Goal: Task Accomplishment & Management: Use online tool/utility

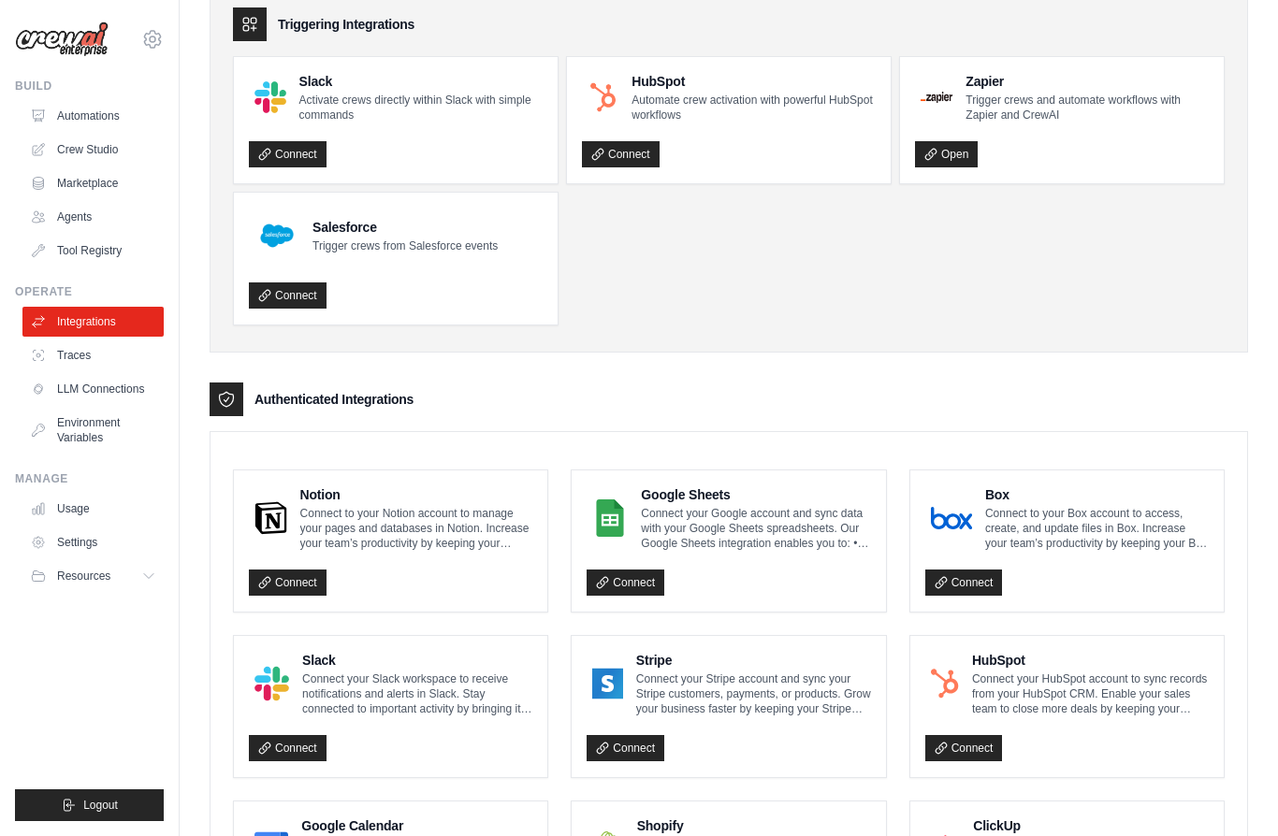
scroll to position [92, 0]
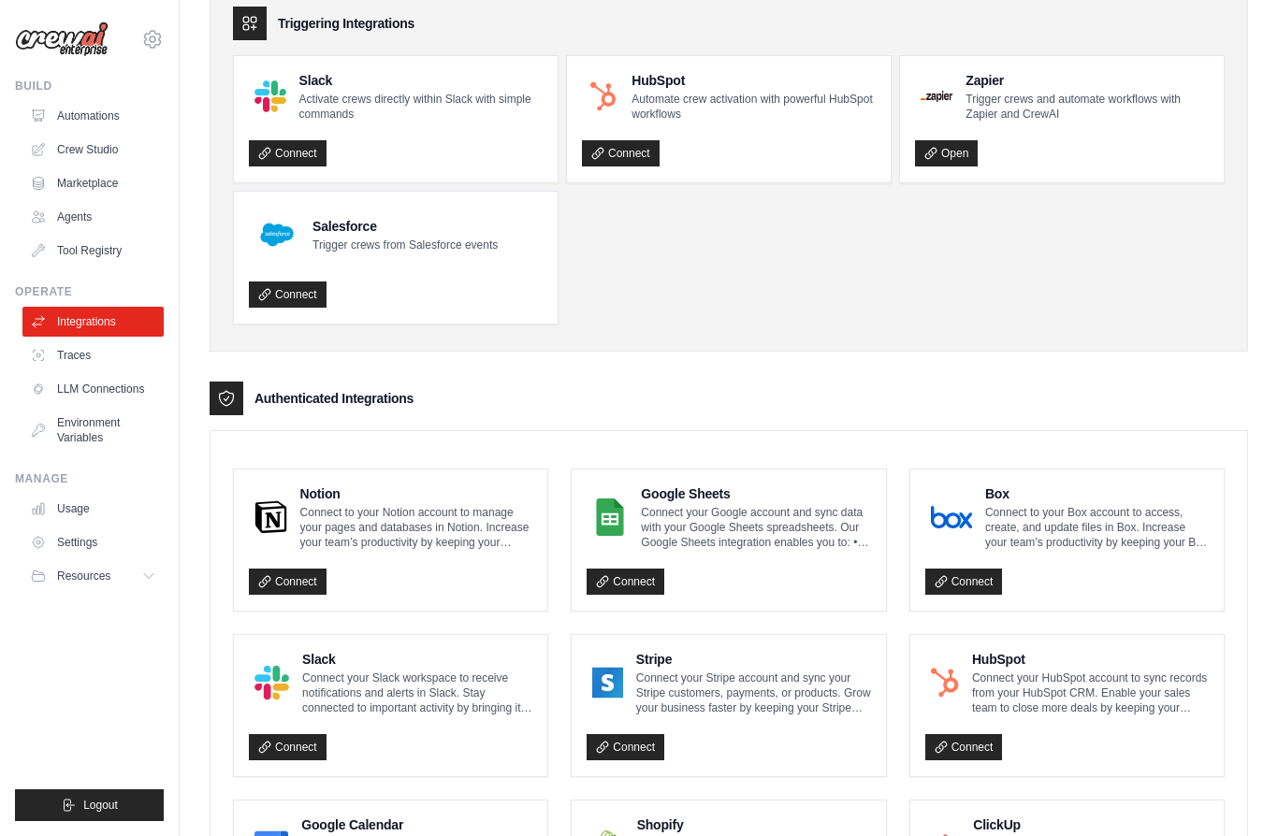
click at [295, 577] on link "Connect" at bounding box center [288, 582] width 78 height 26
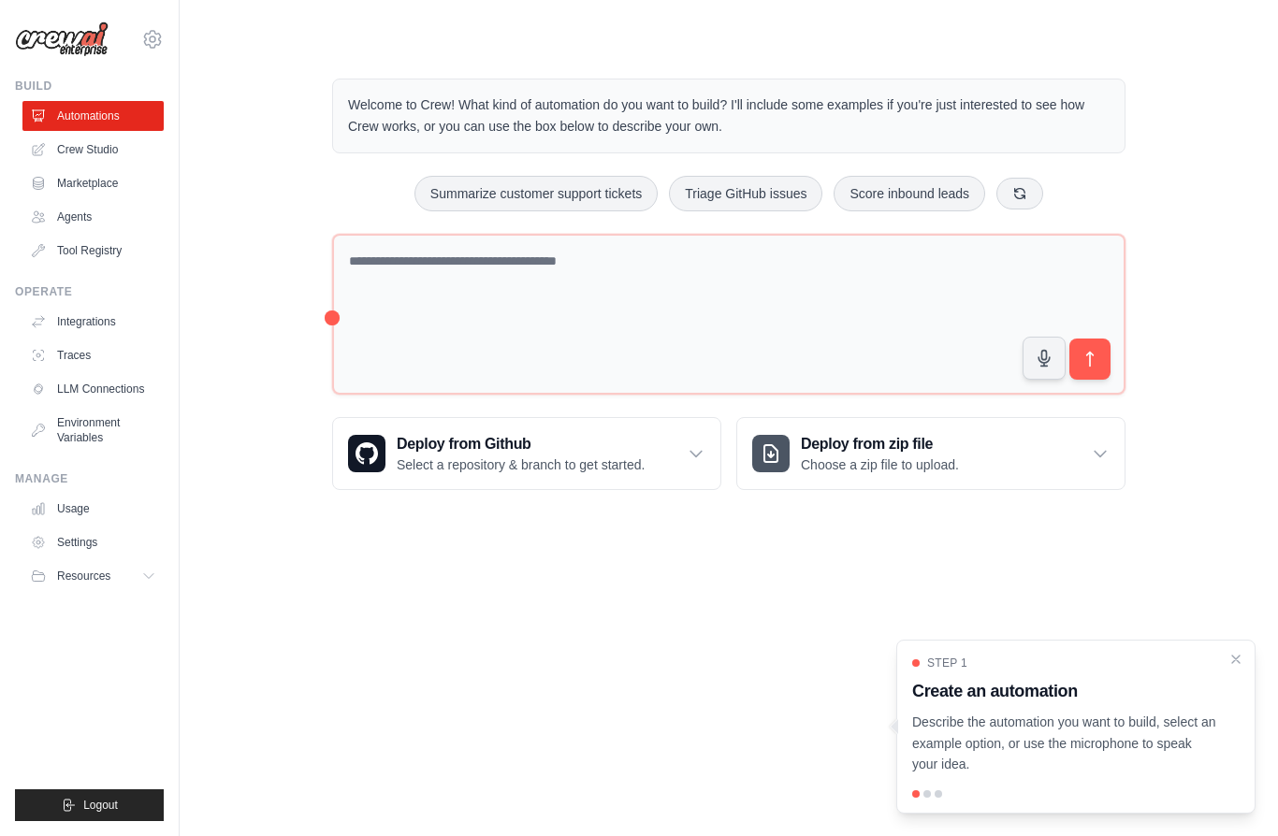
click at [80, 325] on link "Integrations" at bounding box center [92, 322] width 141 height 30
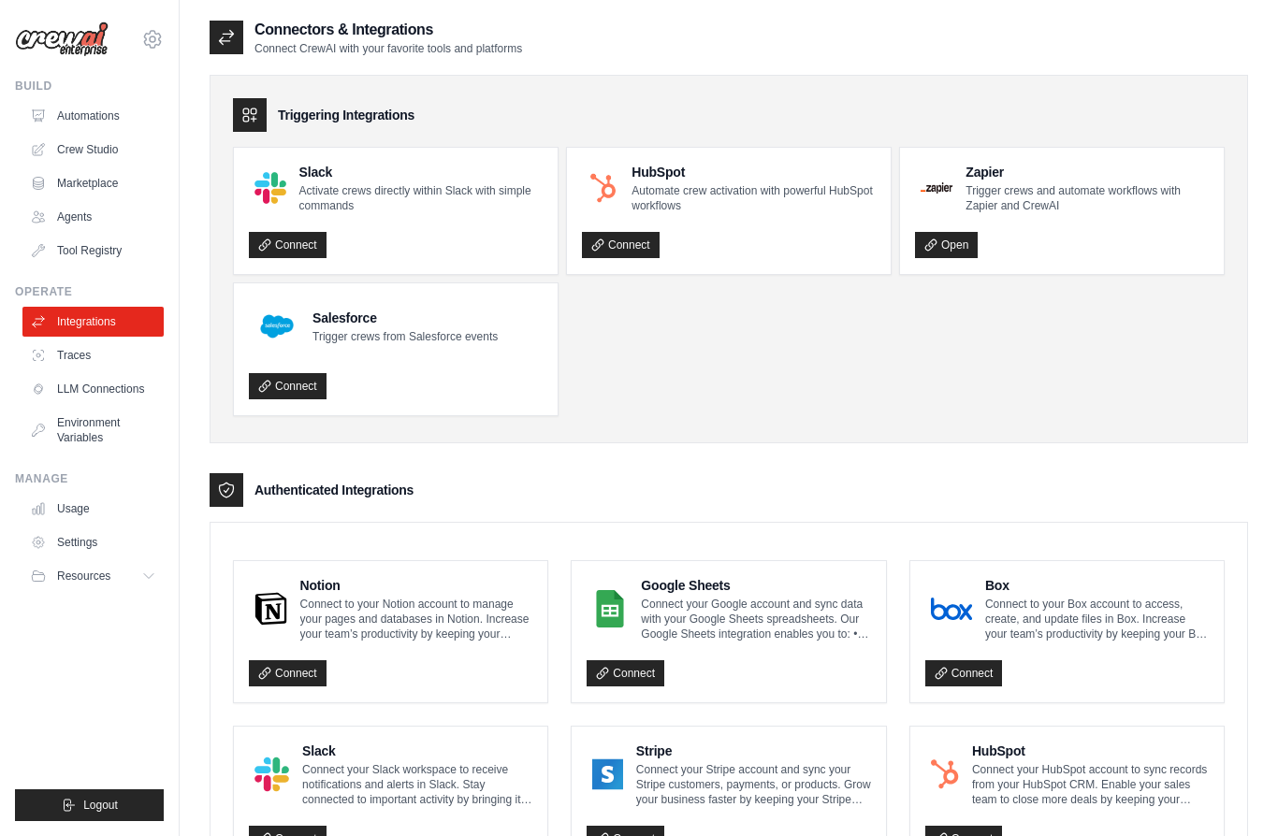
click at [286, 681] on link "Connect" at bounding box center [288, 673] width 78 height 26
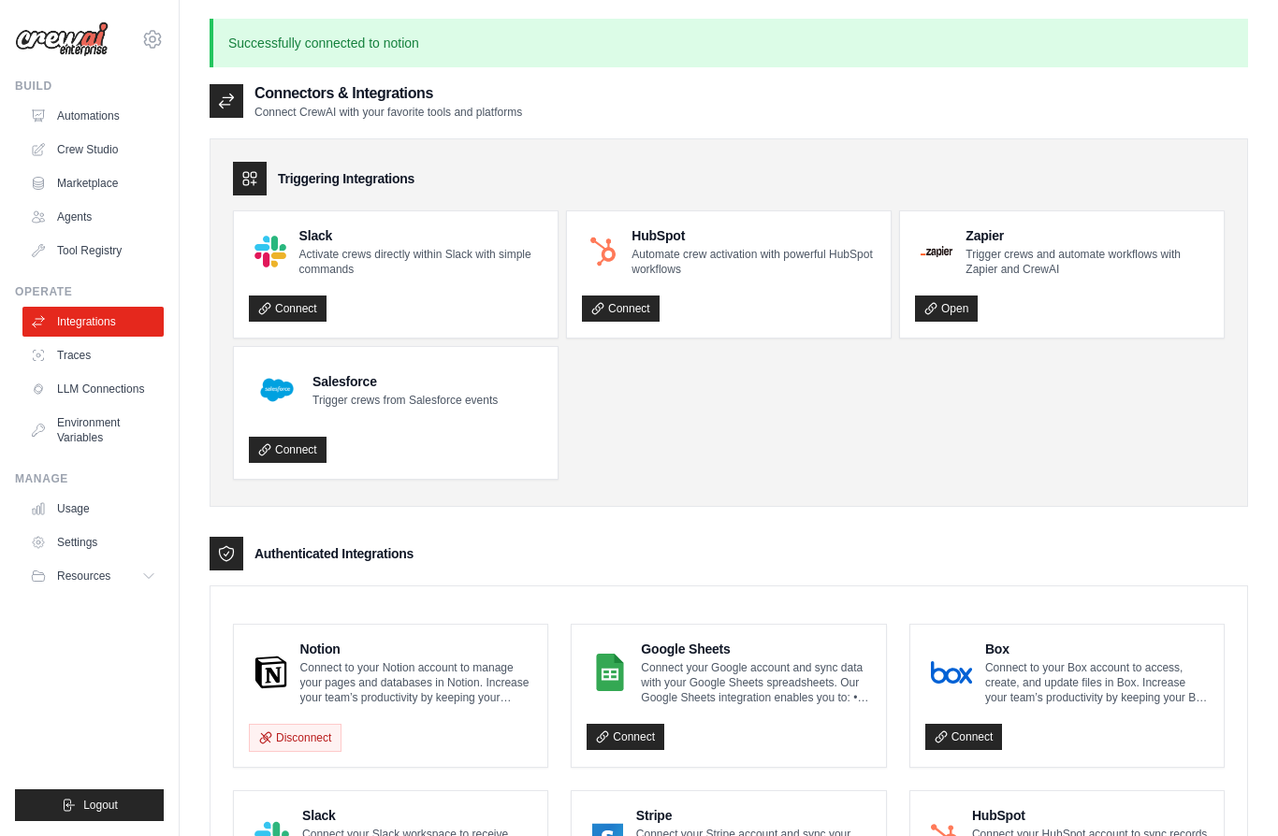
click at [0, 259] on div "jsnkllr76@gmail.com Settings Build Automations Crew Studio Marketplace" at bounding box center [90, 418] width 180 height 836
click at [73, 102] on link "Automations" at bounding box center [92, 116] width 141 height 30
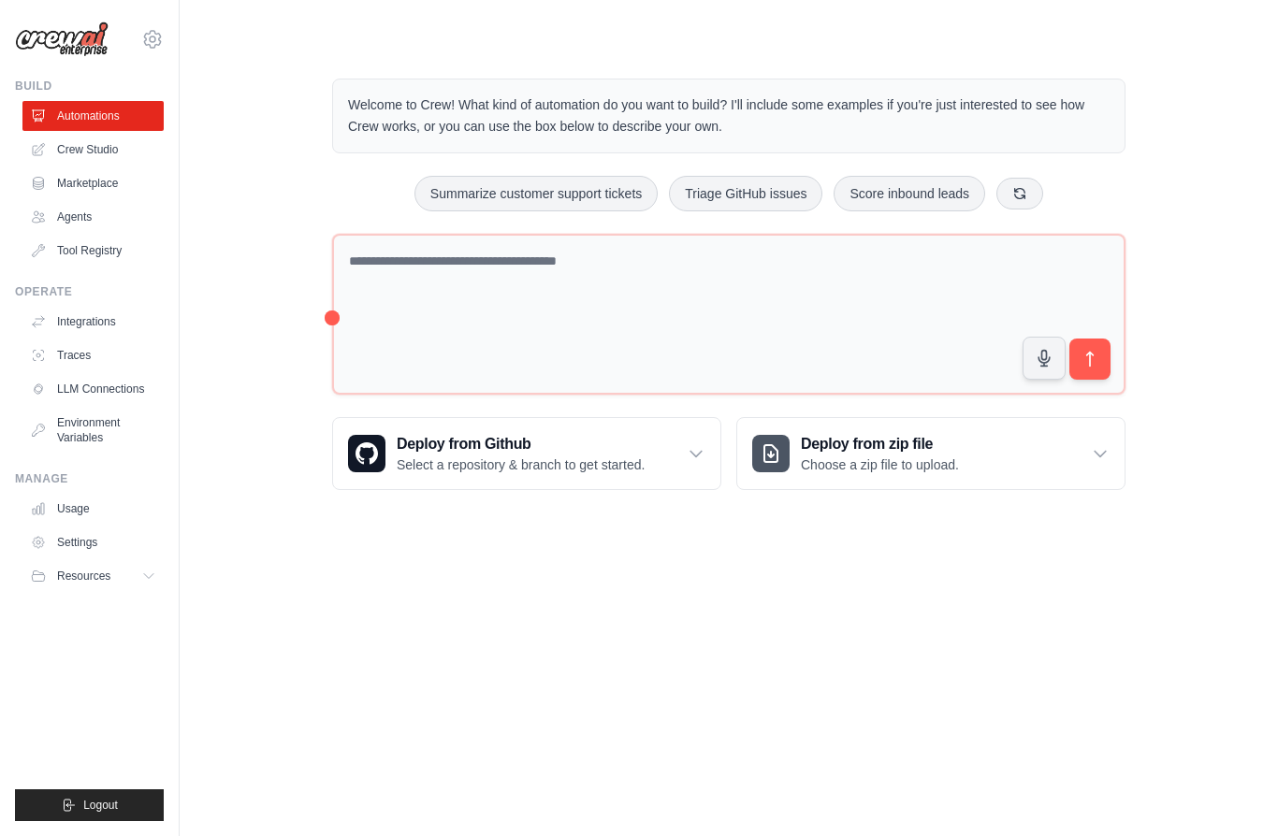
click at [71, 142] on link "Crew Studio" at bounding box center [92, 150] width 141 height 30
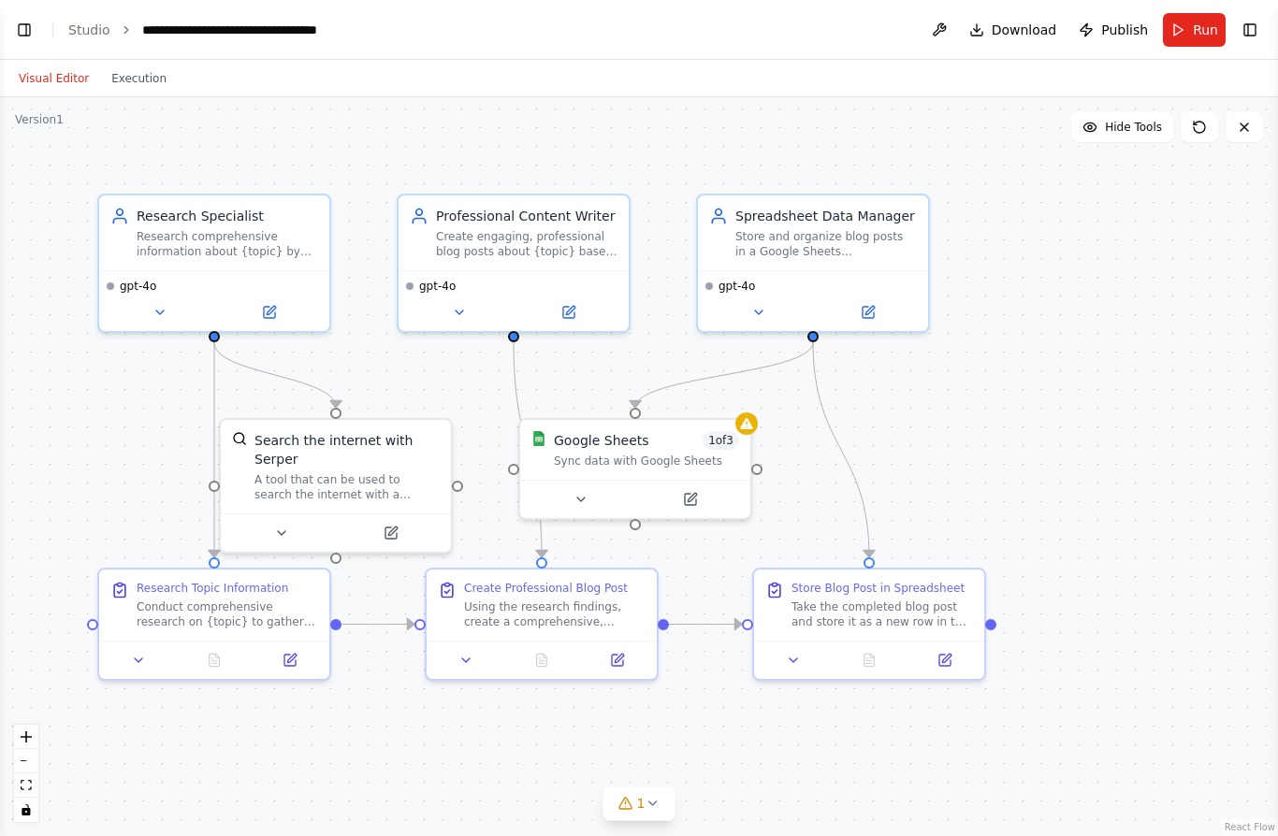
scroll to position [3775, 0]
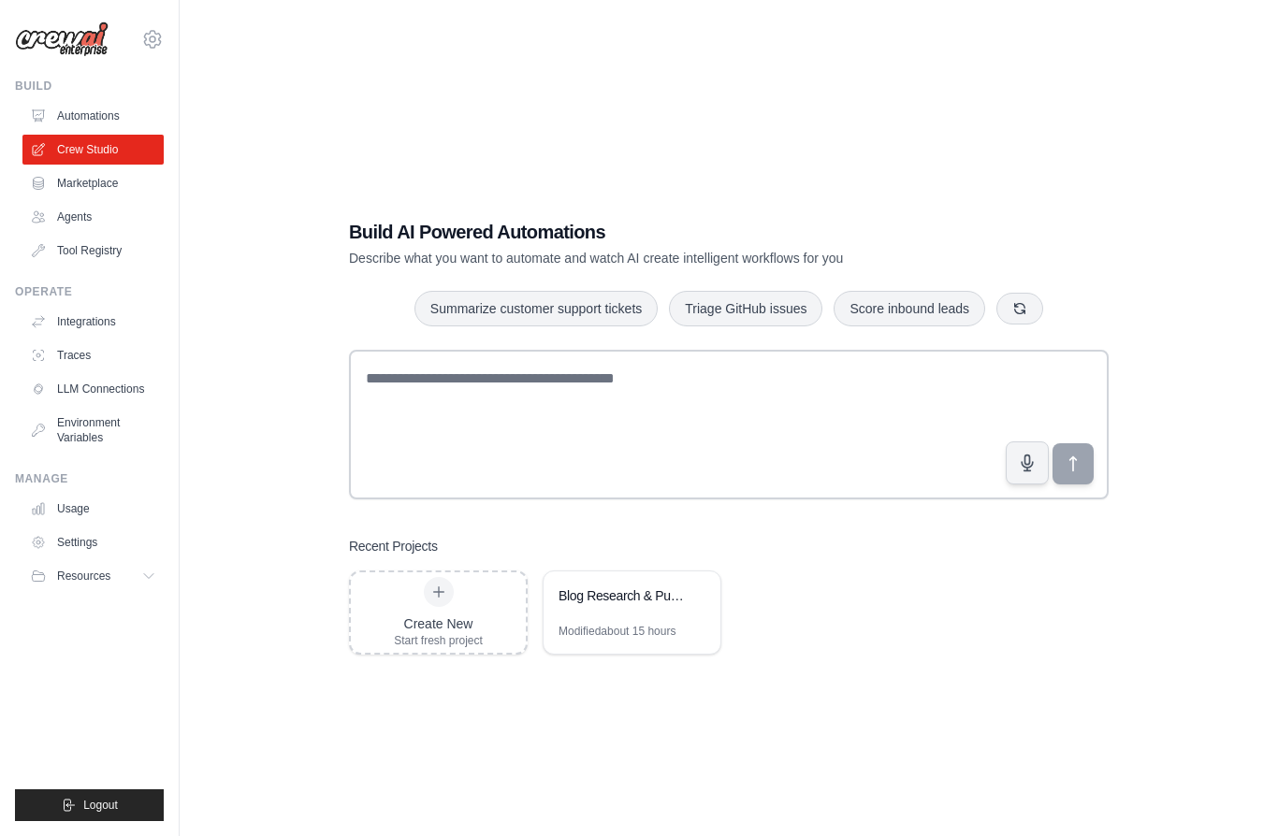
click at [76, 109] on link "Automations" at bounding box center [92, 116] width 141 height 30
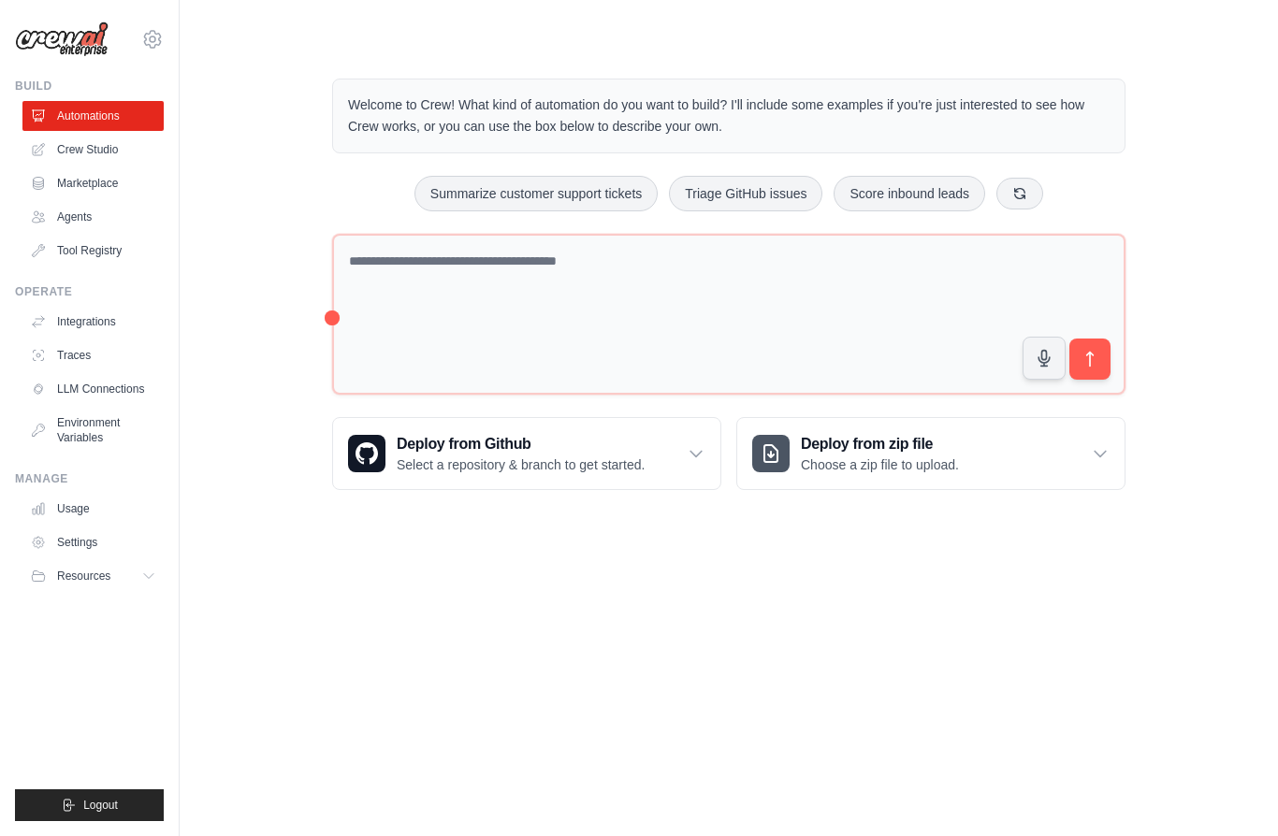
click at [75, 148] on link "Crew Studio" at bounding box center [92, 150] width 141 height 30
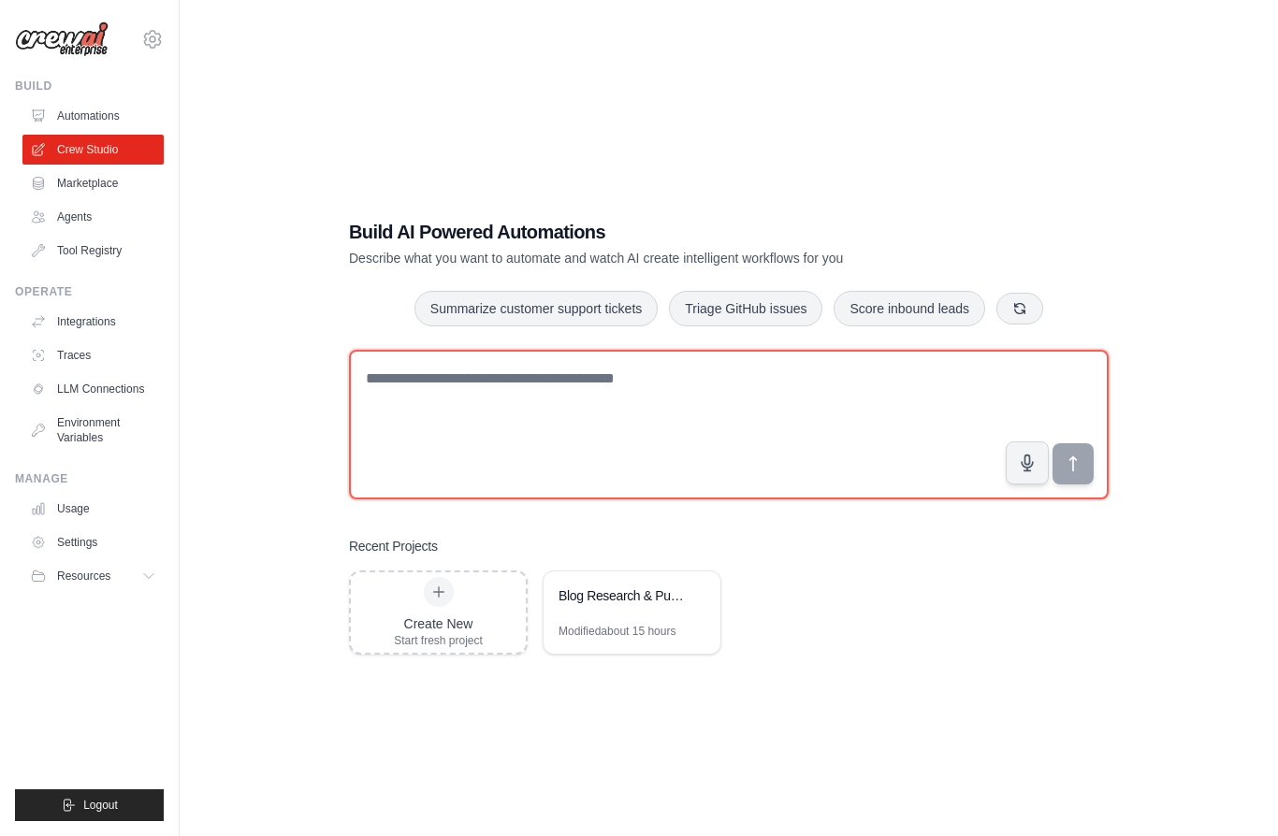
click at [447, 424] on textarea at bounding box center [729, 425] width 760 height 150
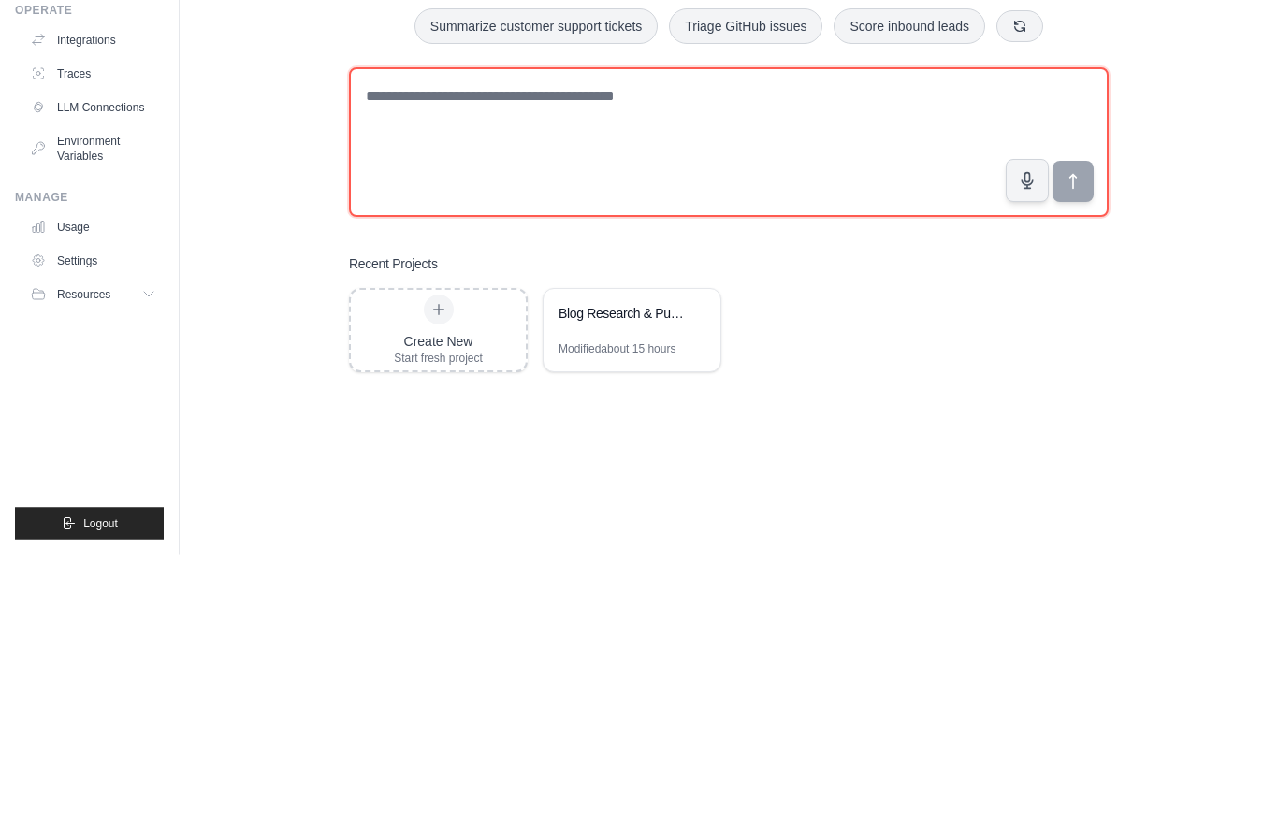
click at [409, 350] on textarea at bounding box center [729, 425] width 760 height 150
paste textarea "**********"
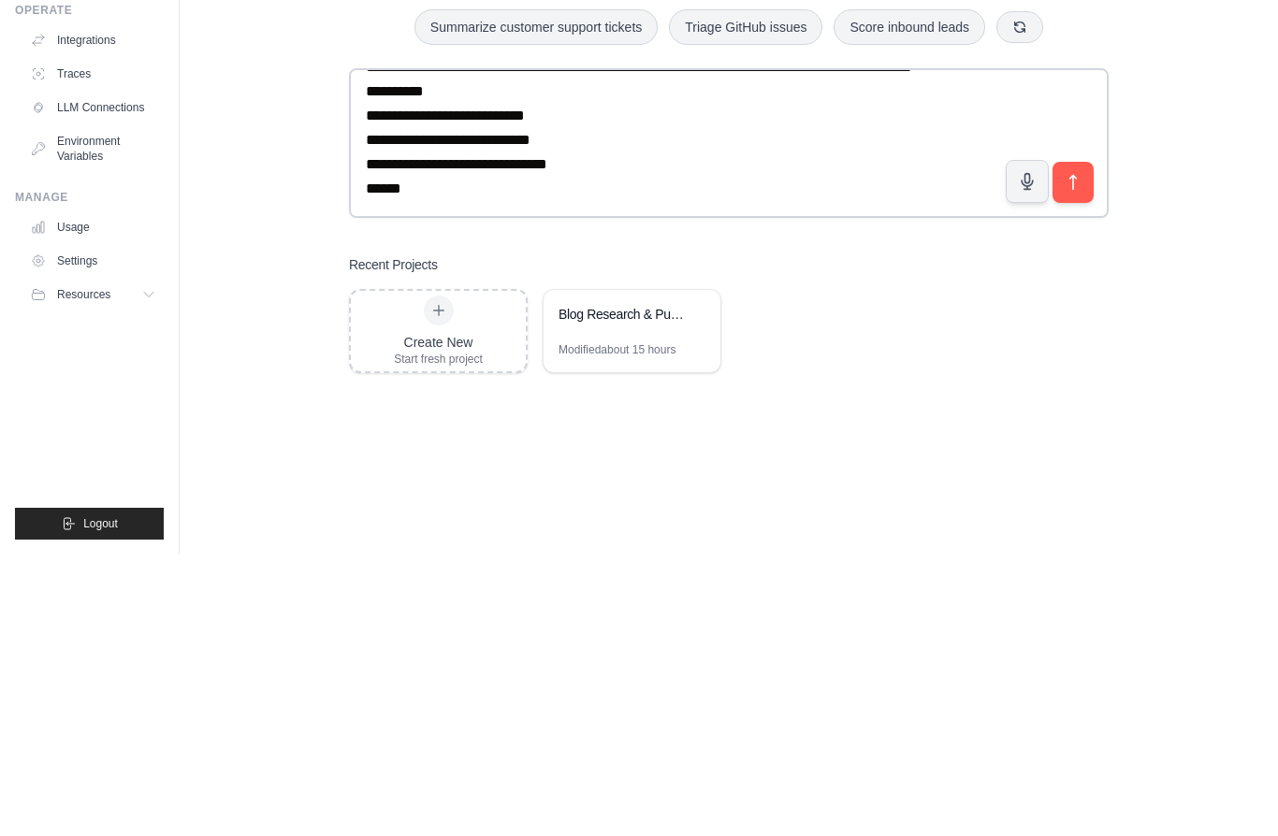
scroll to position [120, 0]
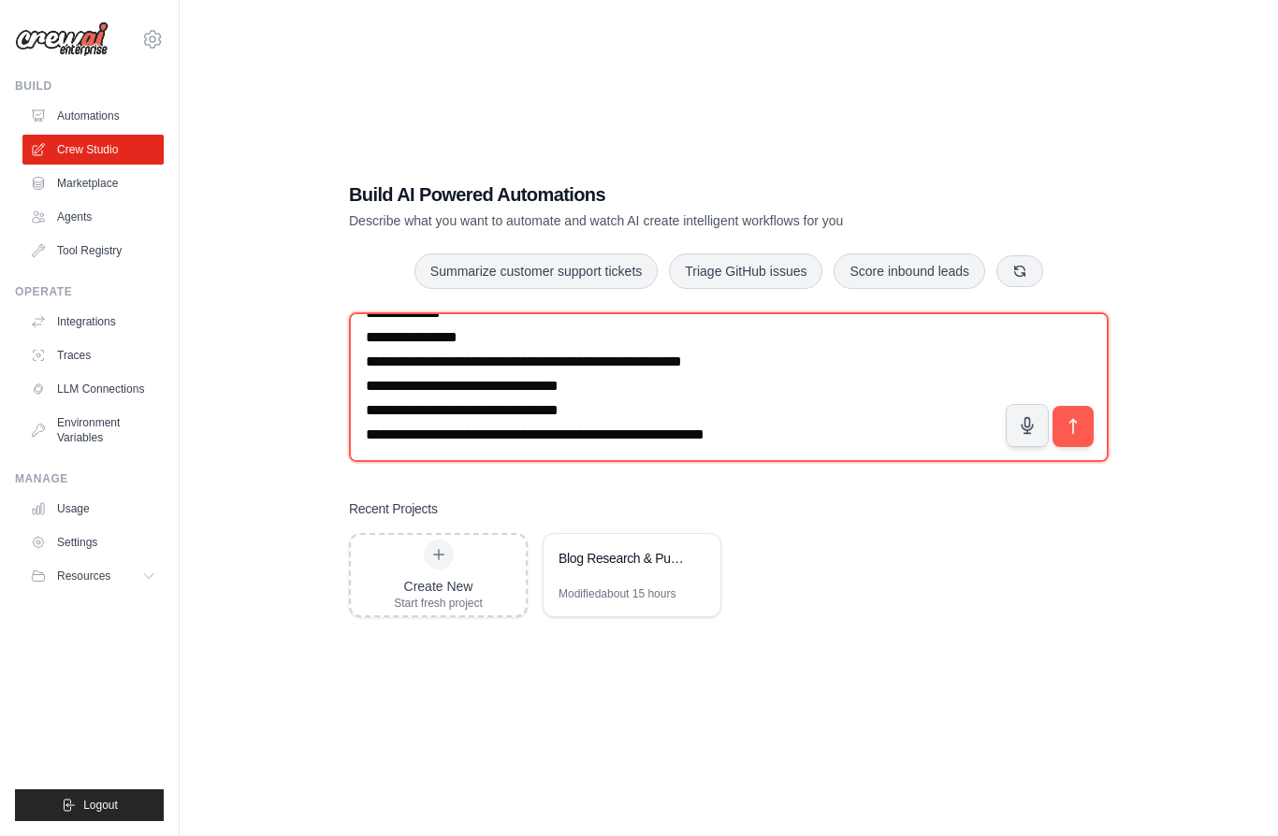
type textarea "**********"
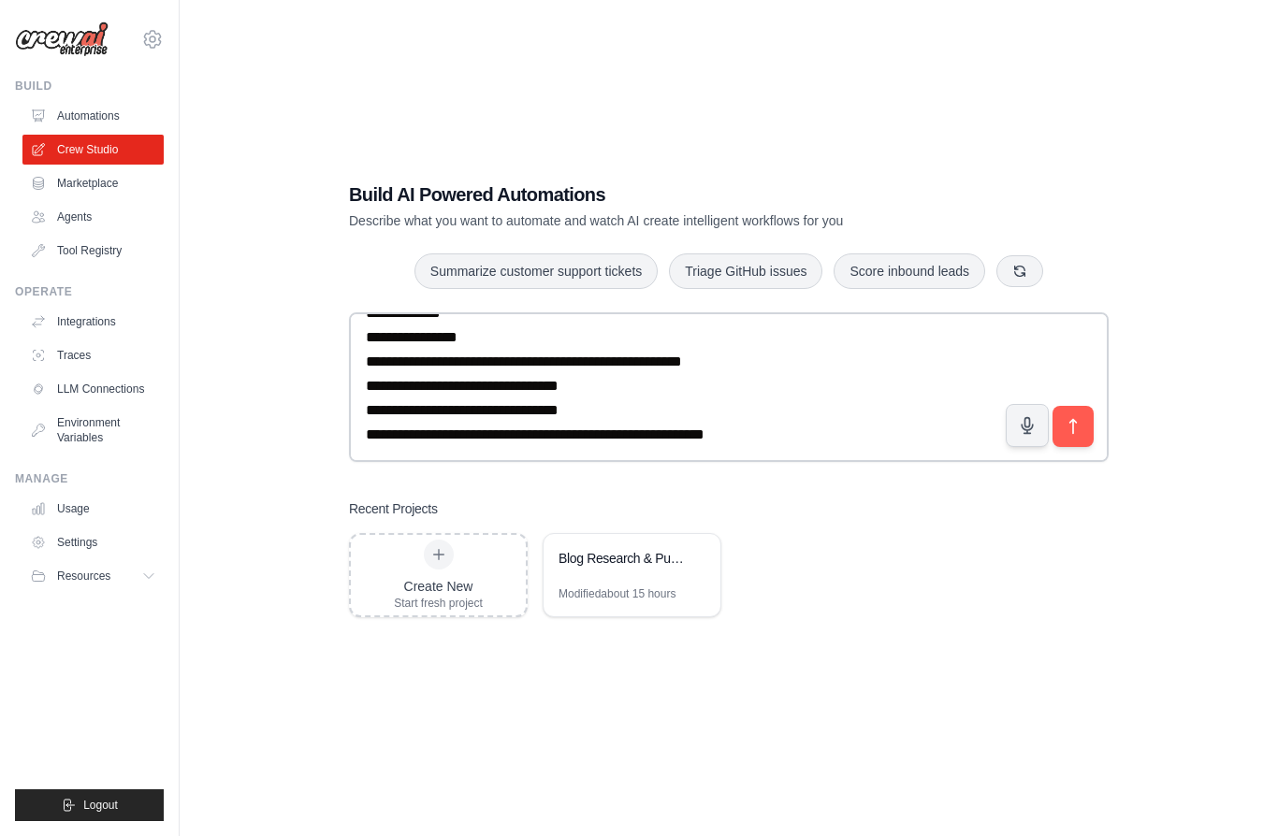
click at [1072, 417] on icon "submit" at bounding box center [1073, 426] width 19 height 19
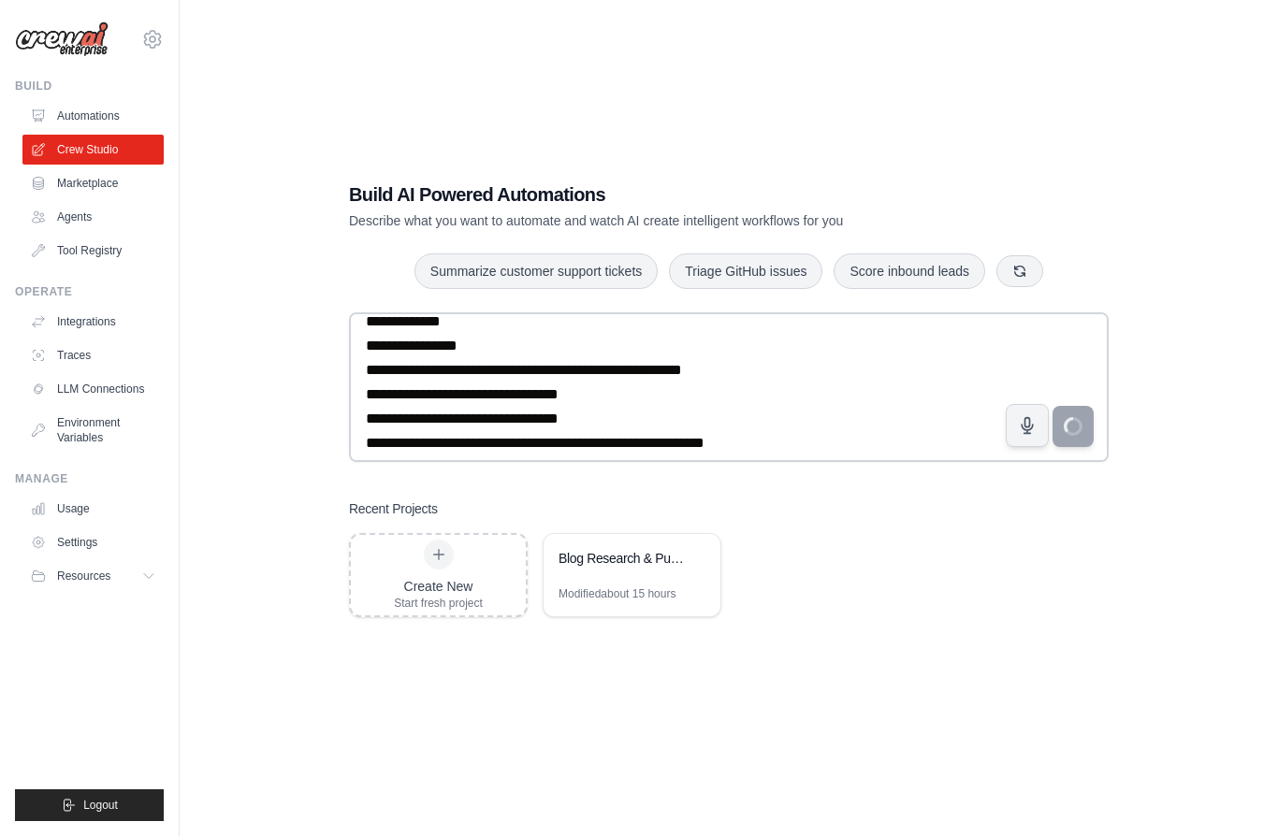
scroll to position [12078, 0]
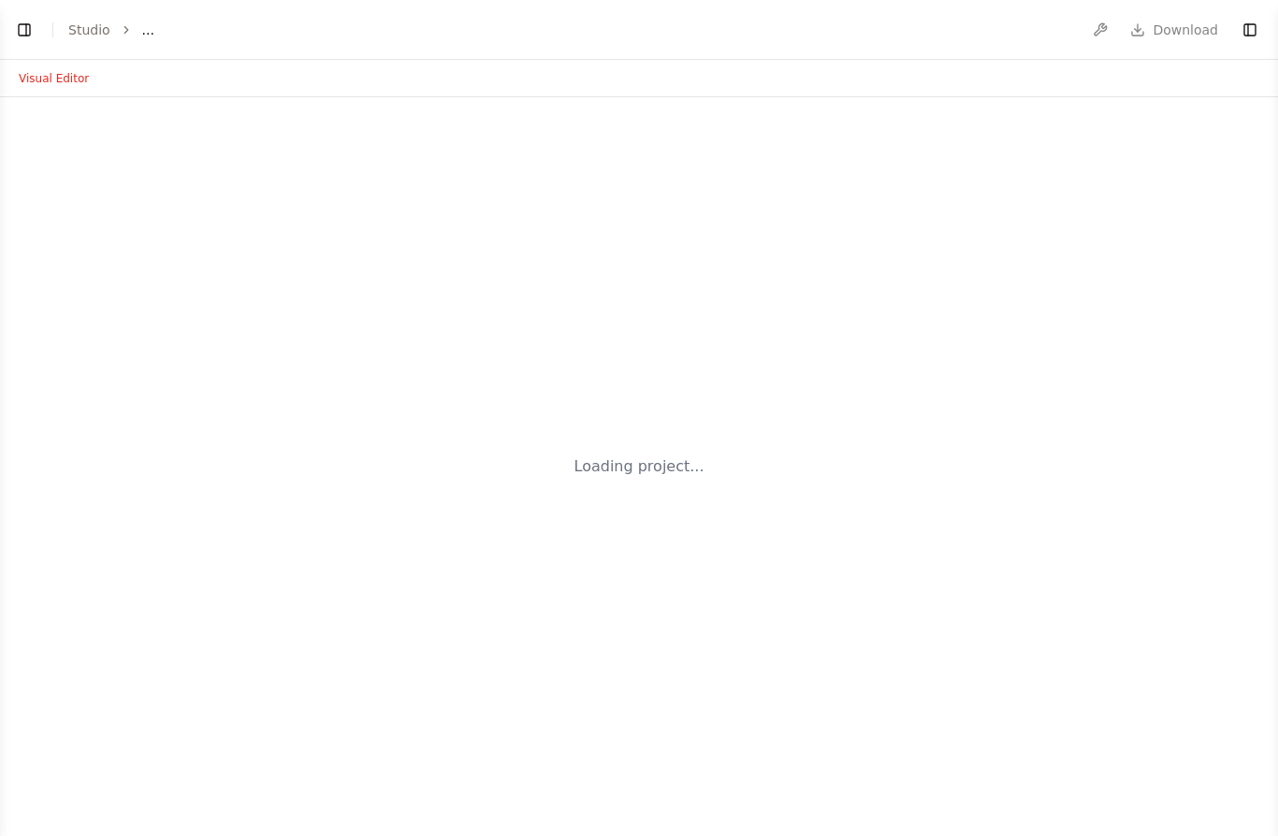
select select "****"
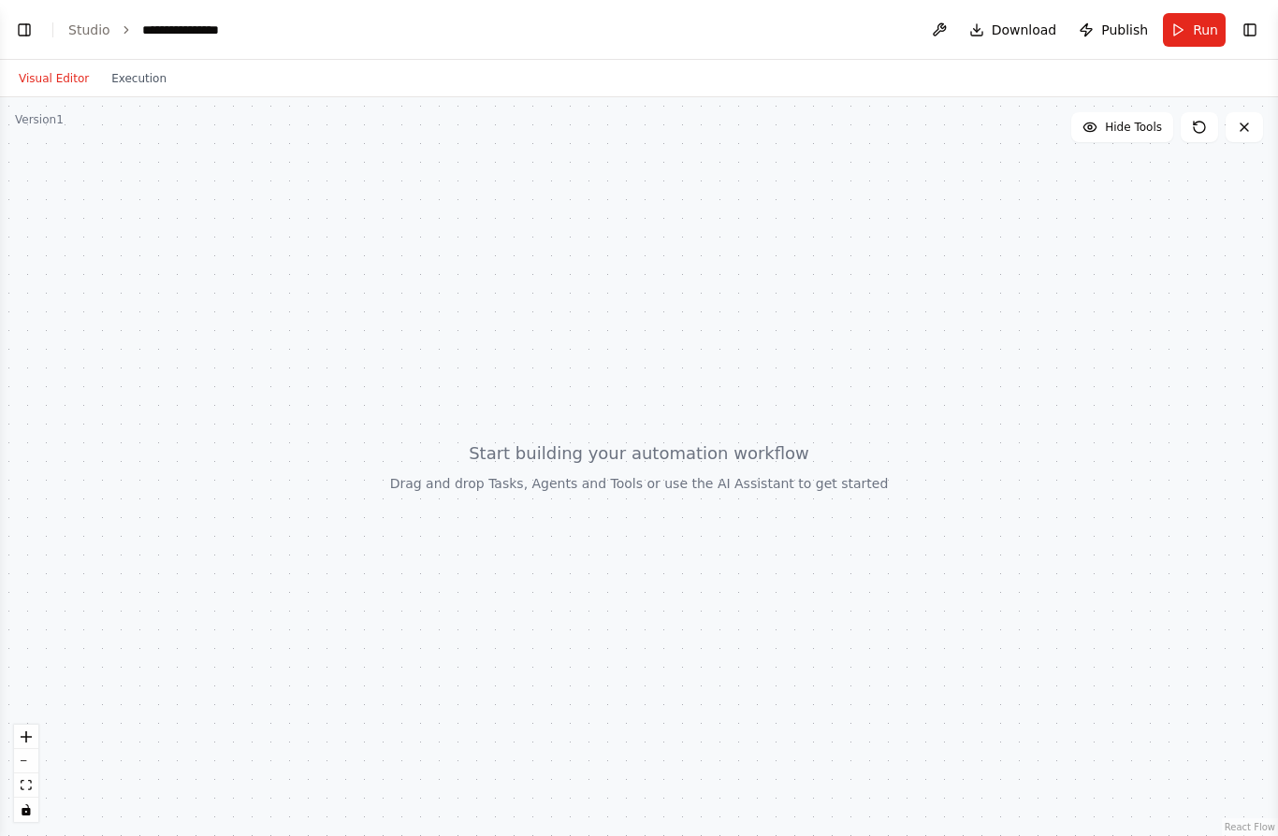
scroll to position [3967, 0]
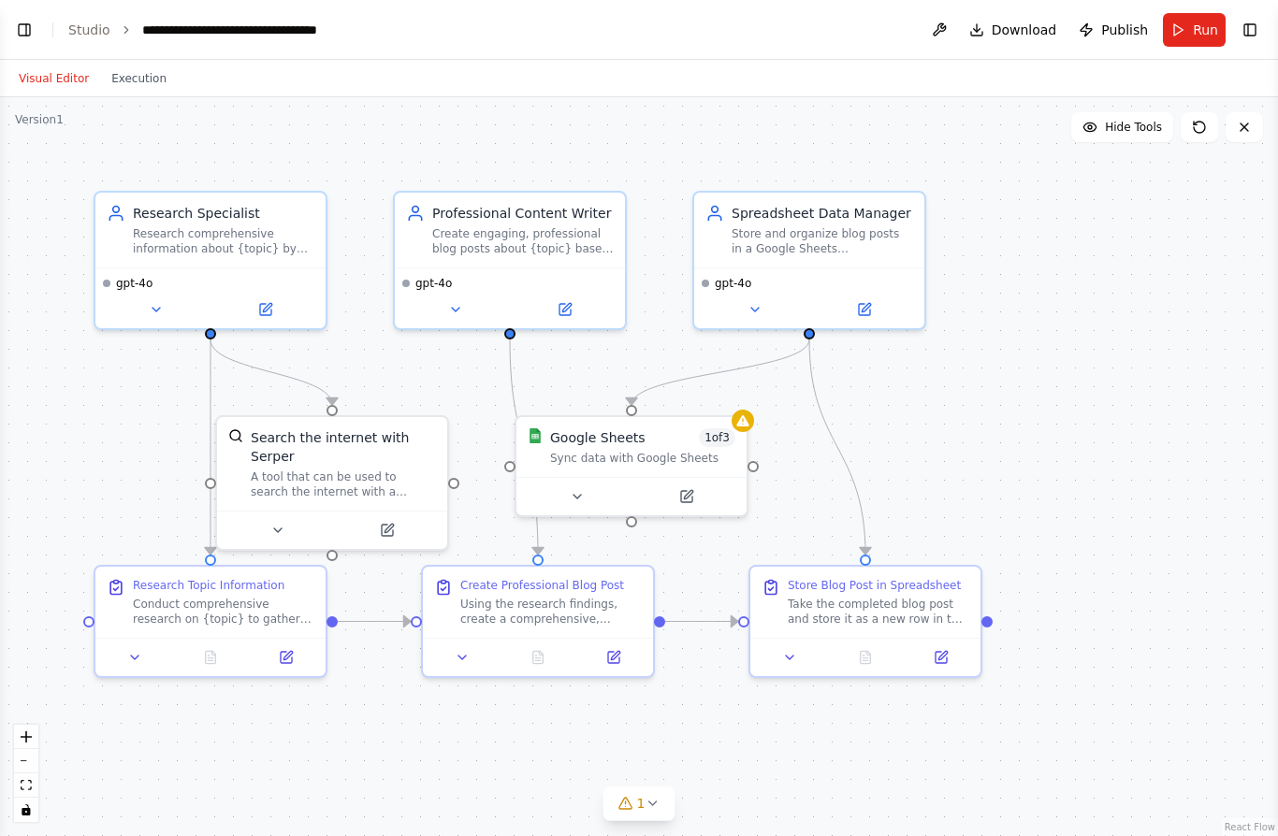
scroll to position [82, 0]
click at [29, 97] on div ".deletable-edge-delete-btn { width: 20px; height: 20px; border: 0px solid #ffff…" at bounding box center [639, 466] width 1278 height 739
click at [1243, 120] on icon at bounding box center [1244, 127] width 15 height 15
click at [1240, 120] on icon at bounding box center [1244, 127] width 15 height 15
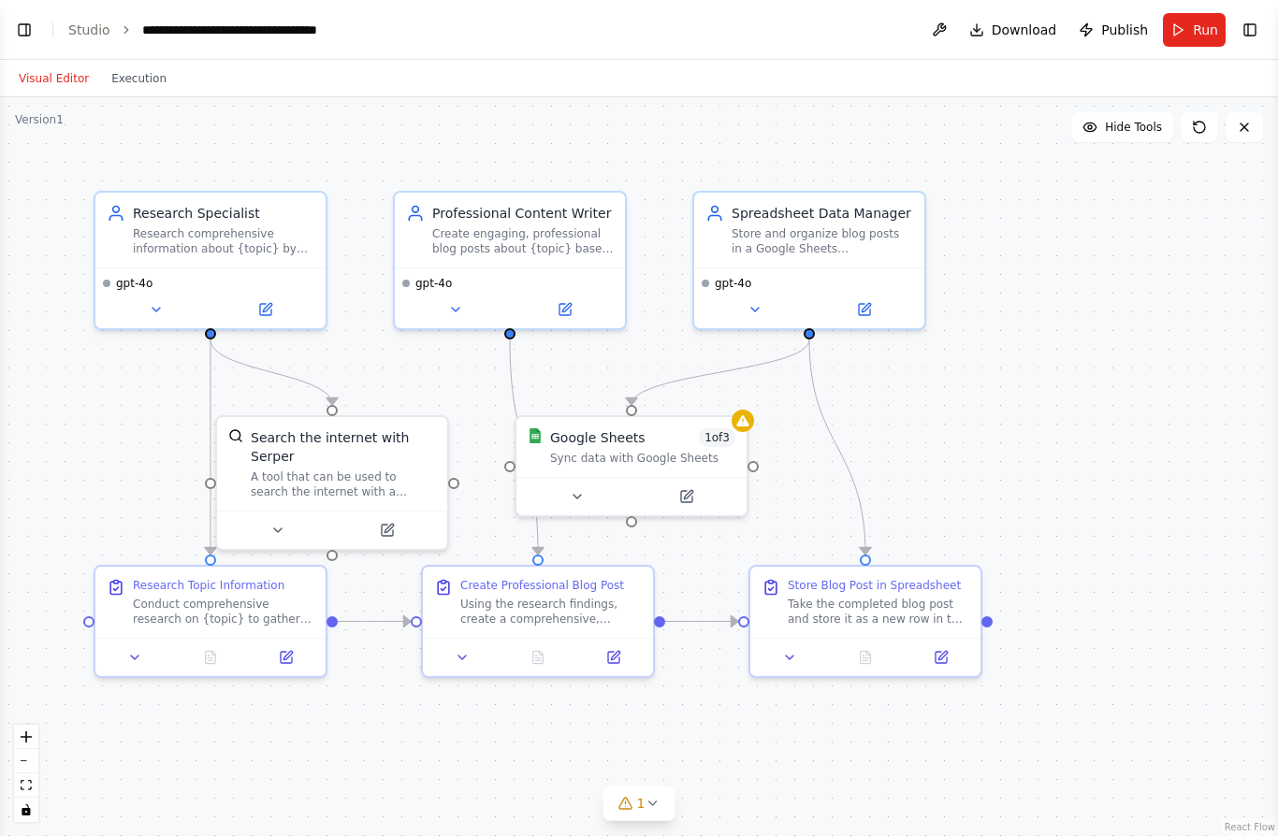
click at [1248, 120] on icon at bounding box center [1244, 127] width 15 height 15
click at [1236, 112] on button at bounding box center [1243, 127] width 37 height 30
click at [1235, 112] on button at bounding box center [1243, 127] width 37 height 30
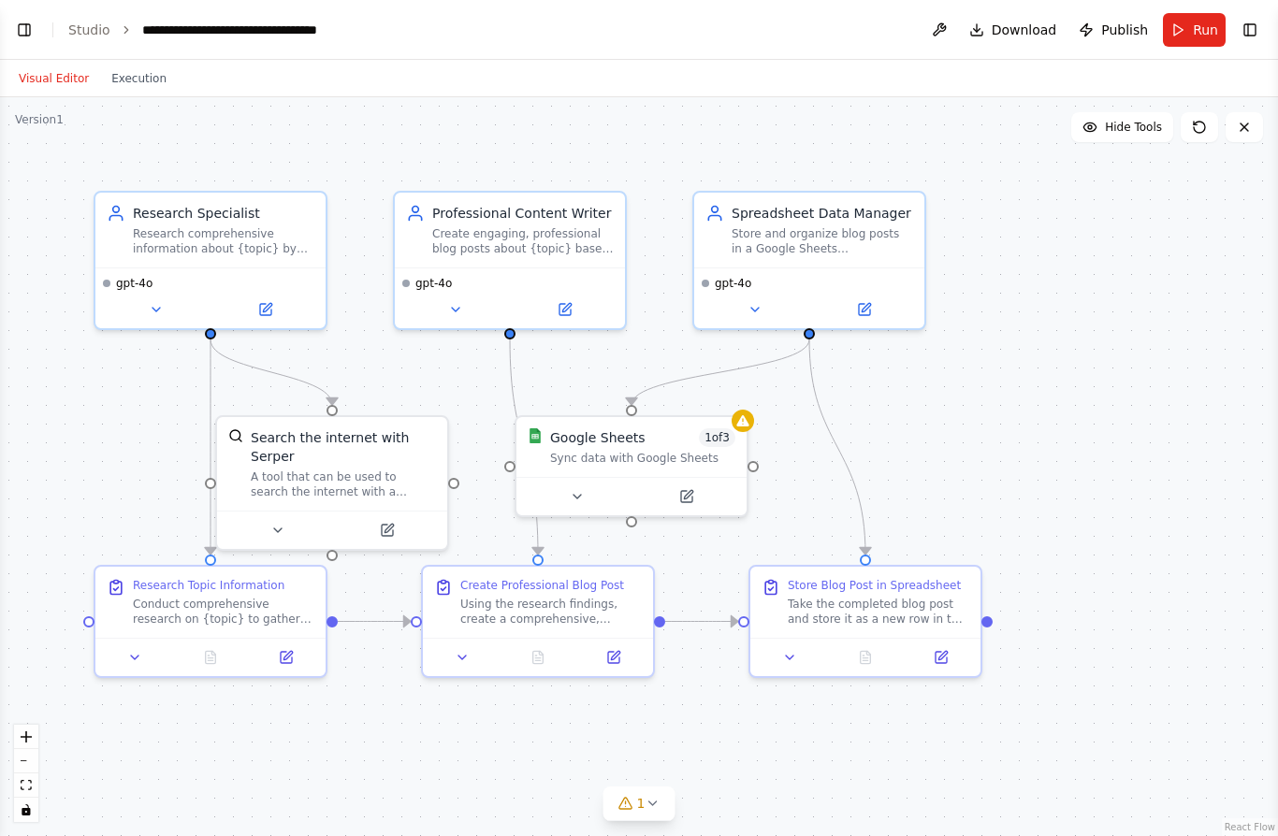
click at [1234, 112] on button at bounding box center [1243, 127] width 37 height 30
click at [1238, 120] on icon at bounding box center [1244, 127] width 15 height 15
click at [1237, 120] on icon at bounding box center [1244, 127] width 15 height 15
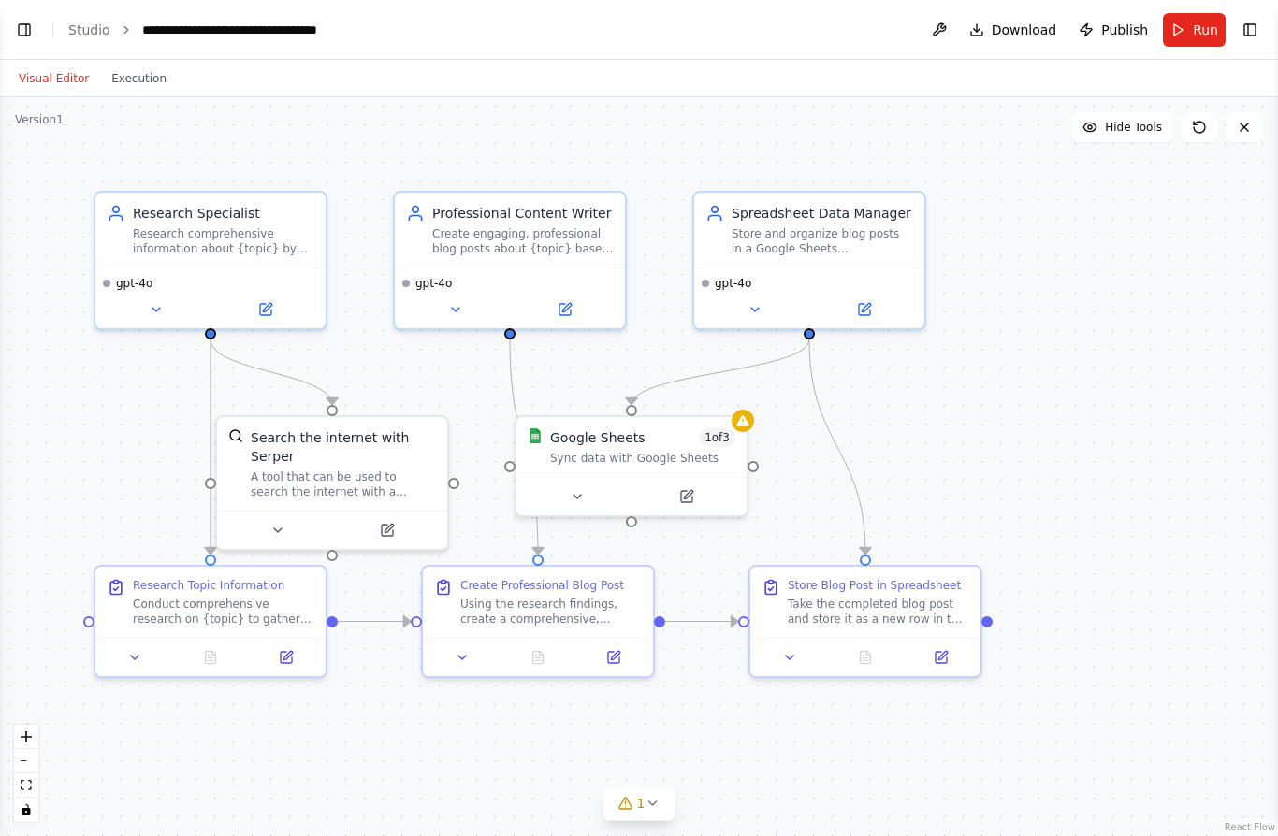
click at [1233, 112] on button at bounding box center [1243, 127] width 37 height 30
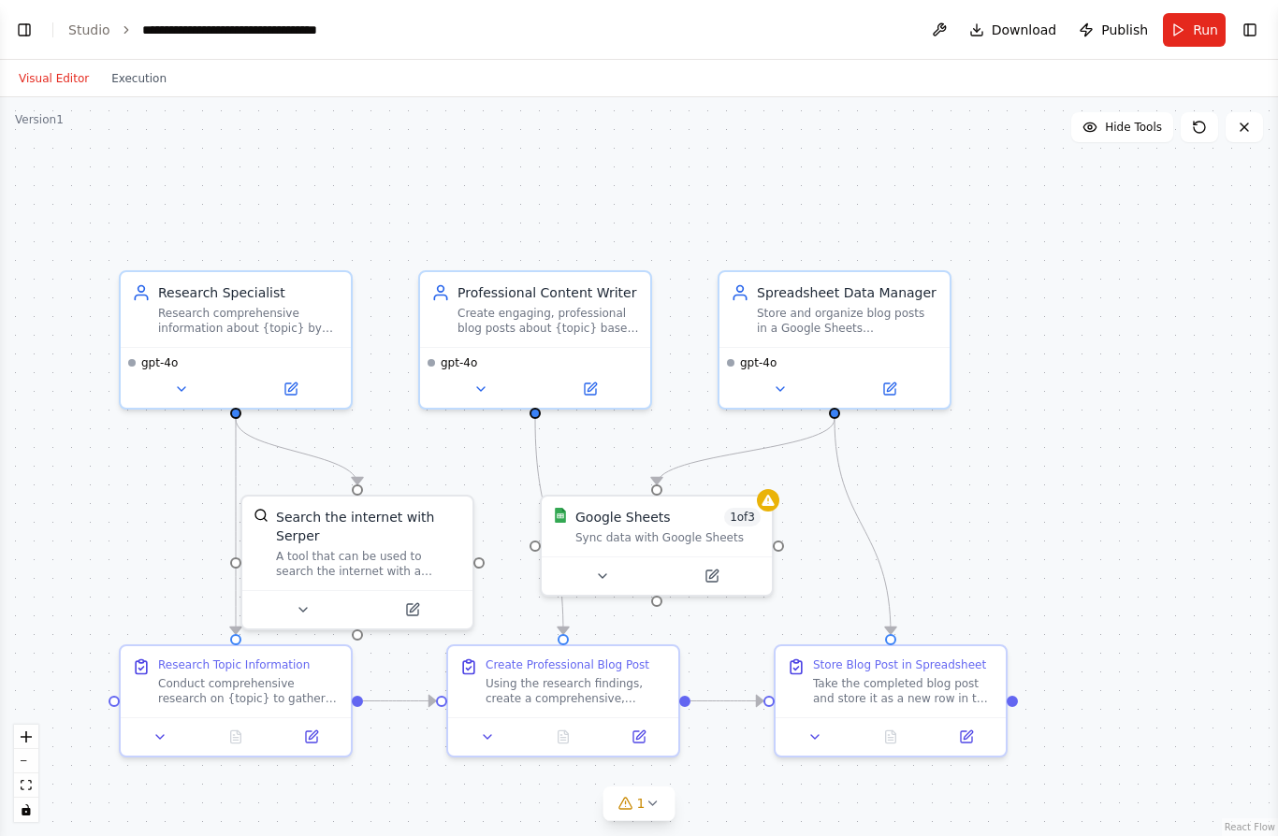
click at [1243, 120] on icon at bounding box center [1244, 127] width 15 height 15
click at [1237, 120] on icon at bounding box center [1244, 127] width 15 height 15
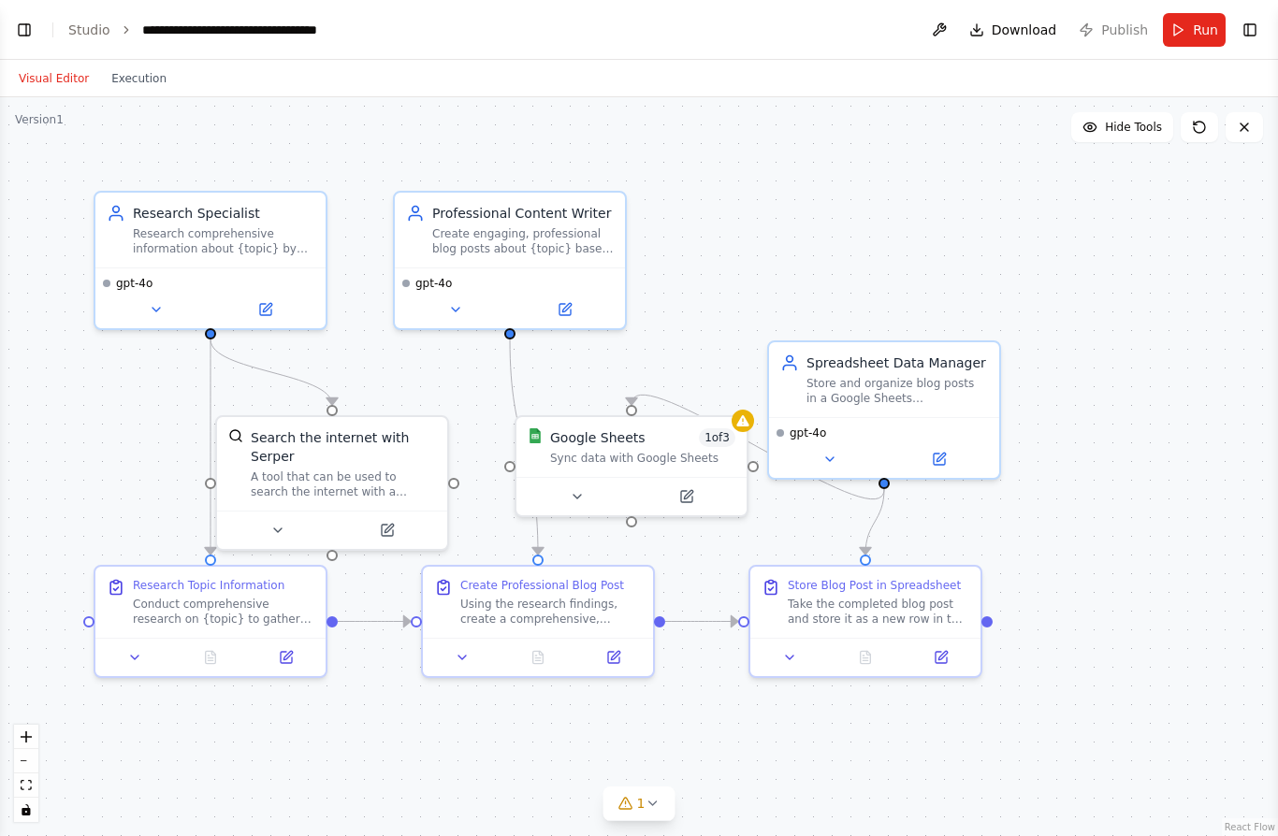
scroll to position [82, 0]
click at [1246, 112] on button at bounding box center [1243, 127] width 37 height 30
click at [1249, 97] on div ".deletable-edge-delete-btn { width: 20px; height: 20px; border: 0px solid #ffff…" at bounding box center [639, 466] width 1278 height 739
click at [1240, 120] on icon at bounding box center [1244, 127] width 15 height 15
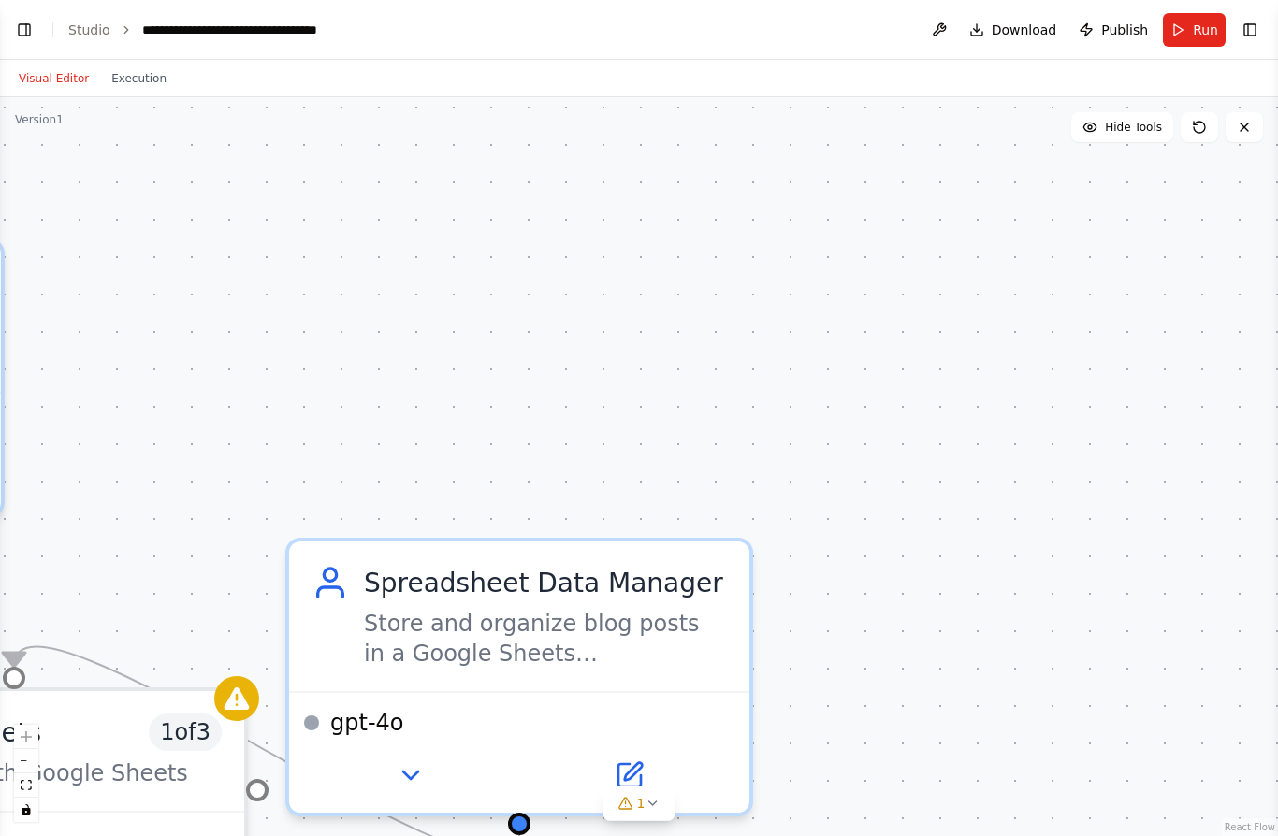
click at [1240, 120] on icon at bounding box center [1244, 127] width 15 height 15
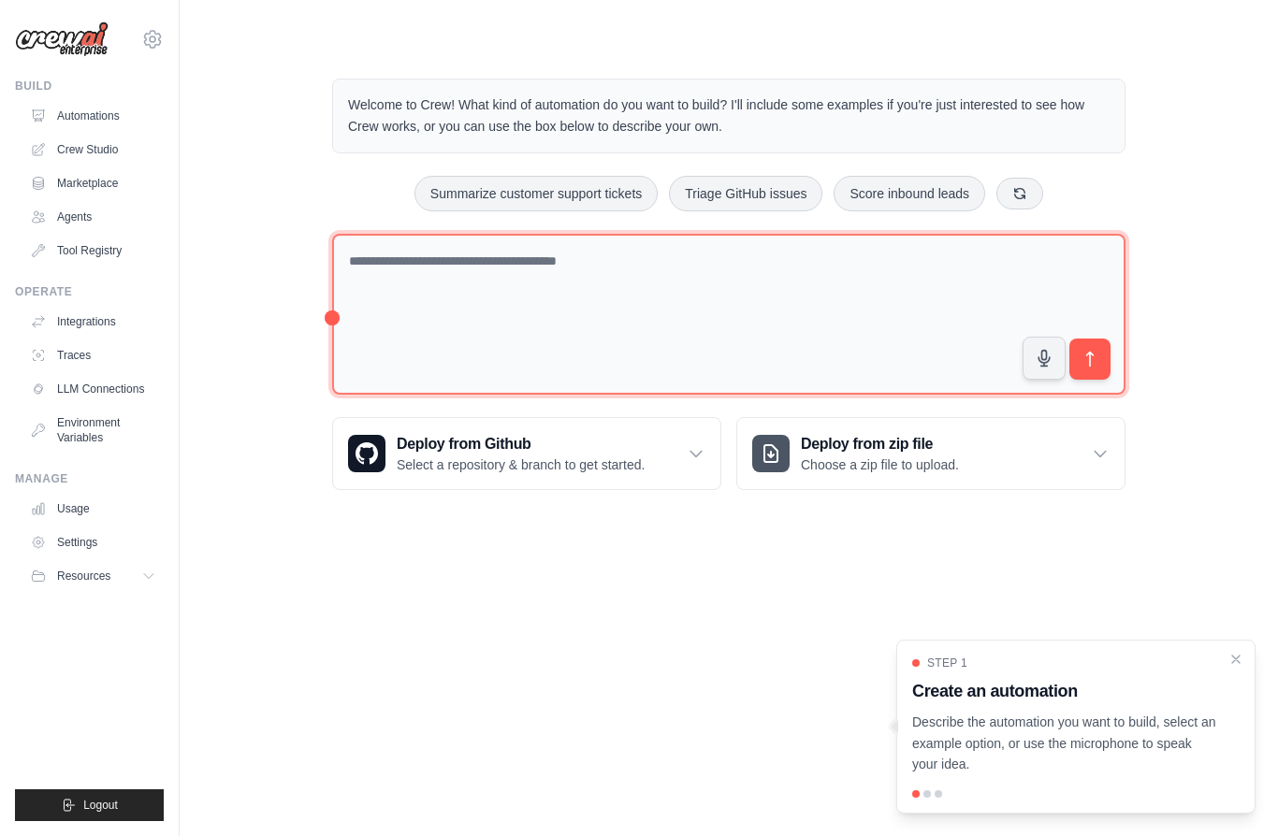
click at [490, 286] on textarea at bounding box center [728, 315] width 793 height 162
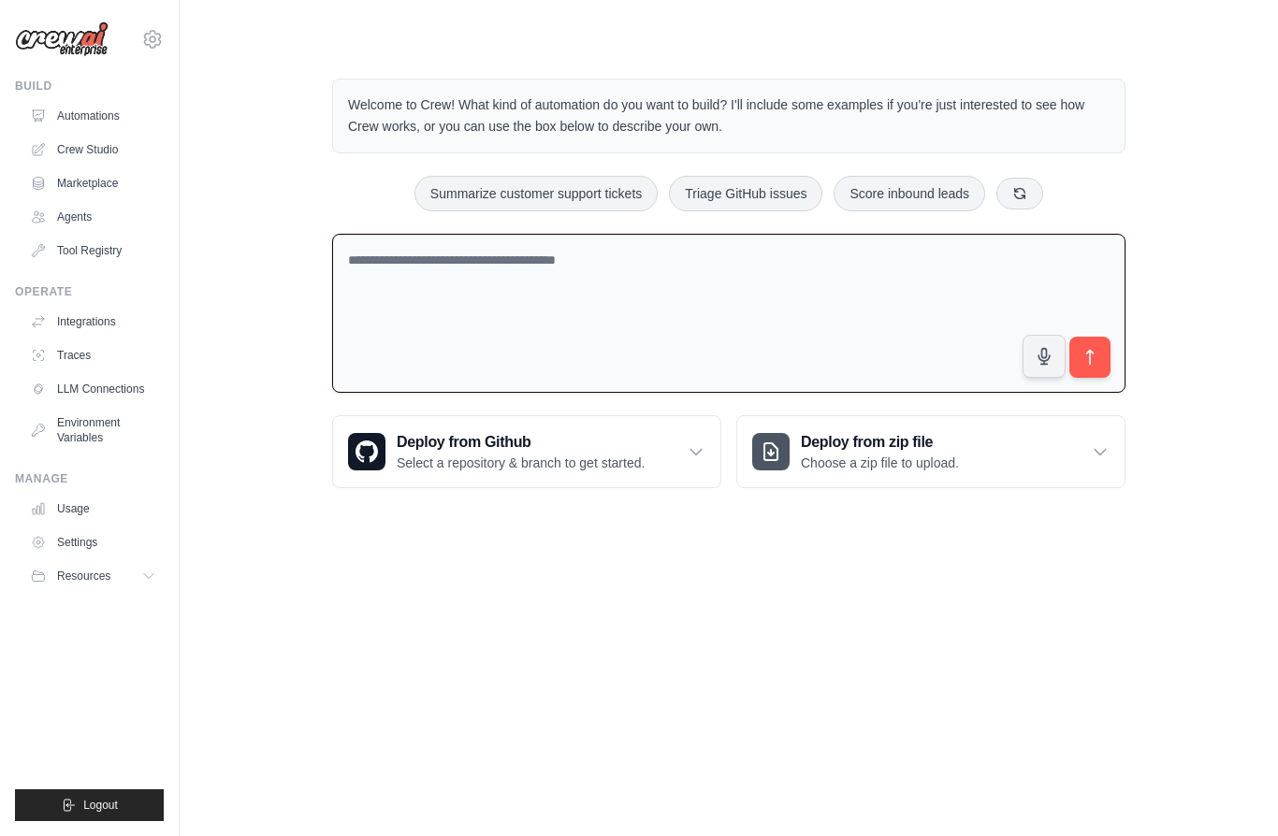
click at [453, 255] on textarea at bounding box center [728, 314] width 793 height 160
paste textarea "**********"
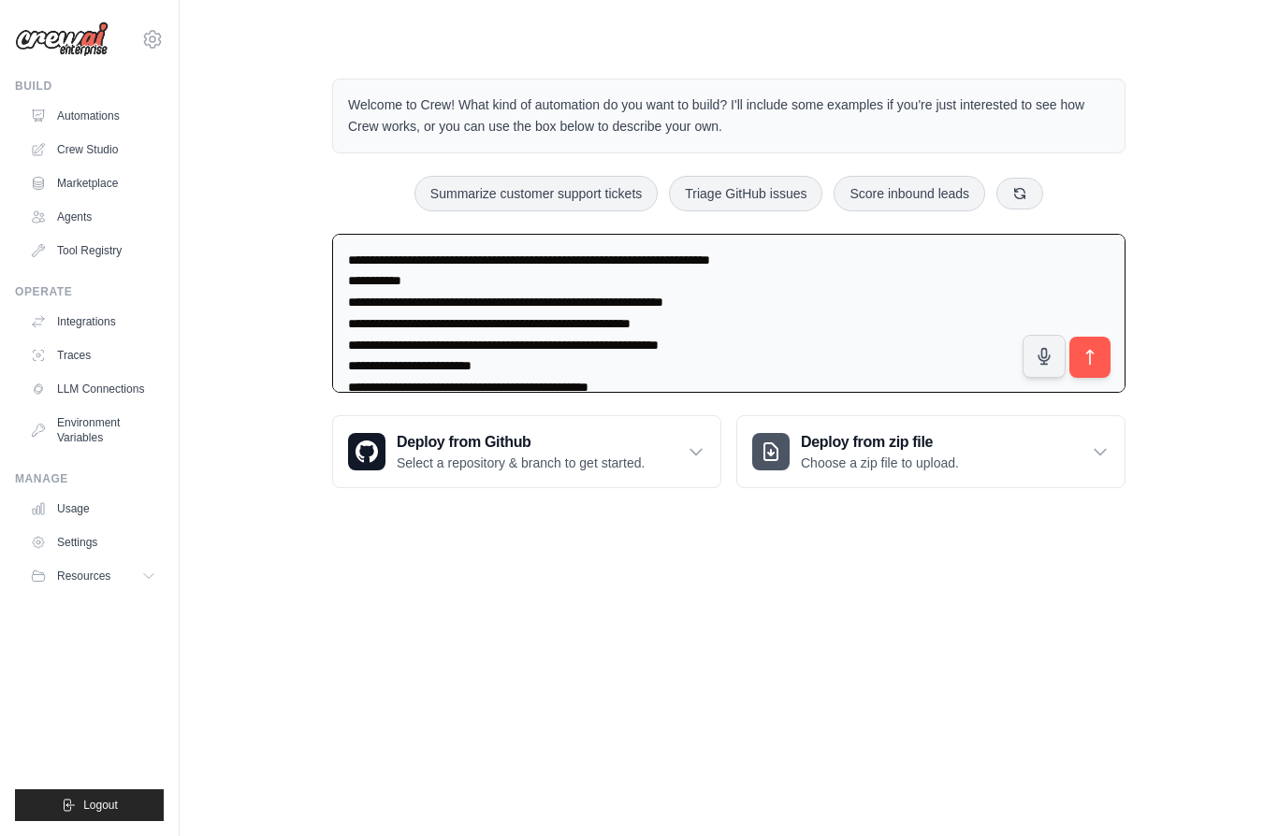
scroll to position [10285, 0]
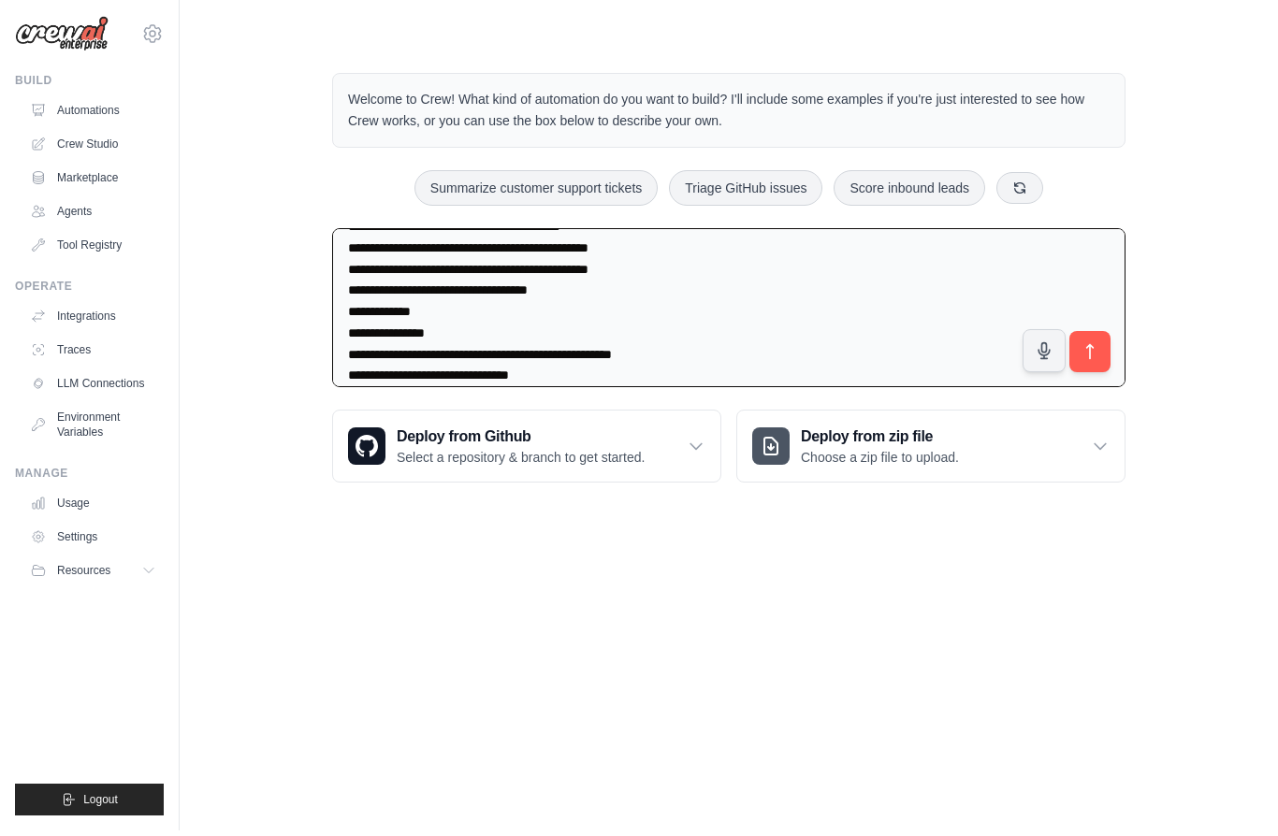
type textarea "**********"
click at [1095, 341] on button "submit" at bounding box center [1089, 357] width 41 height 41
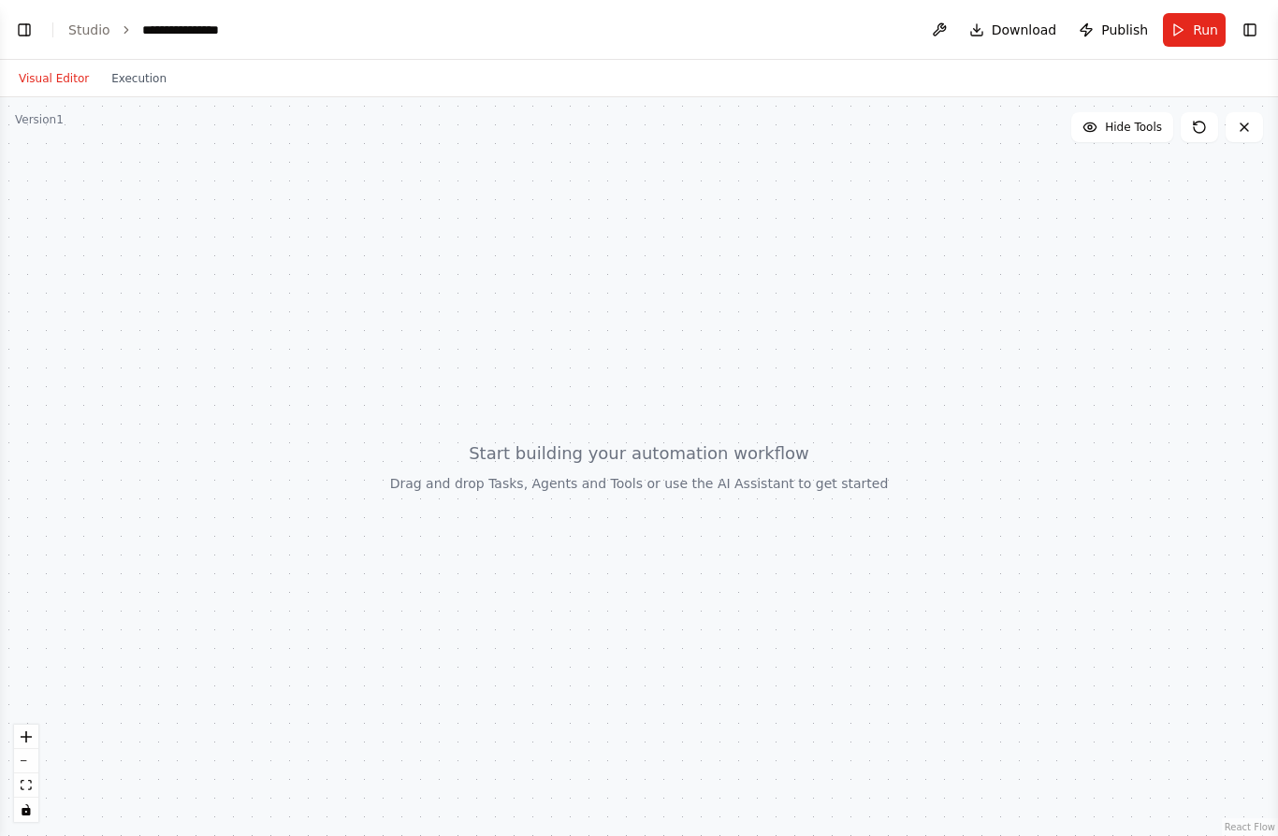
scroll to position [3967, 0]
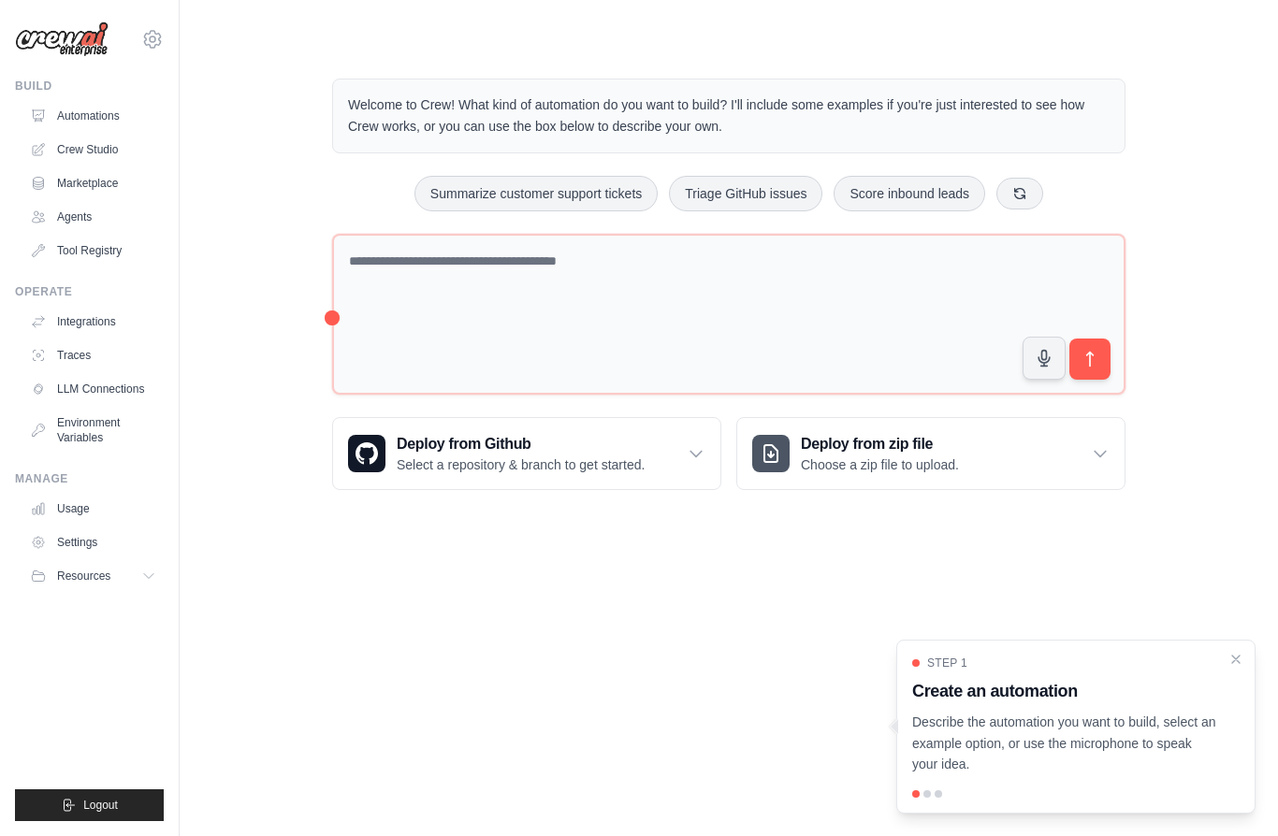
click at [72, 207] on link "Agents" at bounding box center [92, 217] width 141 height 30
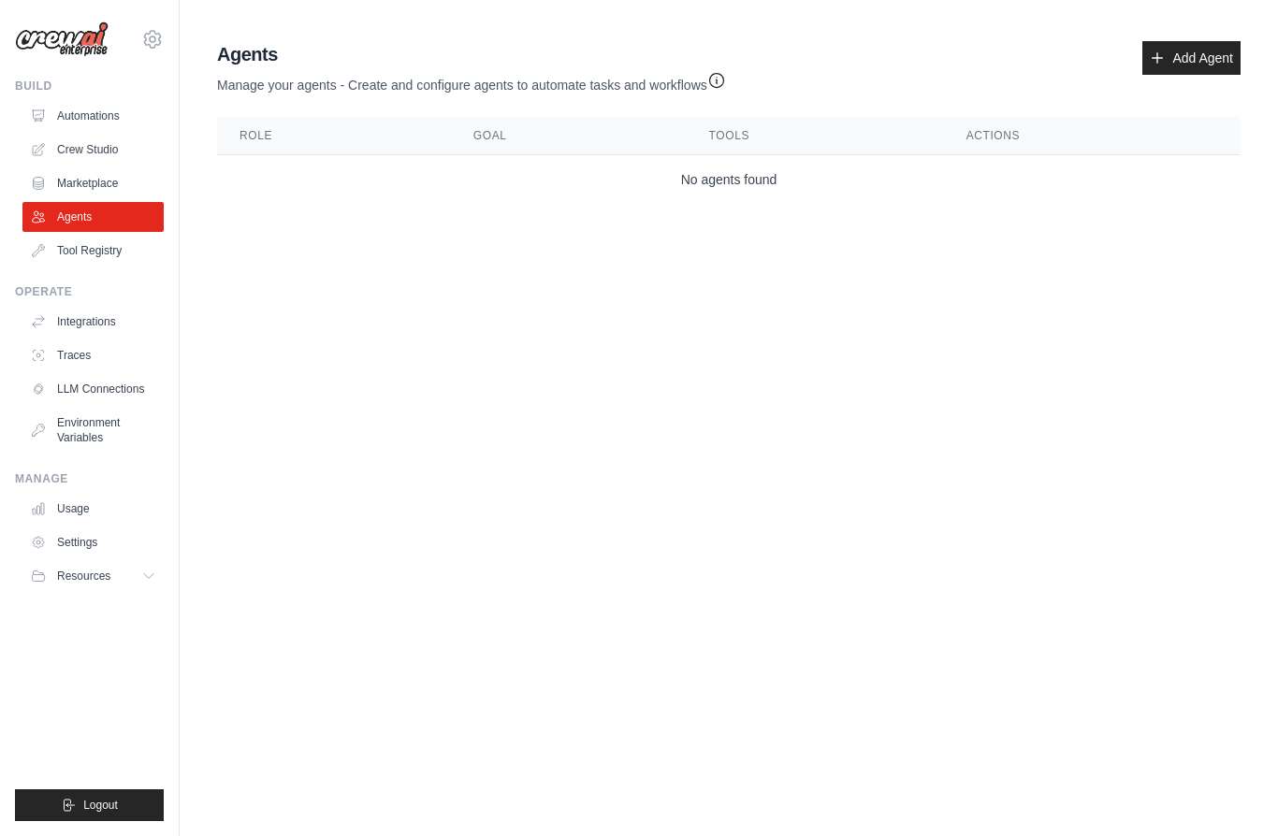
click at [1202, 52] on link "Add Agent" at bounding box center [1191, 58] width 98 height 34
click at [1195, 63] on link "Add Agent" at bounding box center [1191, 58] width 98 height 34
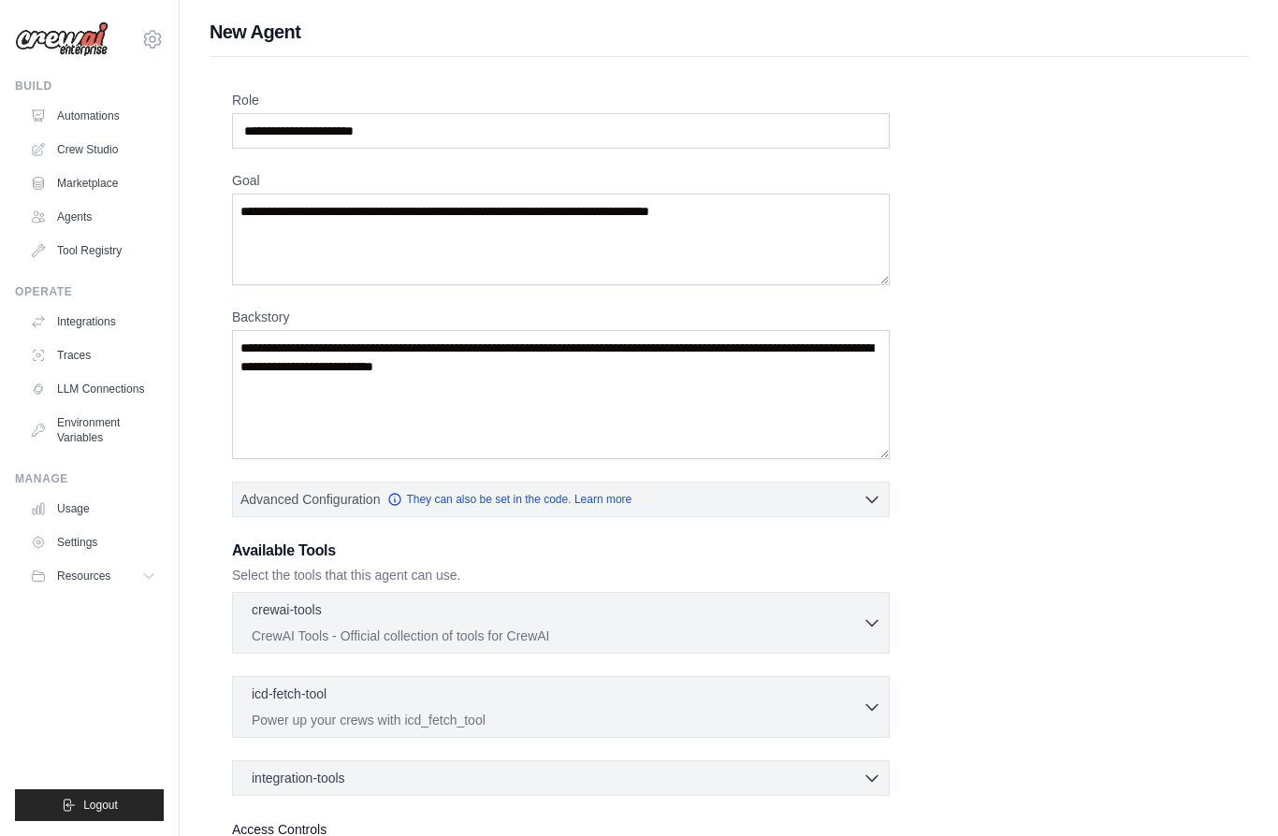
click at [0, 254] on div "jsnkllr76@gmail.com Settings Build Automations Crew Studio Marketplace" at bounding box center [90, 418] width 180 height 836
click at [146, 45] on icon at bounding box center [152, 39] width 16 height 17
click at [97, 138] on link "Settings" at bounding box center [152, 131] width 165 height 34
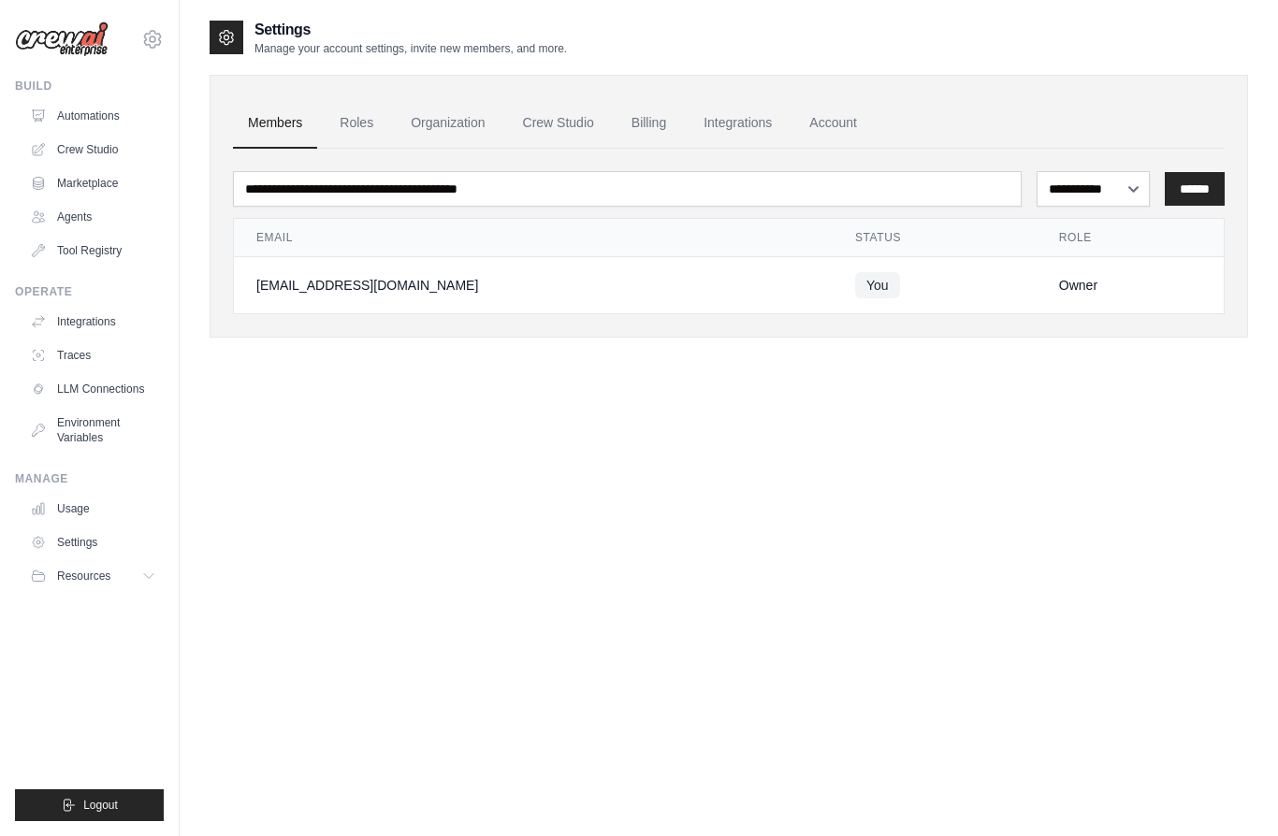
click at [106, 127] on link "Automations" at bounding box center [92, 116] width 141 height 30
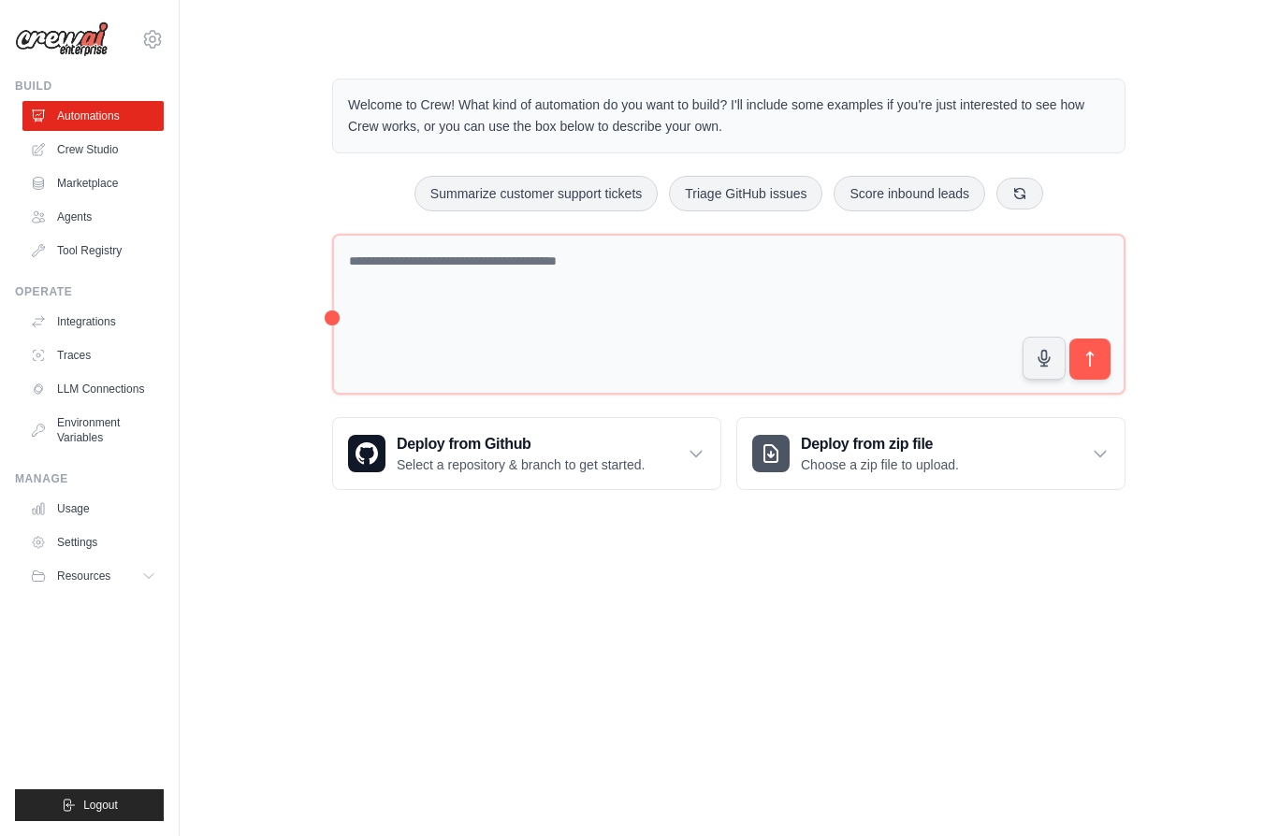
click at [144, 48] on icon at bounding box center [152, 39] width 22 height 22
click at [127, 127] on link "Settings" at bounding box center [152, 127] width 165 height 34
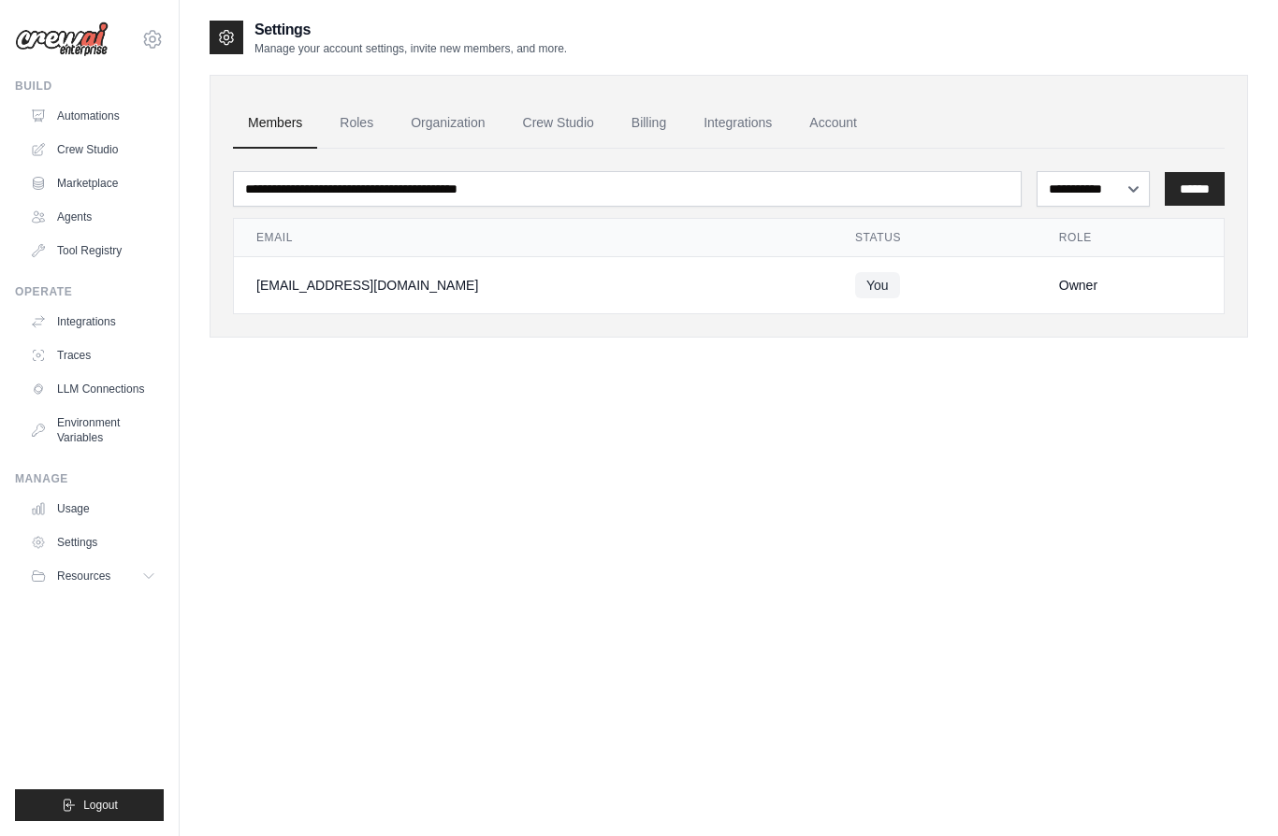
click at [162, 34] on icon at bounding box center [152, 39] width 22 height 22
click at [46, 155] on icon at bounding box center [38, 149] width 15 height 15
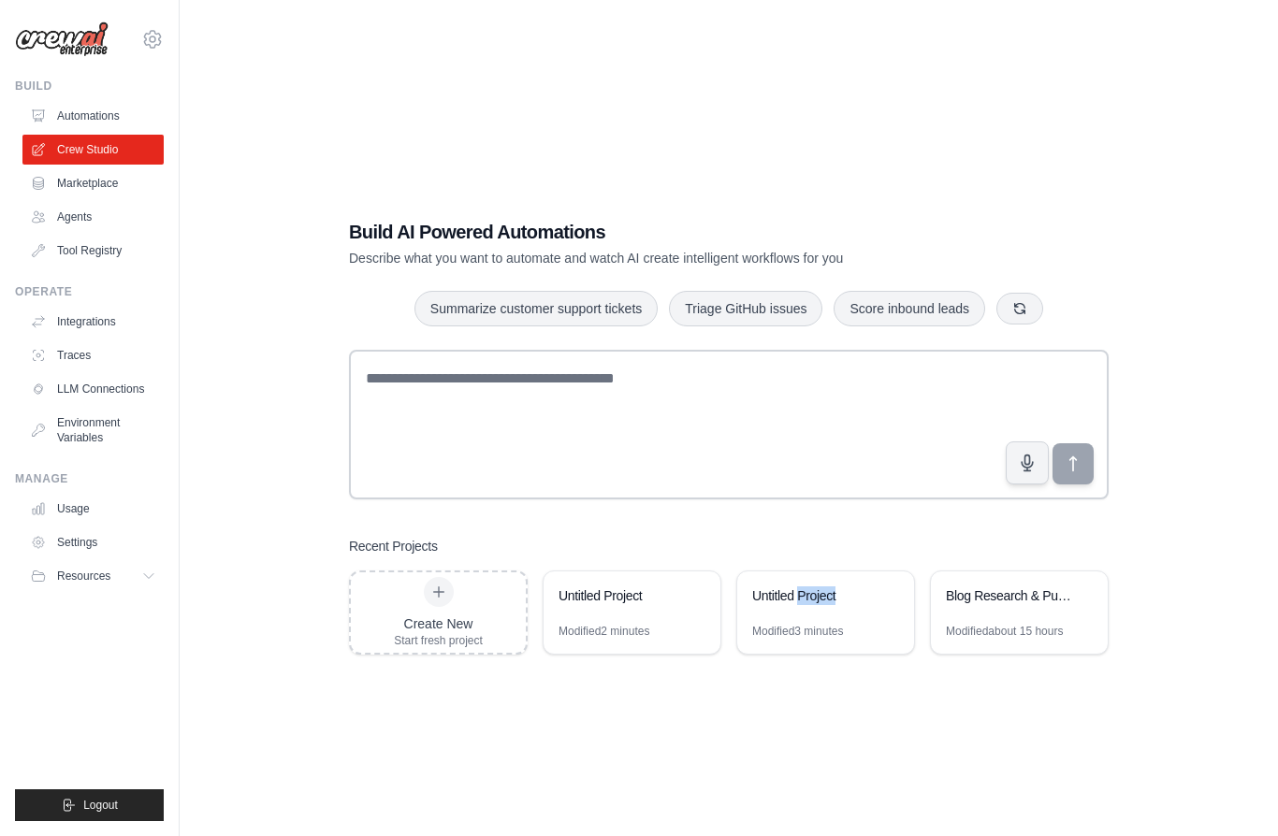
click at [897, 605] on button at bounding box center [889, 596] width 19 height 19
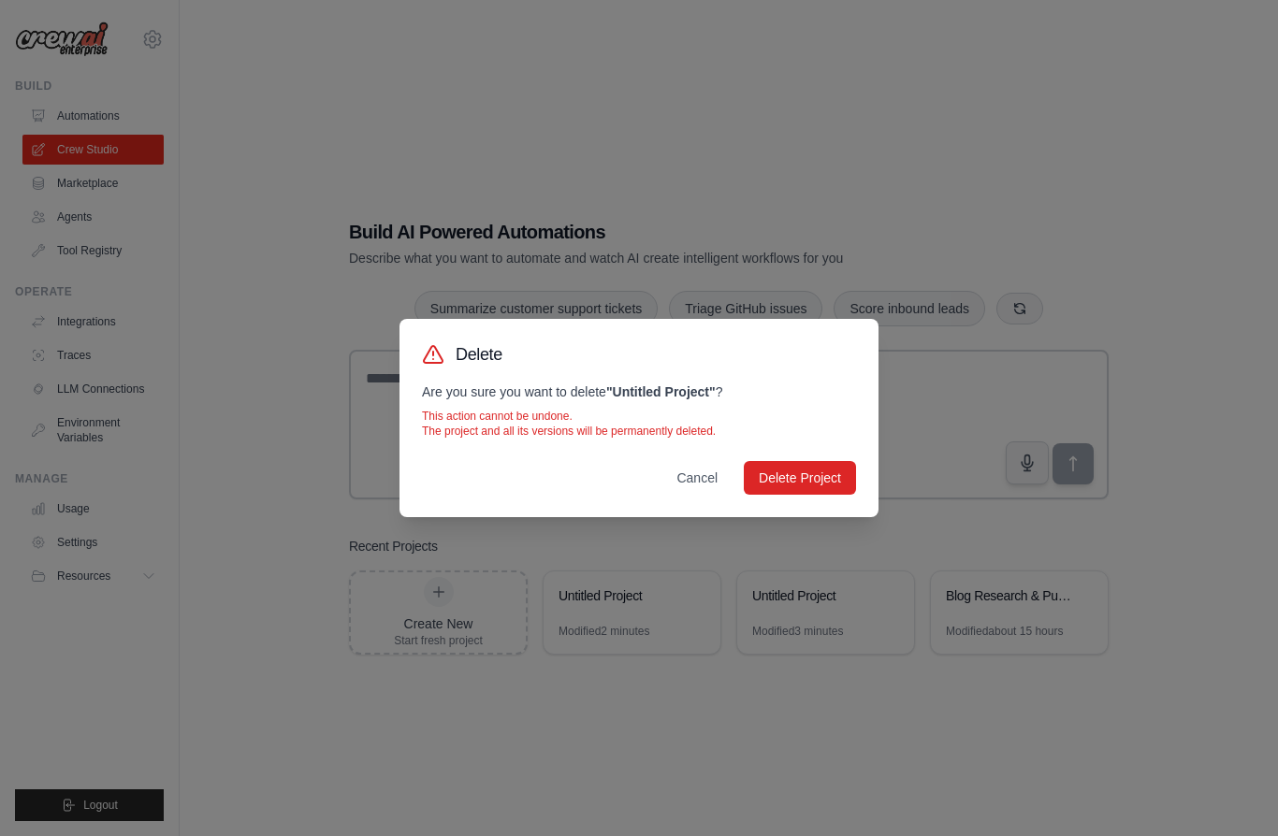
click at [819, 480] on button "Delete Project" at bounding box center [800, 478] width 112 height 34
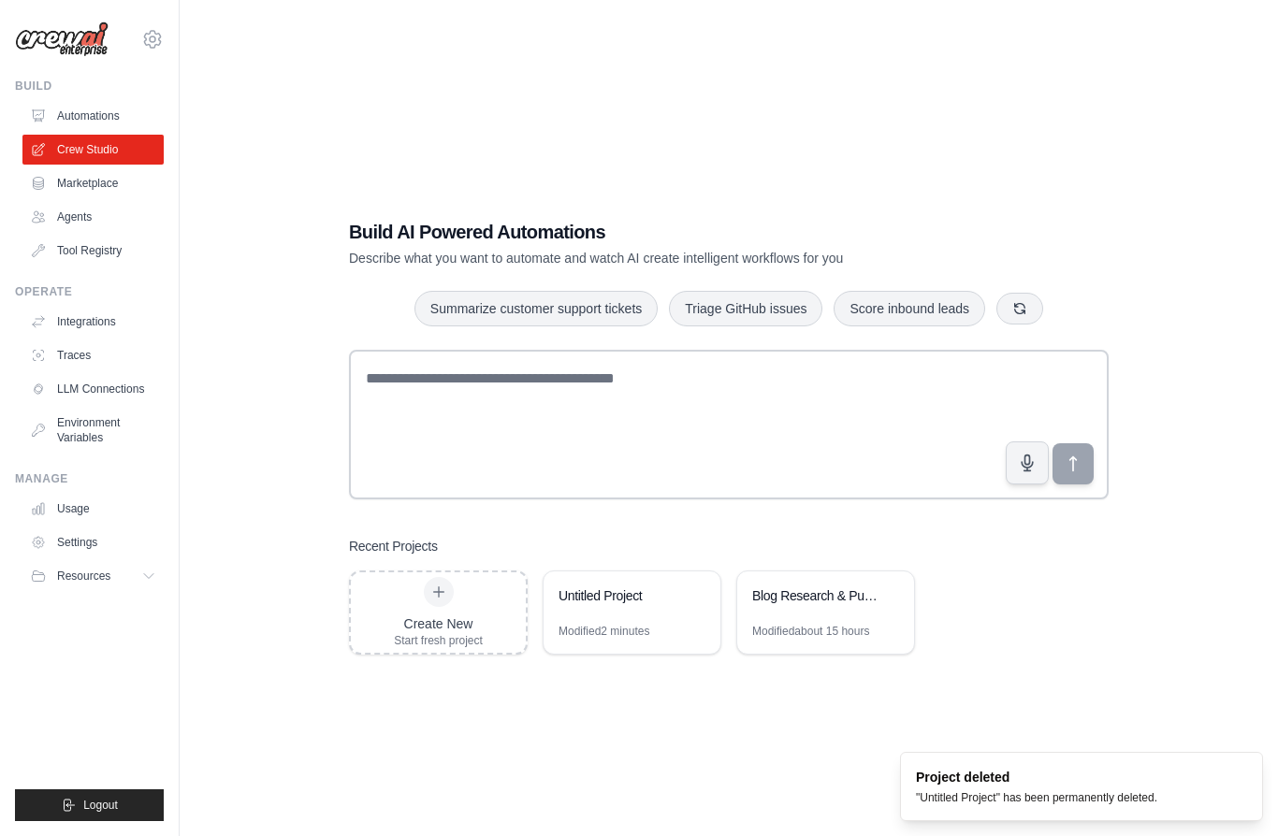
click at [703, 605] on button at bounding box center [696, 596] width 19 height 19
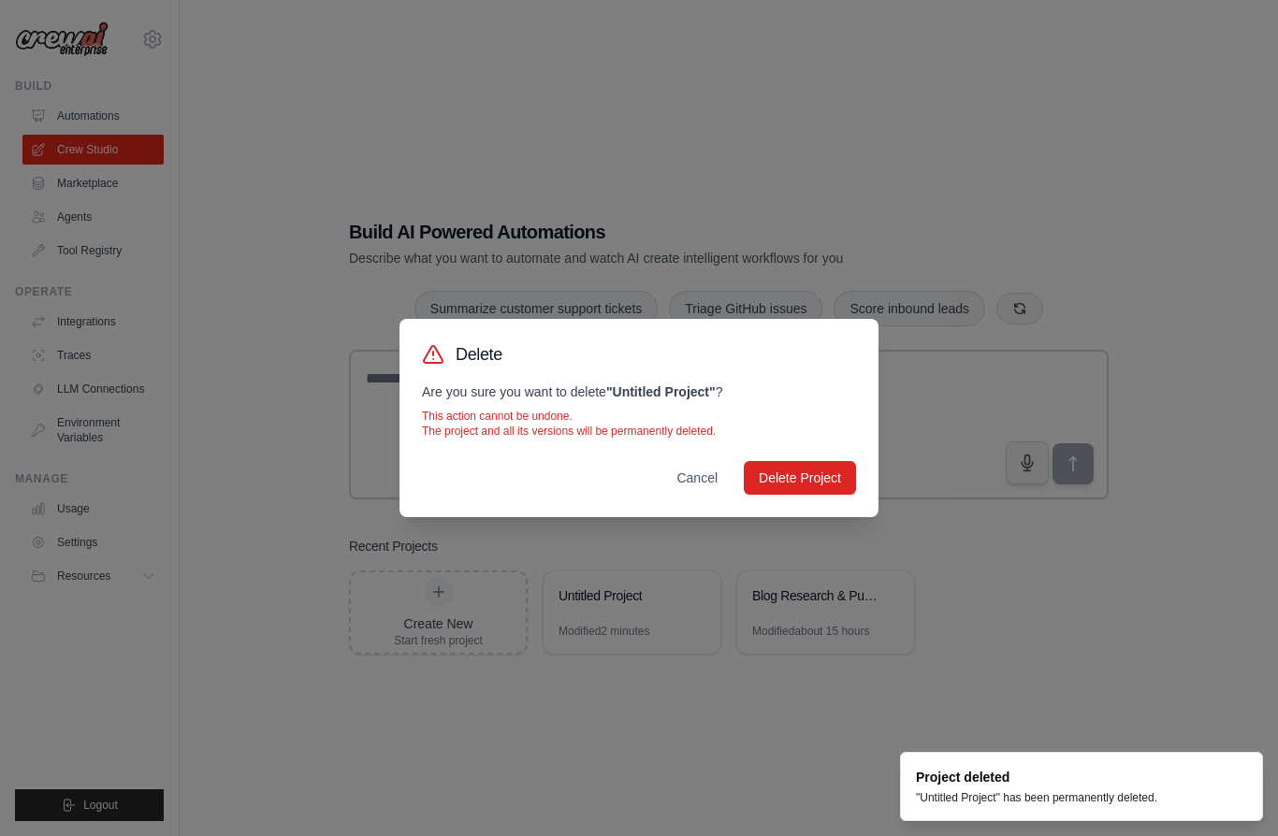
click at [827, 481] on button "Delete Project" at bounding box center [800, 478] width 112 height 34
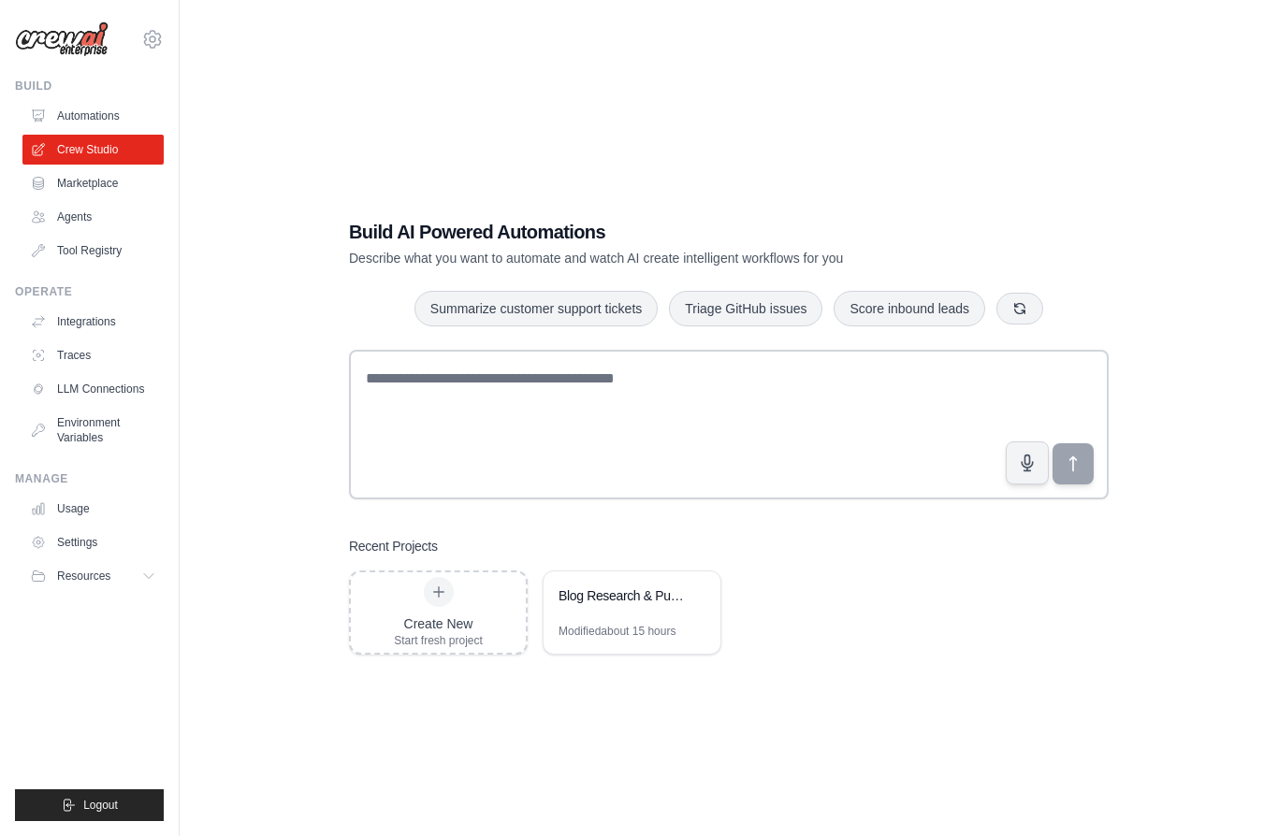
click at [442, 607] on div at bounding box center [439, 592] width 30 height 30
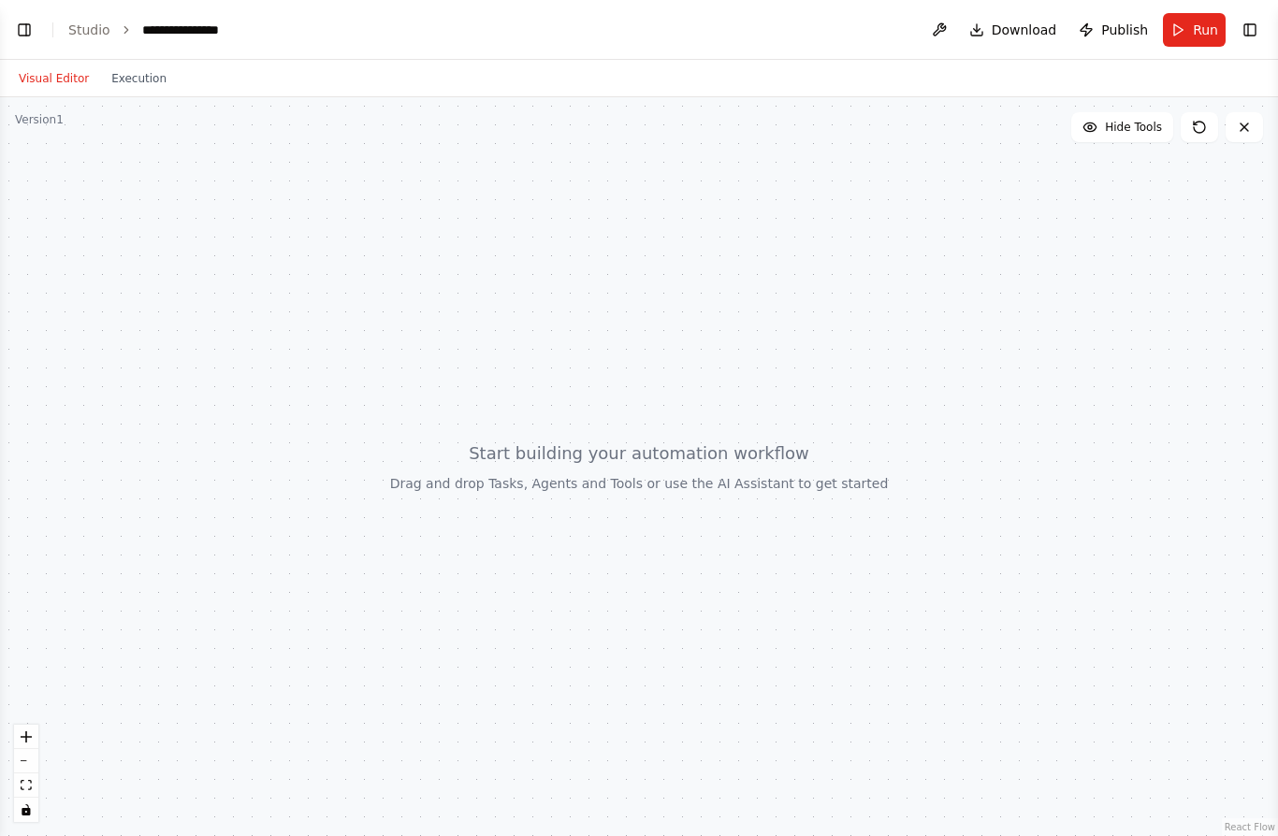
click at [138, 68] on button "Execution" at bounding box center [139, 78] width 78 height 22
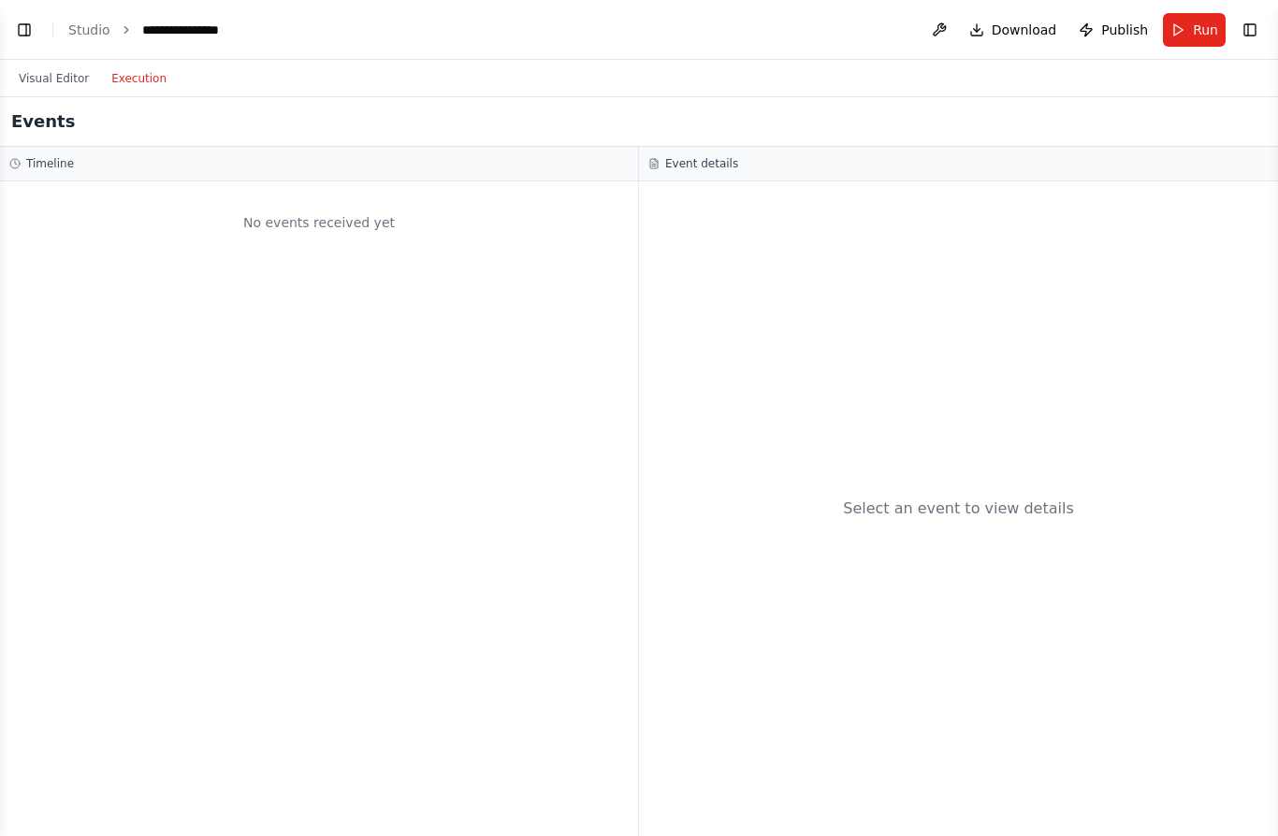
click at [58, 81] on button "Visual Editor" at bounding box center [53, 78] width 93 height 22
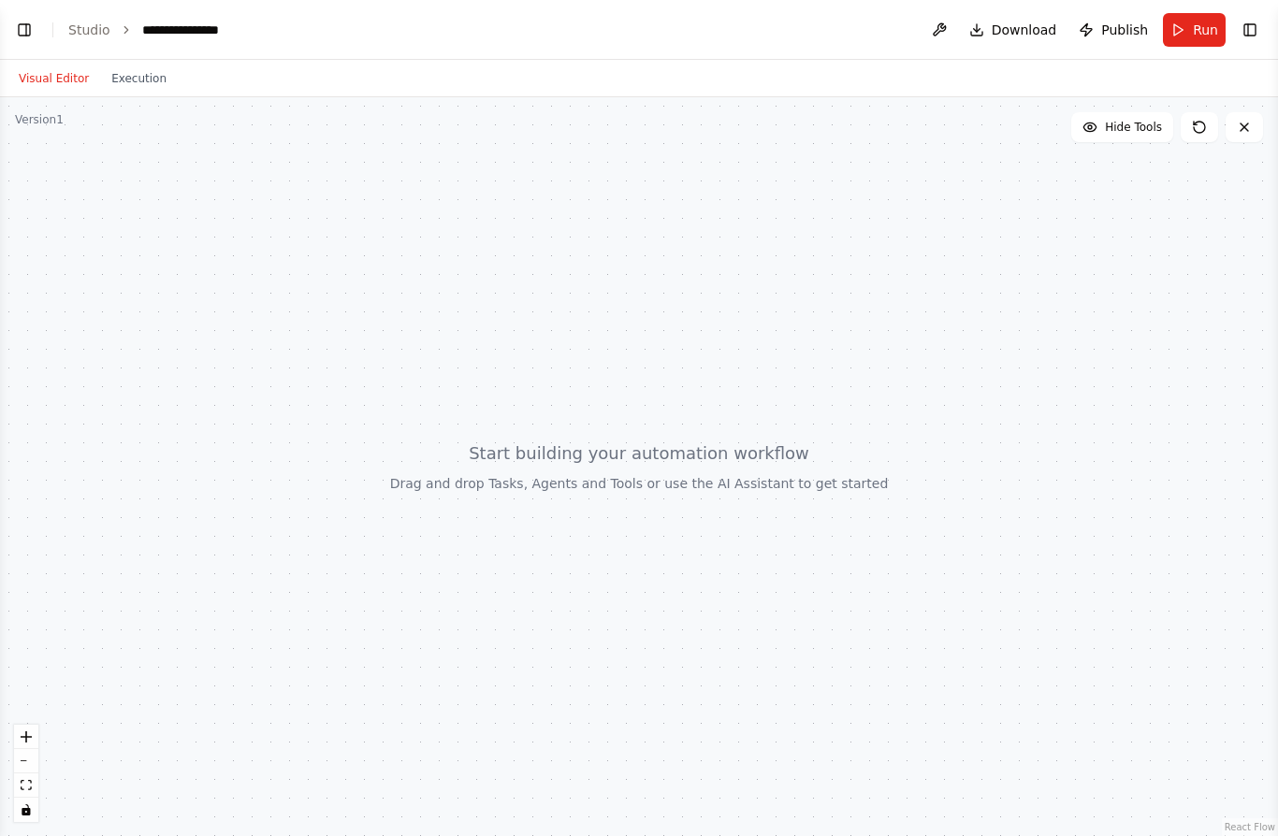
click at [24, 34] on button "Toggle Left Sidebar" at bounding box center [24, 30] width 26 height 26
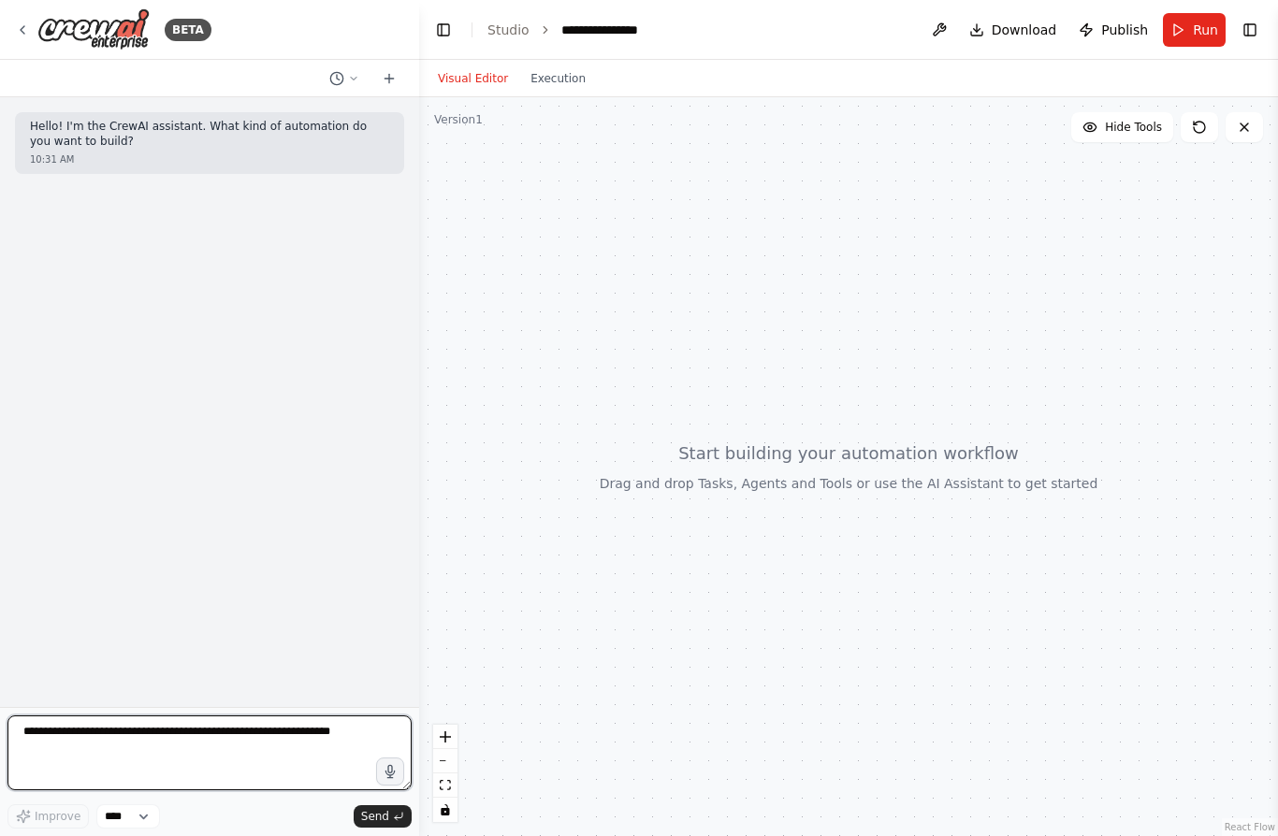
click at [151, 743] on textarea at bounding box center [209, 753] width 404 height 75
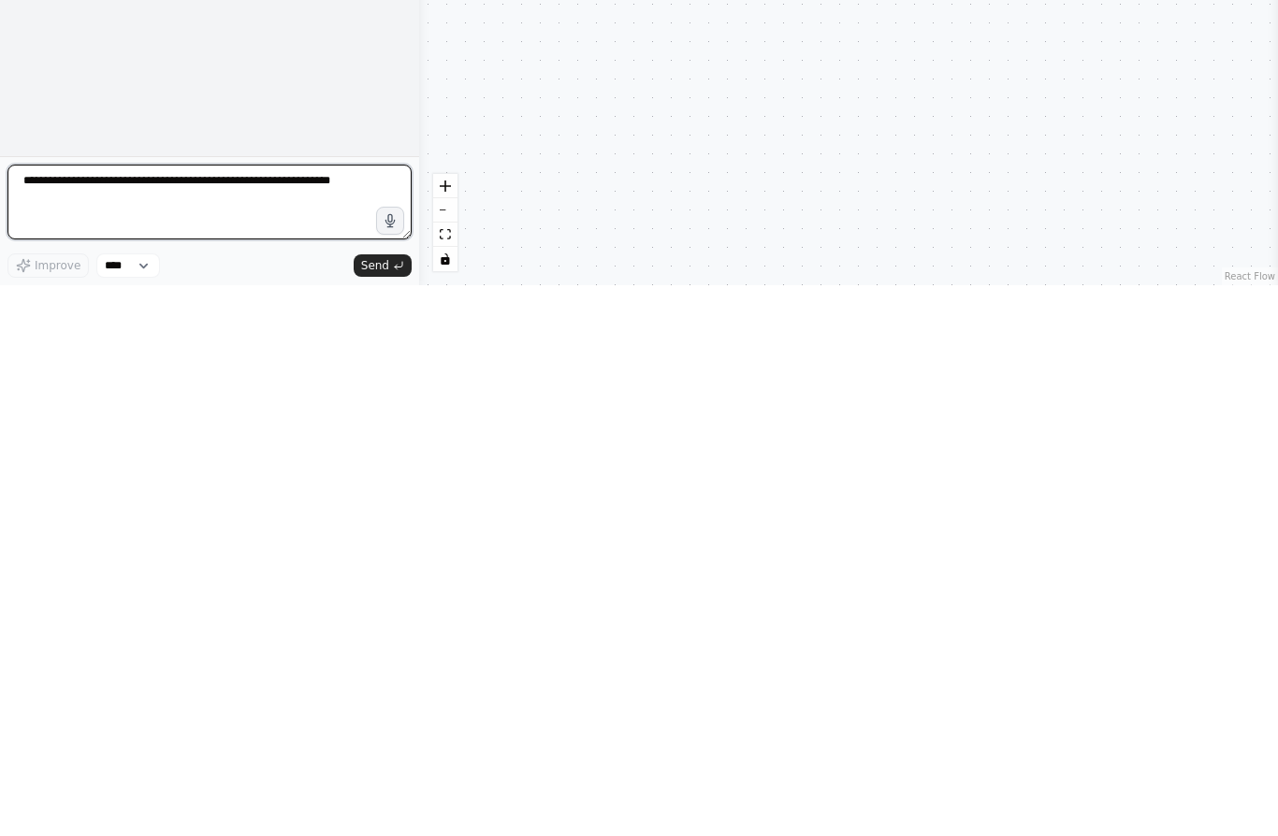
click at [73, 716] on textarea at bounding box center [209, 753] width 404 height 75
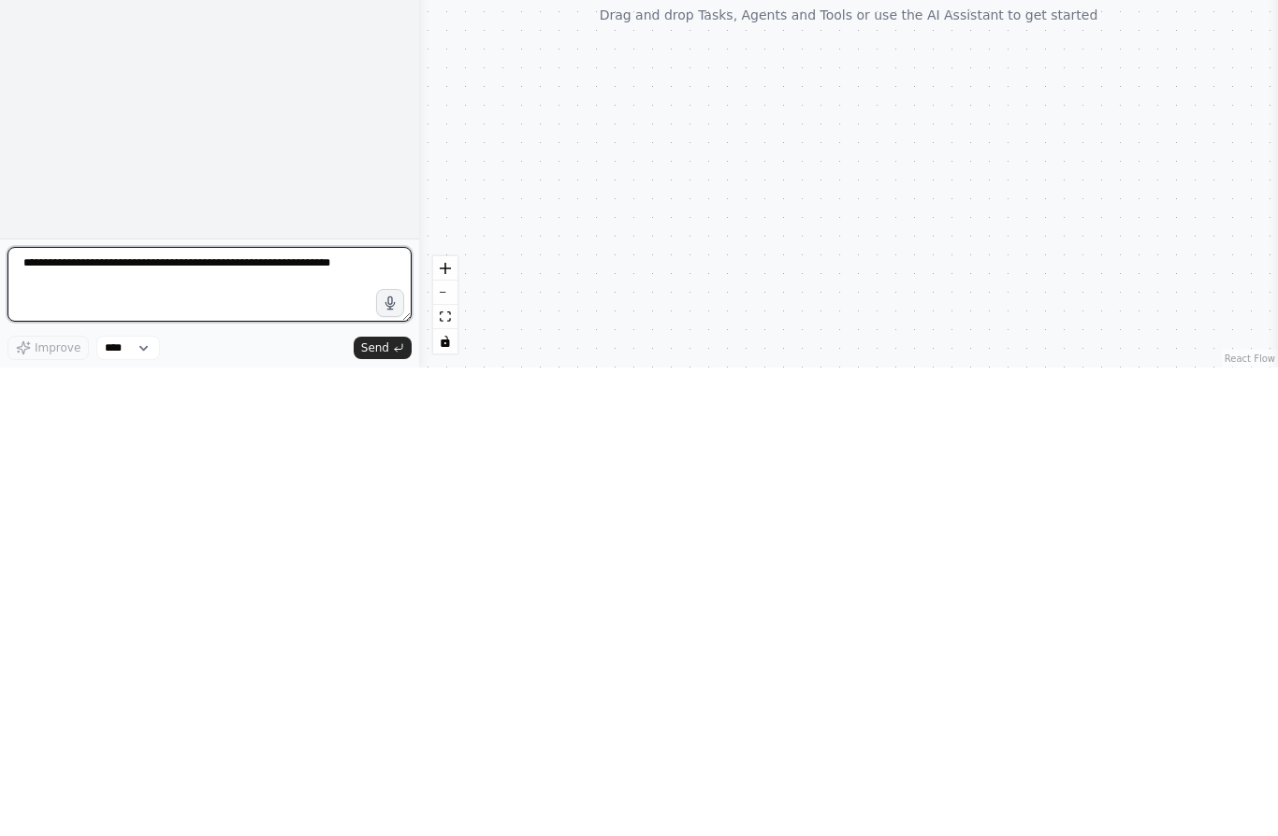
click at [85, 716] on textarea at bounding box center [209, 753] width 404 height 75
paste textarea "**********"
type textarea "**********"
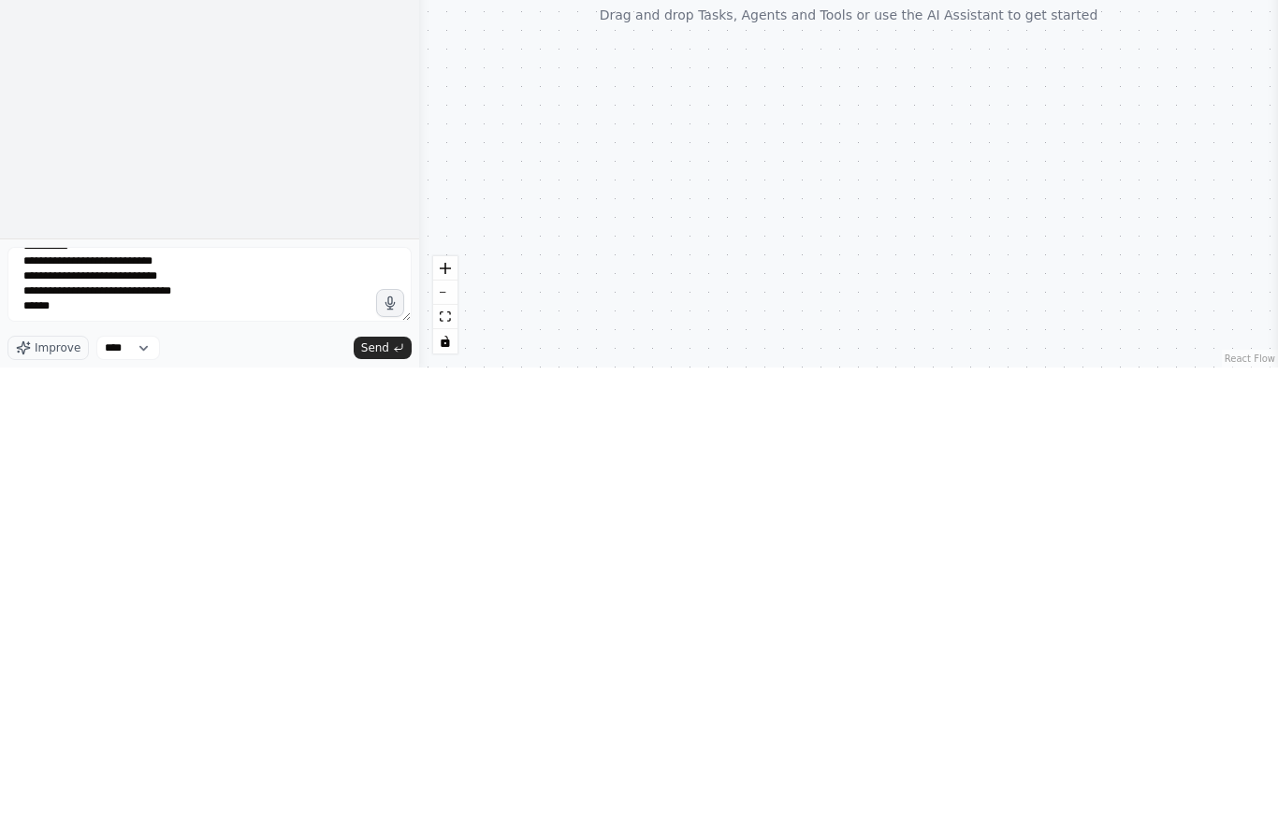
click at [387, 809] on span "Send" at bounding box center [375, 816] width 28 height 15
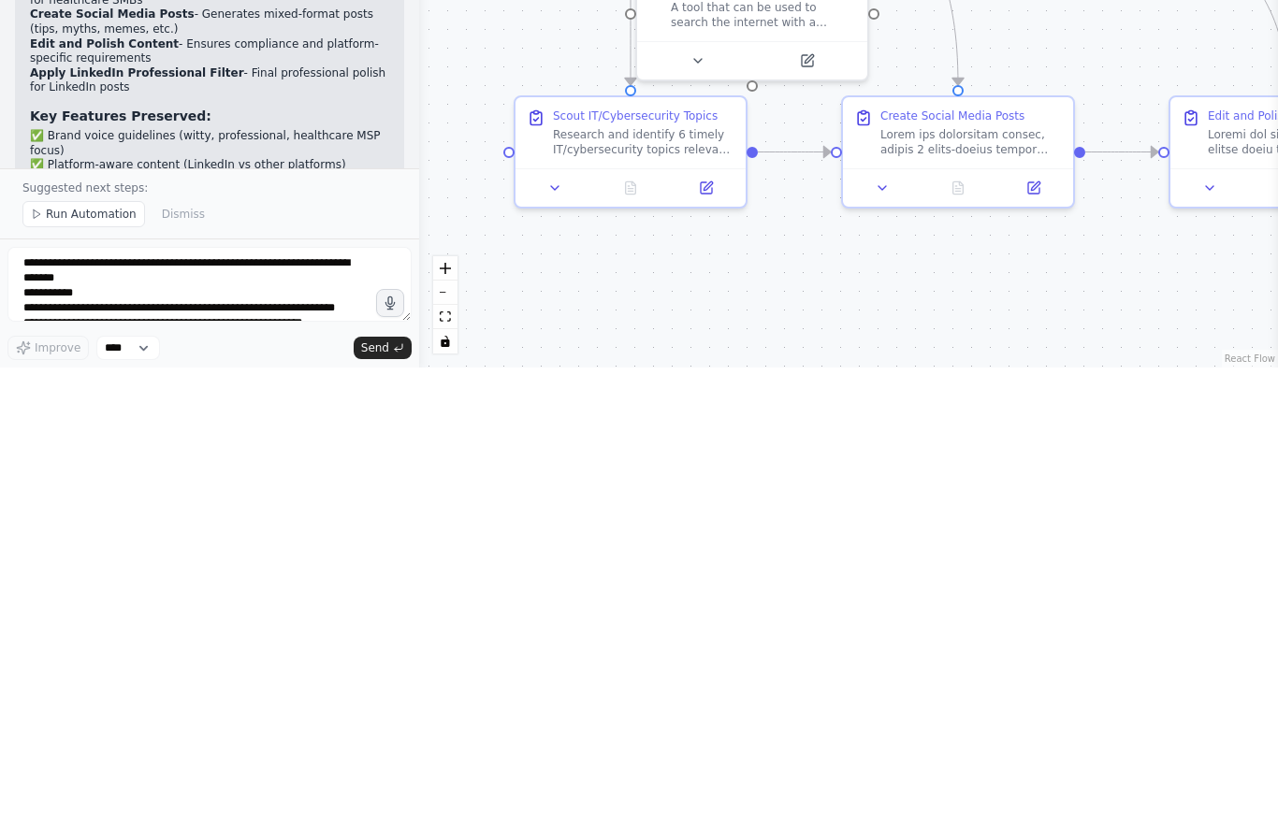
scroll to position [6106, 0]
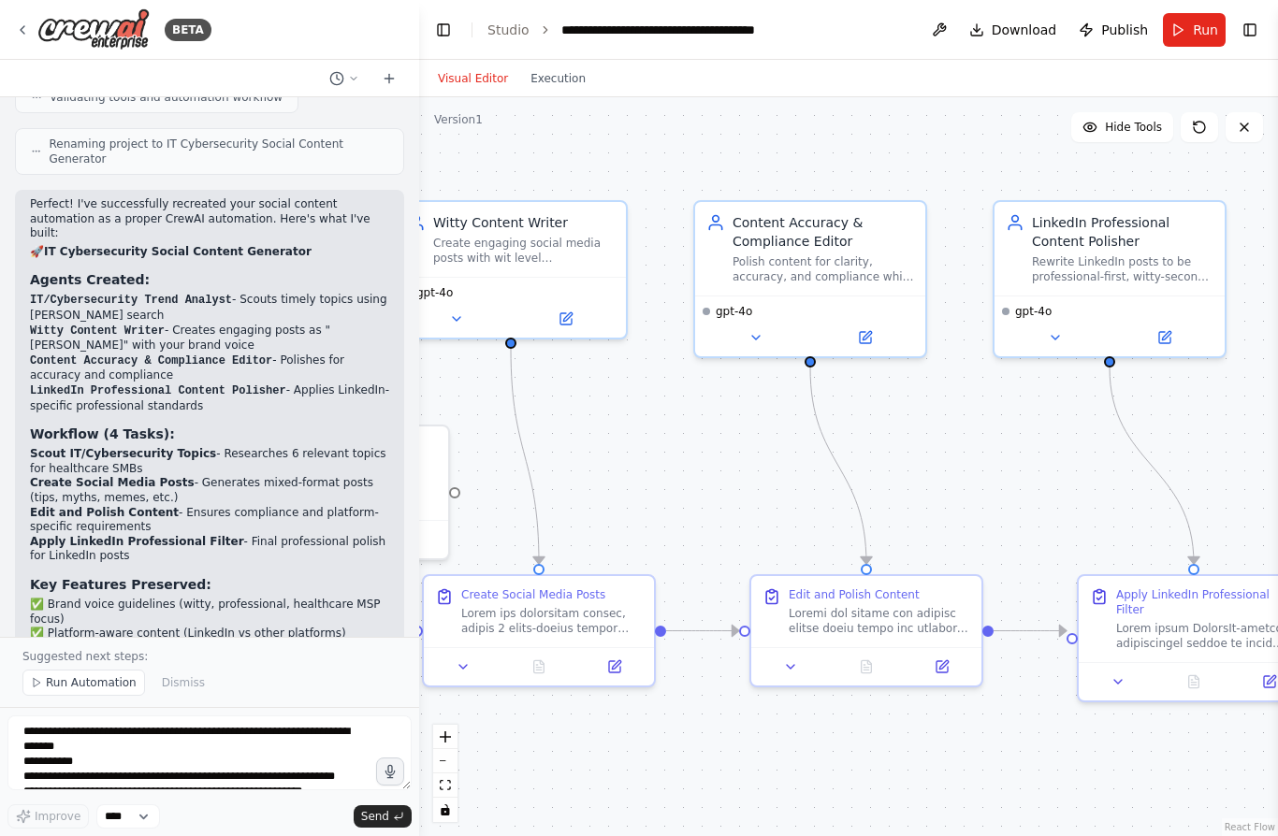
click at [88, 688] on span "Run Automation" at bounding box center [91, 682] width 91 height 15
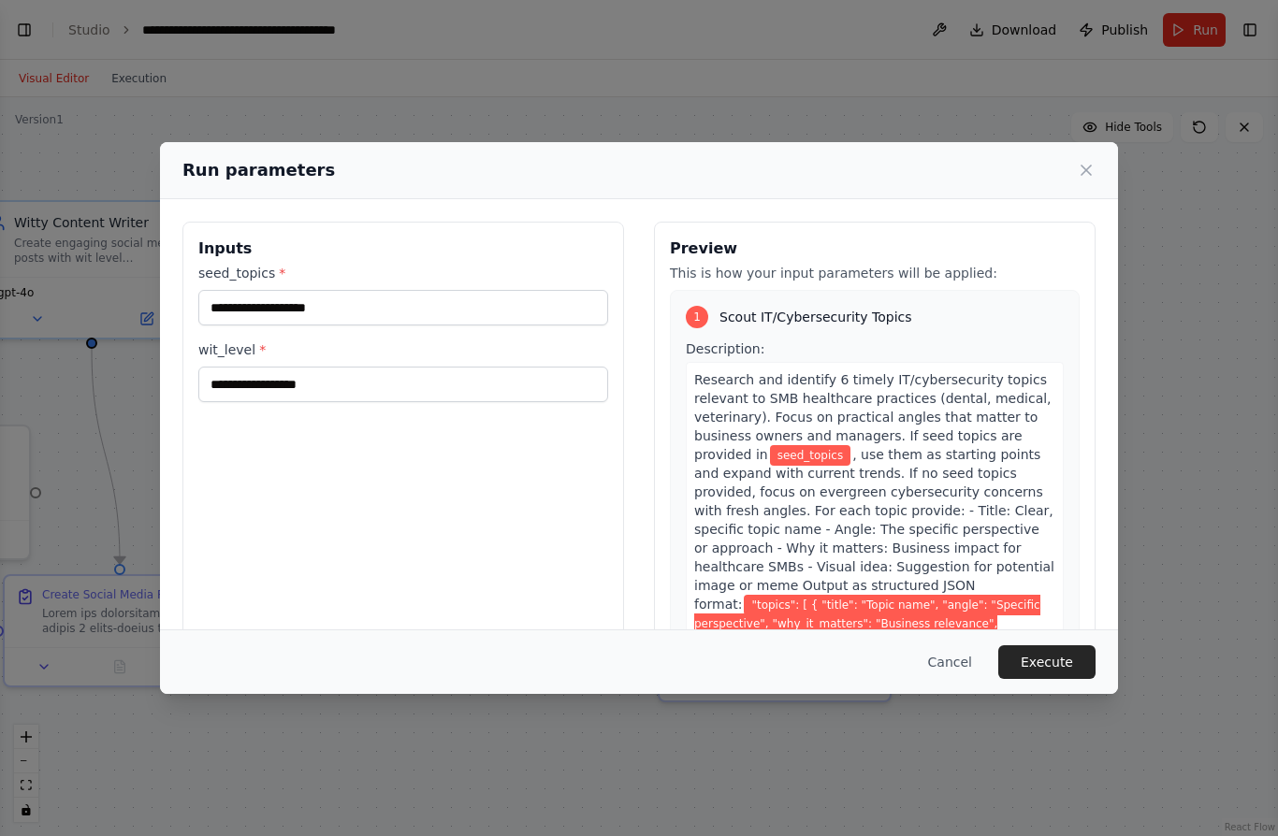
scroll to position [6035, 0]
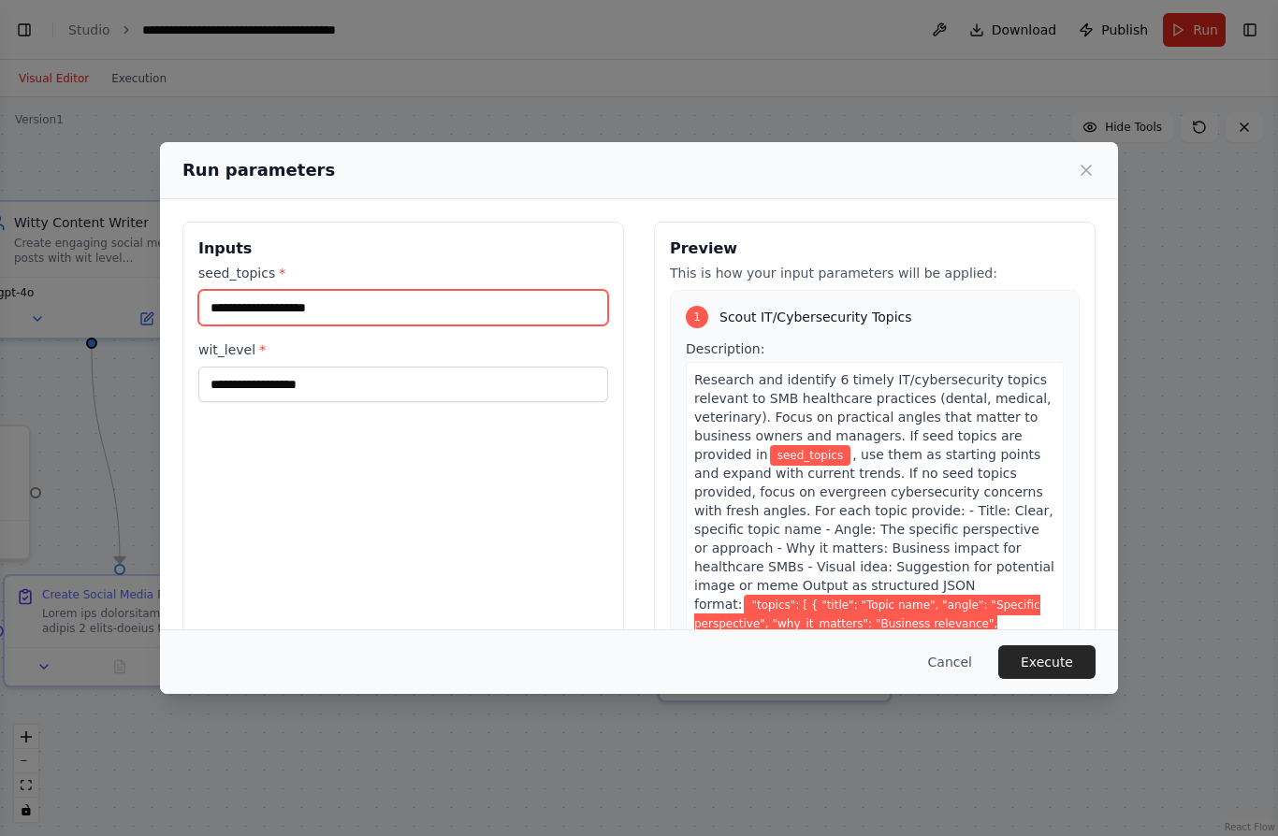
click at [380, 290] on input "seed_topics *" at bounding box center [403, 308] width 410 height 36
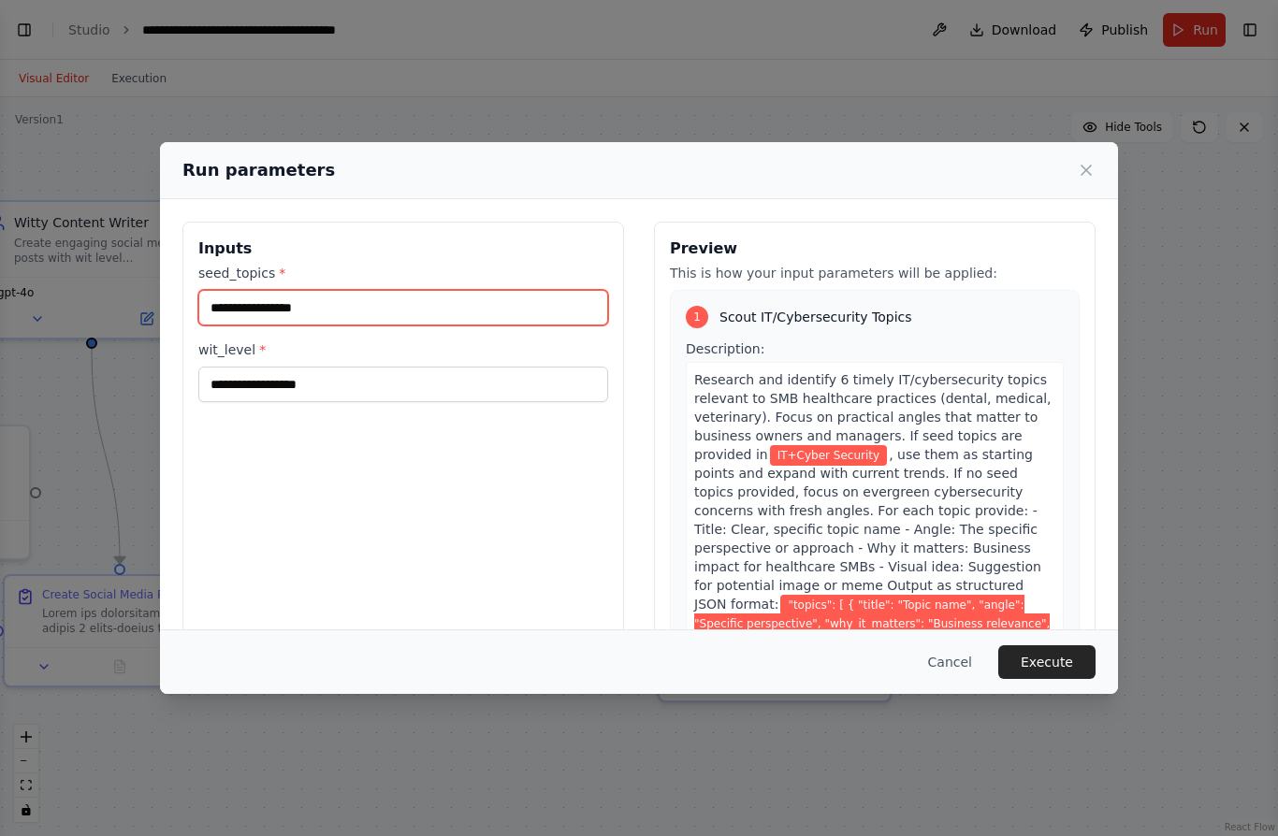
type input "**********"
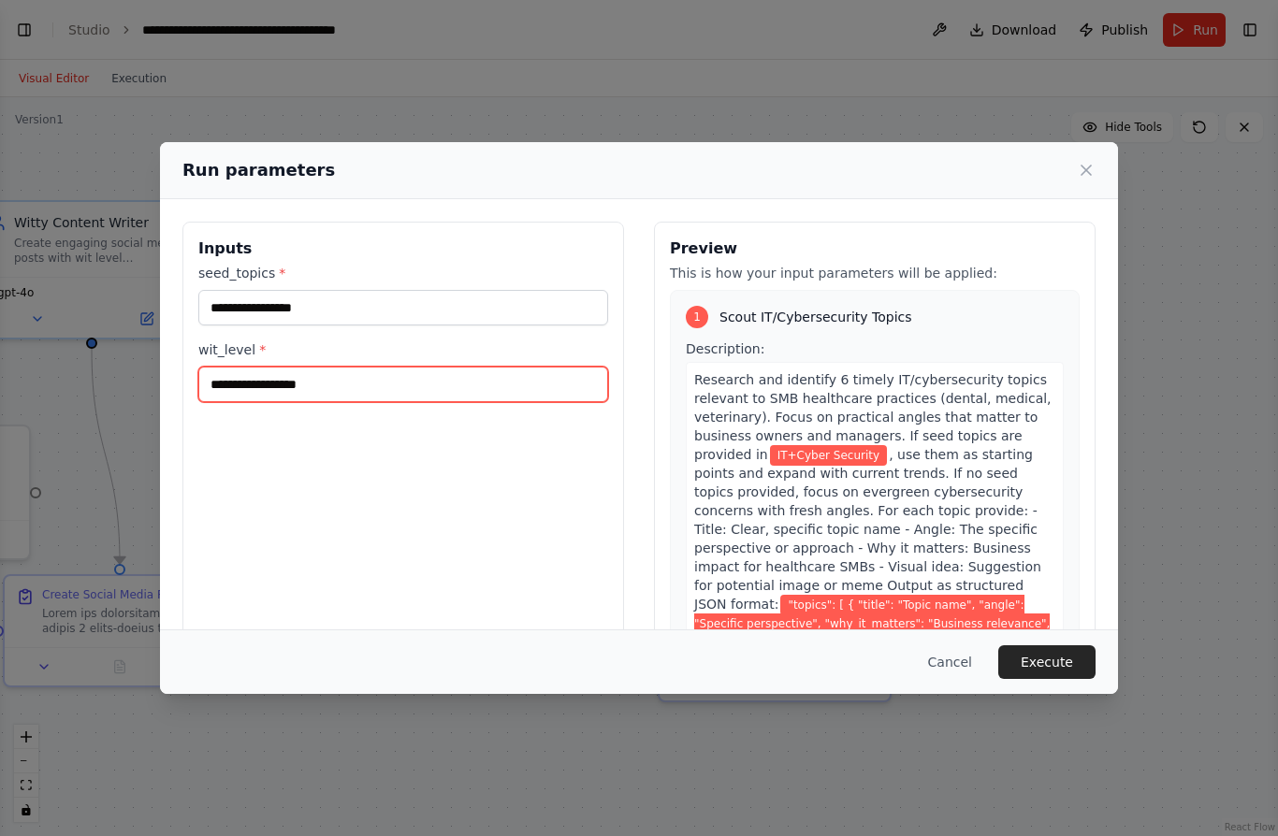
click at [232, 367] on input "wit_level *" at bounding box center [403, 385] width 410 height 36
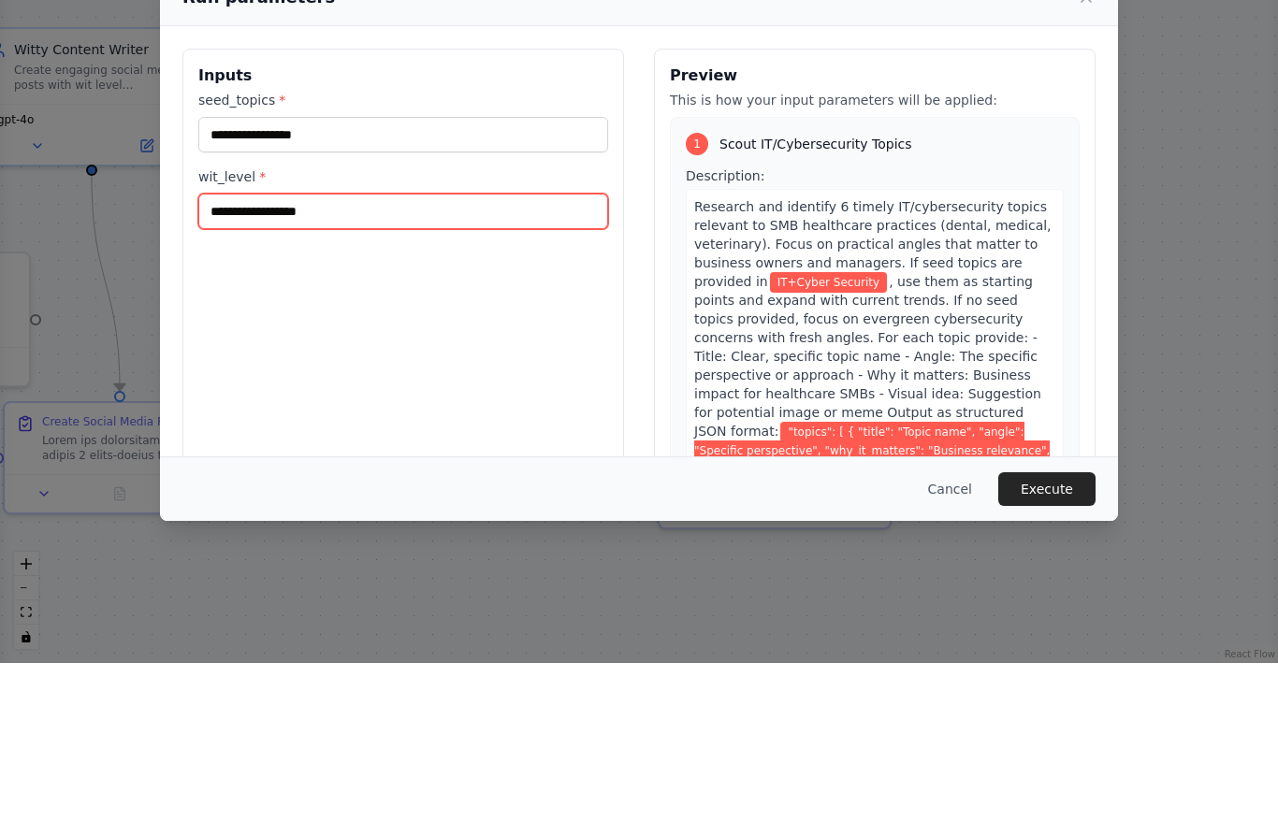
type input "*"
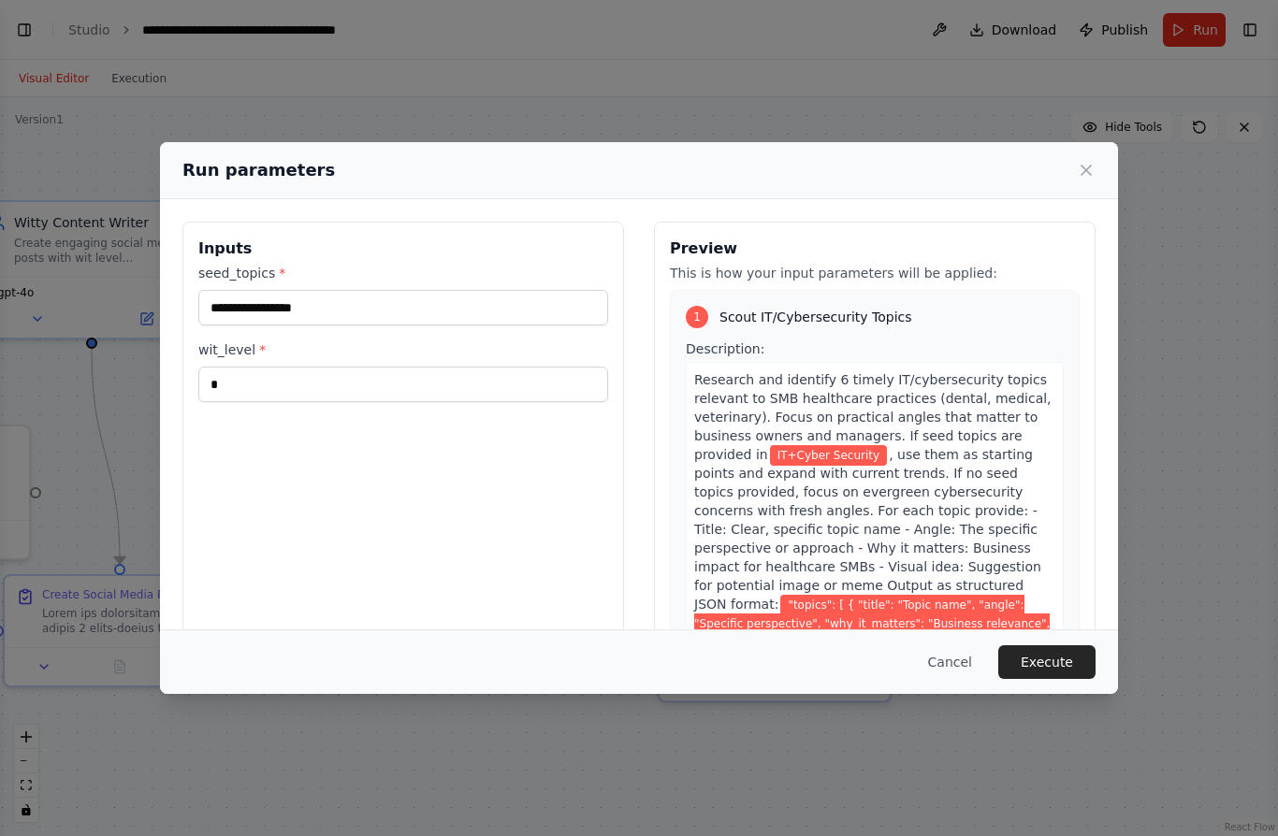
click at [1060, 679] on button "Execute" at bounding box center [1046, 662] width 97 height 34
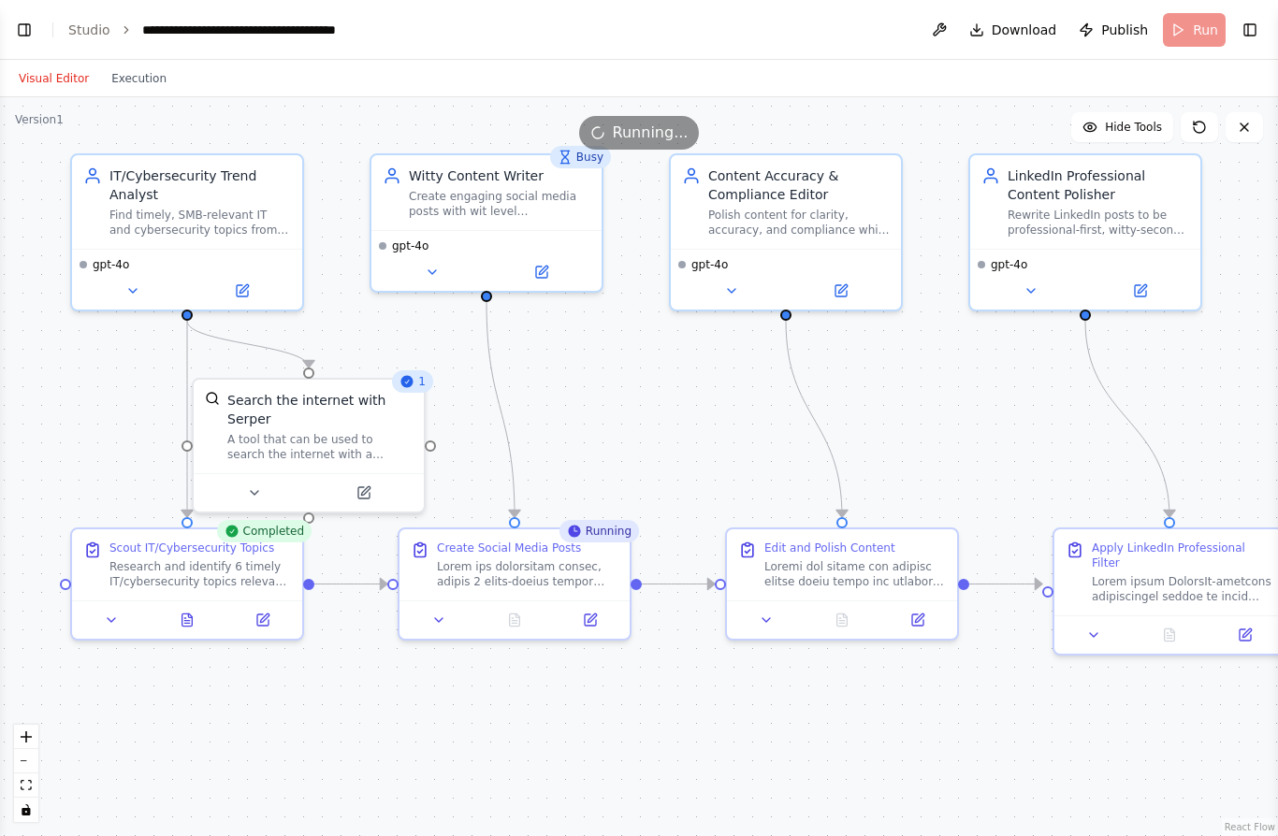
click at [51, 112] on div "Version 1" at bounding box center [39, 119] width 49 height 15
click at [43, 116] on div "Running..." at bounding box center [639, 133] width 1278 height 34
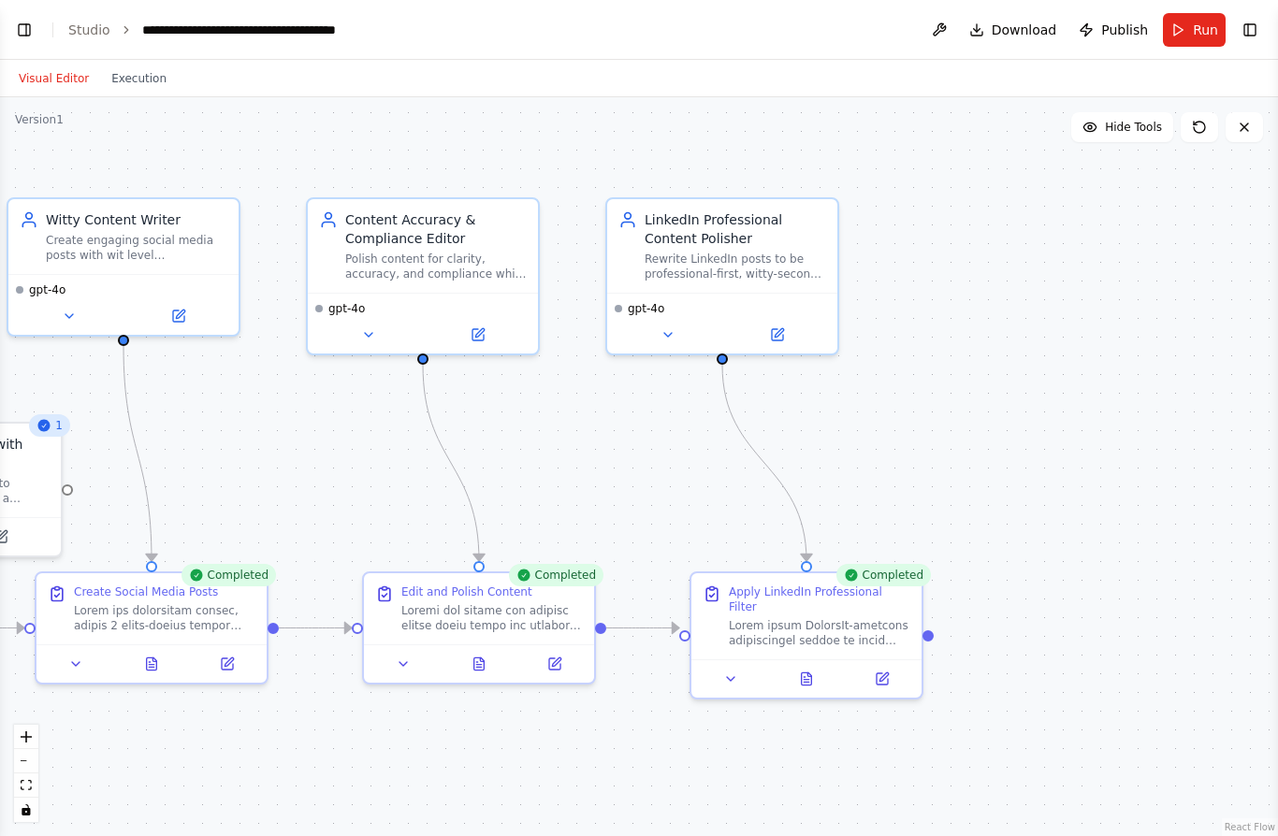
click at [1123, 112] on button "Hide Tools" at bounding box center [1122, 127] width 102 height 30
click at [1123, 112] on button "Show Tools" at bounding box center [1119, 127] width 107 height 30
click at [1121, 112] on button "Hide Tools" at bounding box center [1122, 127] width 102 height 30
click at [1120, 120] on span "Show Tools" at bounding box center [1131, 127] width 62 height 15
click at [1246, 120] on icon at bounding box center [1244, 127] width 15 height 15
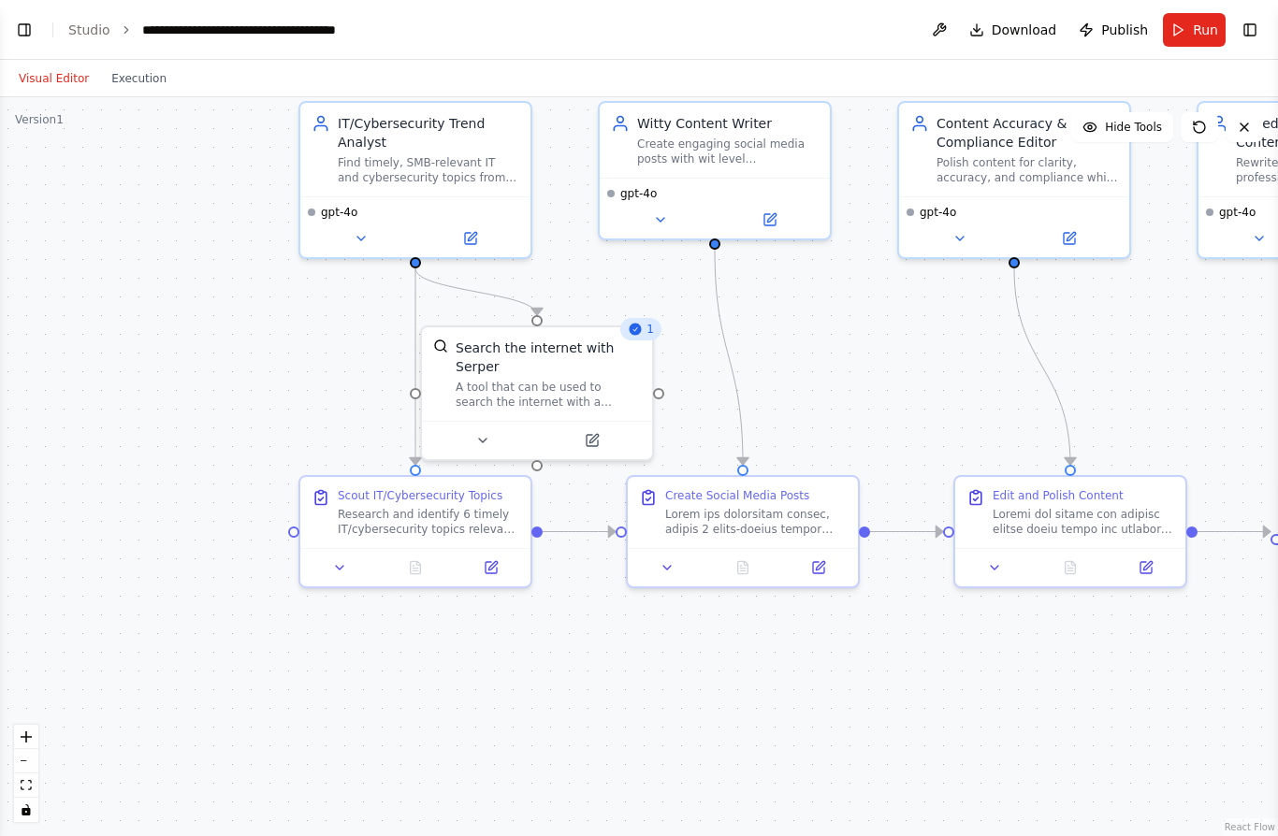
click at [28, 782] on icon "fit view" at bounding box center [26, 785] width 11 height 10
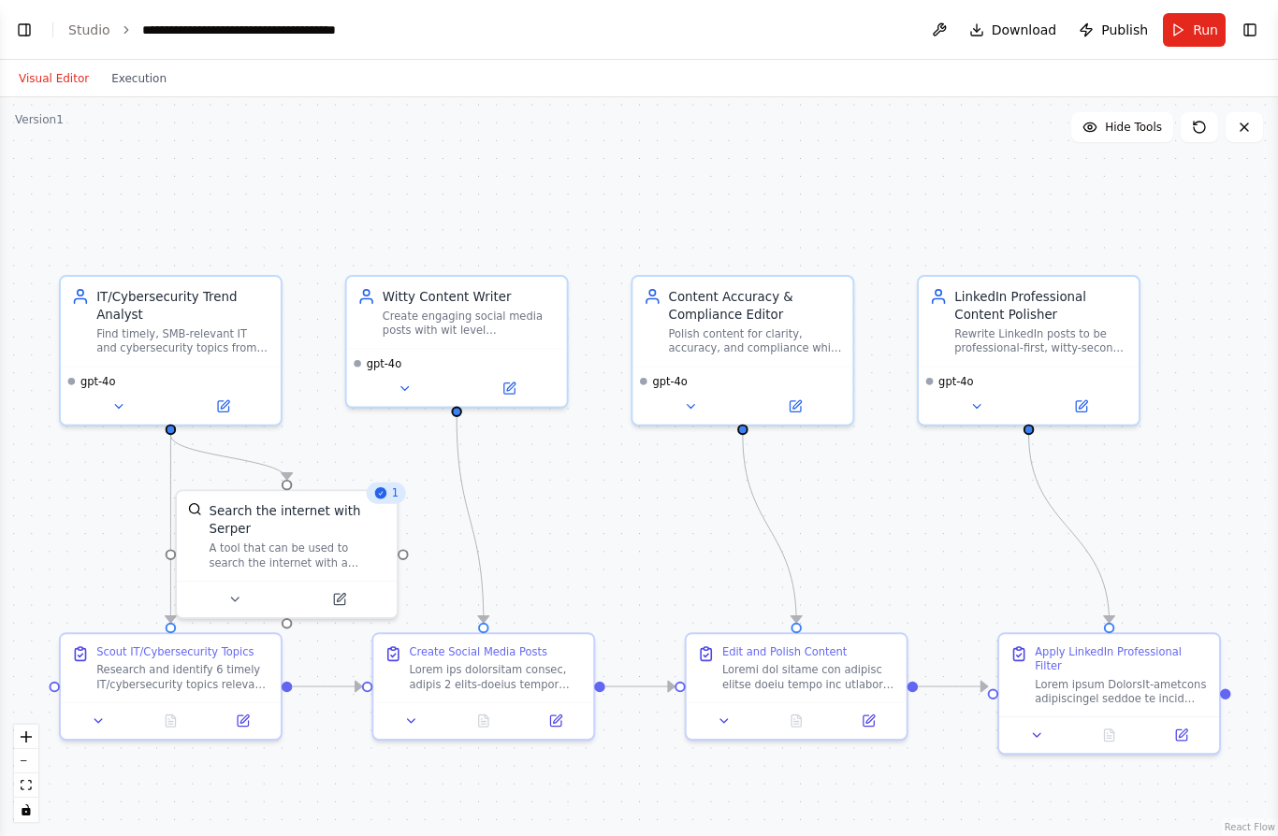
click at [26, 801] on button "toggle interactivity" at bounding box center [26, 810] width 24 height 24
click at [24, 807] on icon "toggle interactivity" at bounding box center [26, 809] width 8 height 11
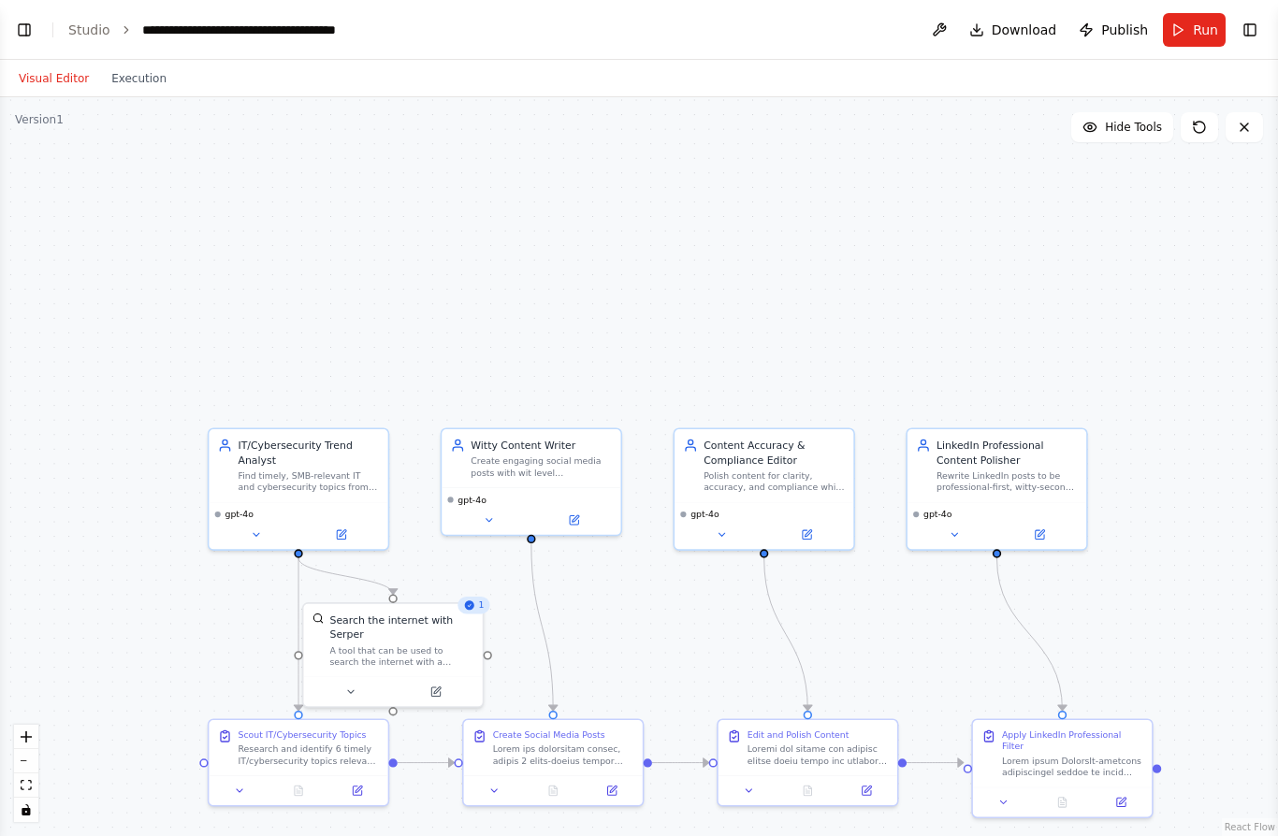
click at [49, 97] on div ".deletable-edge-delete-btn { width: 20px; height: 20px; border: 0px solid #ffff…" at bounding box center [639, 466] width 1278 height 739
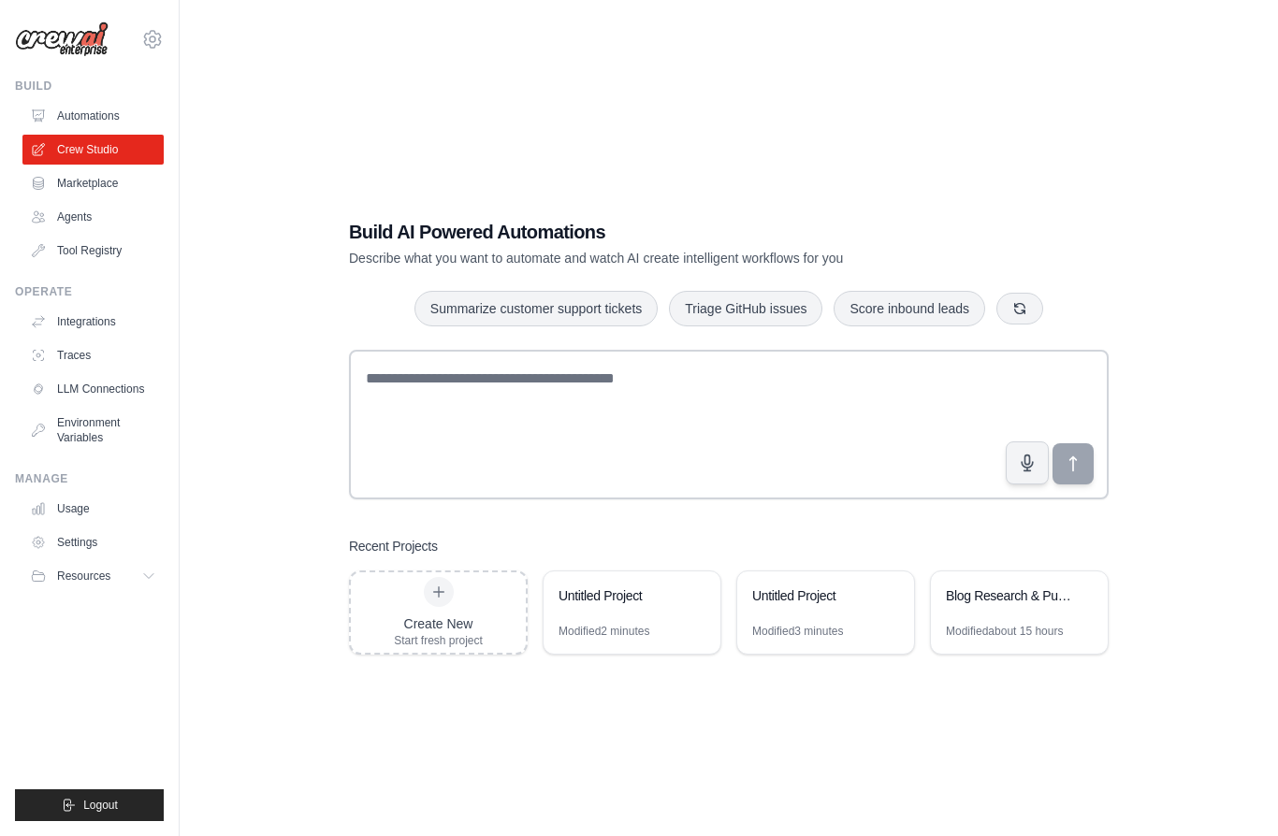
click at [659, 624] on div "Untitled Project" at bounding box center [631, 598] width 177 height 52
click at [692, 601] on icon at bounding box center [695, 595] width 11 height 11
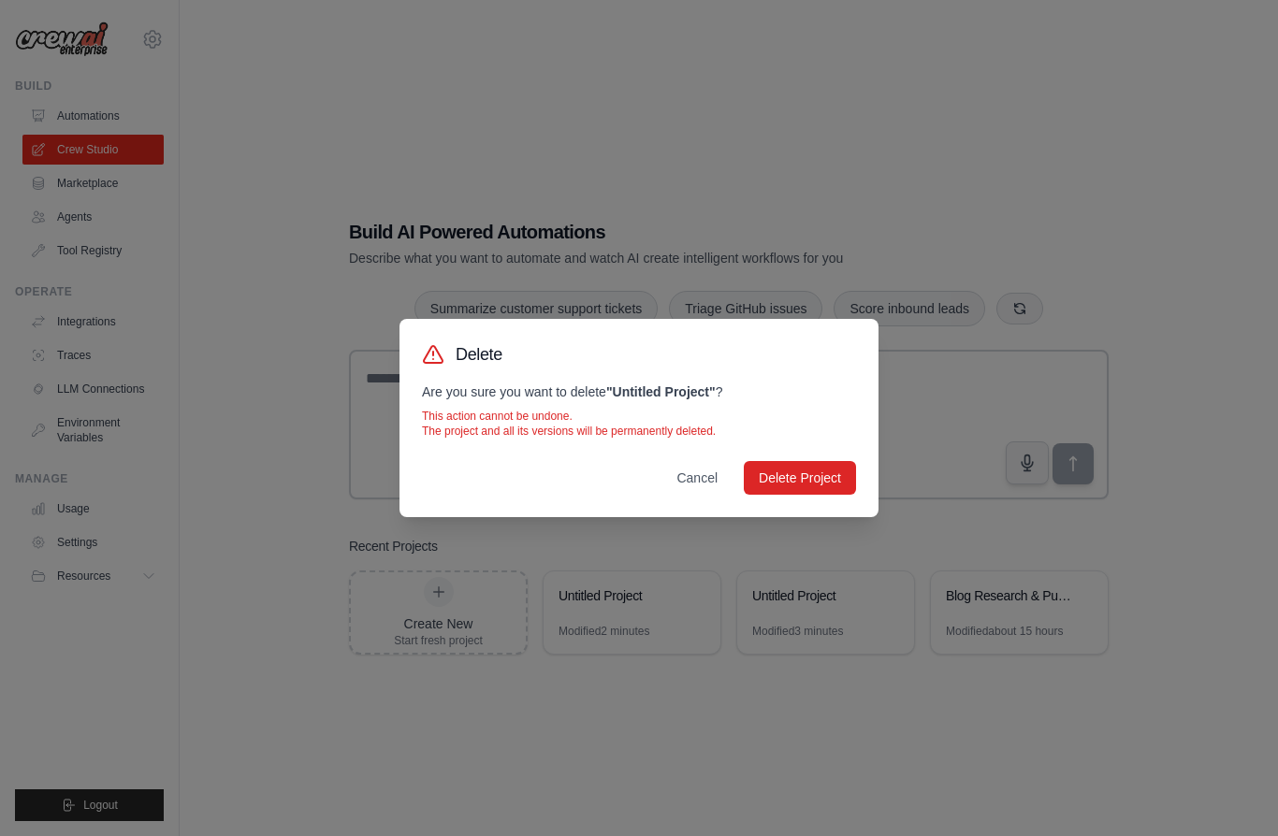
click at [703, 477] on button "Cancel" at bounding box center [696, 478] width 71 height 34
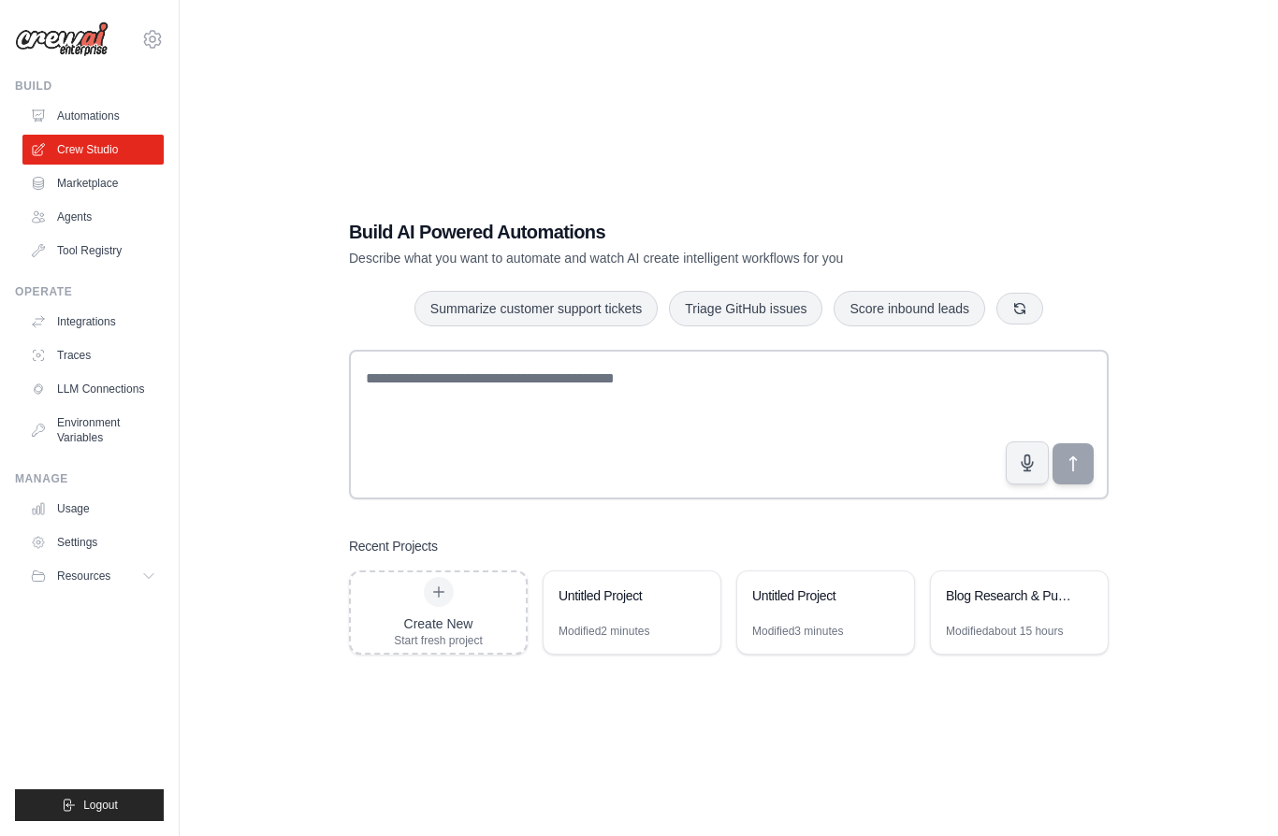
click at [66, 218] on link "Agents" at bounding box center [92, 217] width 141 height 30
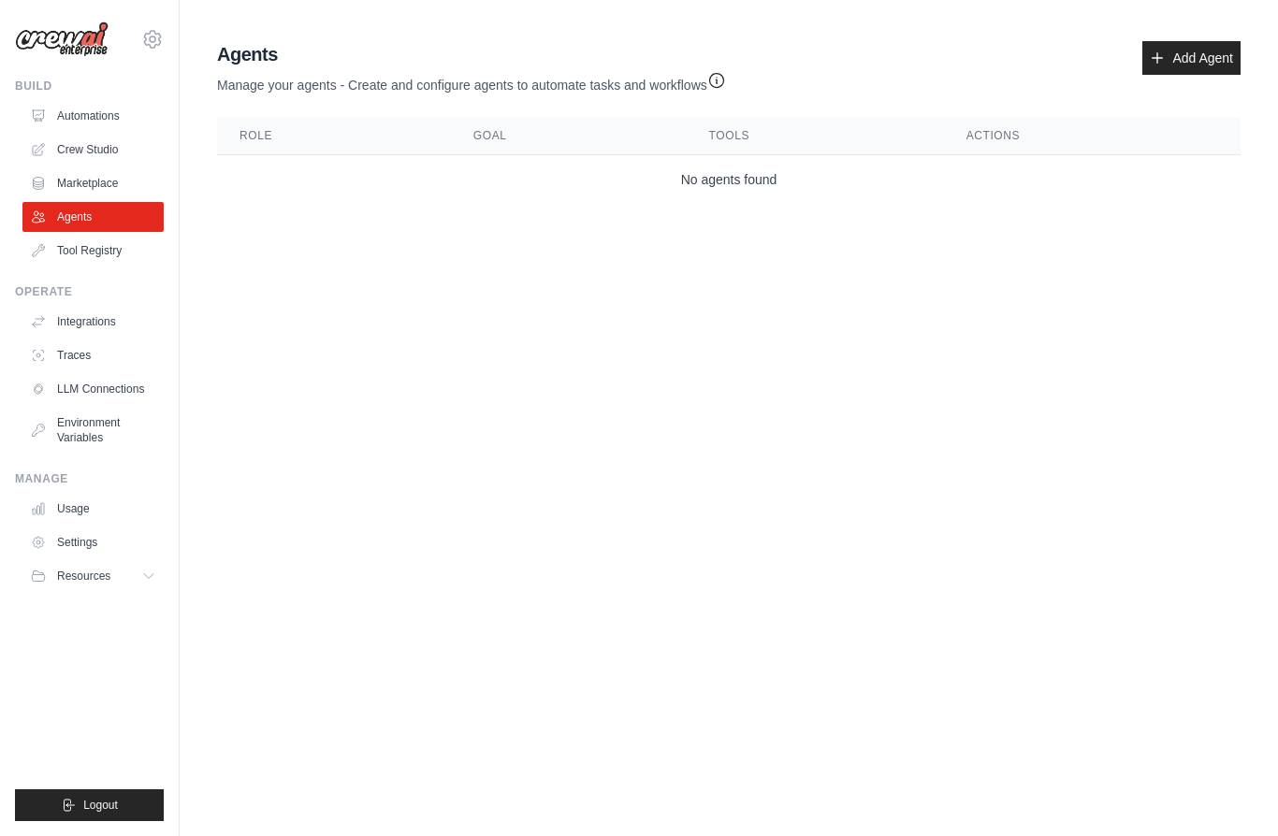
click at [84, 155] on link "Crew Studio" at bounding box center [92, 150] width 141 height 30
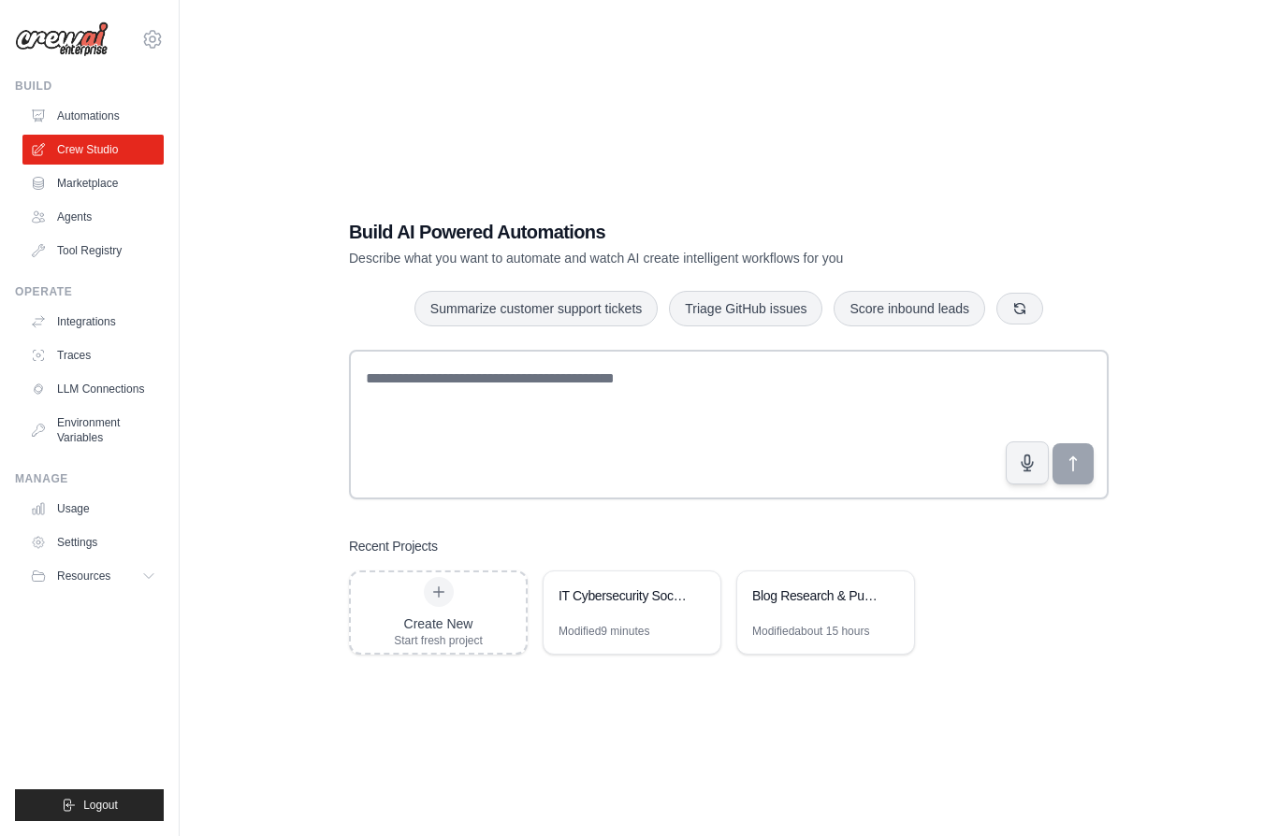
click at [890, 601] on icon at bounding box center [889, 595] width 11 height 11
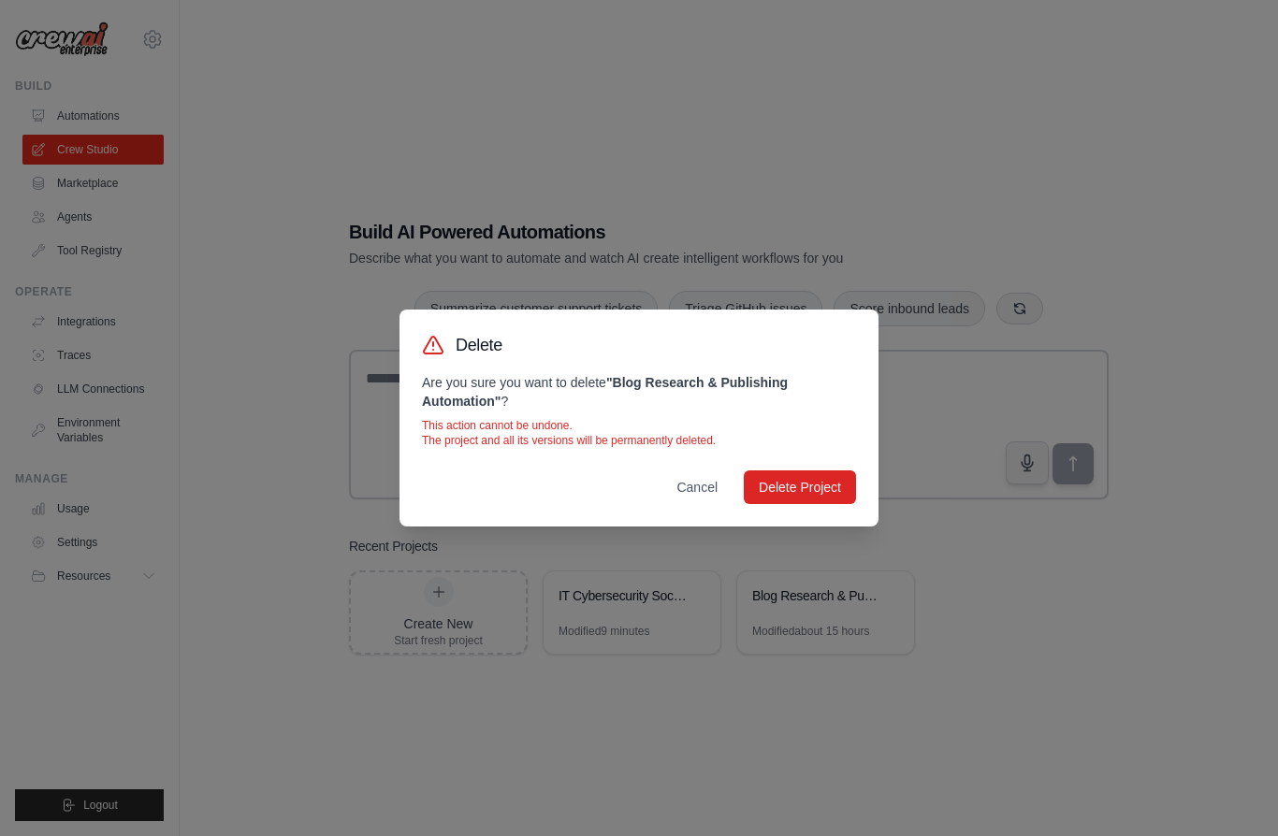
click at [817, 485] on button "Delete Project" at bounding box center [800, 488] width 112 height 34
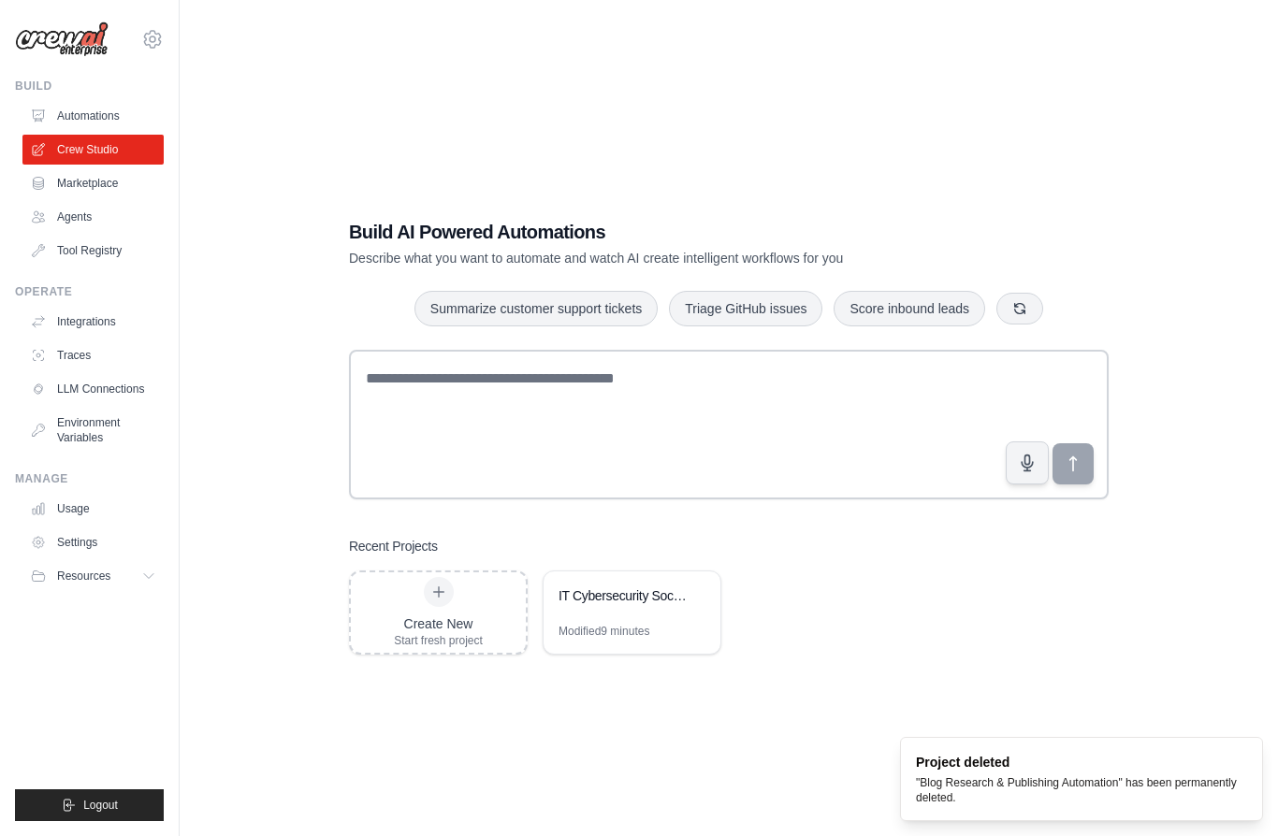
click at [615, 624] on div "IT Cybersecurity Social Content Generator" at bounding box center [631, 598] width 177 height 52
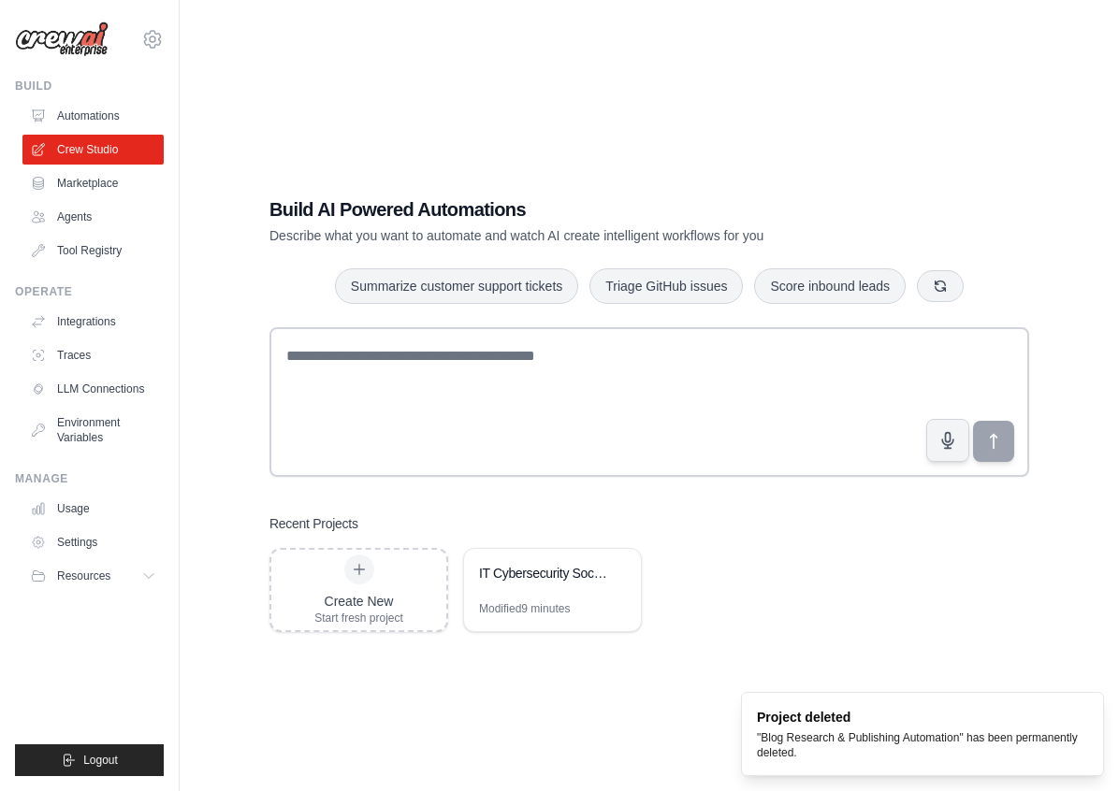
scroll to position [22, 0]
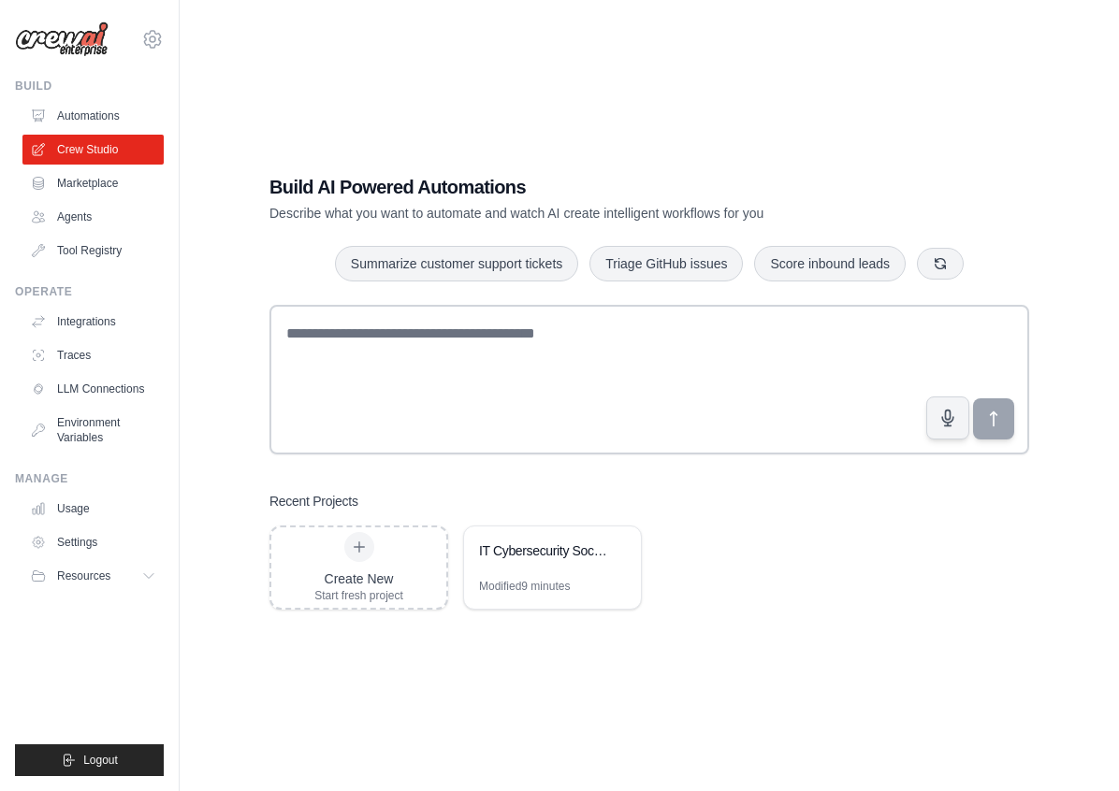
click at [74, 428] on link "Environment Variables" at bounding box center [92, 430] width 141 height 45
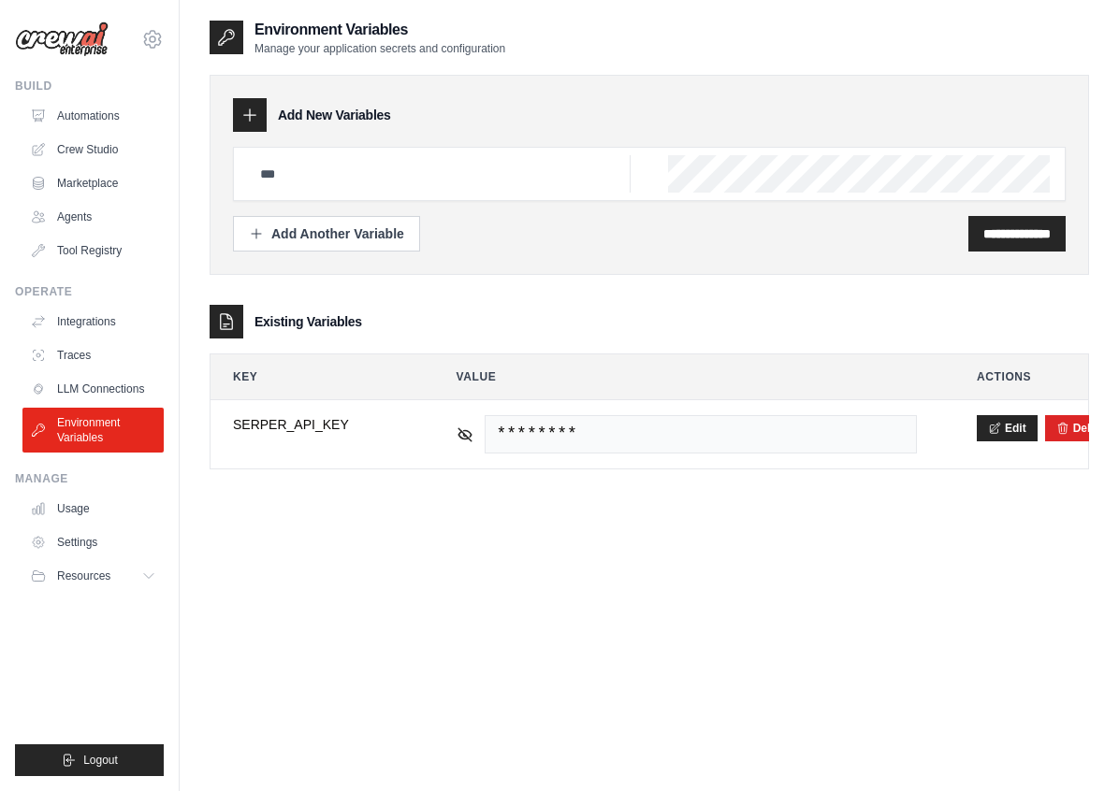
click at [107, 154] on link "Crew Studio" at bounding box center [92, 150] width 141 height 30
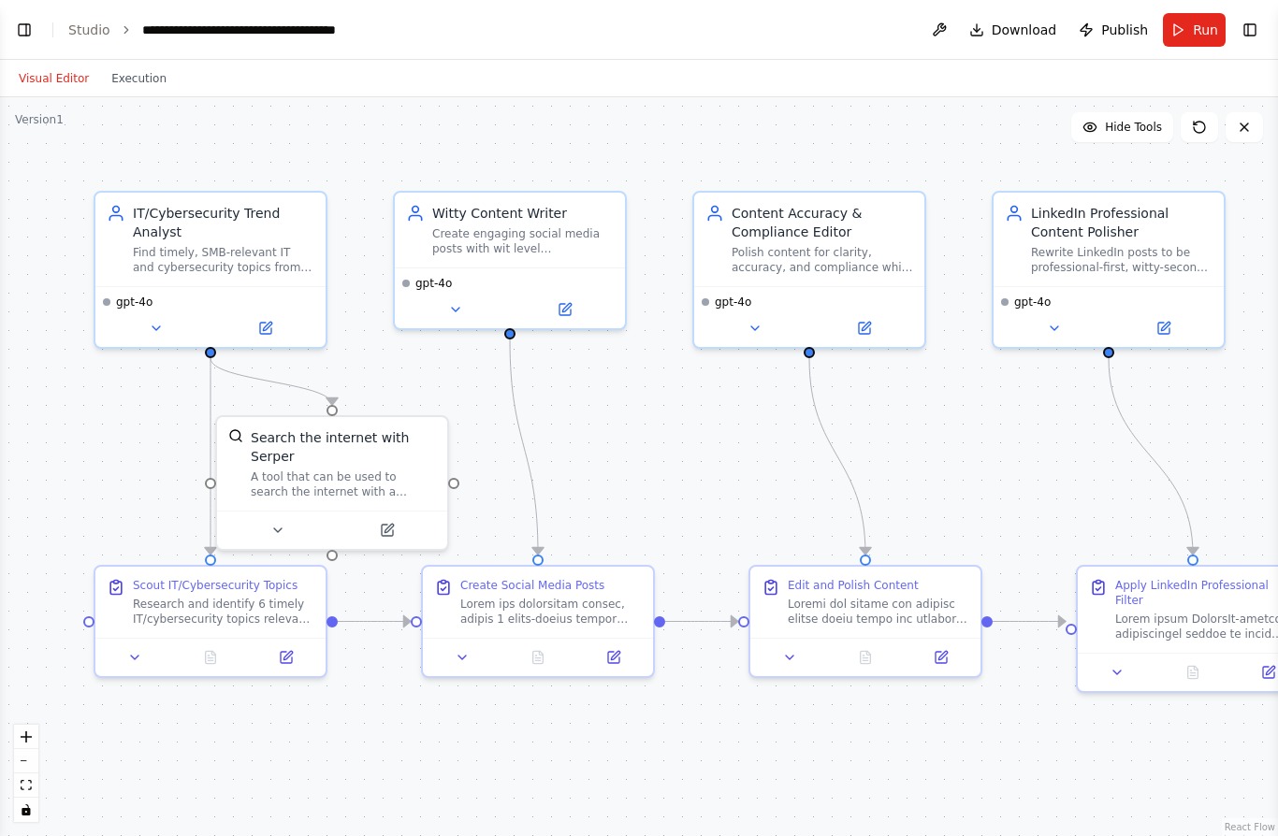
scroll to position [6035, 0]
click at [43, 78] on button "Visual Editor" at bounding box center [53, 78] width 93 height 22
click at [51, 82] on button "Visual Editor" at bounding box center [53, 78] width 93 height 22
click at [125, 71] on button "Execution" at bounding box center [139, 78] width 78 height 22
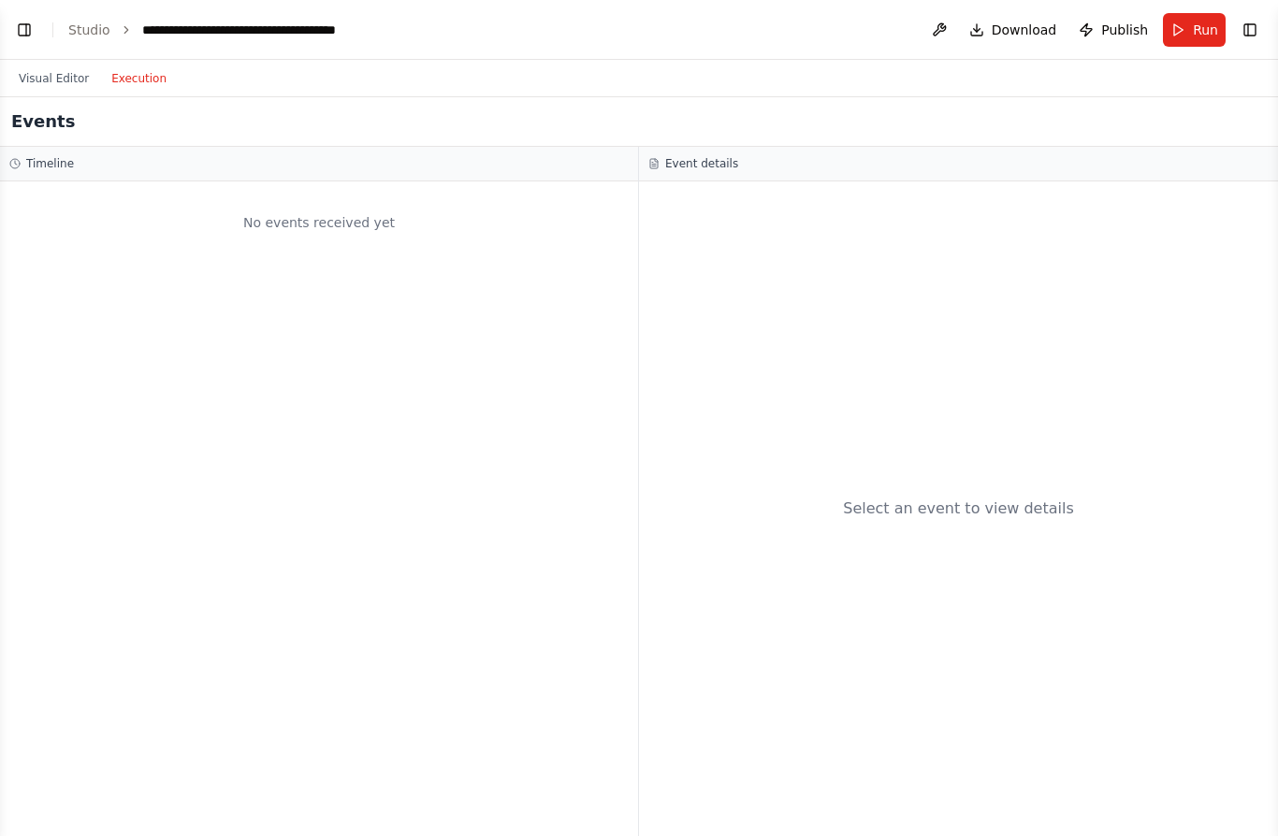
click at [54, 80] on button "Visual Editor" at bounding box center [53, 78] width 93 height 22
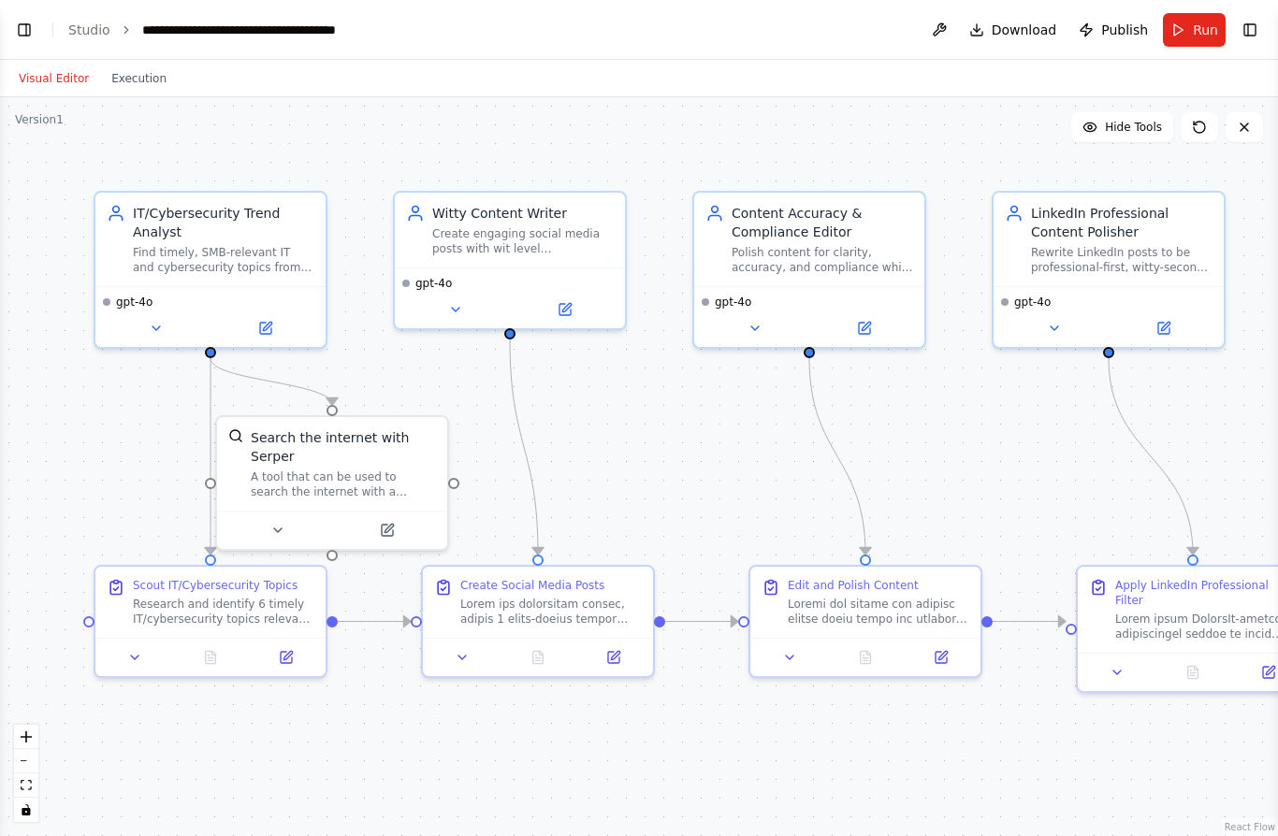
click at [24, 29] on button "Toggle Left Sidebar" at bounding box center [24, 30] width 26 height 26
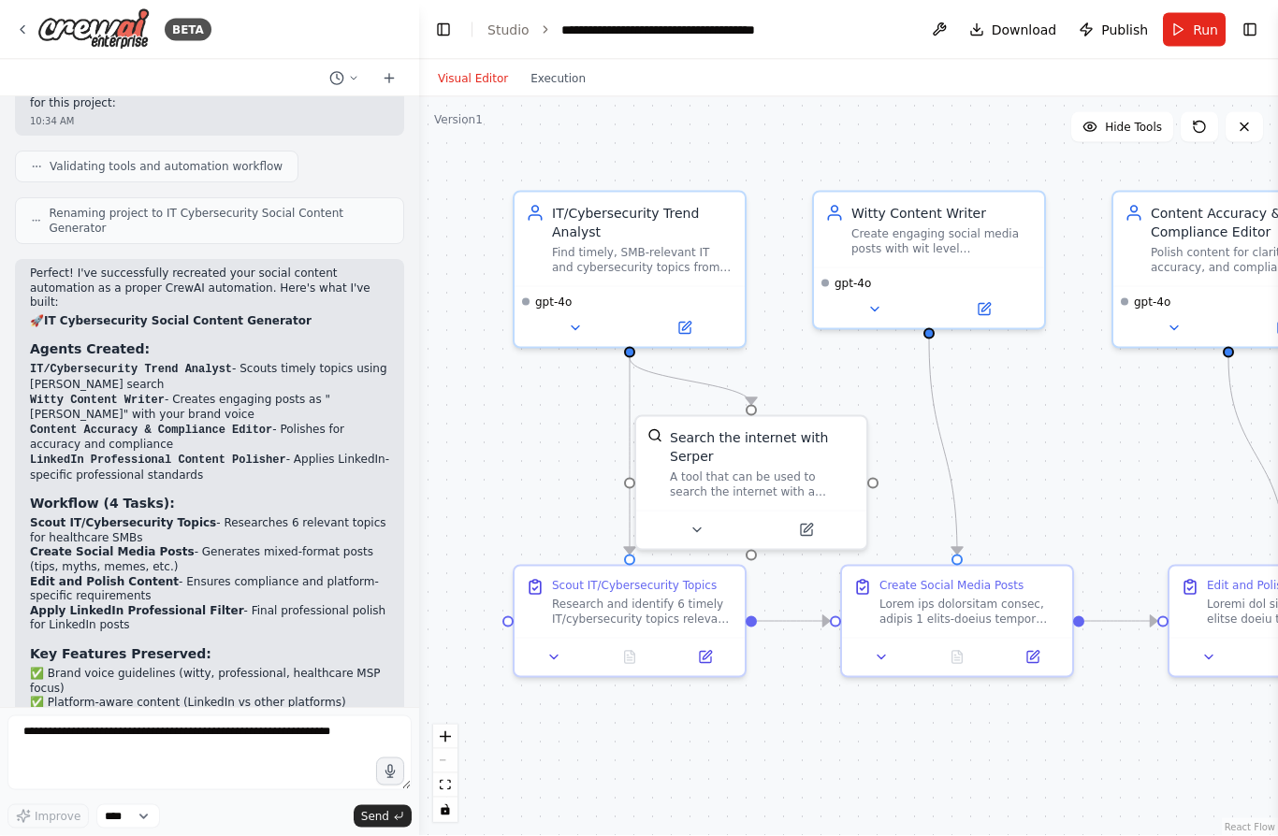
scroll to position [82, 0]
click at [344, 67] on button at bounding box center [344, 78] width 45 height 22
click at [196, 769] on div at bounding box center [209, 418] width 419 height 836
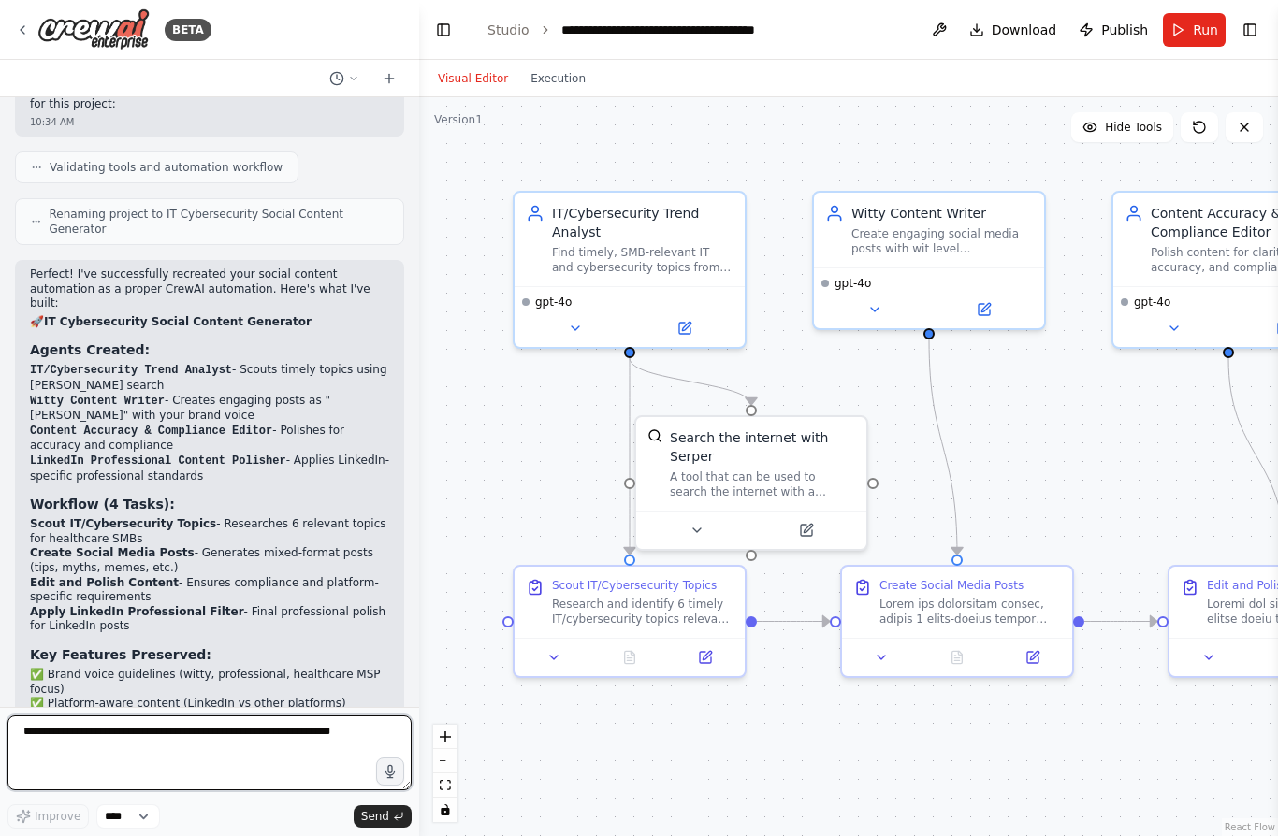
click at [284, 757] on textarea at bounding box center [209, 753] width 404 height 75
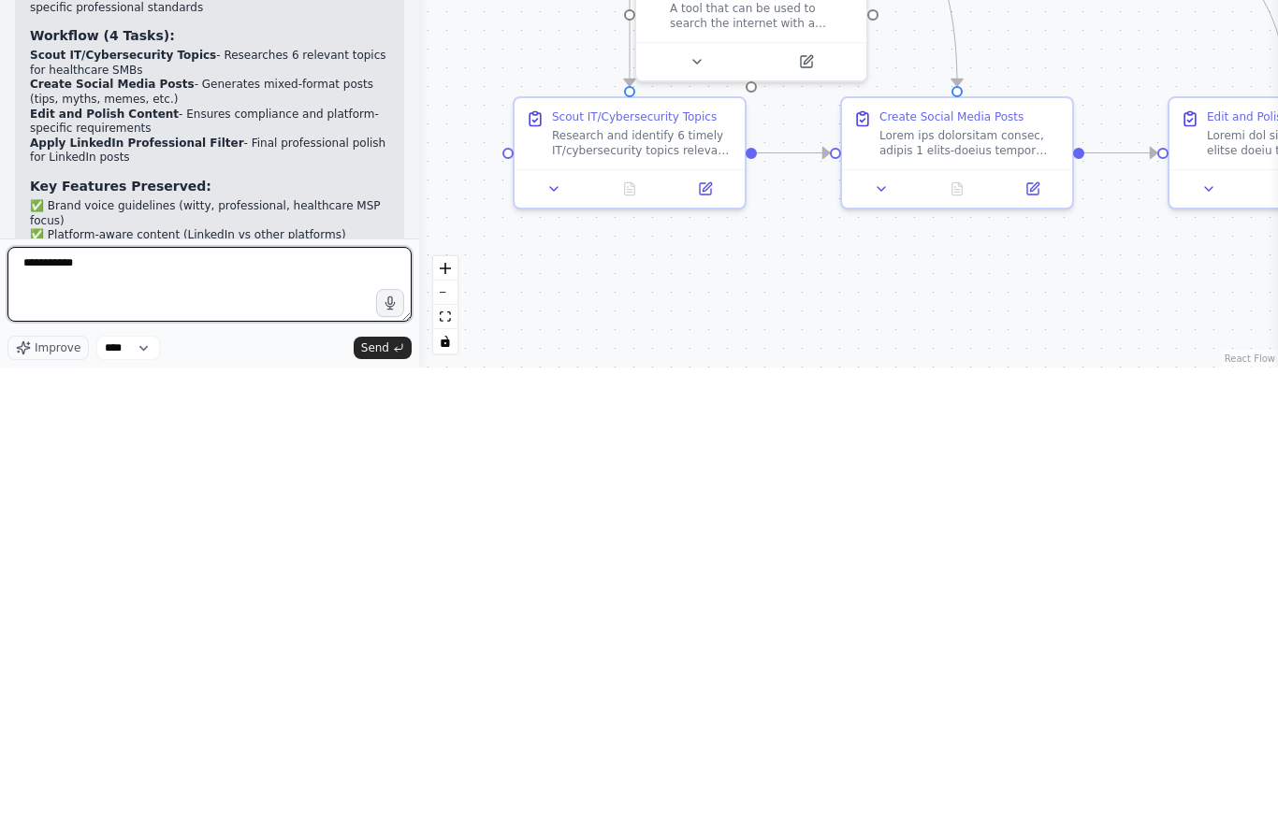
type textarea "**********"
click at [392, 805] on button "Send" at bounding box center [383, 816] width 58 height 22
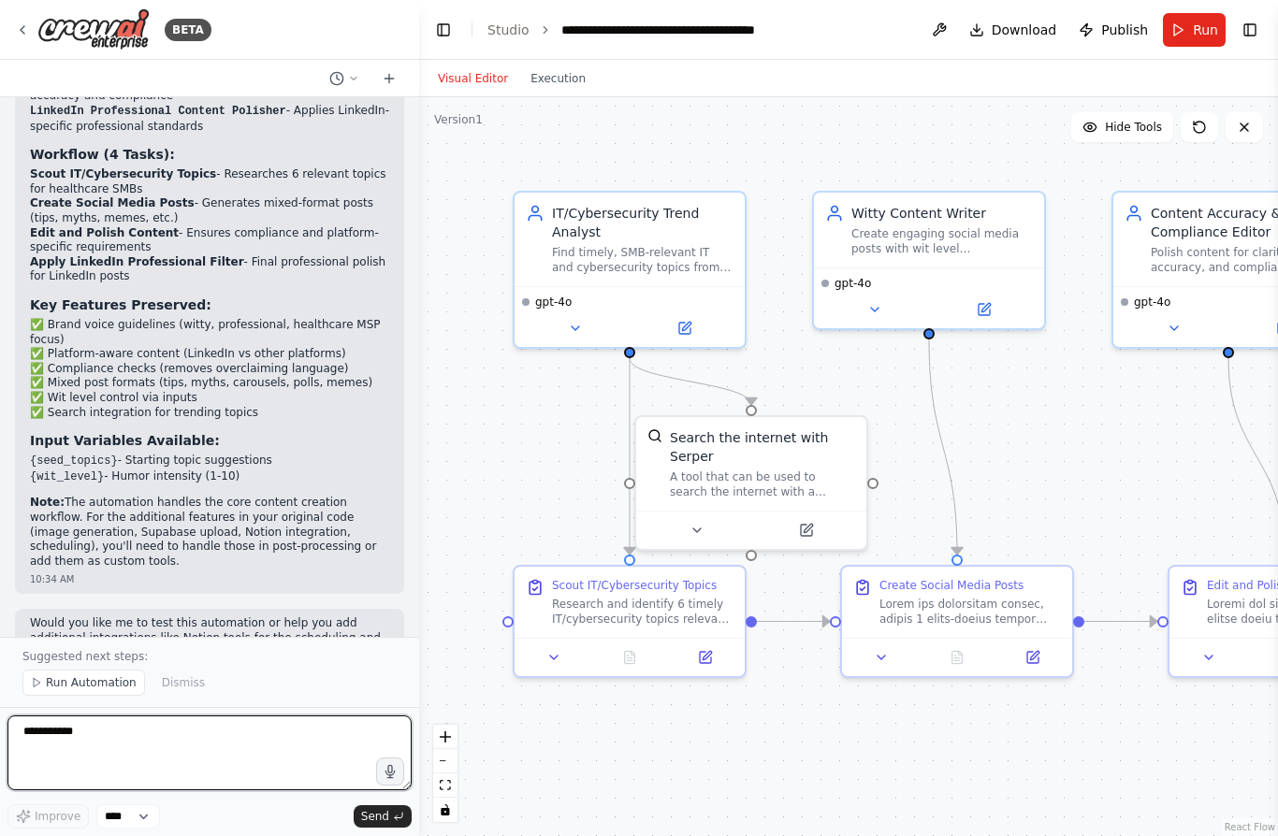
scroll to position [6399, 0]
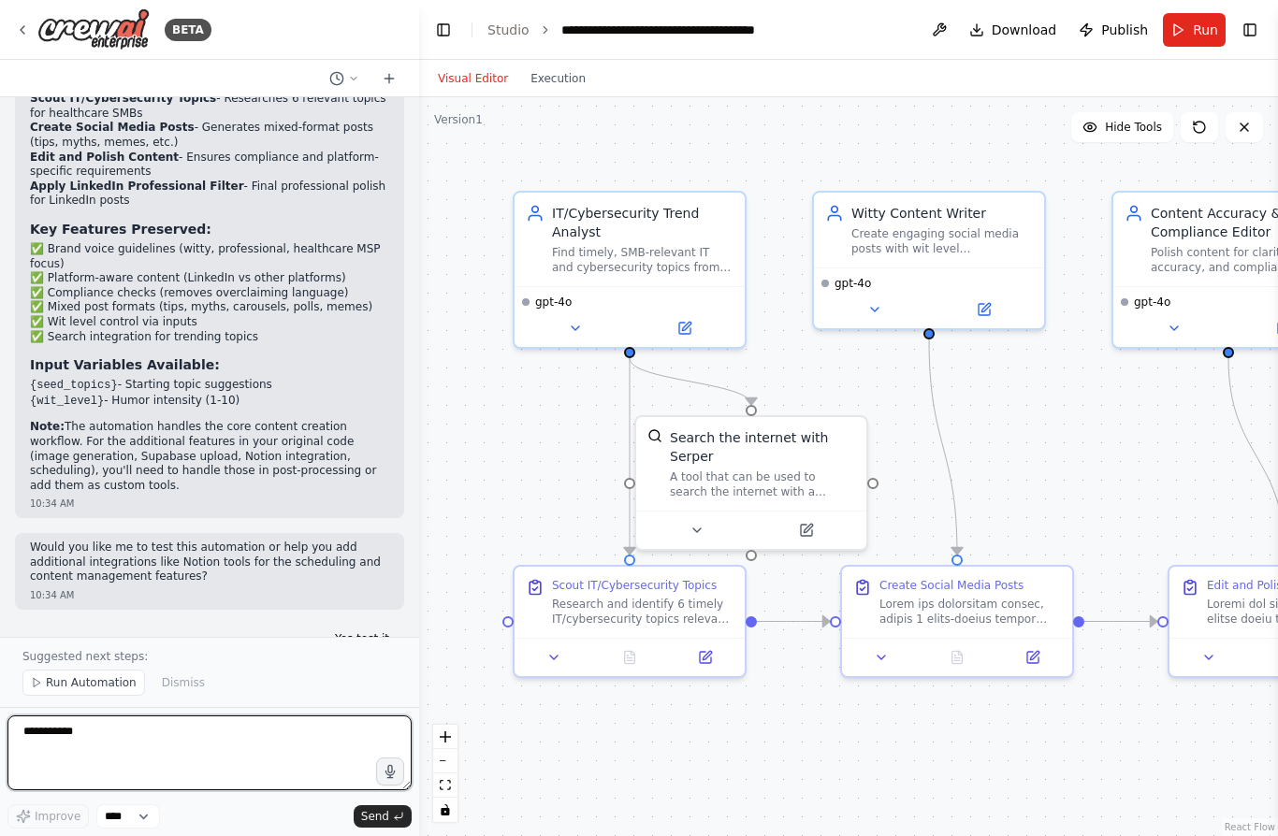
click at [219, 747] on textarea "**********" at bounding box center [209, 753] width 404 height 75
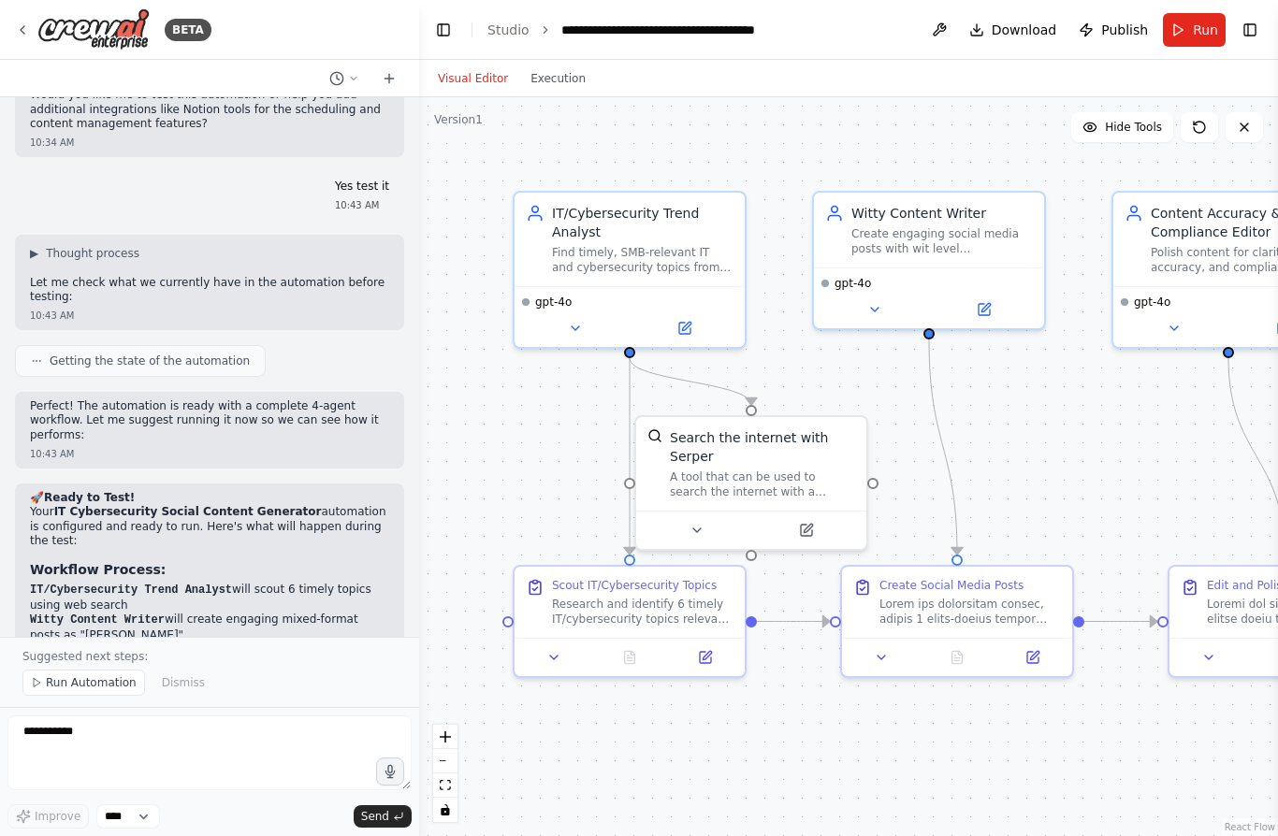
scroll to position [6928, 0]
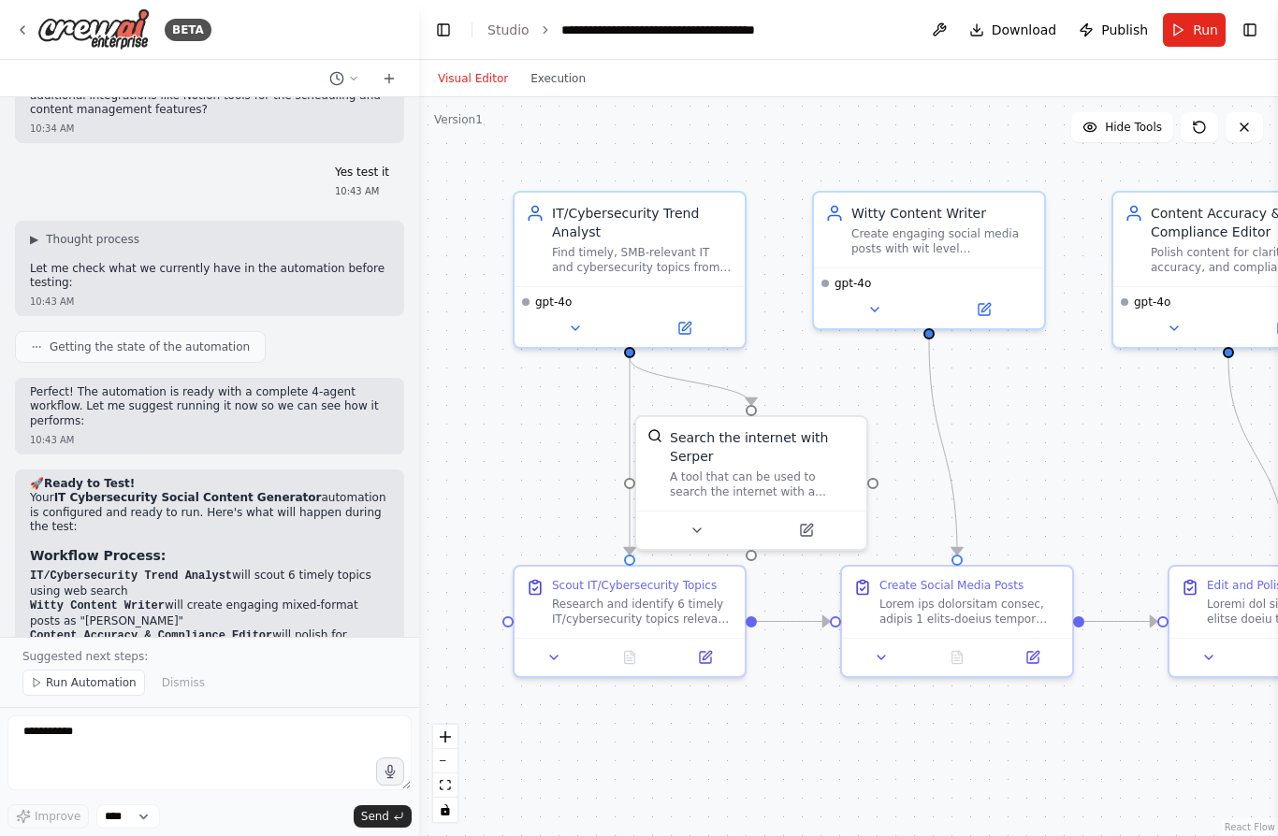
click at [109, 689] on span "Run Automation" at bounding box center [91, 682] width 91 height 15
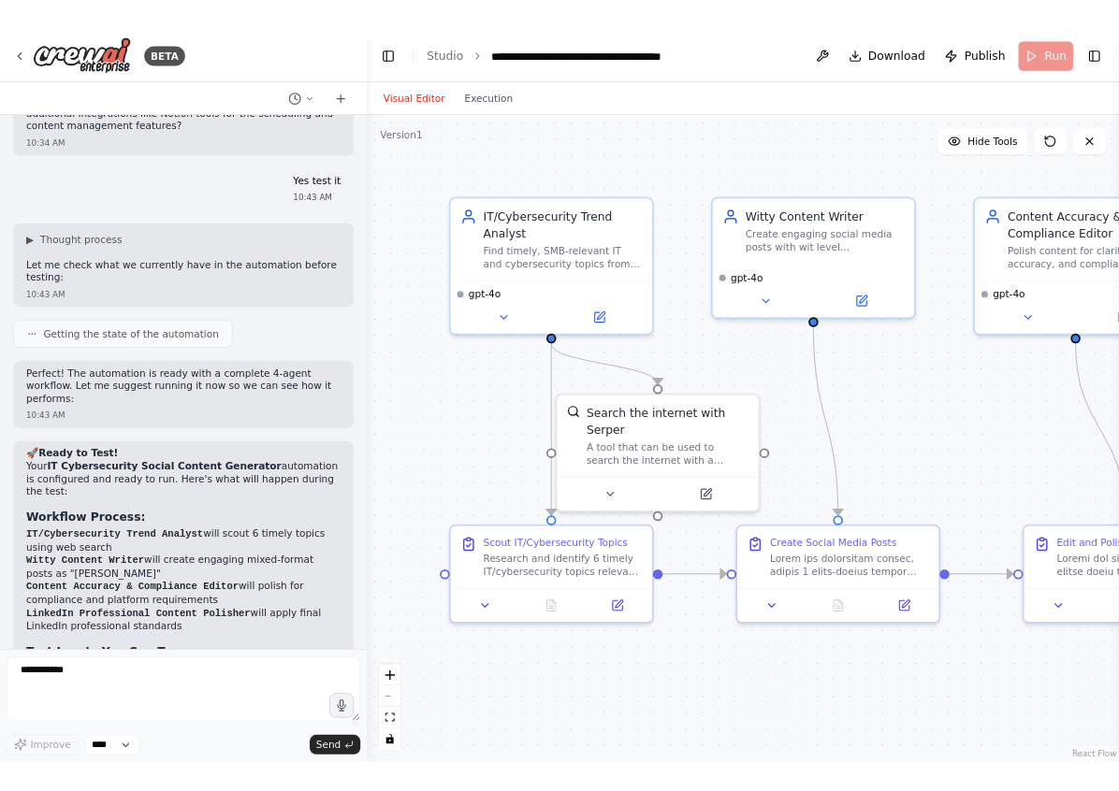
scroll to position [6858, 0]
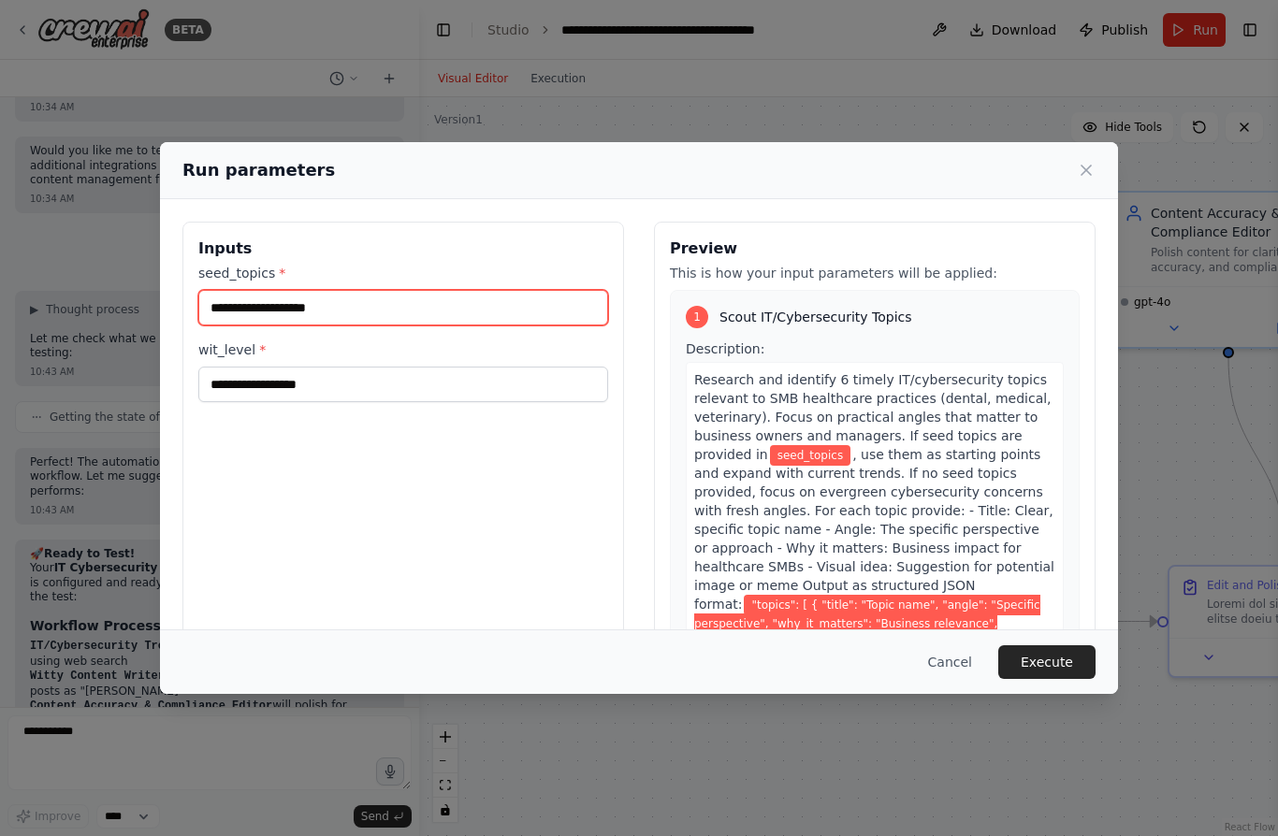
click at [398, 290] on input "seed_topics *" at bounding box center [403, 308] width 410 height 36
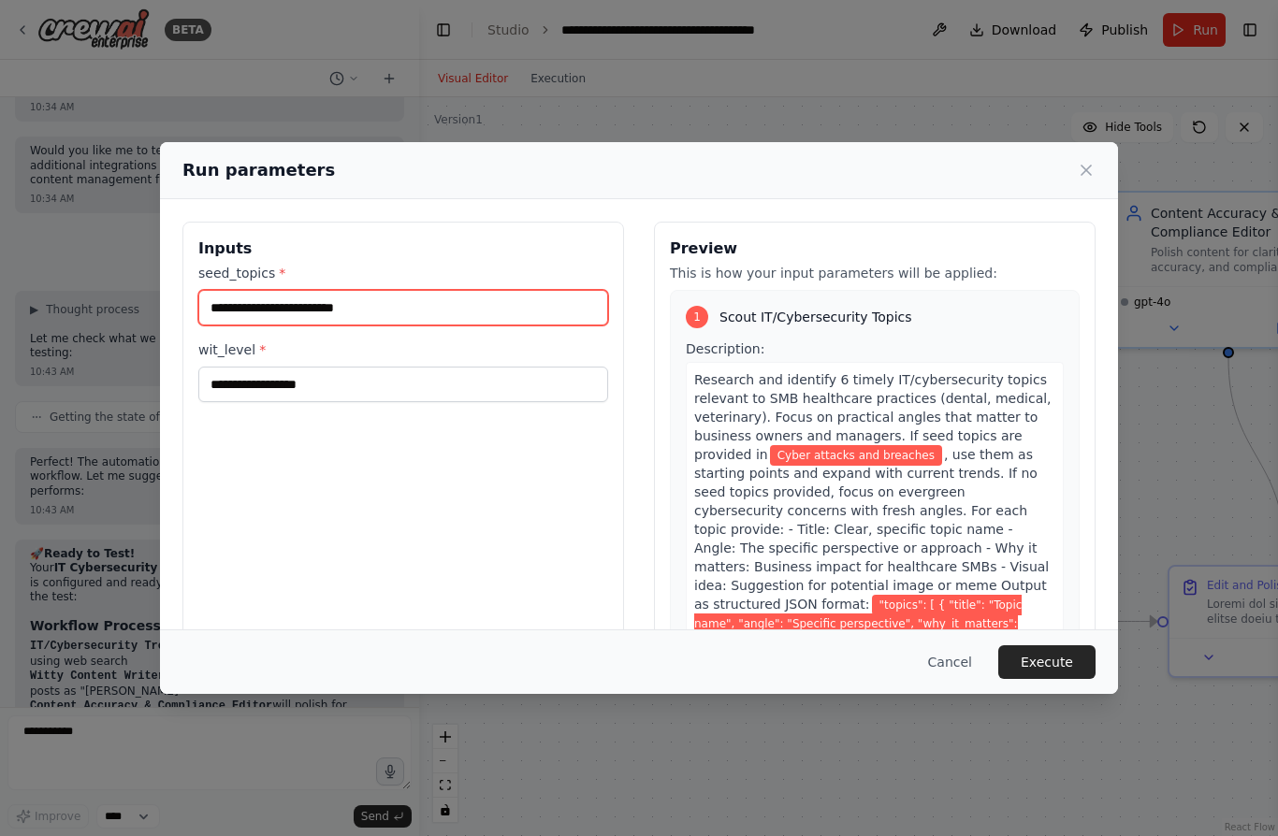
type input "**********"
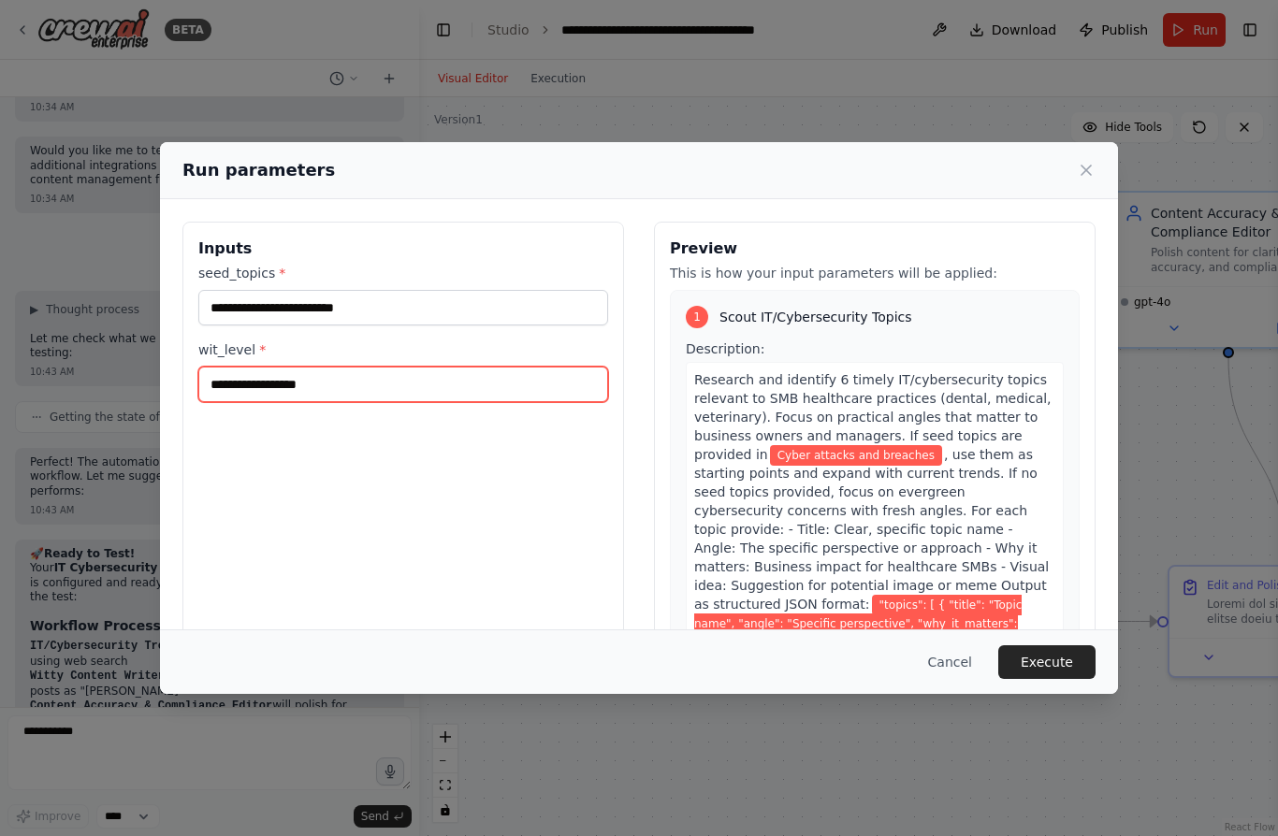
click at [435, 367] on input "wit_level *" at bounding box center [403, 385] width 410 height 36
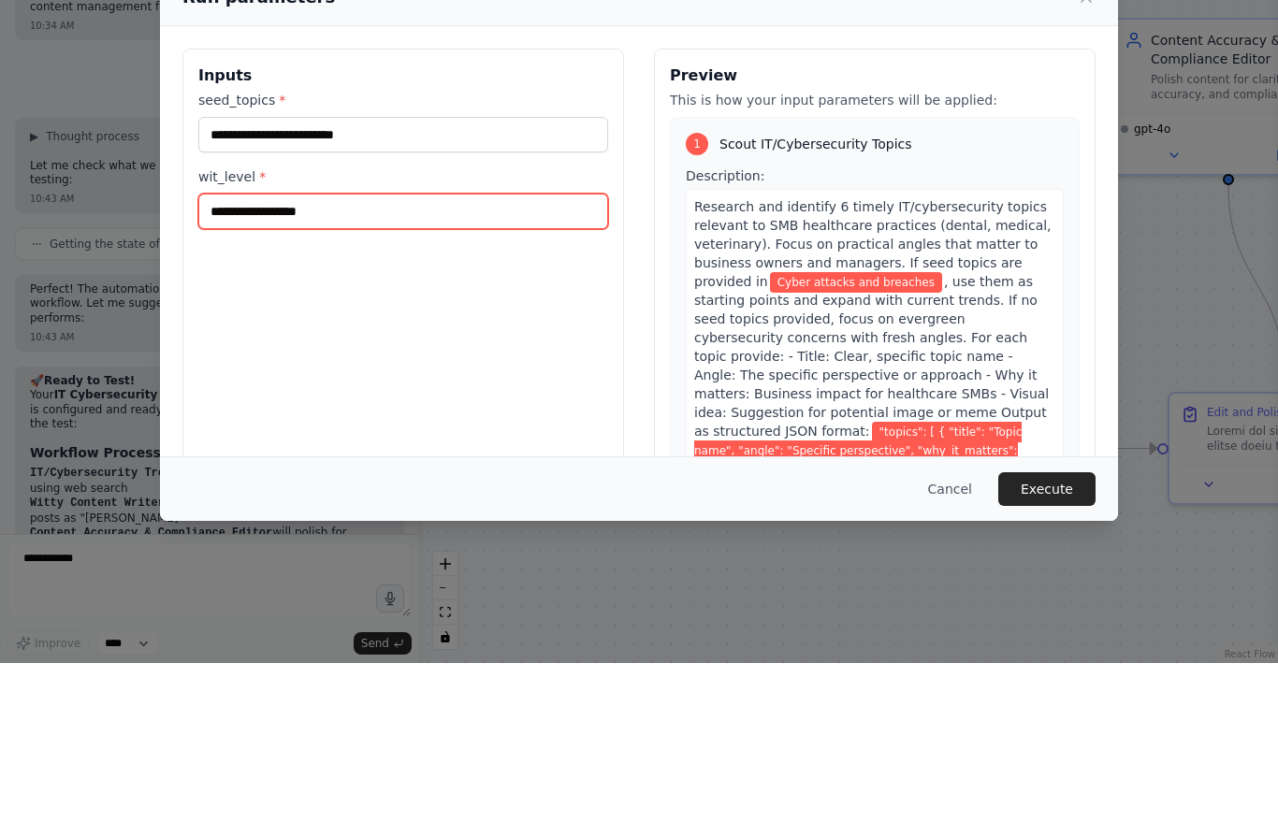
type input "*"
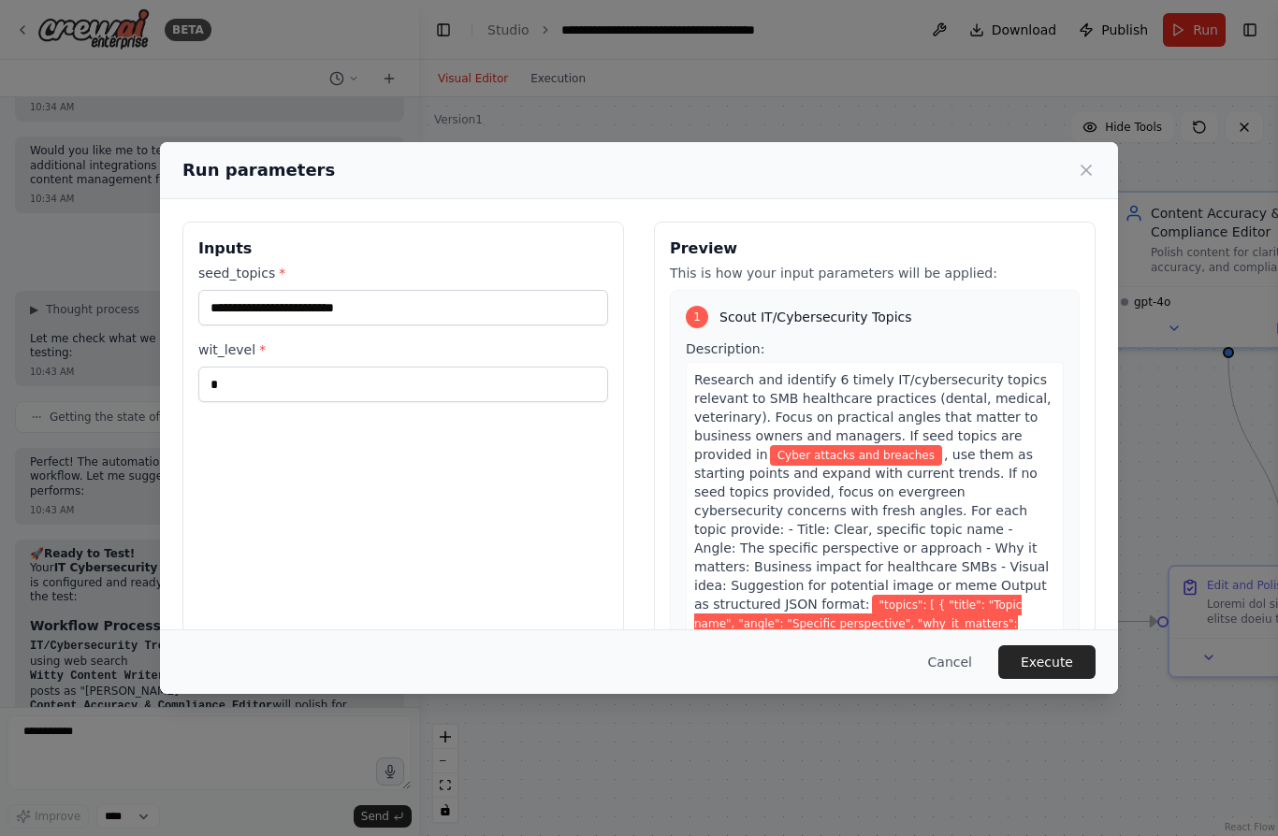
click at [1070, 679] on button "Execute" at bounding box center [1046, 662] width 97 height 34
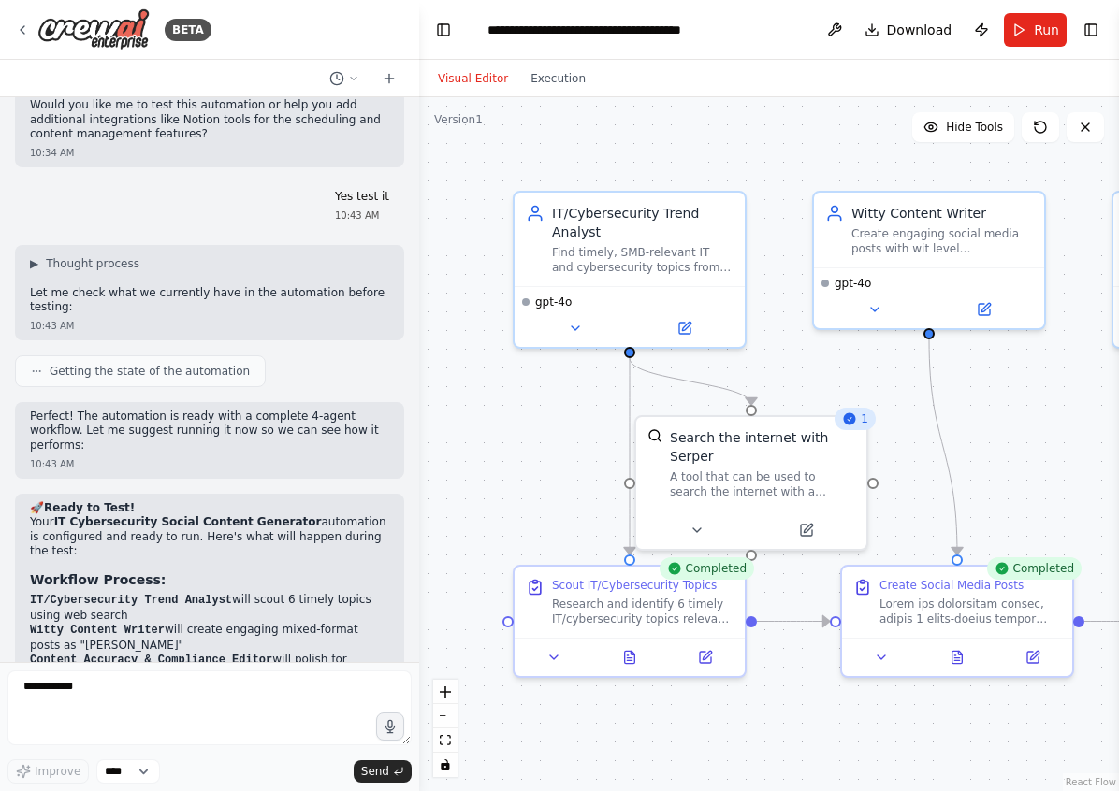
scroll to position [6903, 0]
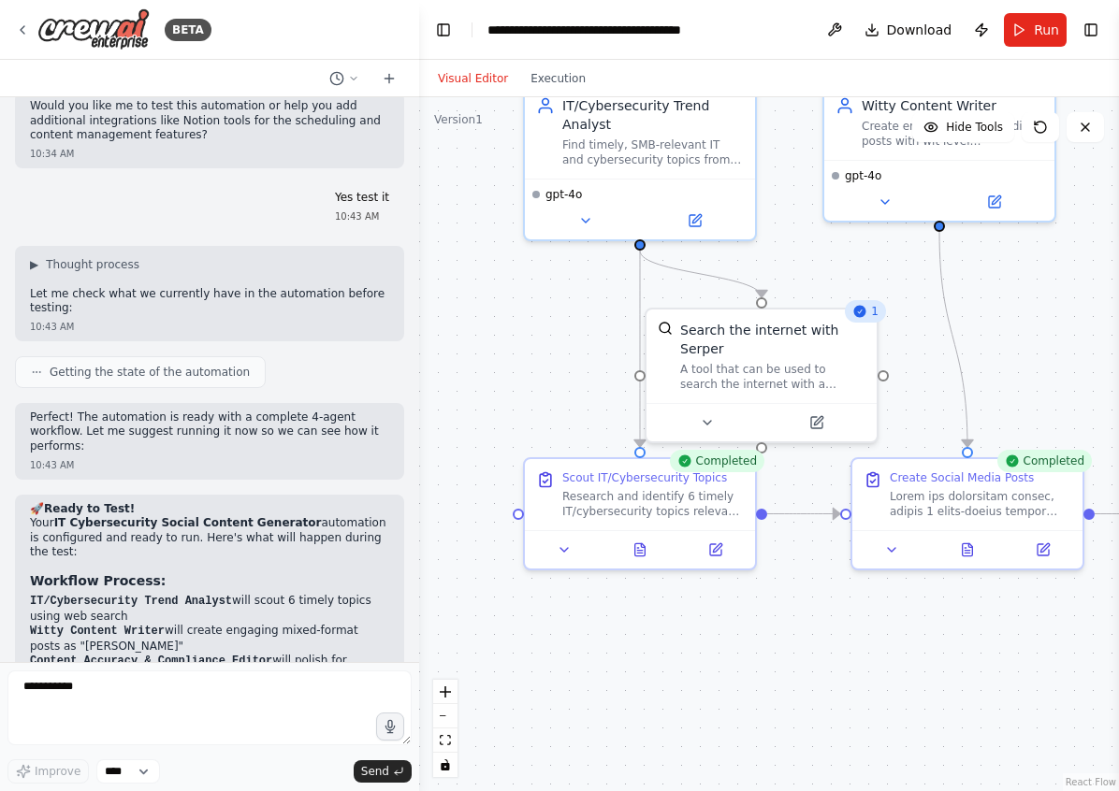
click at [21, 36] on div "BETA" at bounding box center [113, 29] width 196 height 42
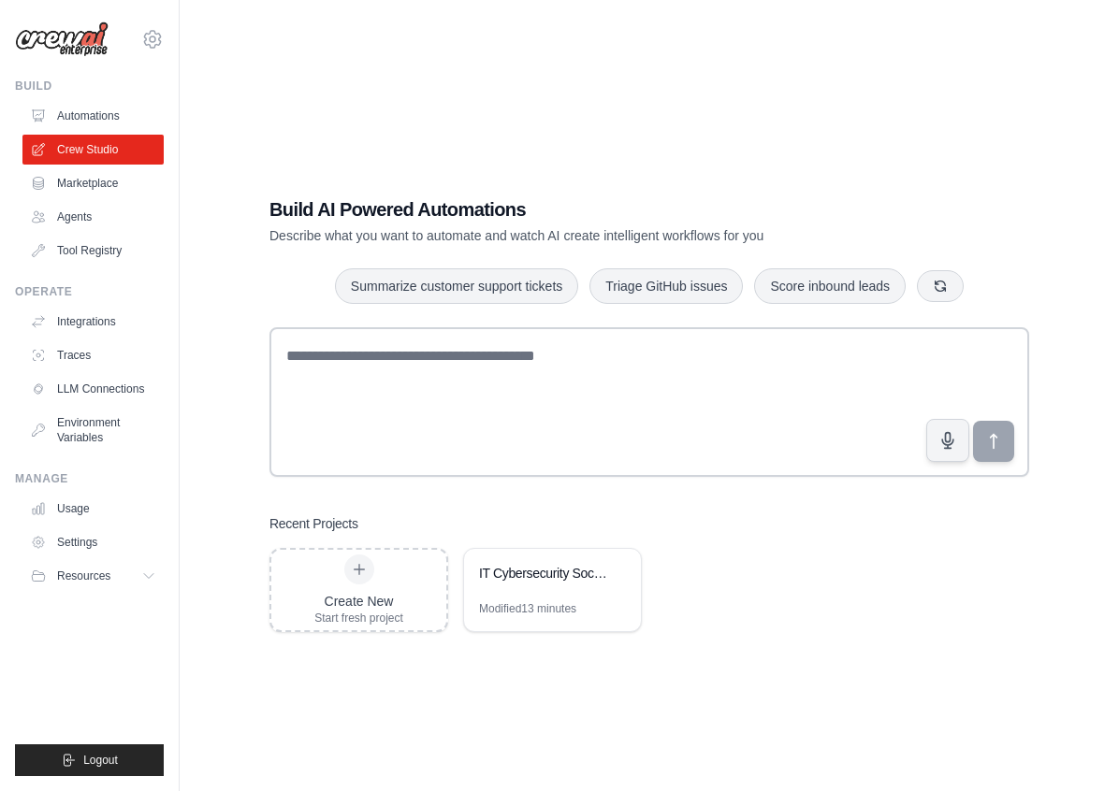
click at [571, 587] on div "IT Cybersecurity Social Content Generator" at bounding box center [543, 575] width 128 height 22
click at [80, 326] on link "Integrations" at bounding box center [92, 322] width 141 height 30
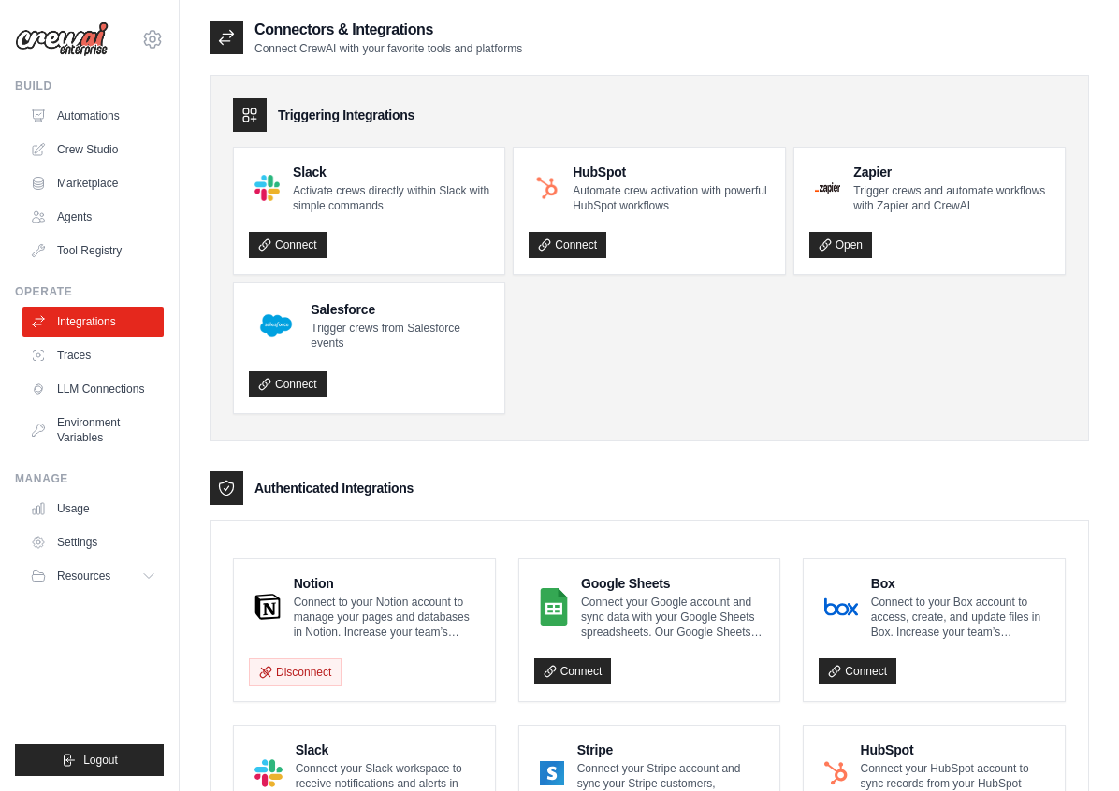
click at [84, 395] on link "LLM Connections" at bounding box center [92, 389] width 141 height 30
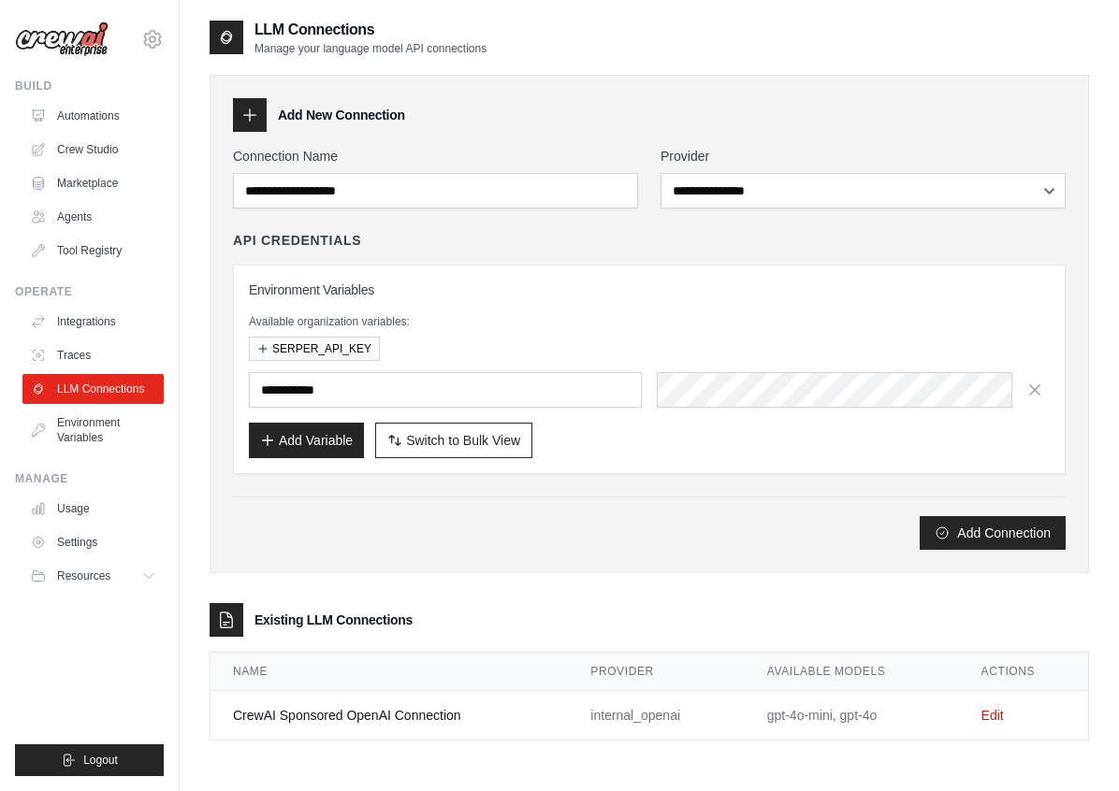
scroll to position [37, 0]
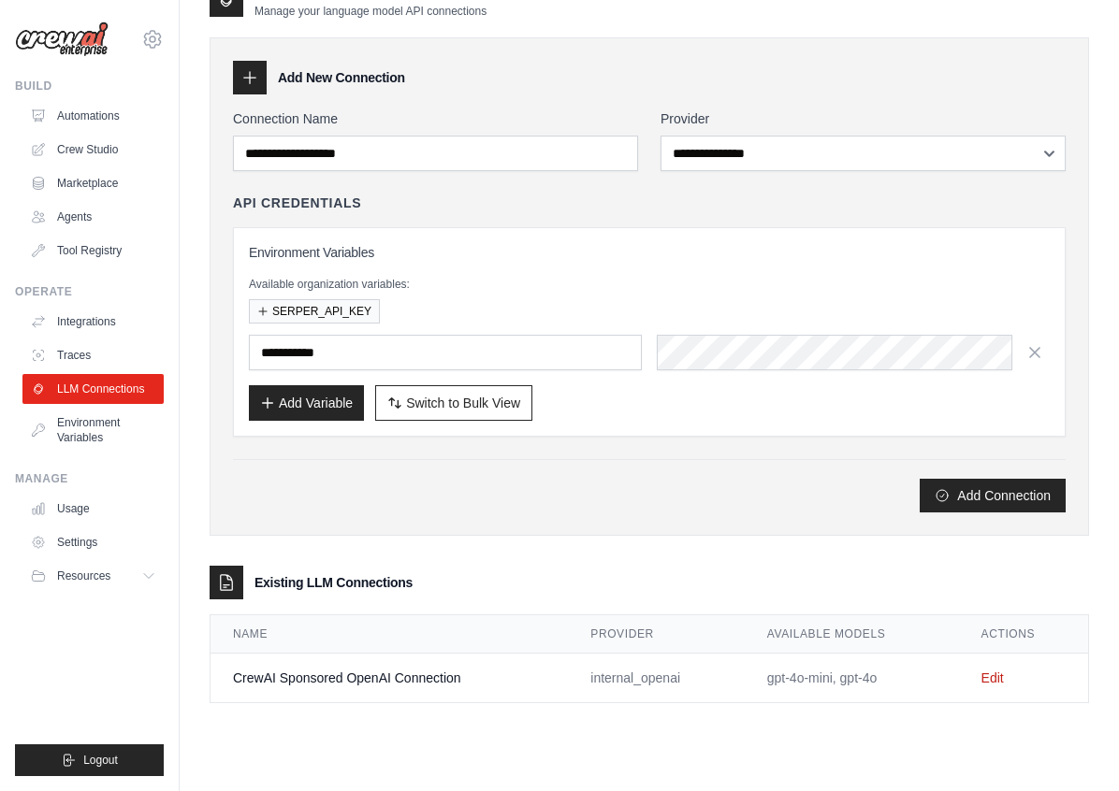
click at [88, 441] on link "Environment Variables" at bounding box center [92, 430] width 141 height 45
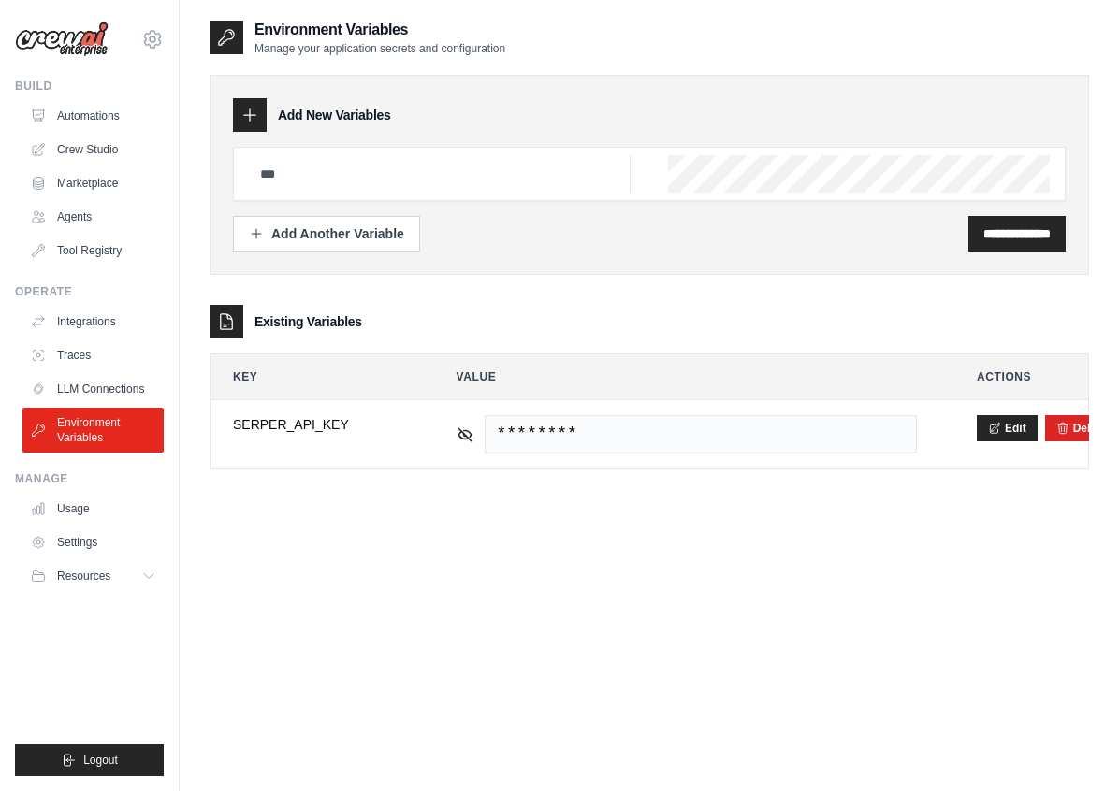
click at [91, 537] on link "Settings" at bounding box center [92, 543] width 141 height 30
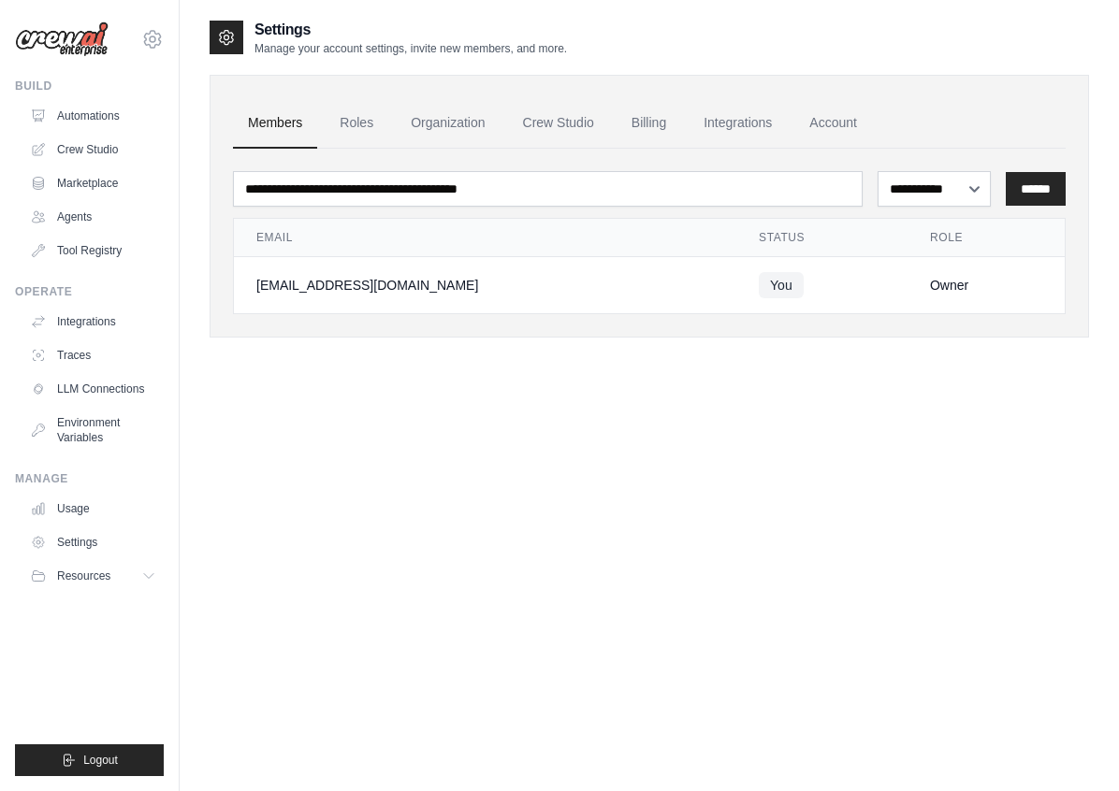
click at [748, 125] on link "Integrations" at bounding box center [737, 123] width 98 height 51
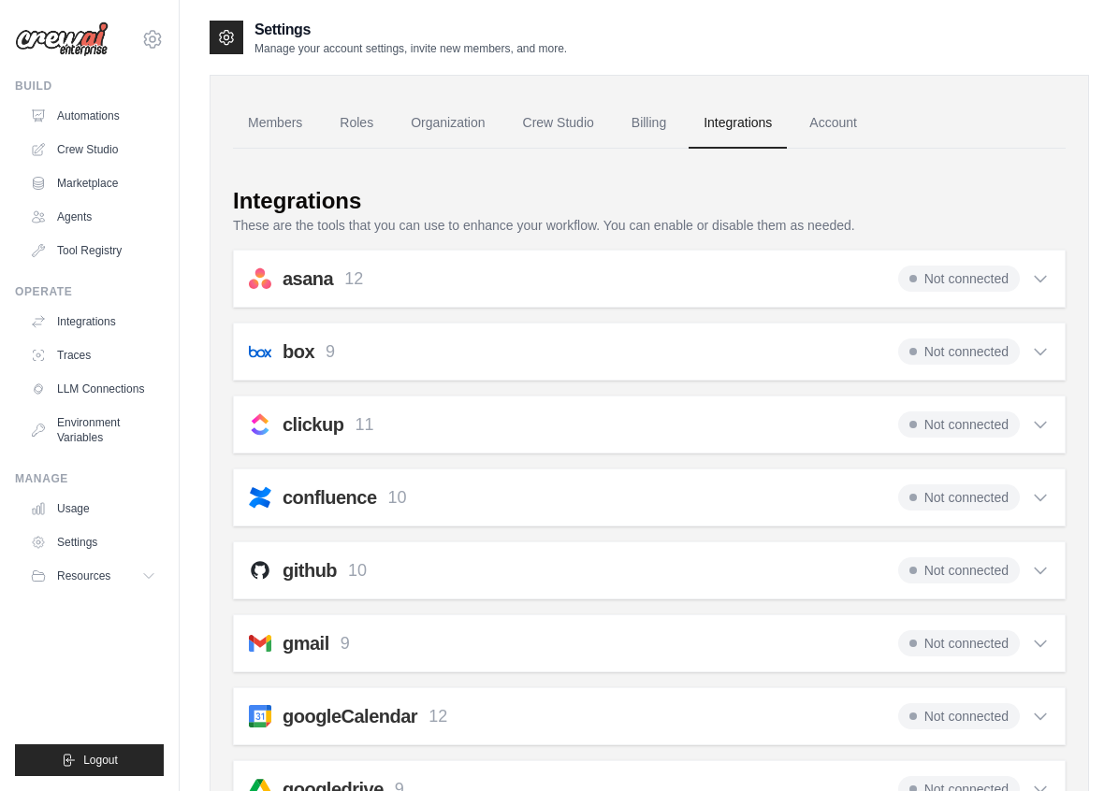
click at [83, 161] on link "Crew Studio" at bounding box center [92, 150] width 141 height 30
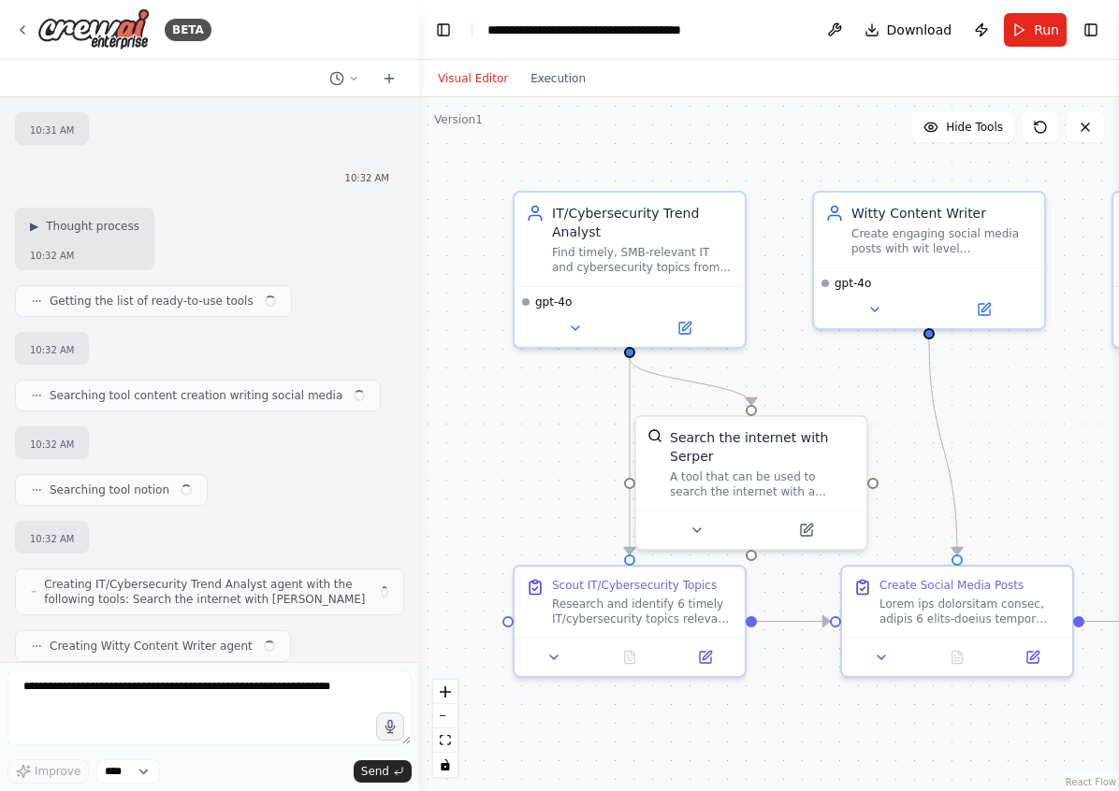
scroll to position [6918, 0]
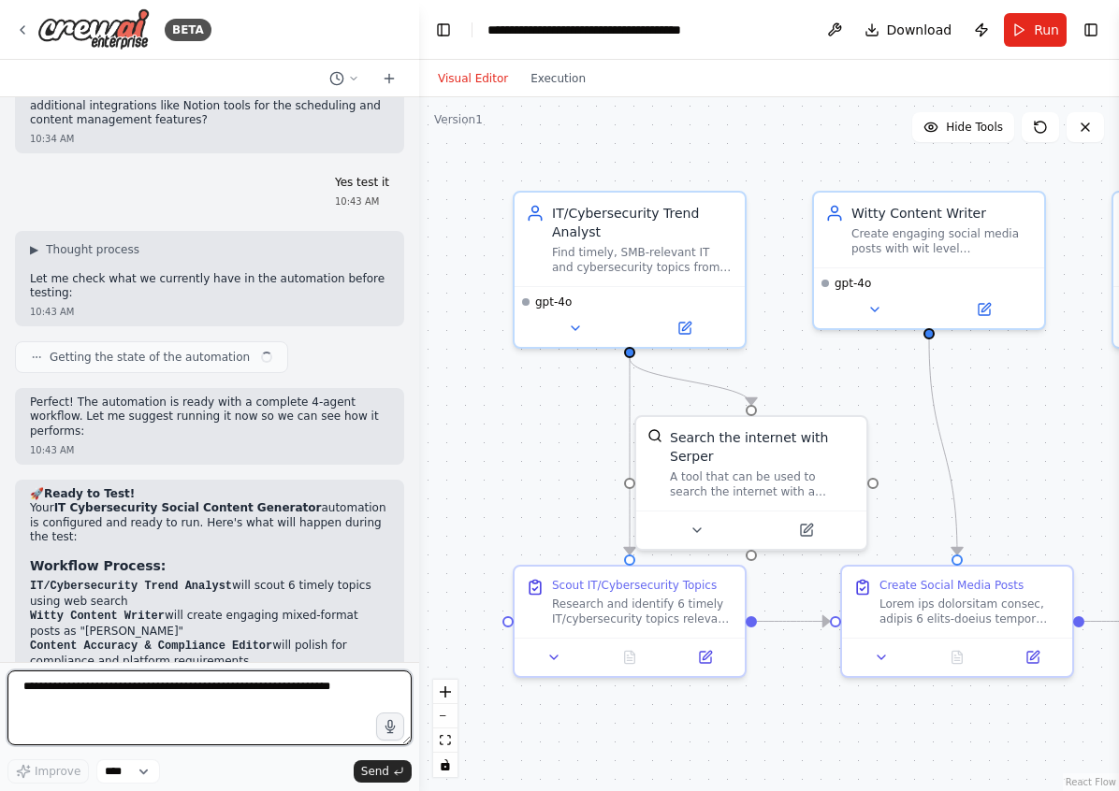
click at [285, 700] on textarea at bounding box center [209, 708] width 404 height 75
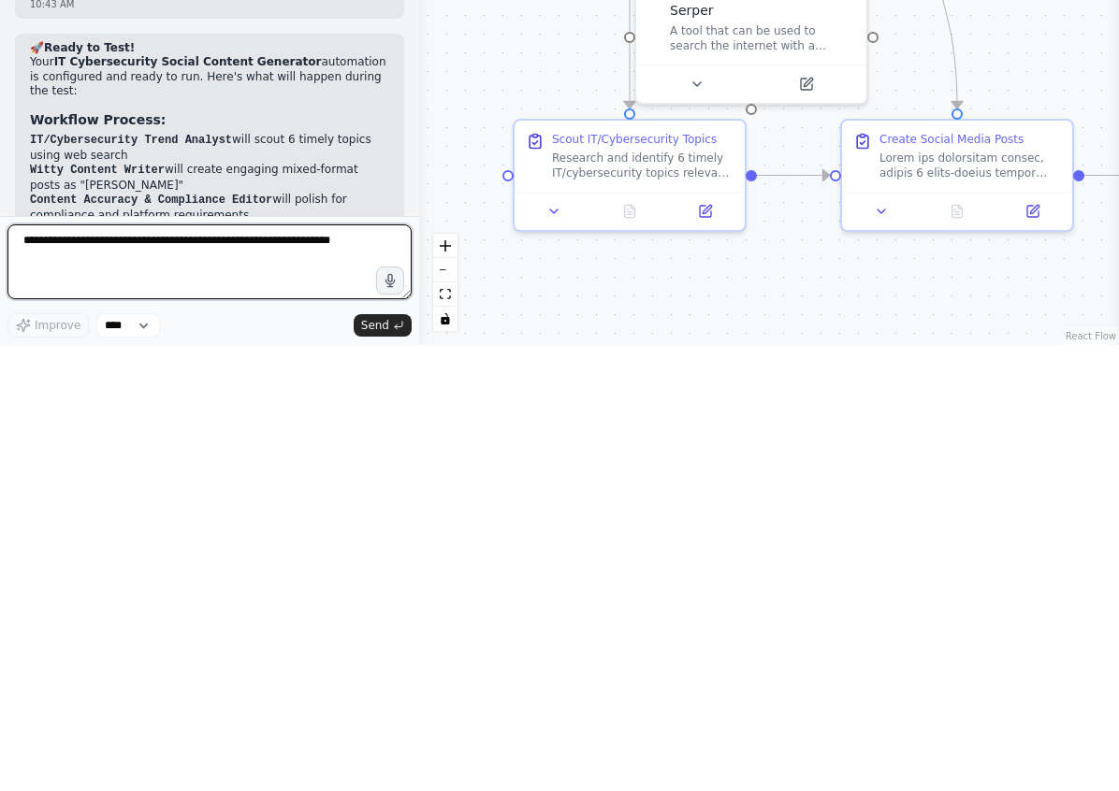
scroll to position [6903, 0]
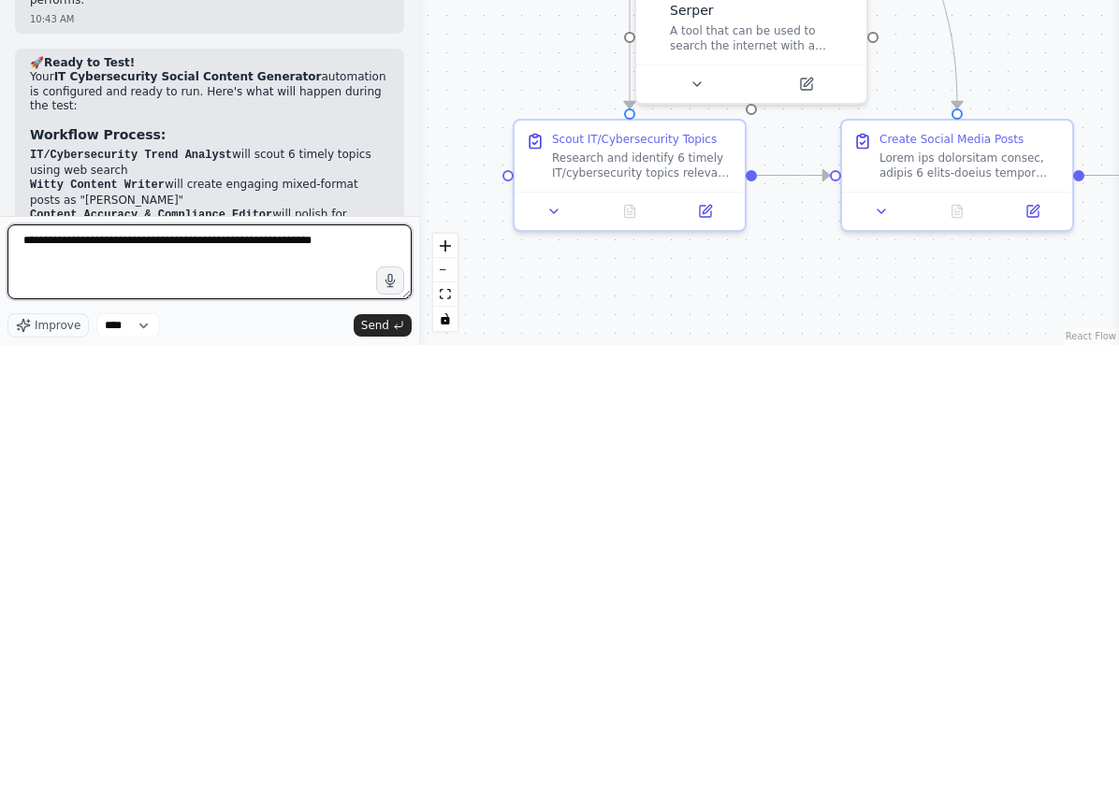
type textarea "**********"
click at [390, 761] on button "Send" at bounding box center [383, 772] width 58 height 22
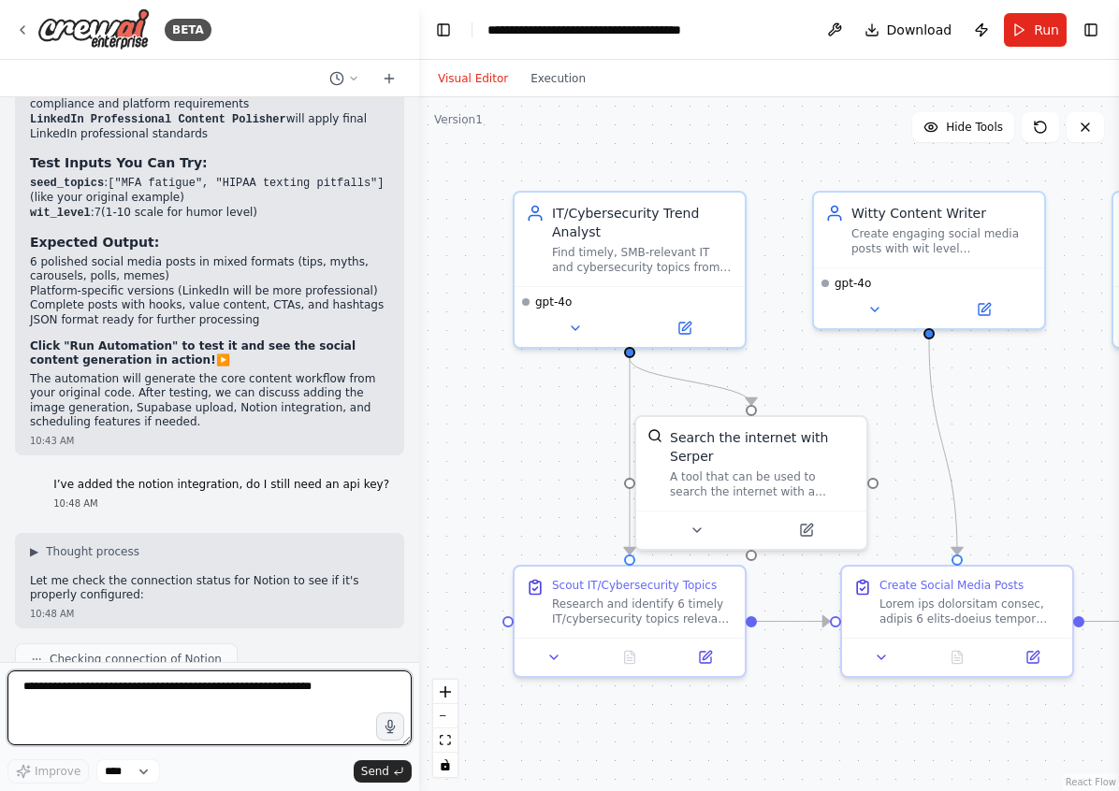
scroll to position [7489, 0]
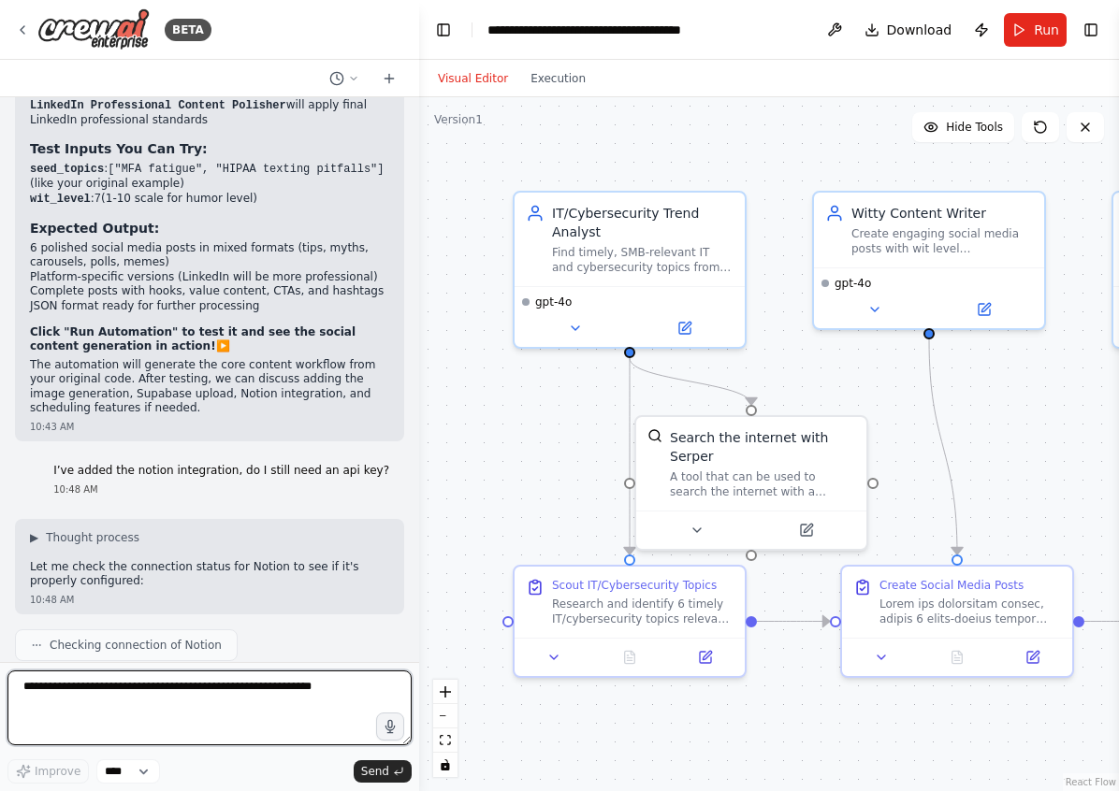
click at [80, 709] on textarea "**********" at bounding box center [209, 708] width 404 height 75
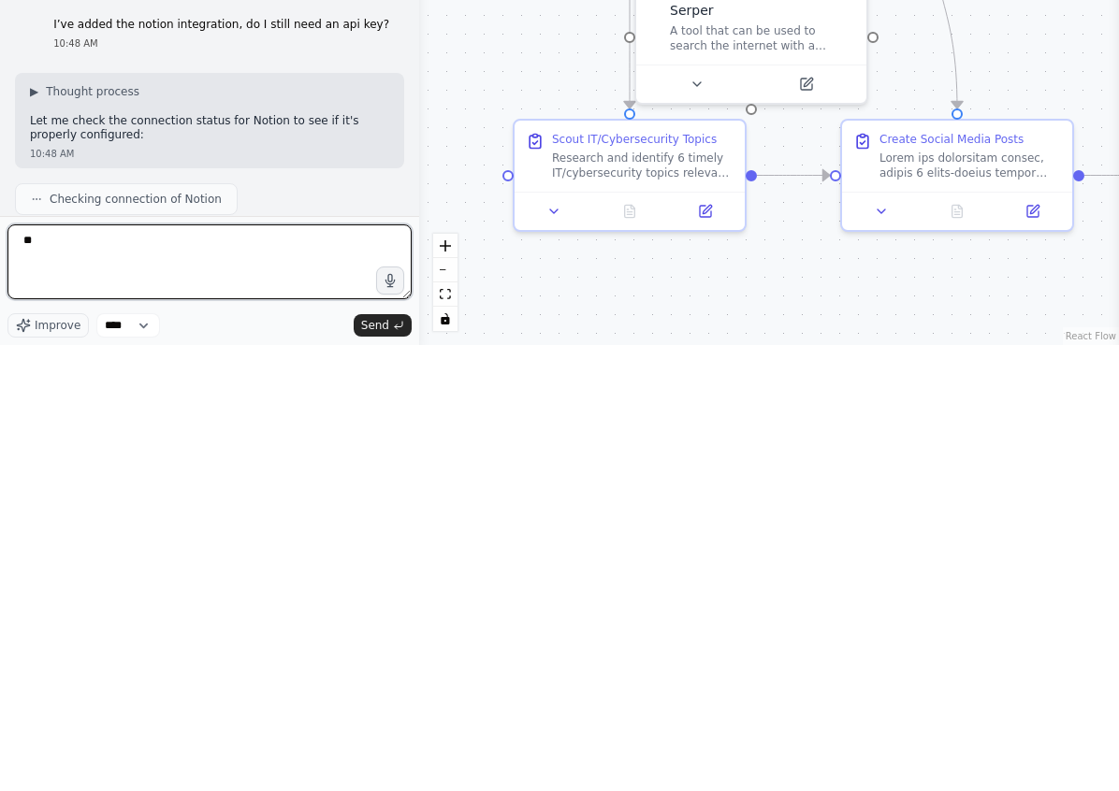
type textarea "*"
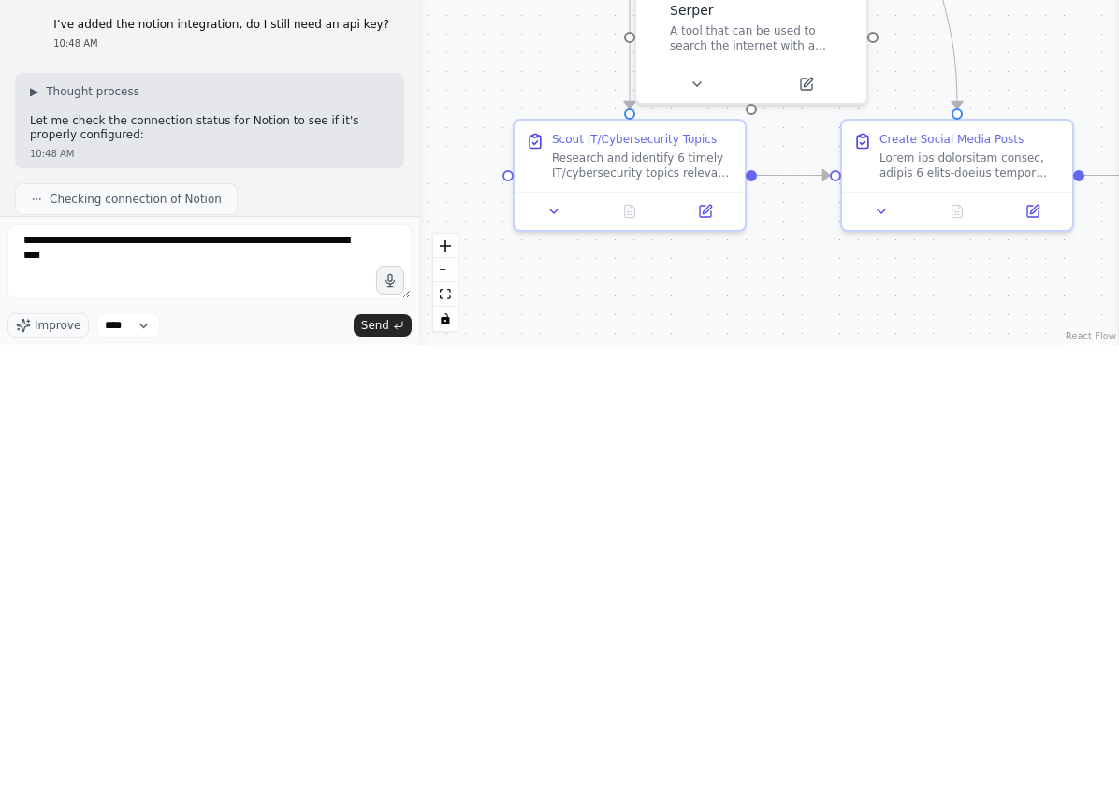
click at [397, 768] on icon "submit" at bounding box center [398, 771] width 7 height 6
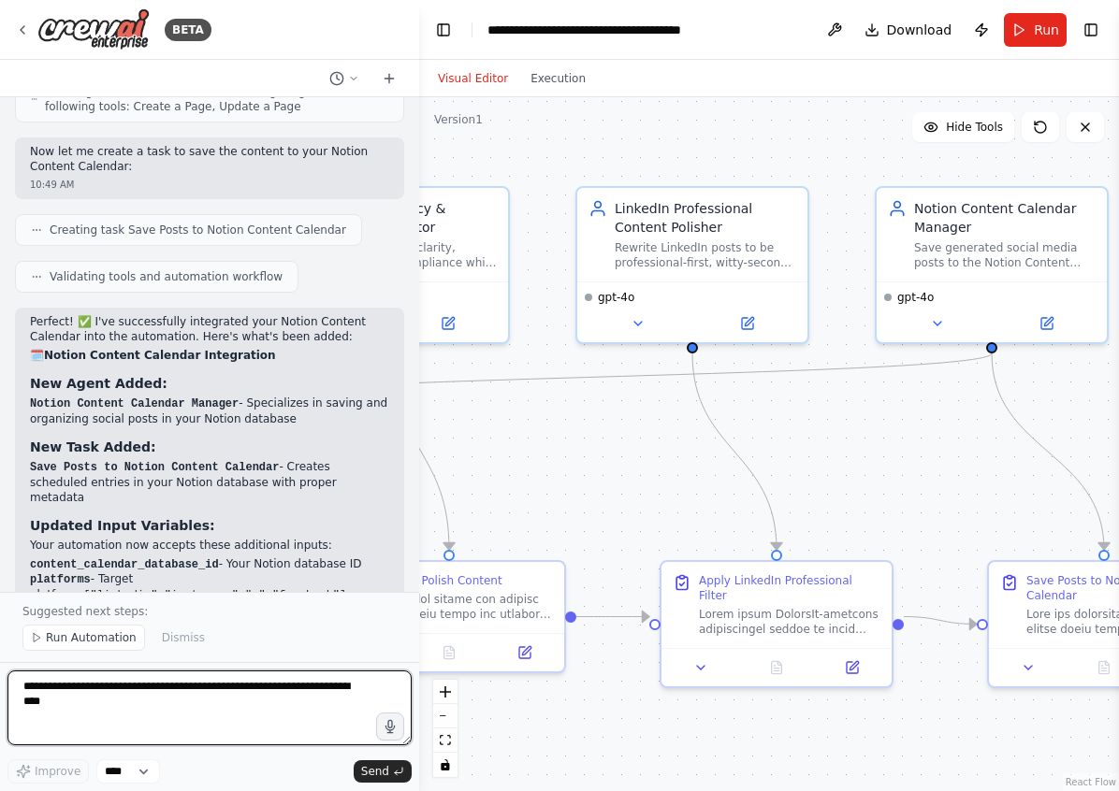
scroll to position [8687, 0]
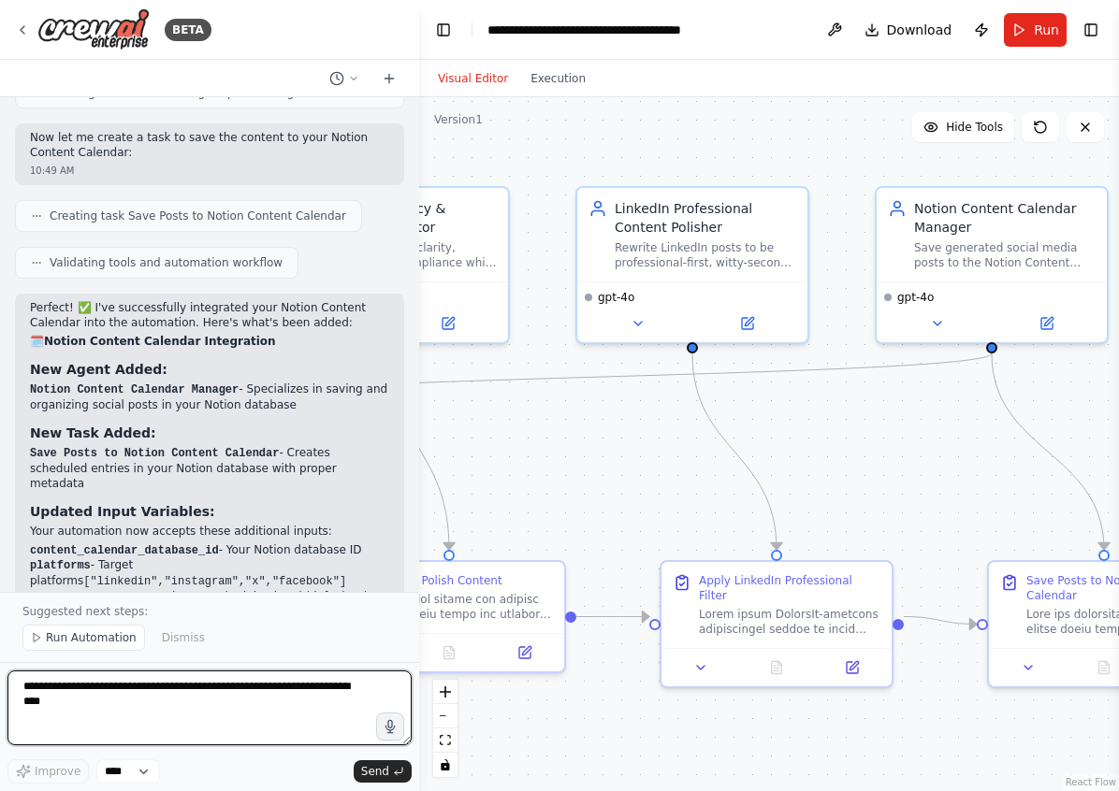
click at [94, 703] on textarea "**********" at bounding box center [209, 708] width 404 height 75
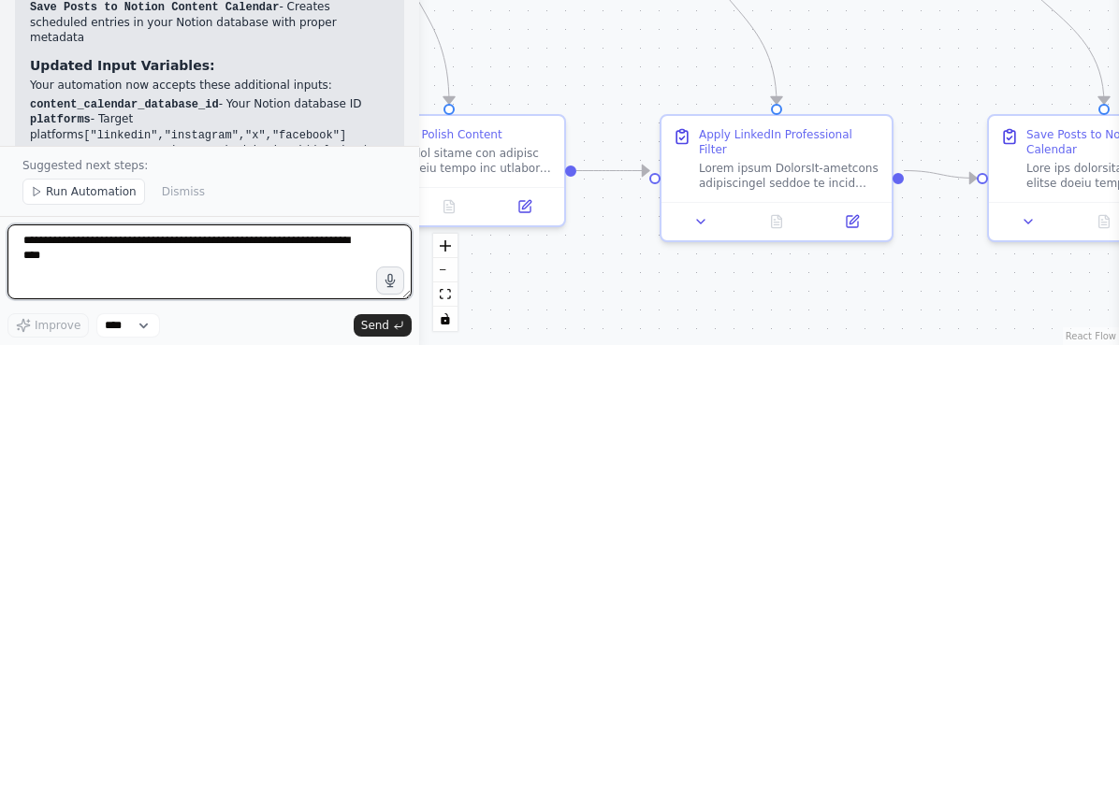
paste textarea "**********"
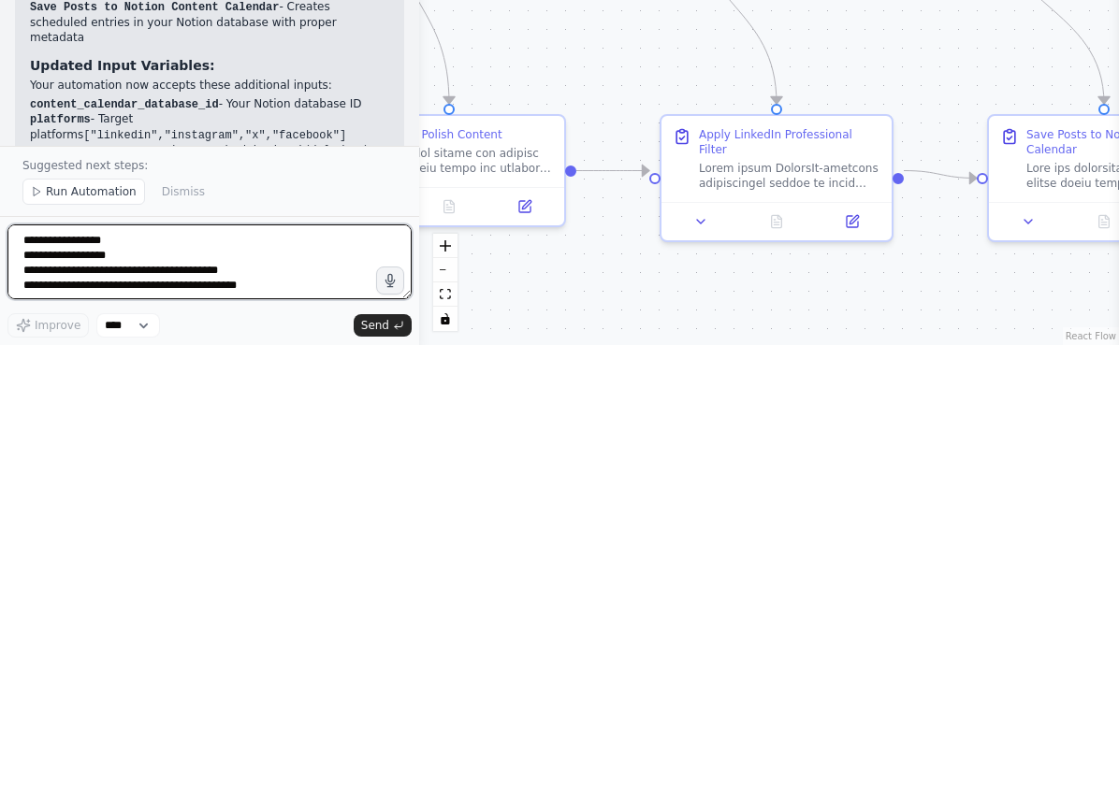
scroll to position [167, 0]
click at [26, 671] on textarea "**********" at bounding box center [209, 708] width 404 height 75
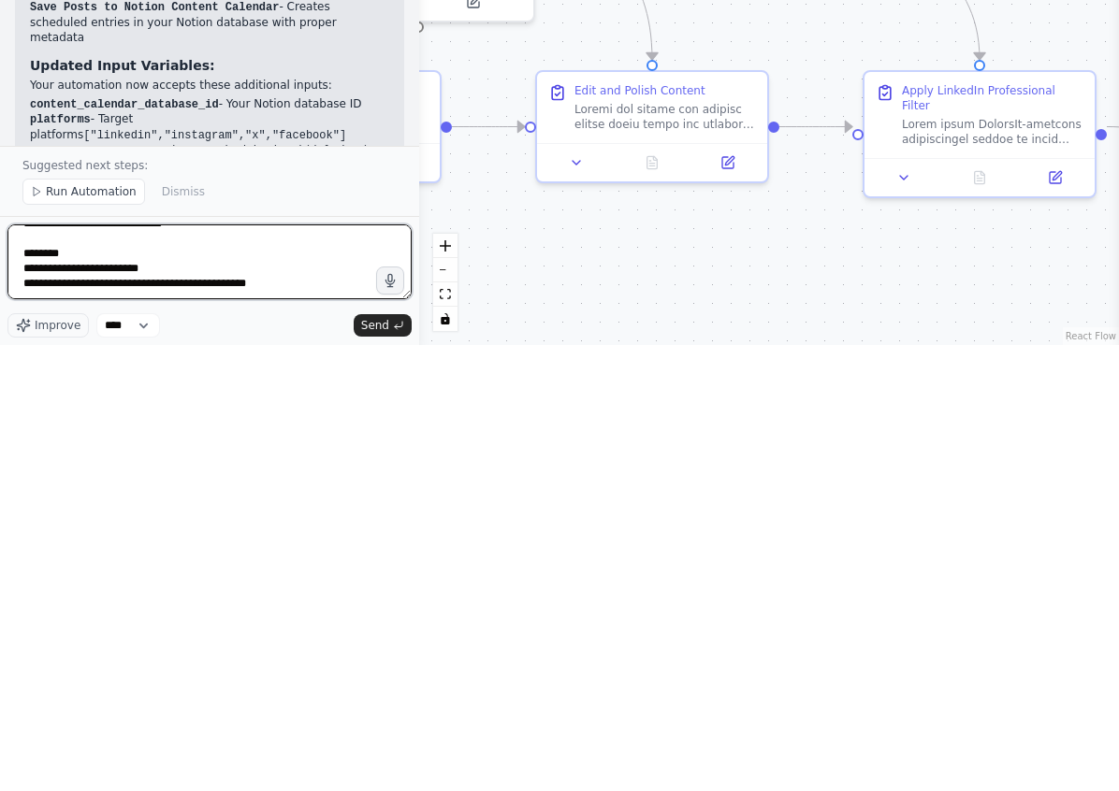
click at [260, 671] on textarea "**********" at bounding box center [209, 708] width 404 height 75
click at [343, 671] on textarea "**********" at bounding box center [209, 708] width 404 height 75
click at [327, 671] on textarea "**********" at bounding box center [209, 708] width 404 height 75
type textarea "**********"
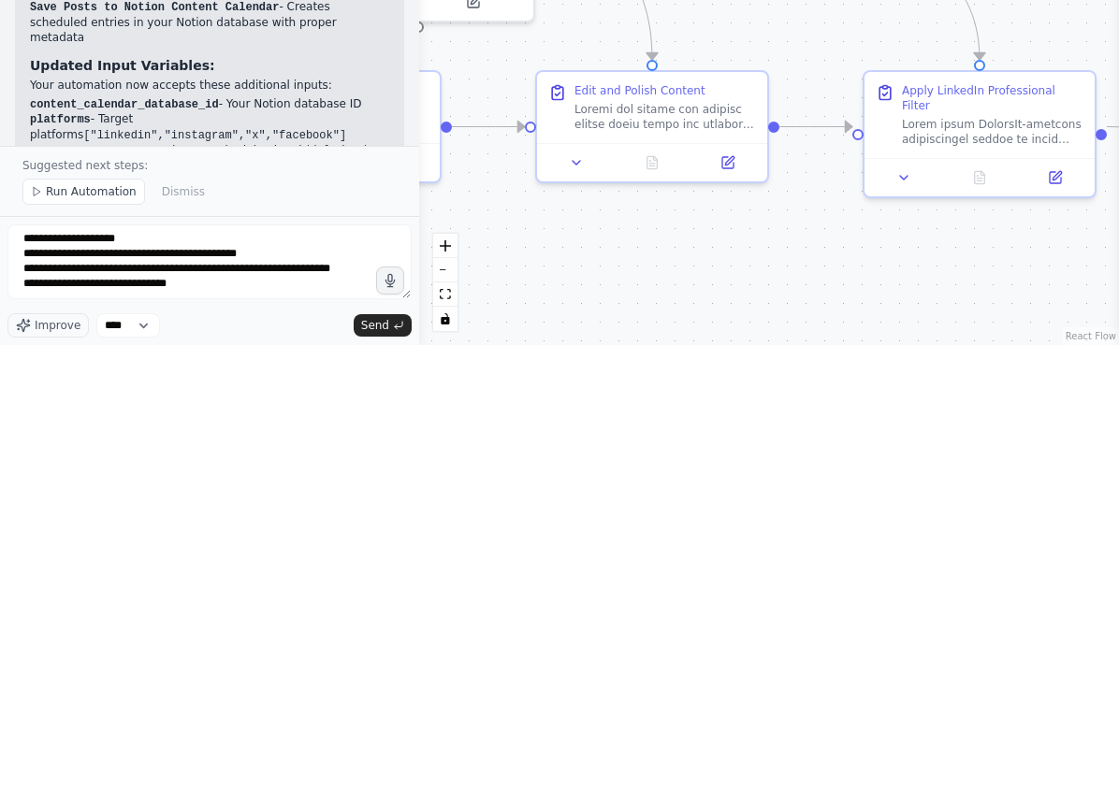
click at [386, 764] on span "Send" at bounding box center [375, 771] width 28 height 15
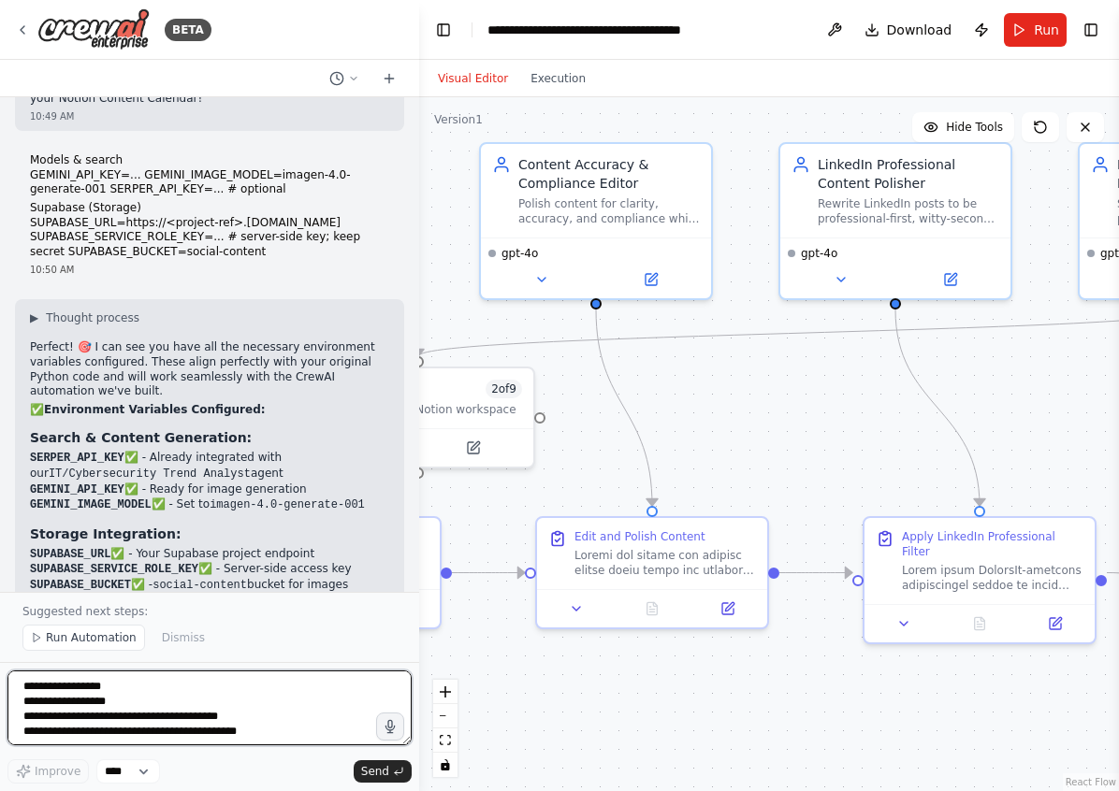
scroll to position [9583, 0]
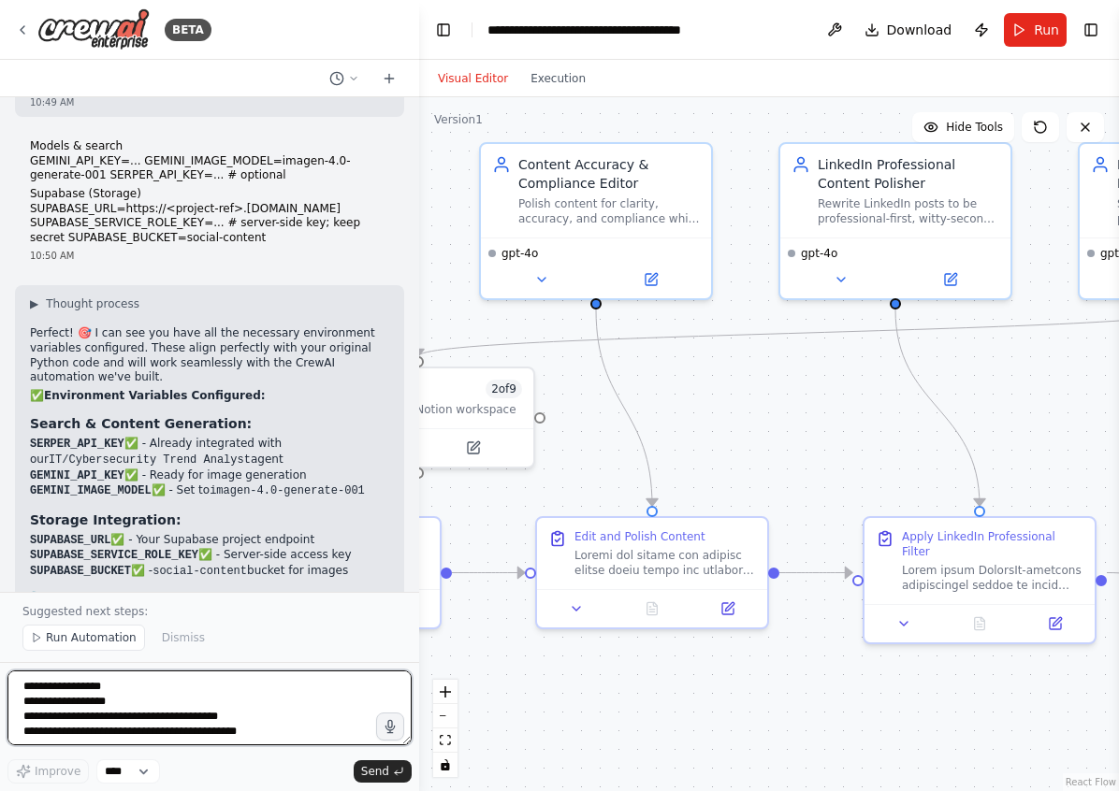
click at [214, 725] on textarea "**********" at bounding box center [209, 708] width 404 height 75
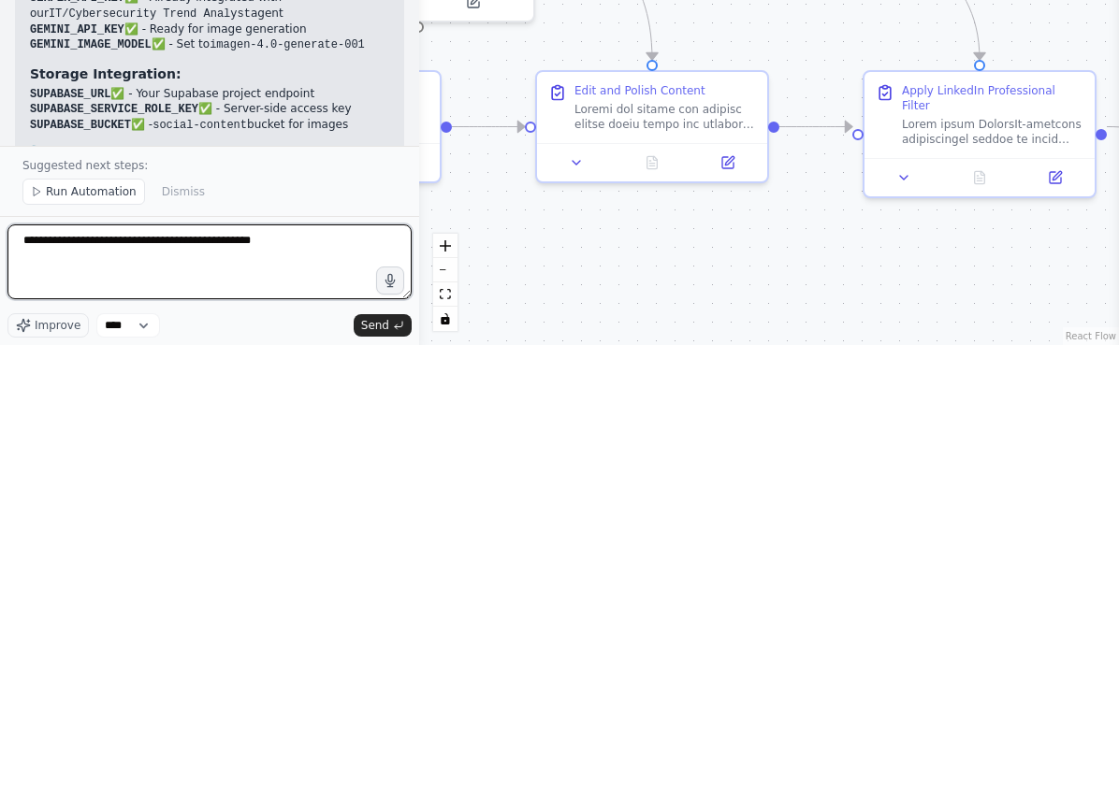
type textarea "**********"
click at [385, 764] on span "Send" at bounding box center [375, 771] width 28 height 15
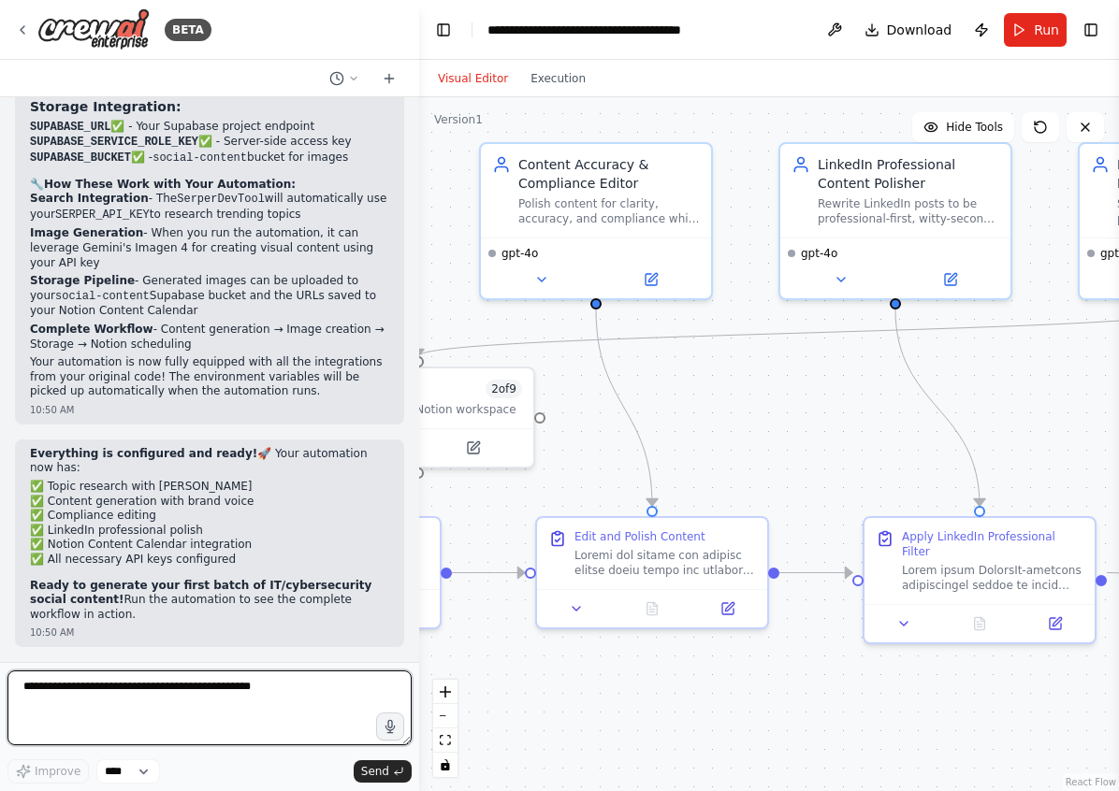
scroll to position [10010, 0]
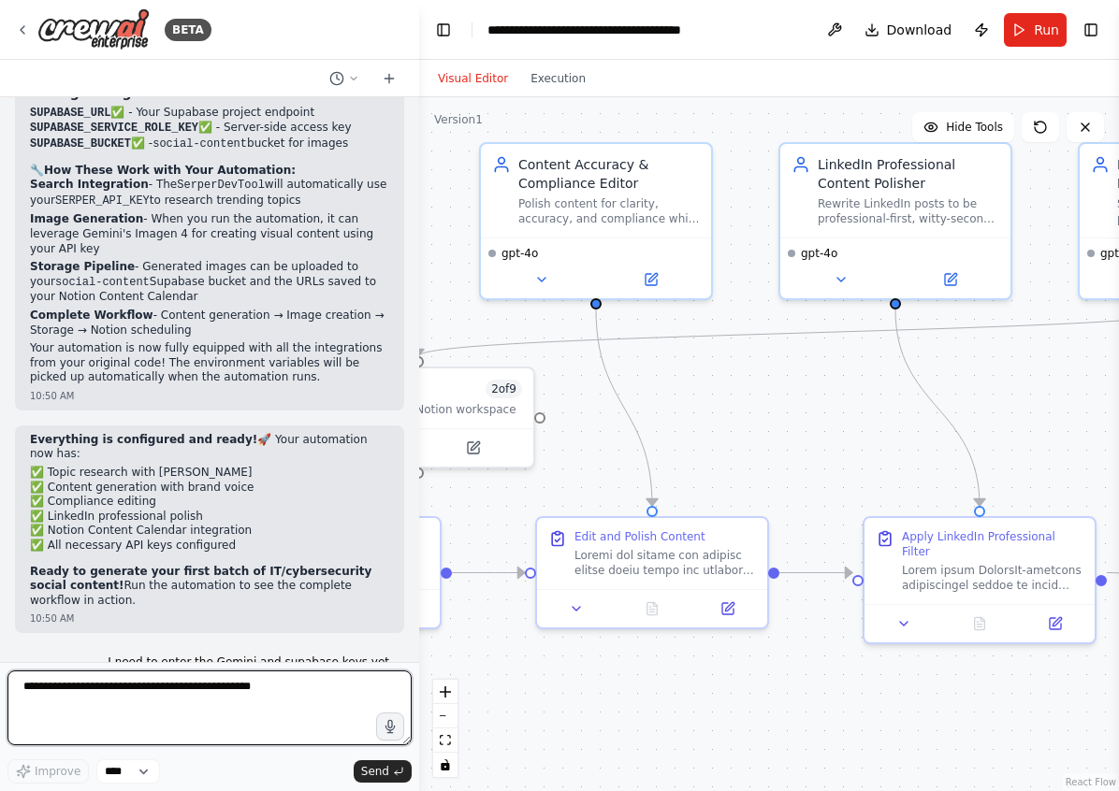
click at [240, 713] on textarea "**********" at bounding box center [209, 708] width 404 height 75
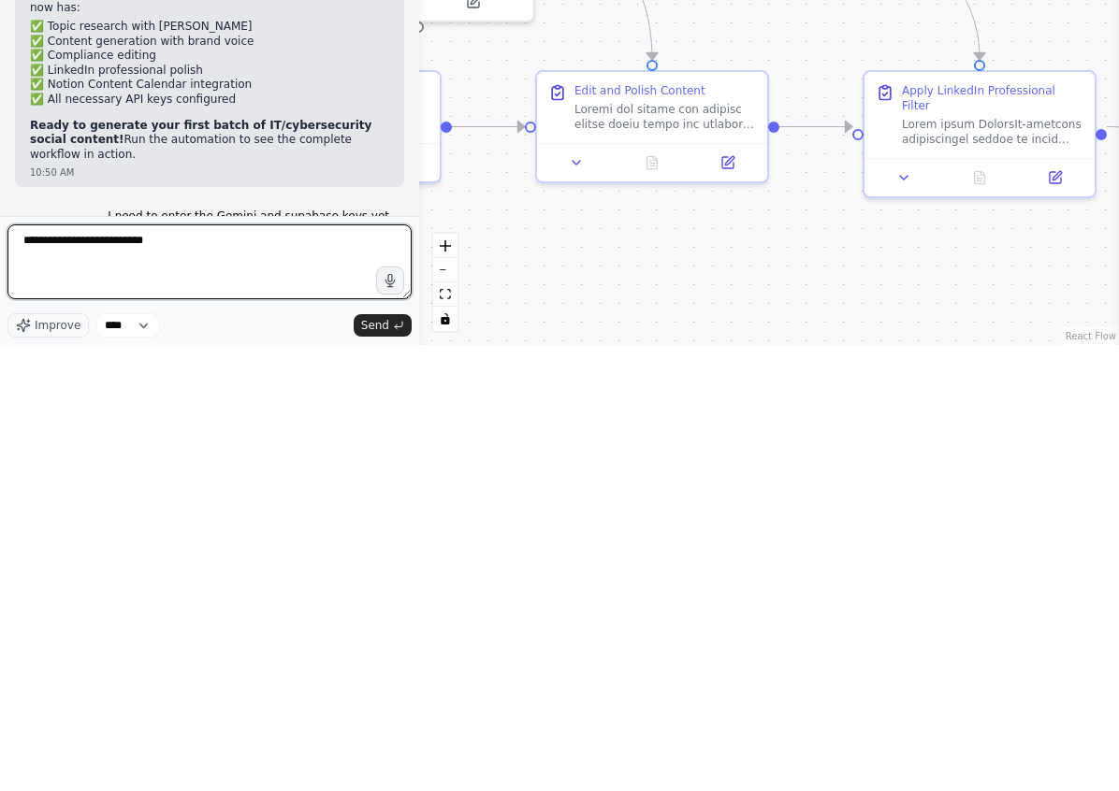
type textarea "**********"
click at [398, 766] on icon "submit" at bounding box center [398, 771] width 11 height 11
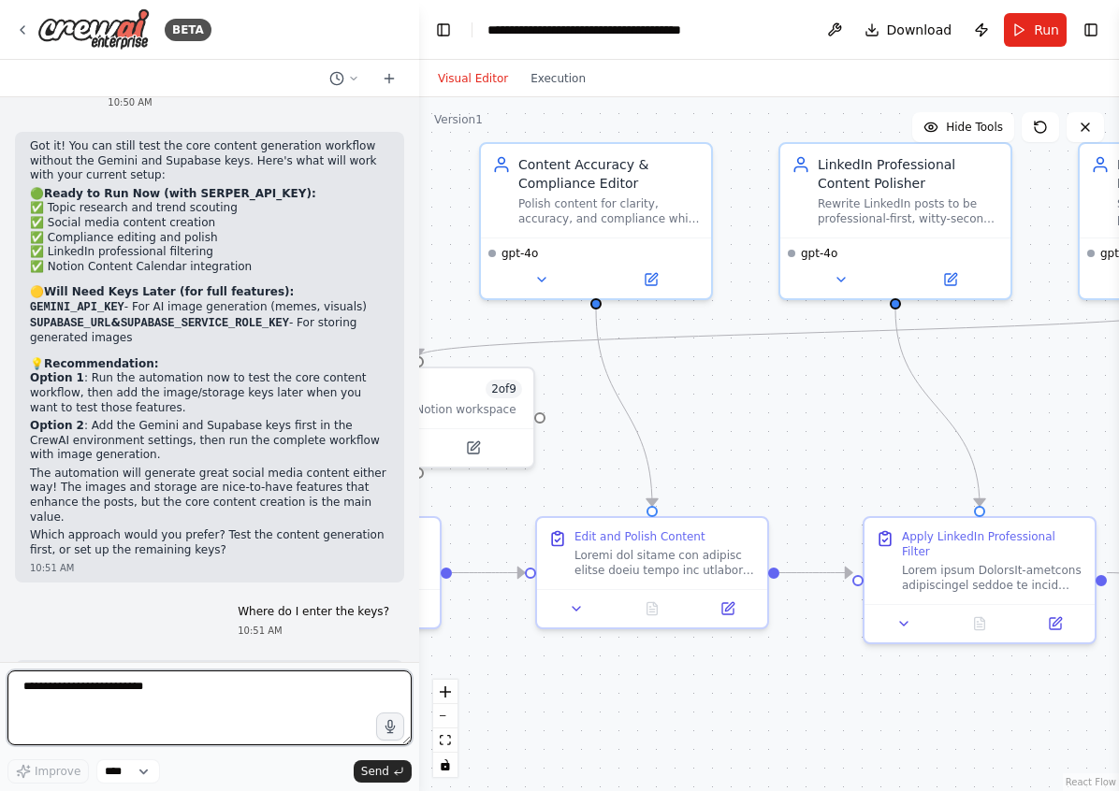
scroll to position [10603, 0]
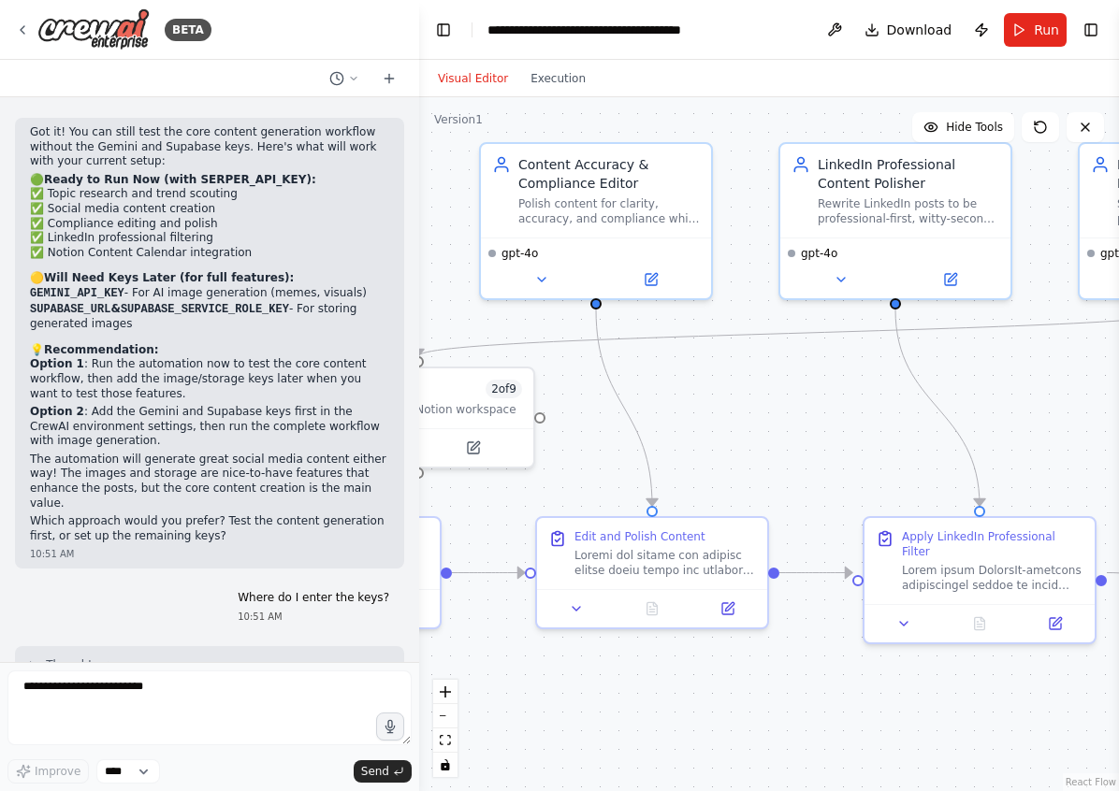
click at [695, 704] on div ".deletable-edge-delete-btn { width: 20px; height: 20px; border: 0px solid #ffff…" at bounding box center [769, 444] width 700 height 694
click at [28, 27] on icon at bounding box center [22, 29] width 15 height 15
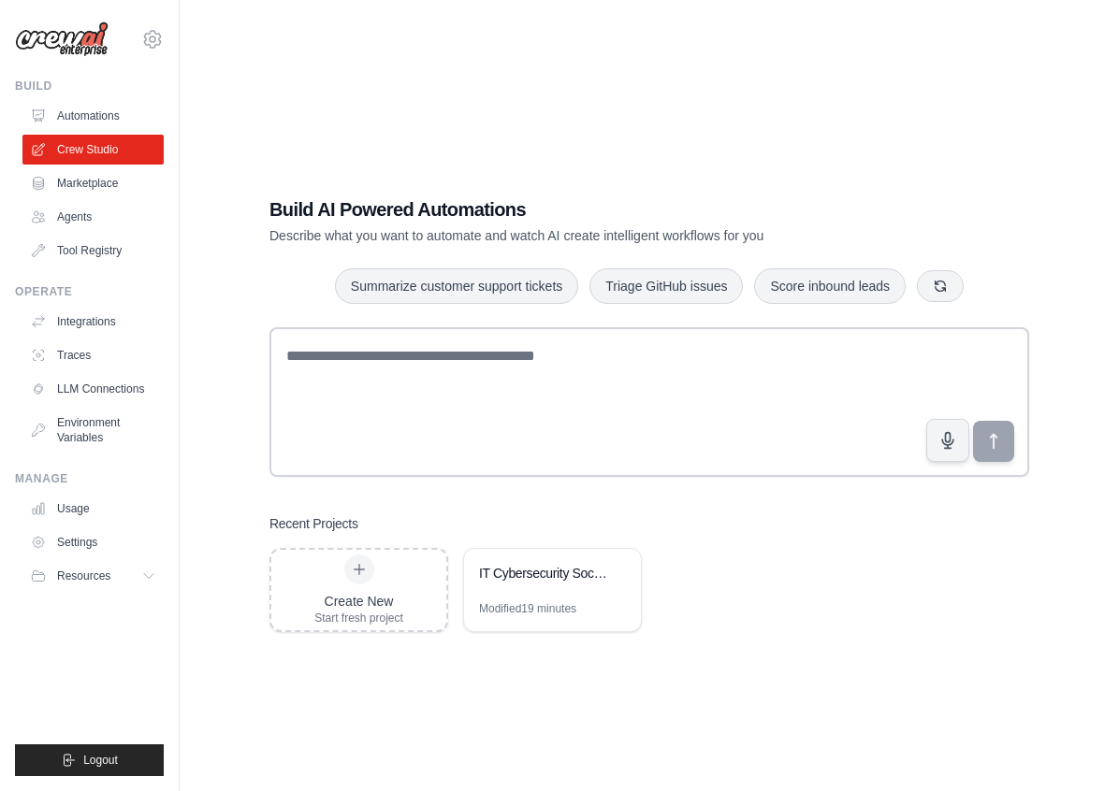
click at [83, 259] on link "Tool Registry" at bounding box center [92, 251] width 141 height 30
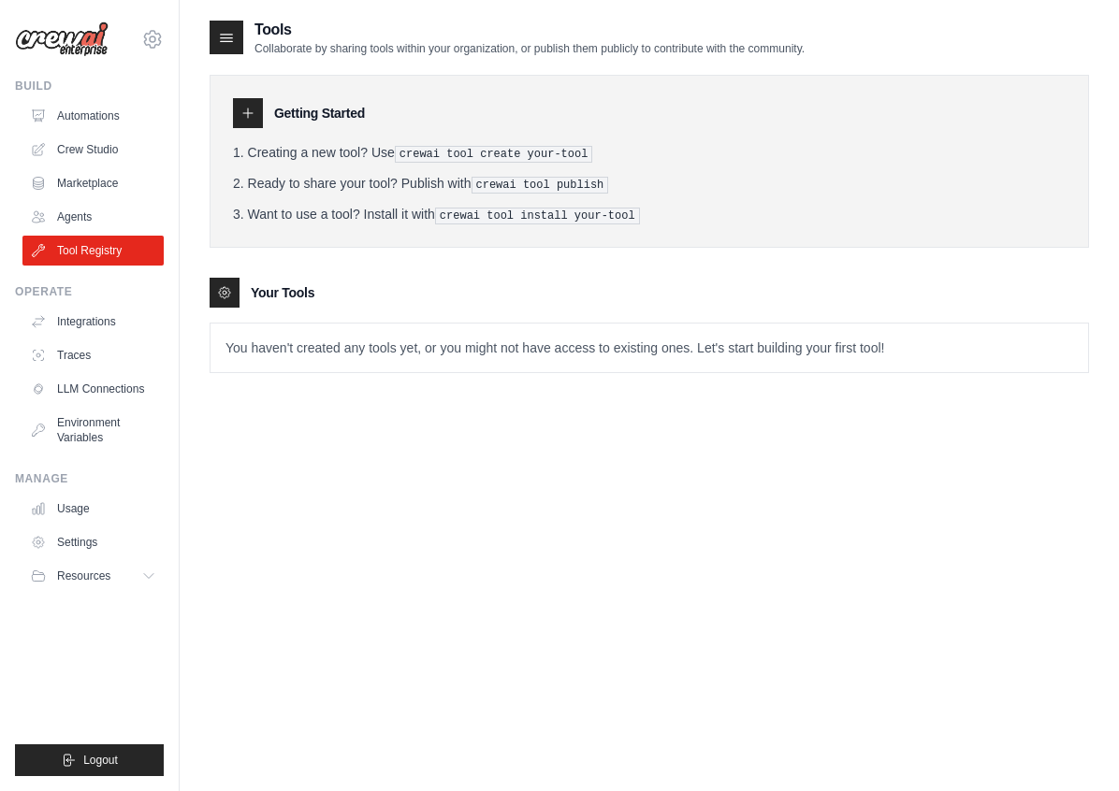
click at [86, 141] on link "Crew Studio" at bounding box center [92, 150] width 141 height 30
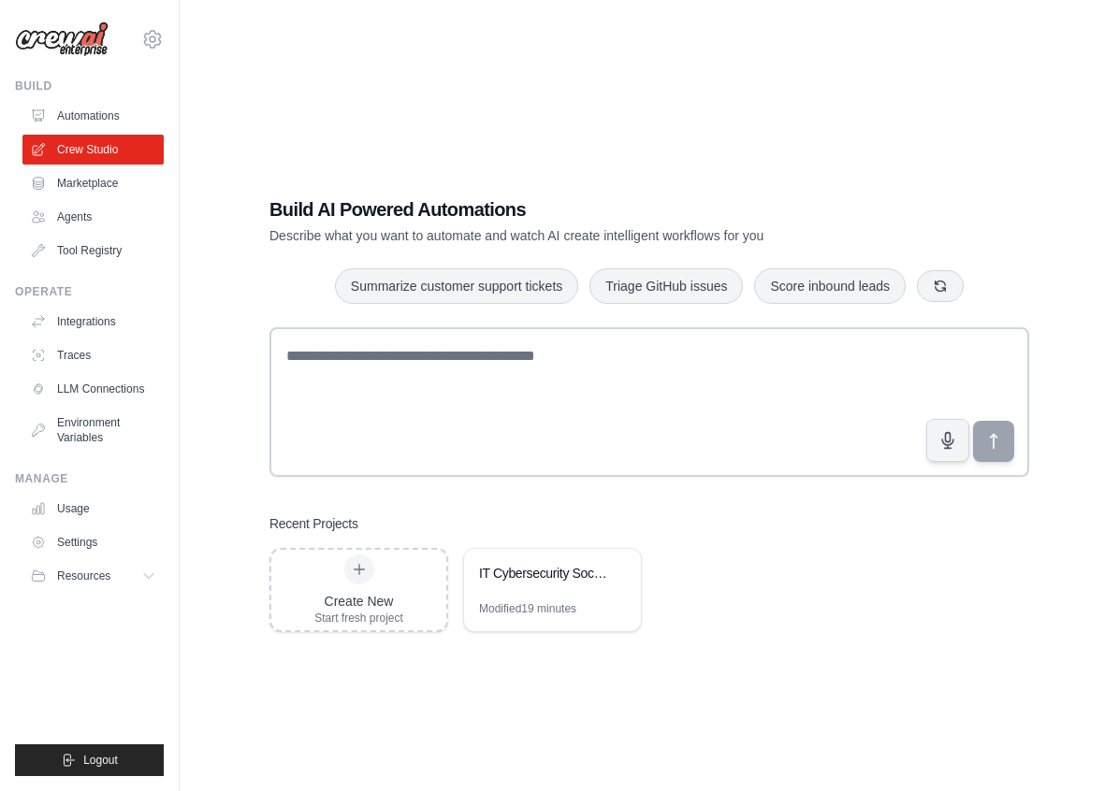
click at [540, 587] on div "IT Cybersecurity Social Content Generator" at bounding box center [543, 575] width 128 height 22
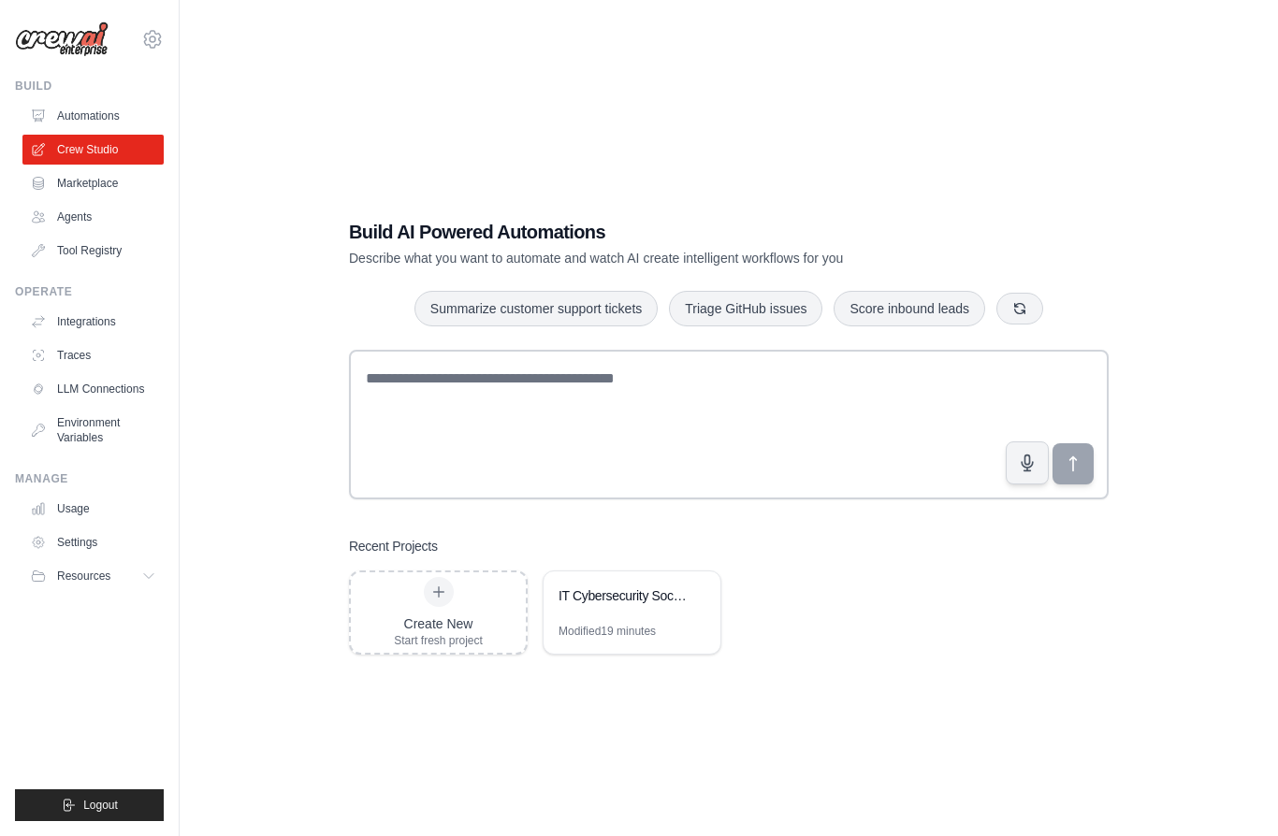
click at [81, 394] on link "LLM Connections" at bounding box center [92, 389] width 141 height 30
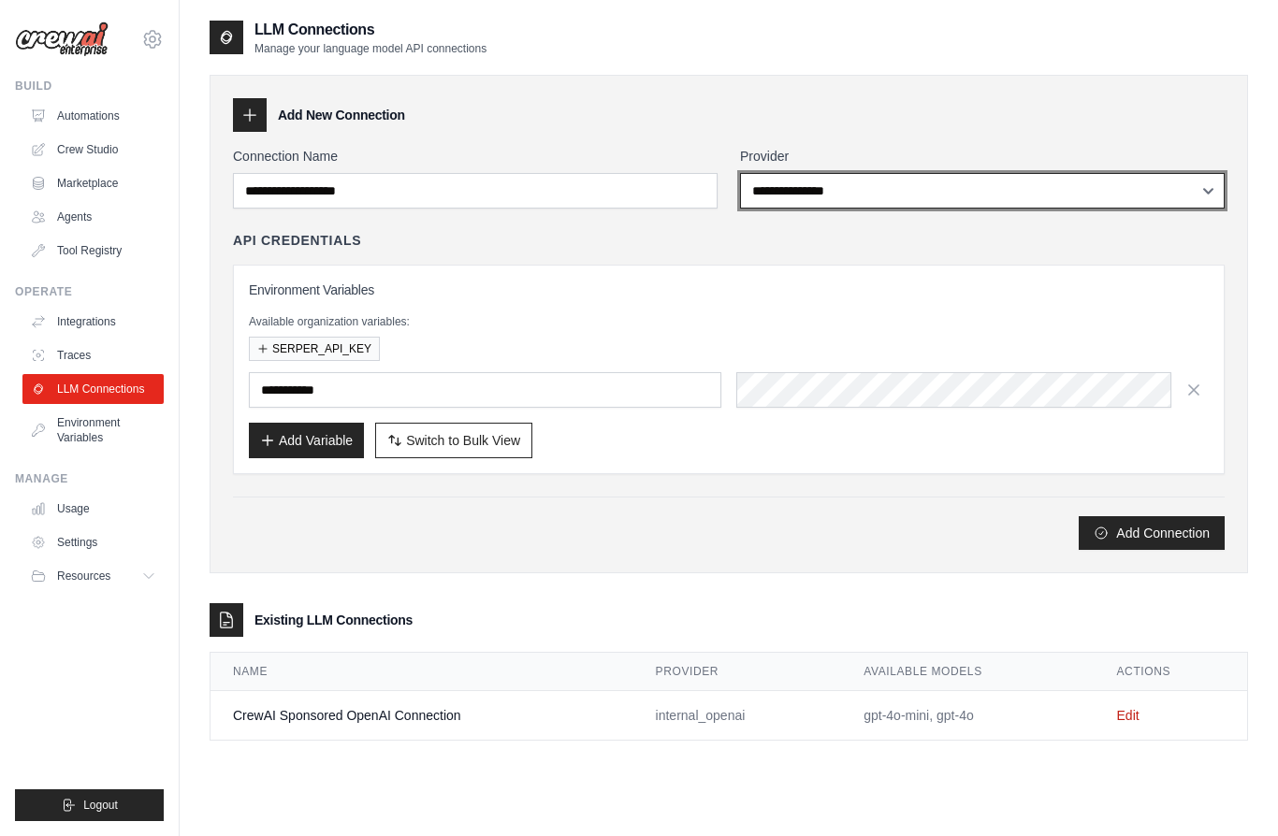
click at [1118, 195] on select "**********" at bounding box center [982, 191] width 485 height 36
select select "******"
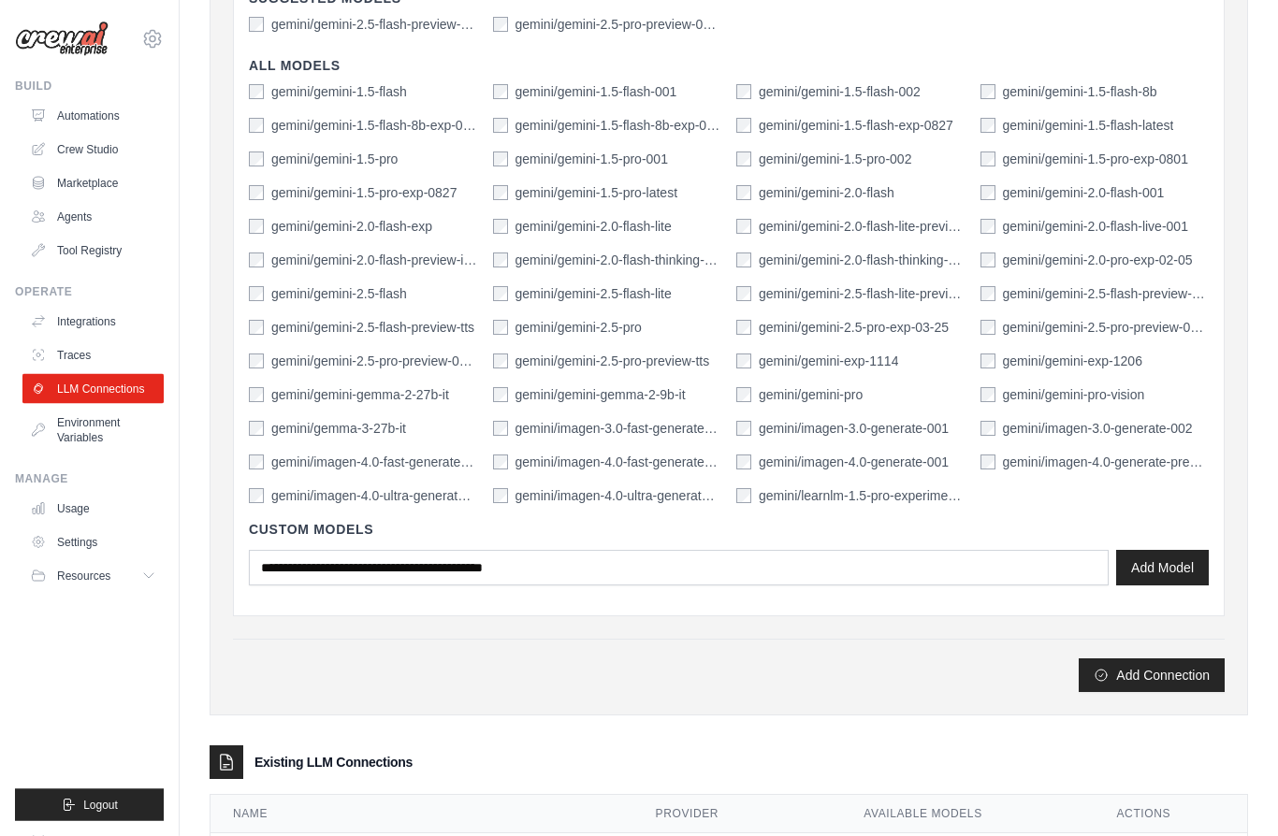
scroll to position [565, 0]
click at [1118, 582] on button "Add Model" at bounding box center [1162, 567] width 93 height 36
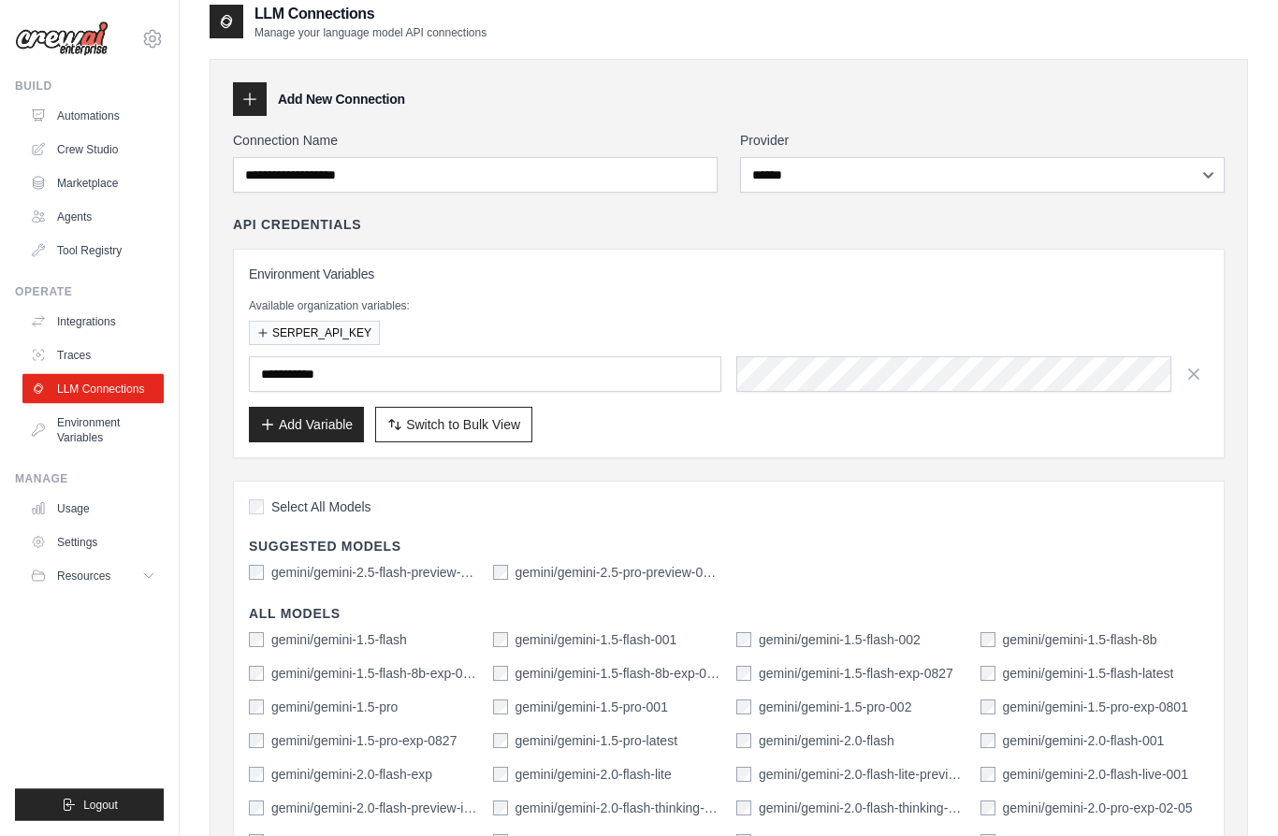
scroll to position [0, 0]
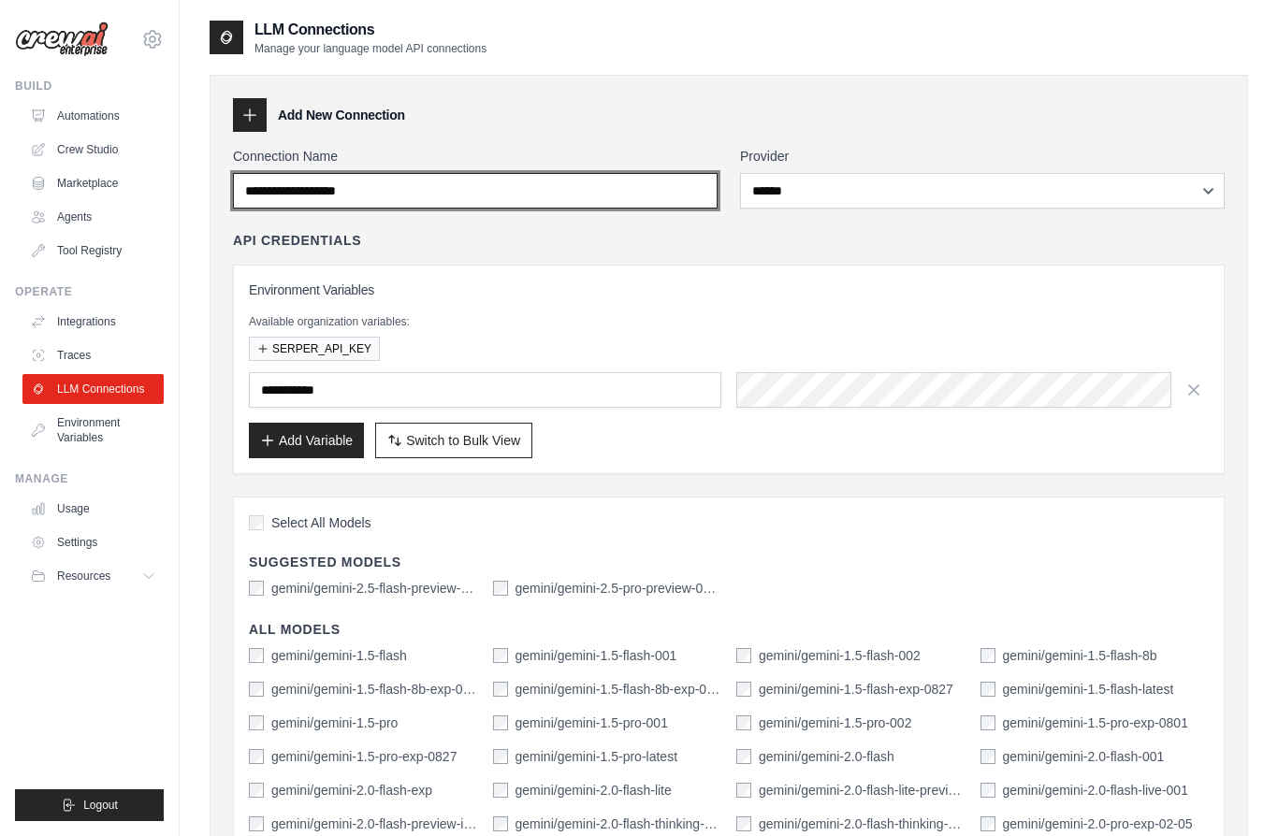
click at [509, 181] on input "Connection Name" at bounding box center [475, 191] width 485 height 36
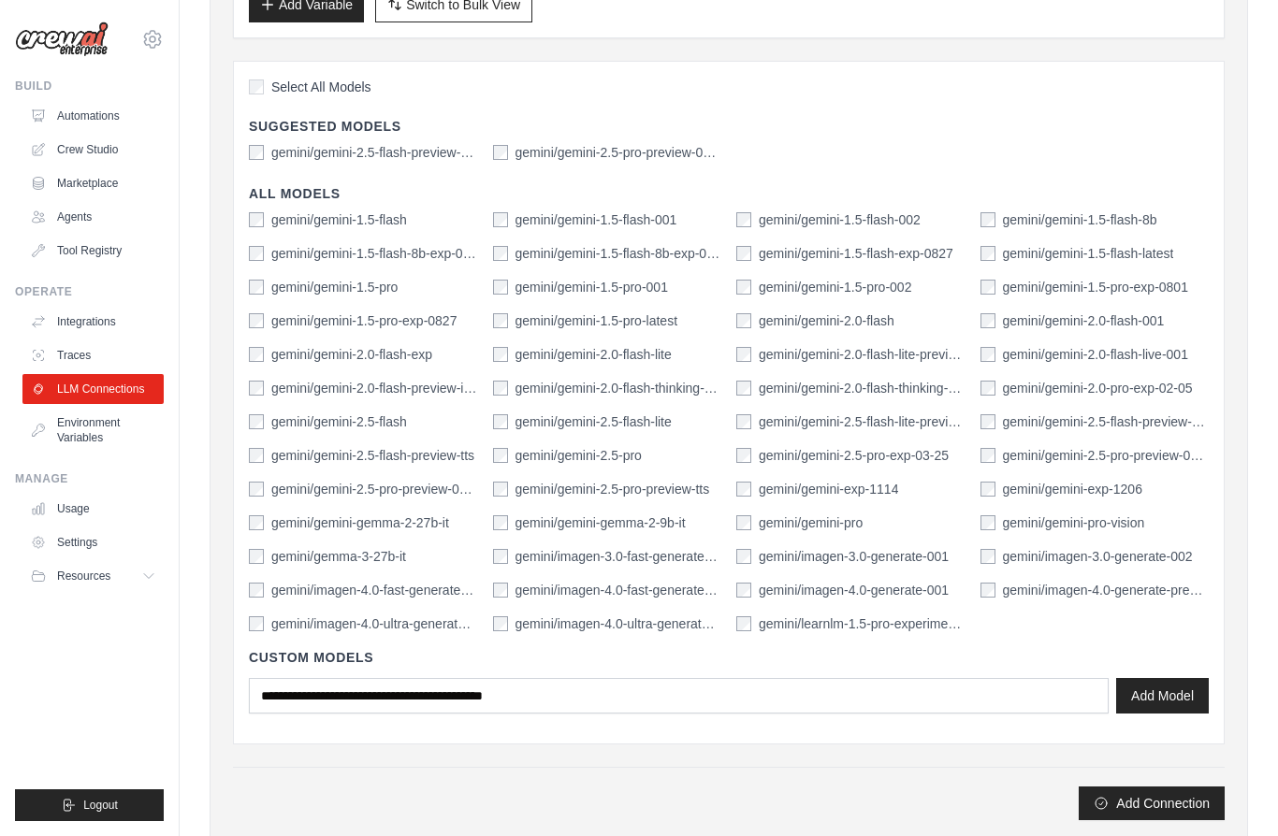
scroll to position [437, 0]
click at [245, 95] on div "Select All Models Suggested Models gemini/gemini-2.5-flash-preview-04-17 gemini…" at bounding box center [729, 402] width 992 height 684
click at [256, 104] on div "Select All Models Suggested Models gemini/gemini-2.5-flash-preview-04-17 gemini…" at bounding box center [729, 402] width 992 height 684
click at [1118, 790] on button "Add Connection" at bounding box center [1152, 803] width 146 height 34
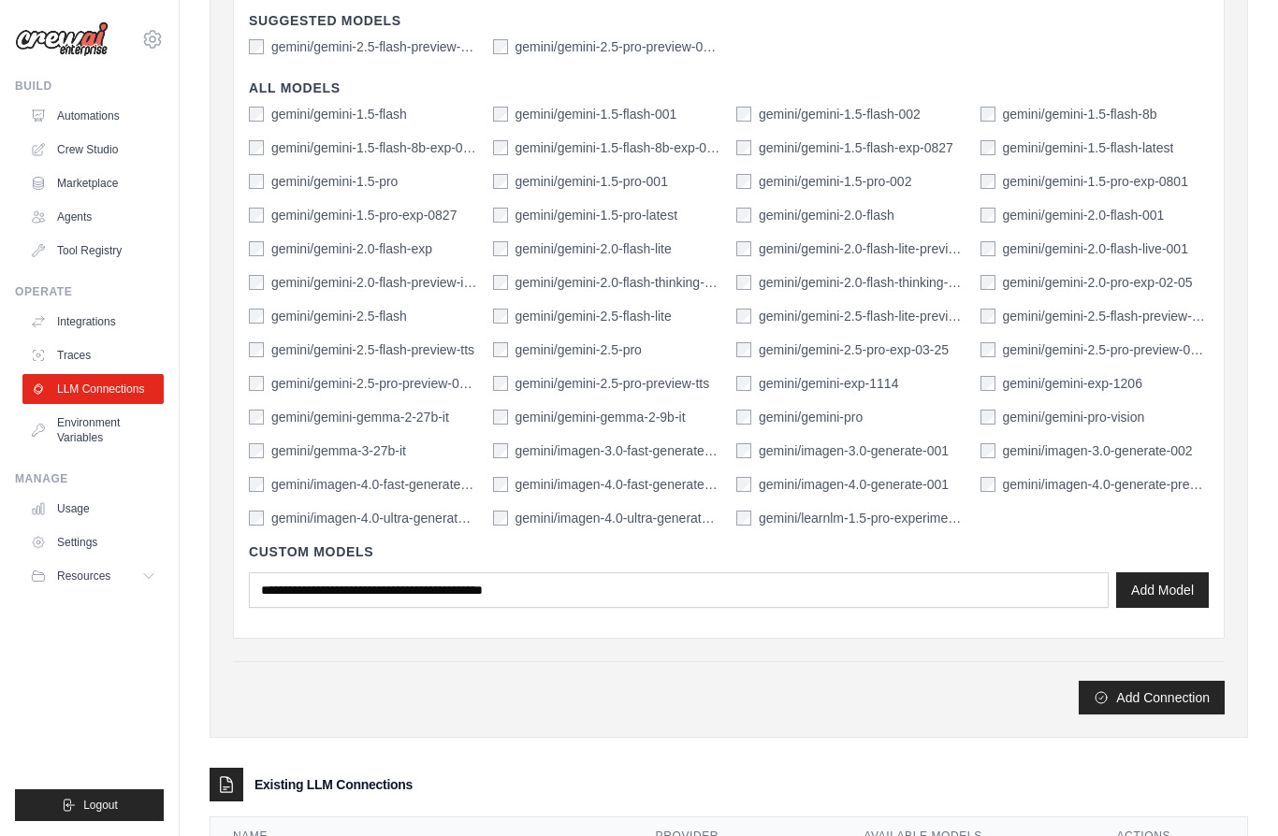
scroll to position [577, 0]
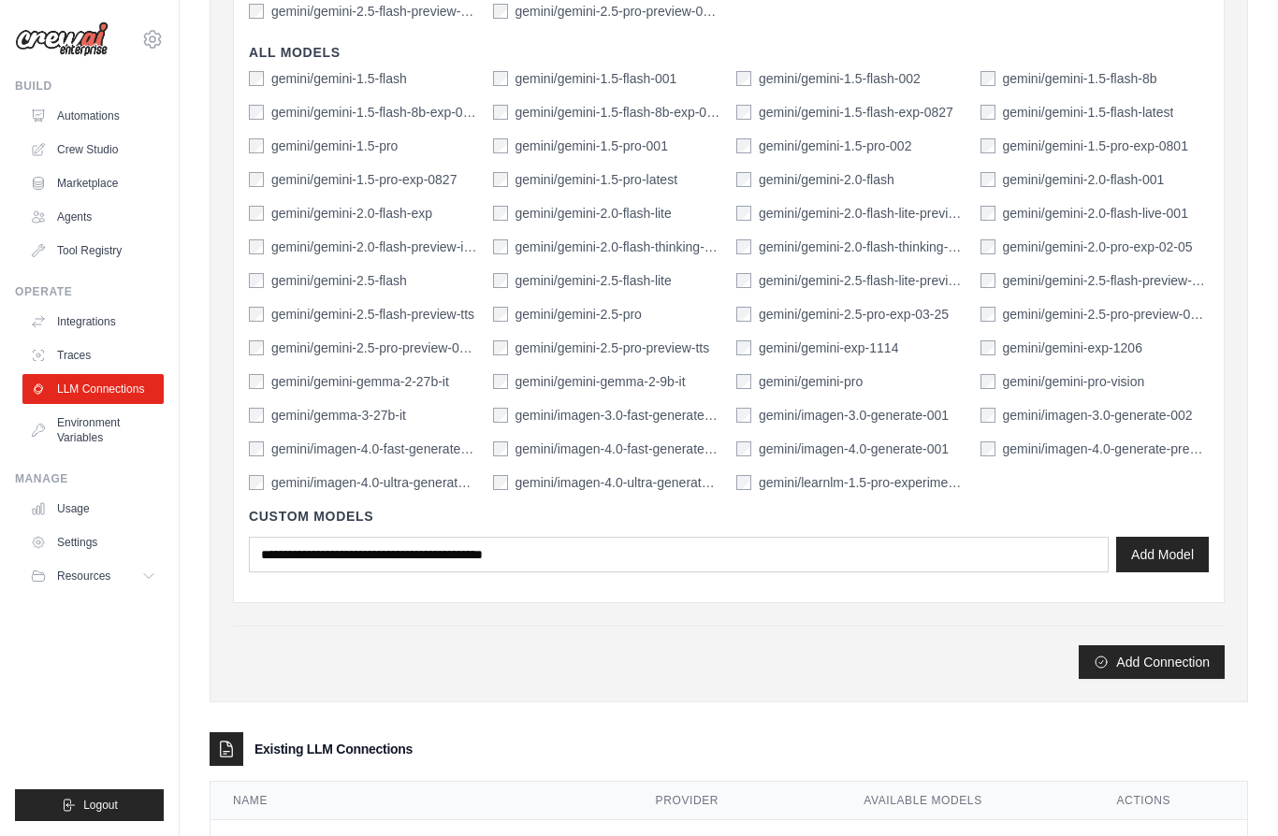
type input "*******"
click at [1118, 658] on button "Add Connection" at bounding box center [1152, 662] width 146 height 34
click at [1118, 662] on button "Add Connection" at bounding box center [1152, 662] width 146 height 34
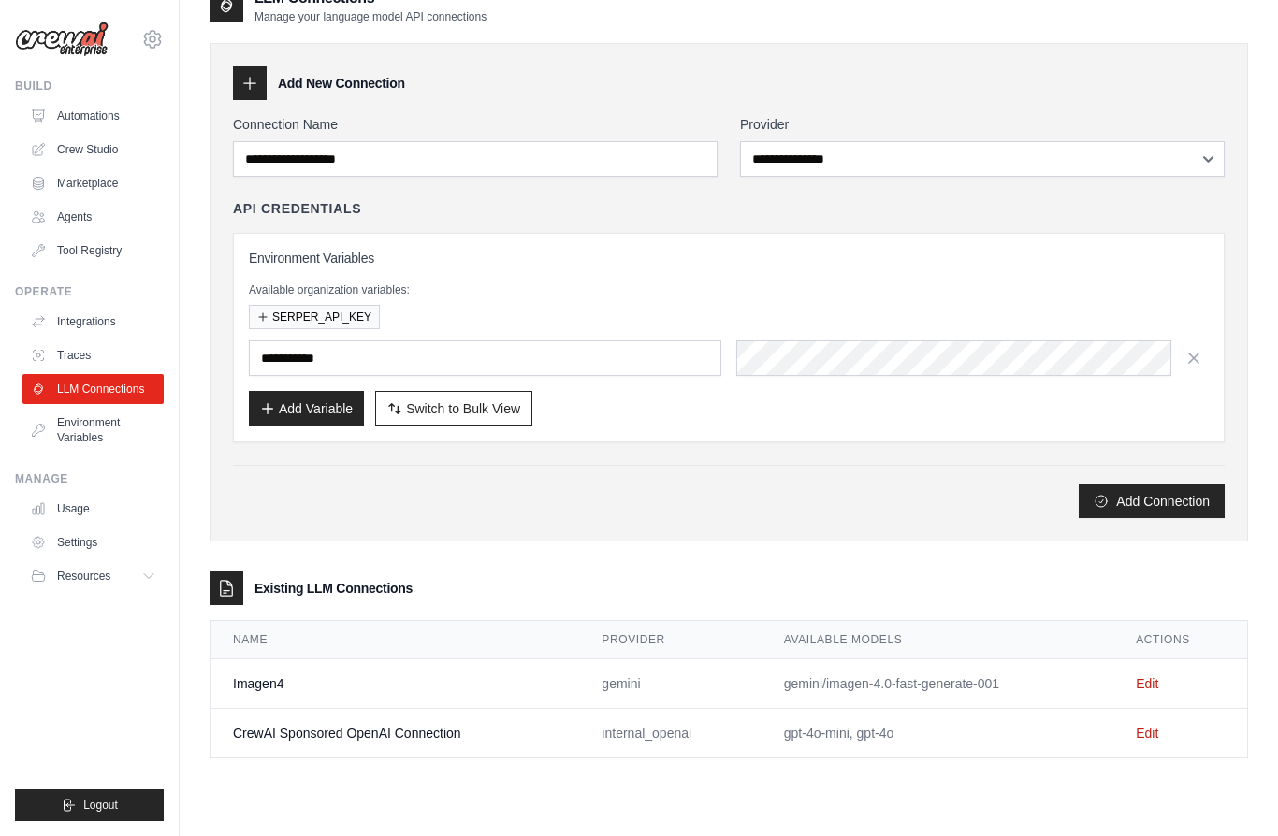
scroll to position [101, 0]
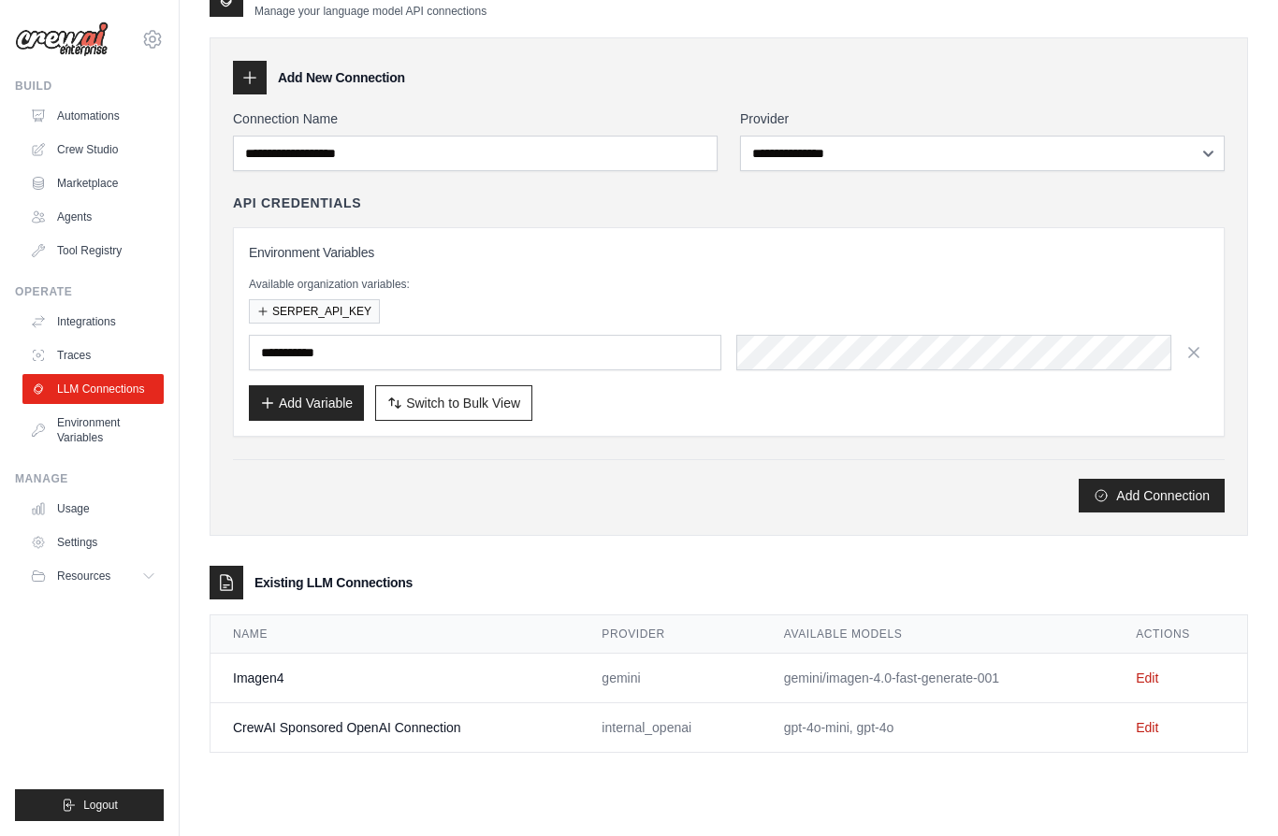
click at [319, 398] on button "Add Variable" at bounding box center [306, 403] width 115 height 36
click at [485, 344] on input "********" at bounding box center [485, 353] width 472 height 36
type input "**********"
click at [1118, 493] on button "Add Connection" at bounding box center [1152, 496] width 146 height 34
click at [1118, 280] on div "**********" at bounding box center [729, 332] width 992 height 210
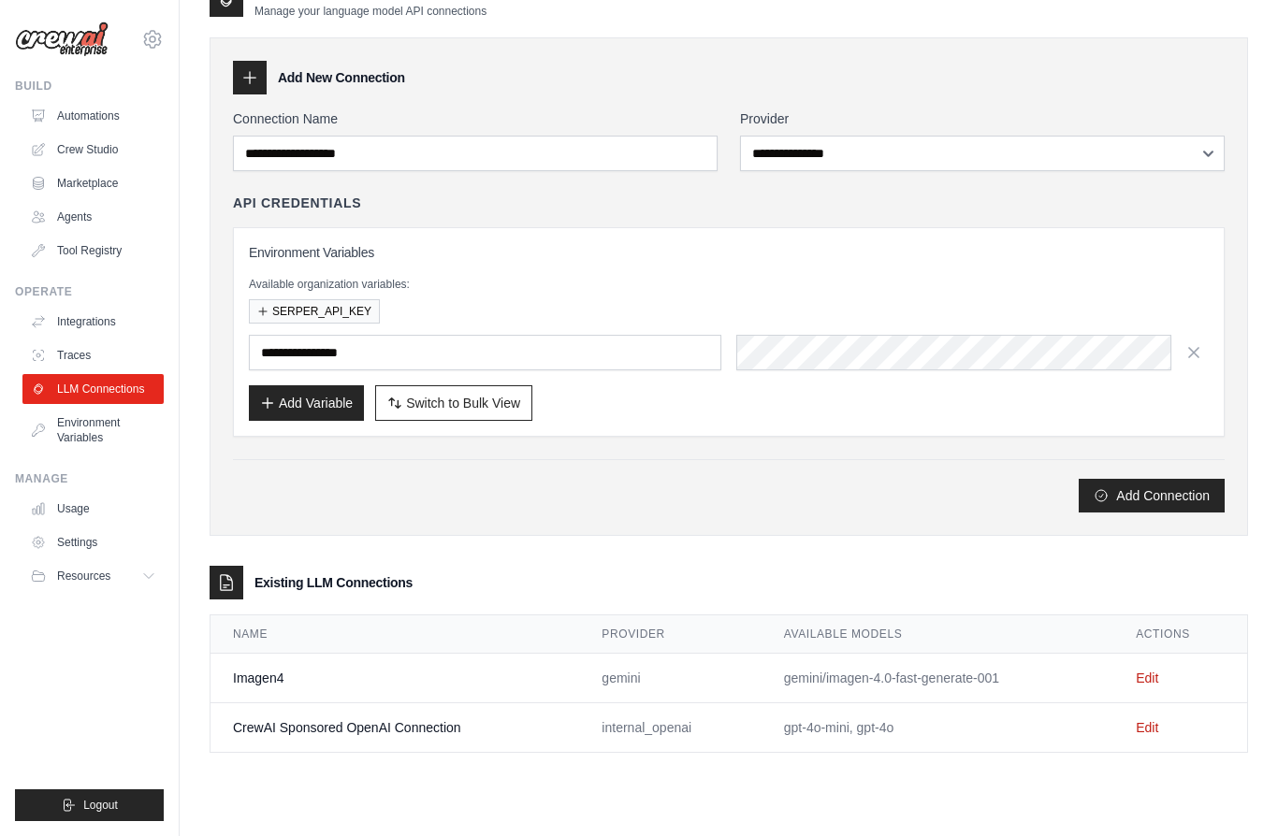
click at [95, 420] on link "Environment Variables" at bounding box center [92, 430] width 141 height 45
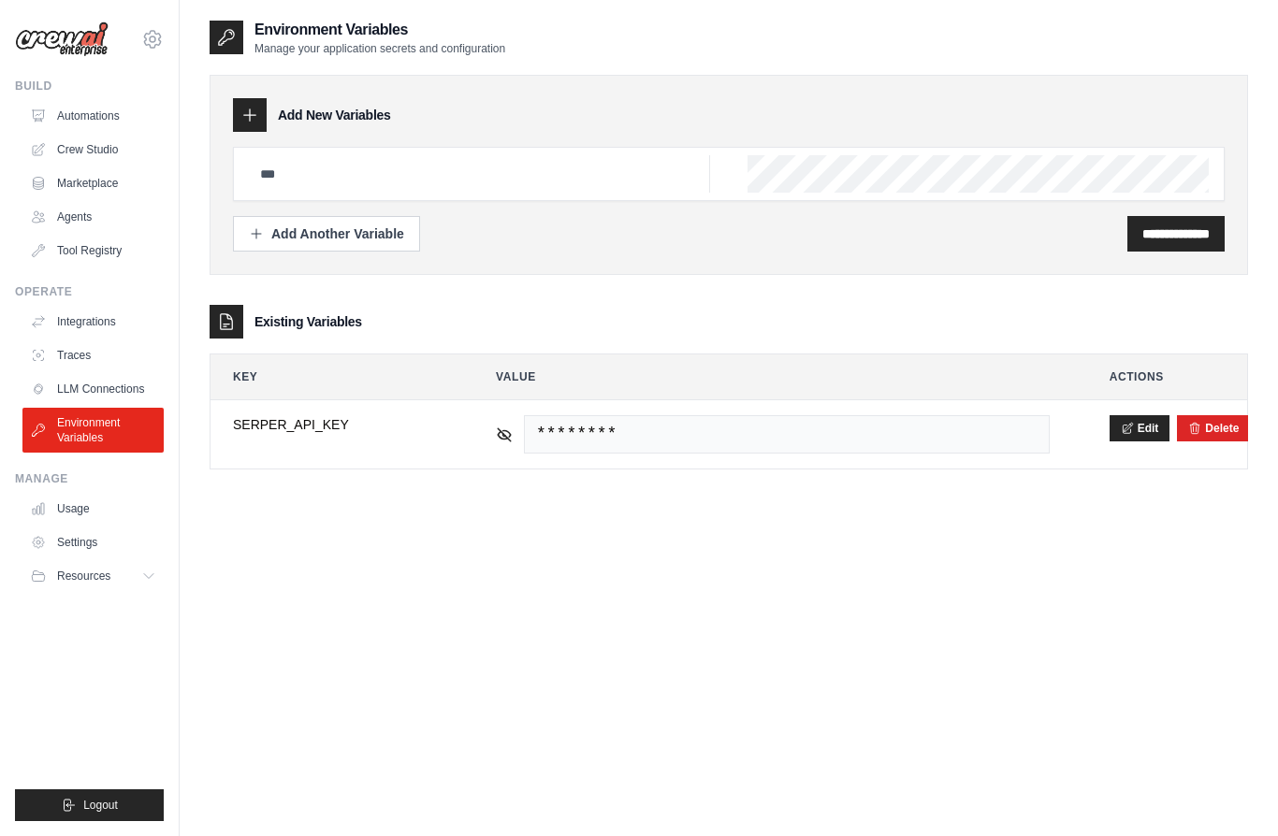
click at [268, 122] on div "Add New Variables" at bounding box center [729, 115] width 992 height 34
click at [249, 121] on icon at bounding box center [249, 115] width 19 height 19
click at [352, 170] on input "text" at bounding box center [479, 173] width 461 height 37
type input "**********"
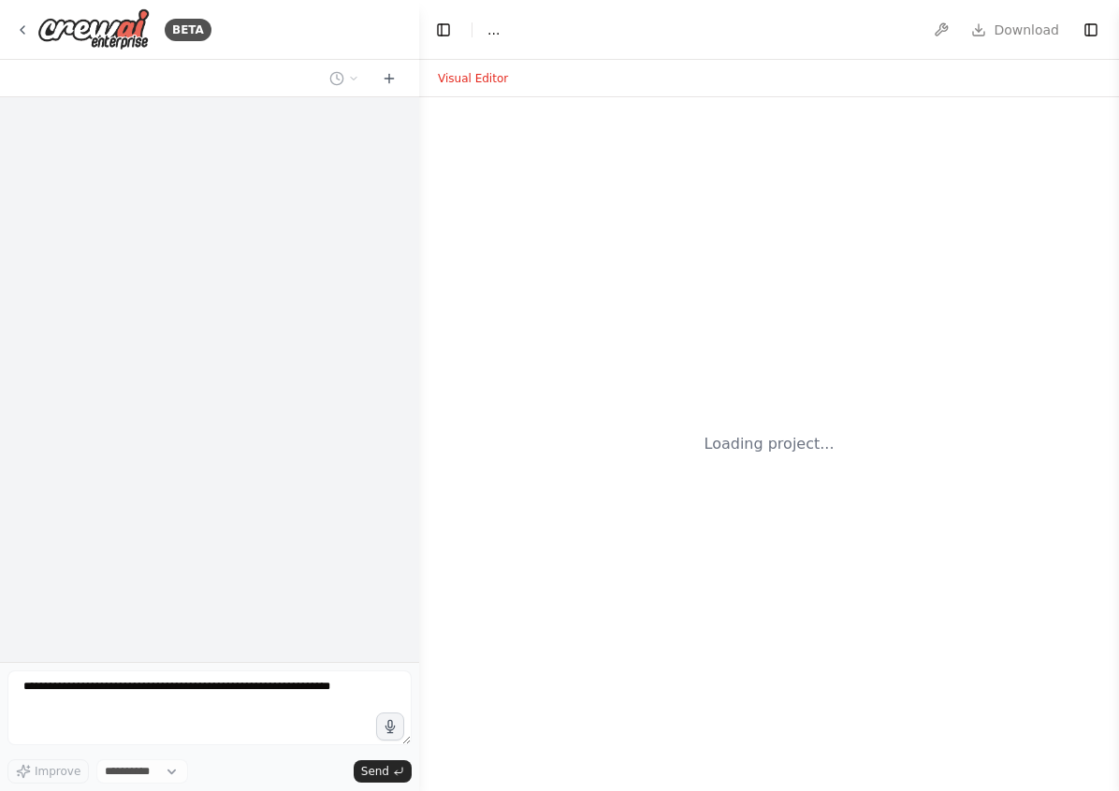
select select "****"
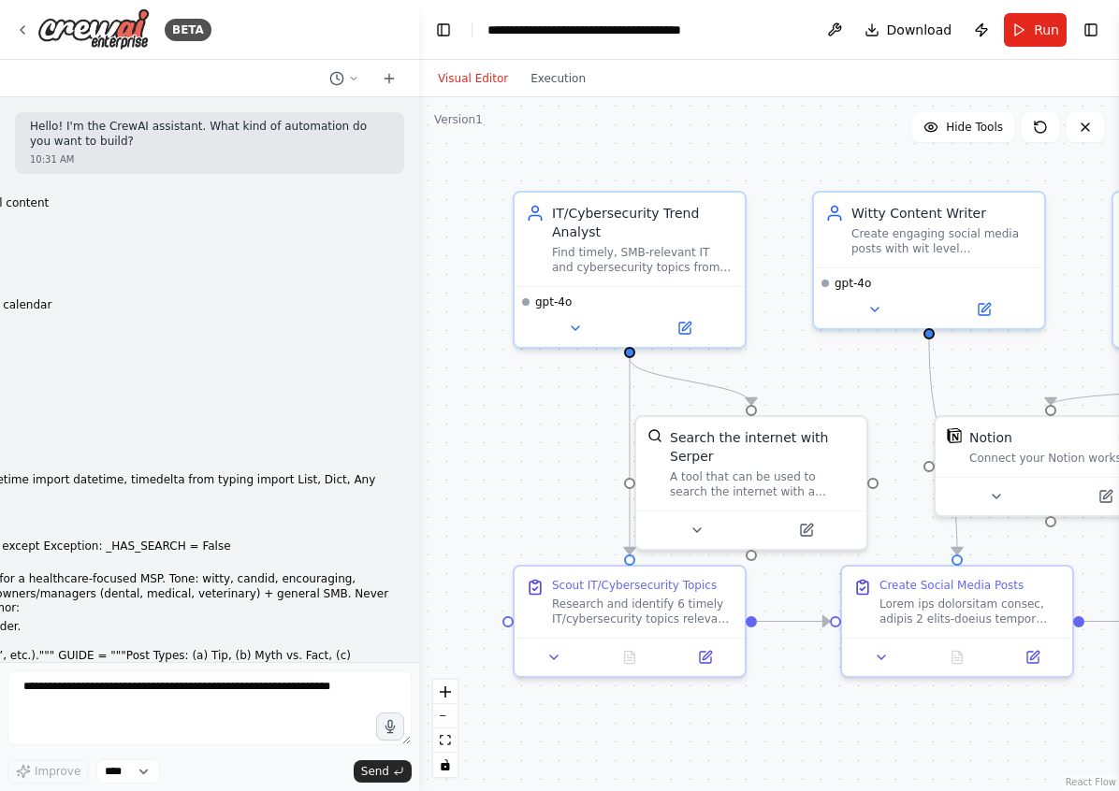
scroll to position [10618, 0]
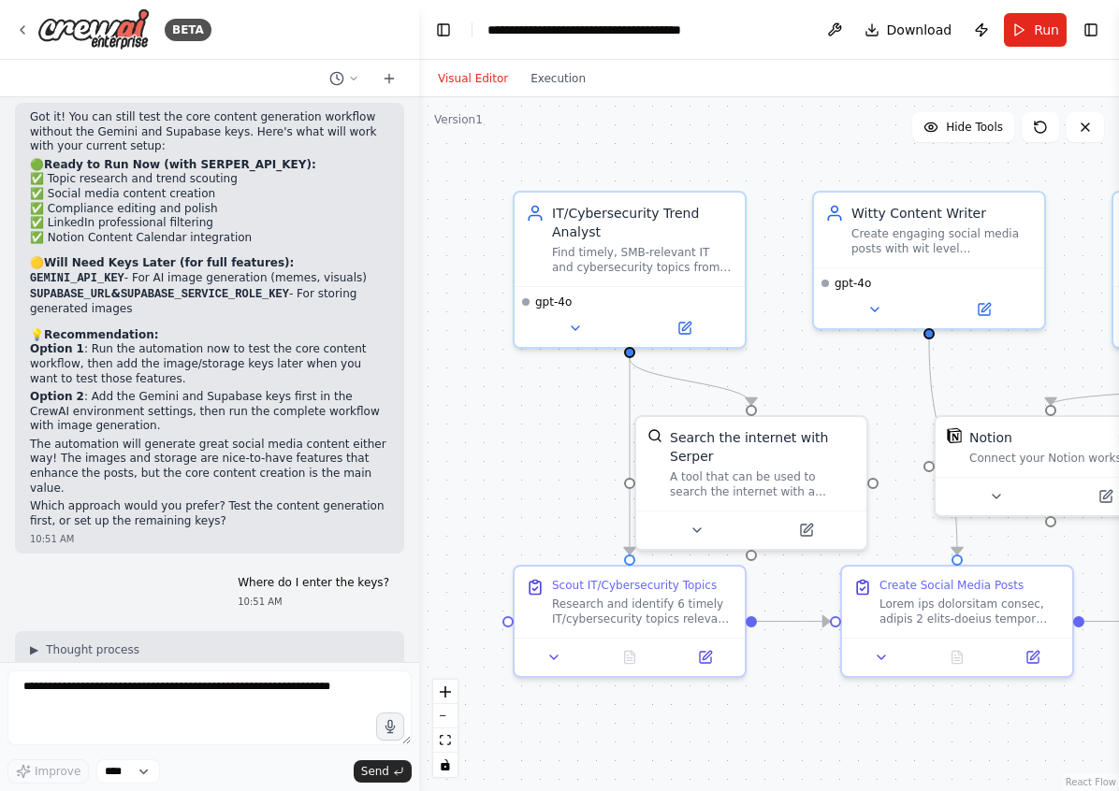
click at [387, 79] on icon at bounding box center [388, 79] width 8 height 0
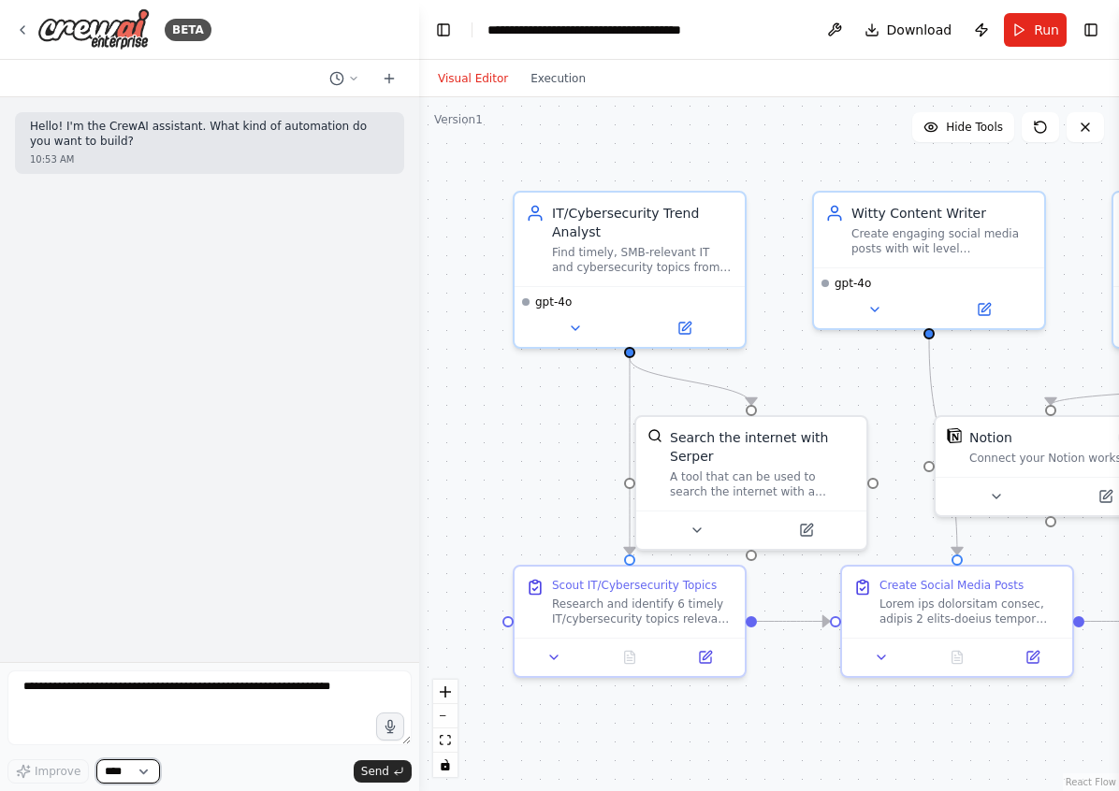
click at [139, 776] on select "****" at bounding box center [128, 772] width 64 height 24
click at [833, 31] on button at bounding box center [834, 30] width 30 height 34
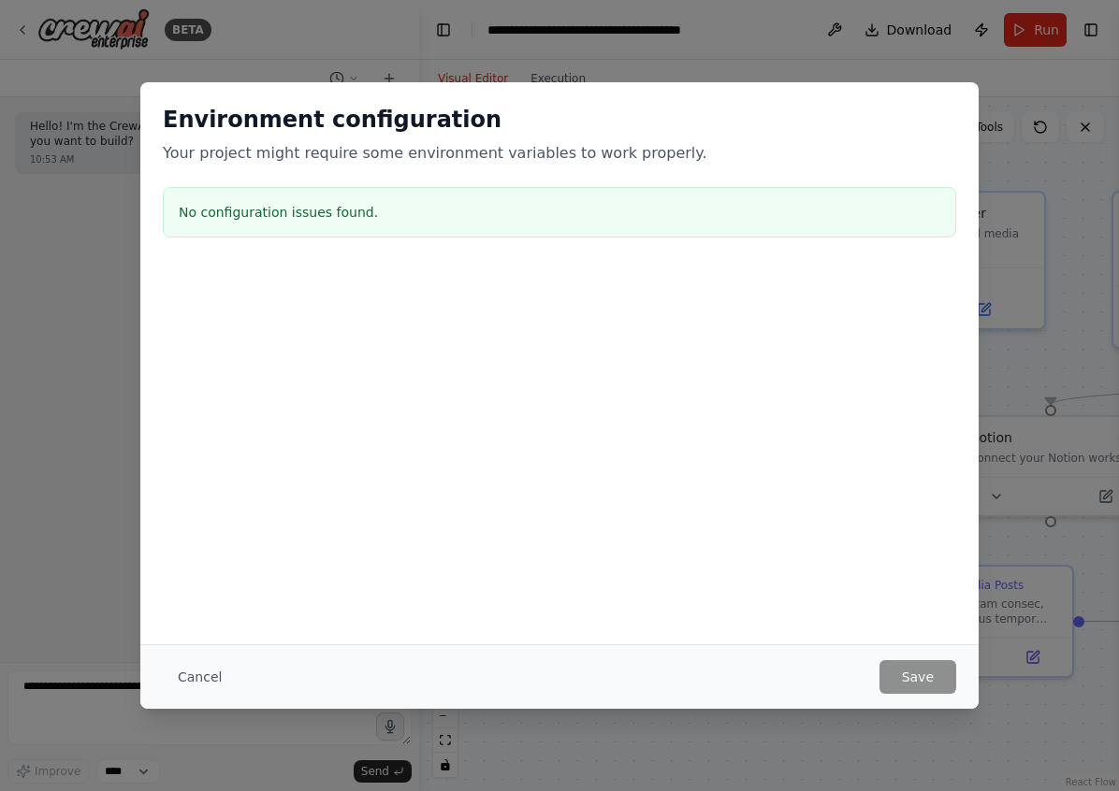
click at [210, 664] on button "Cancel" at bounding box center [200, 677] width 74 height 34
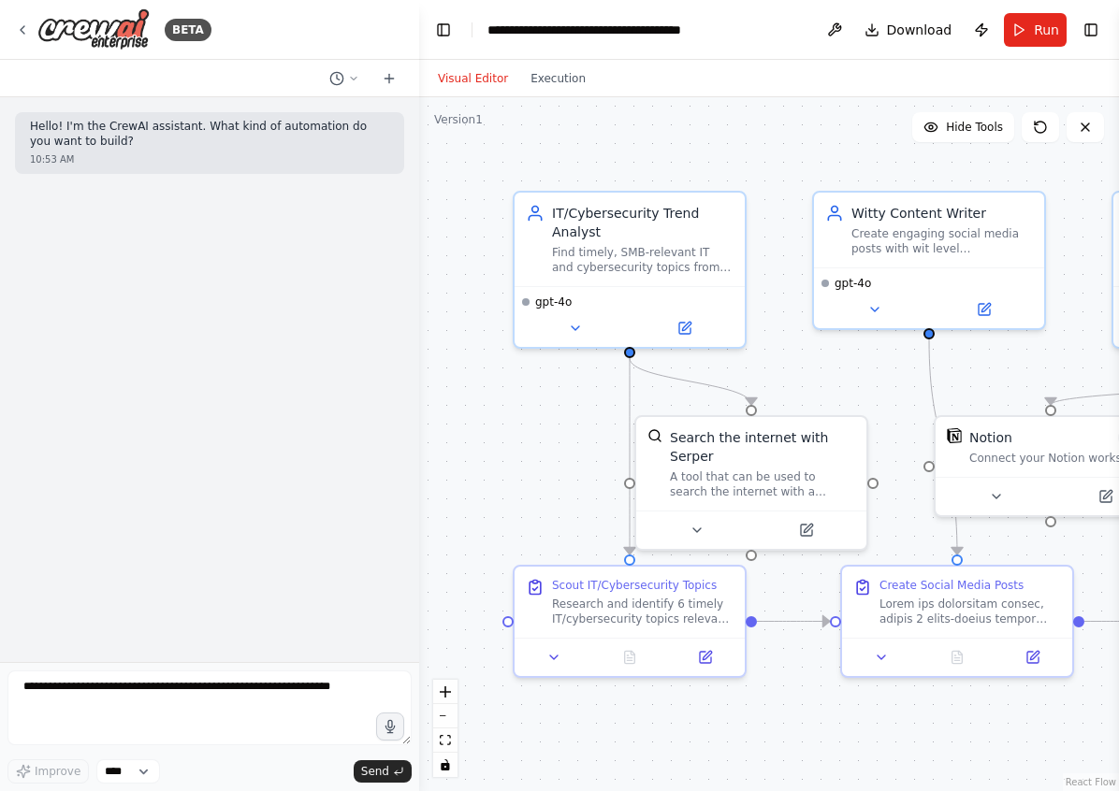
click at [972, 36] on button "Publish" at bounding box center [981, 30] width 30 height 34
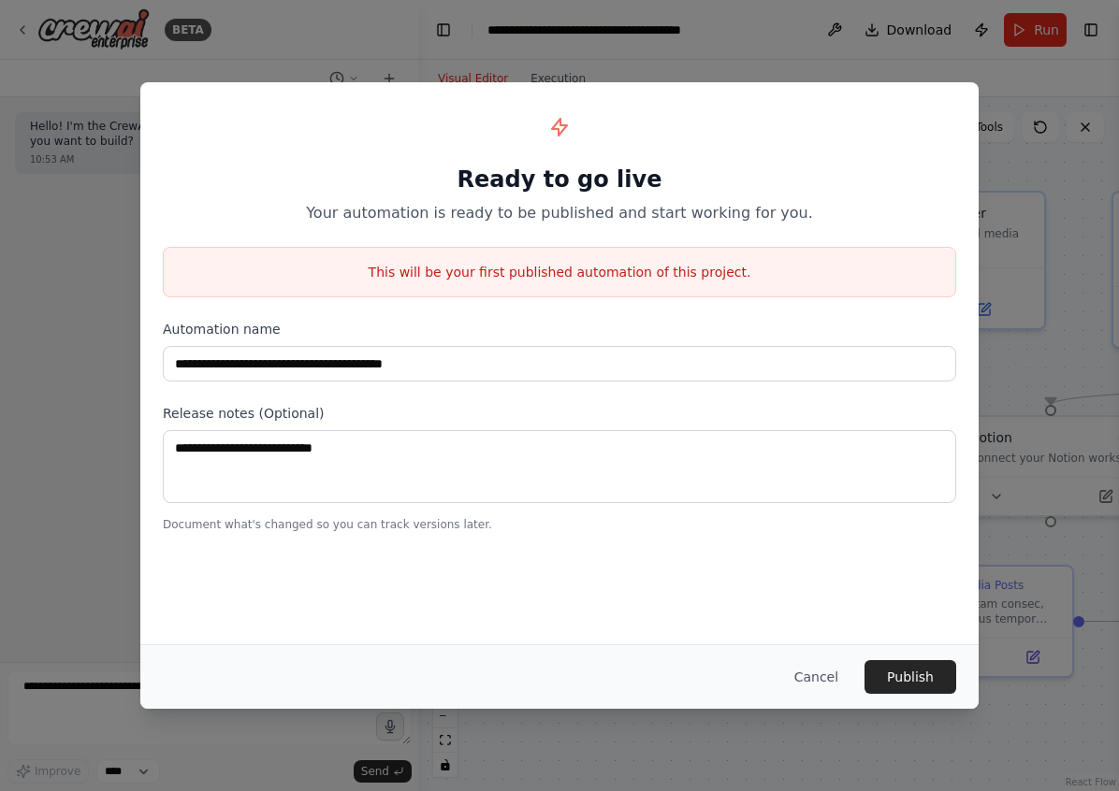
click at [819, 678] on button "Cancel" at bounding box center [816, 677] width 74 height 34
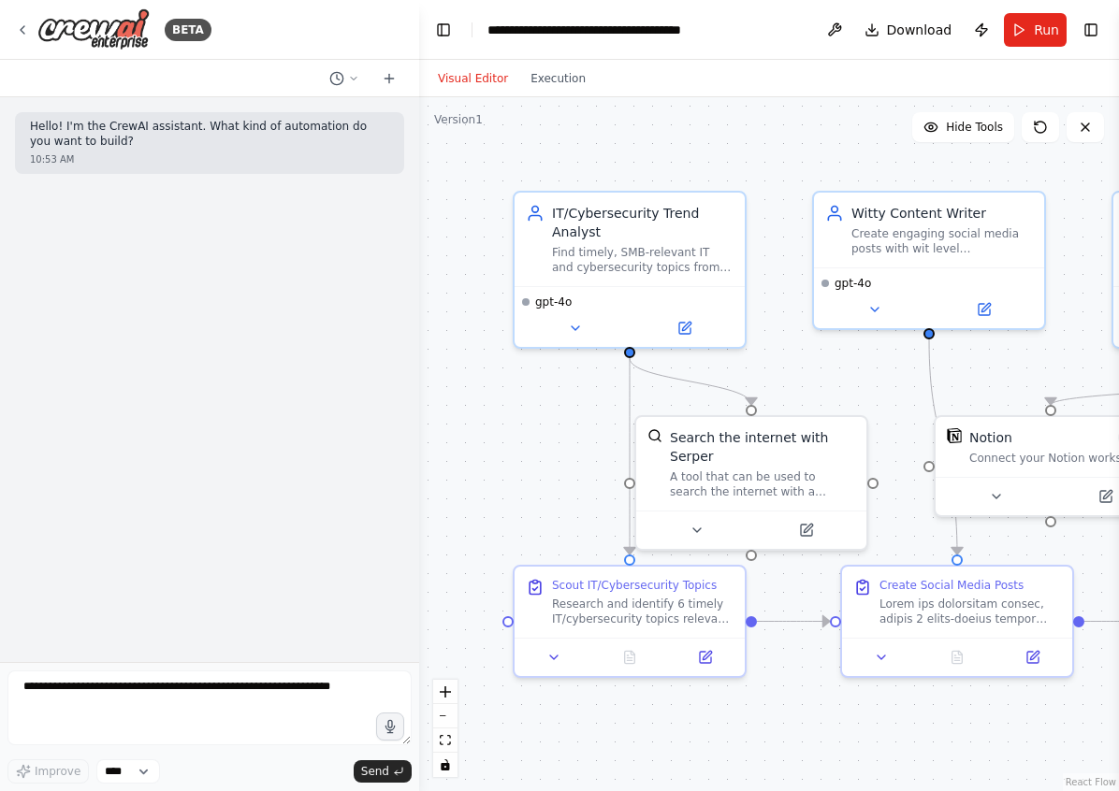
click at [1098, 39] on button "Toggle Right Sidebar" at bounding box center [1091, 30] width 26 height 26
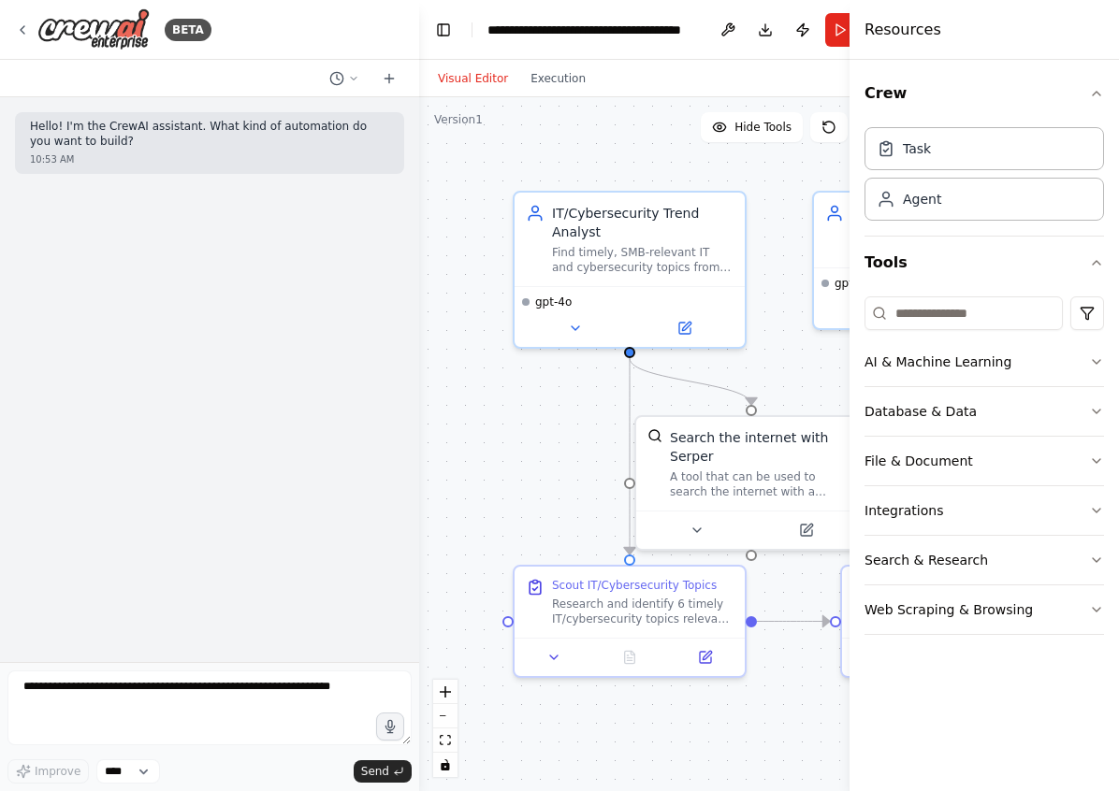
click at [1086, 413] on button "Database & Data" at bounding box center [983, 411] width 239 height 49
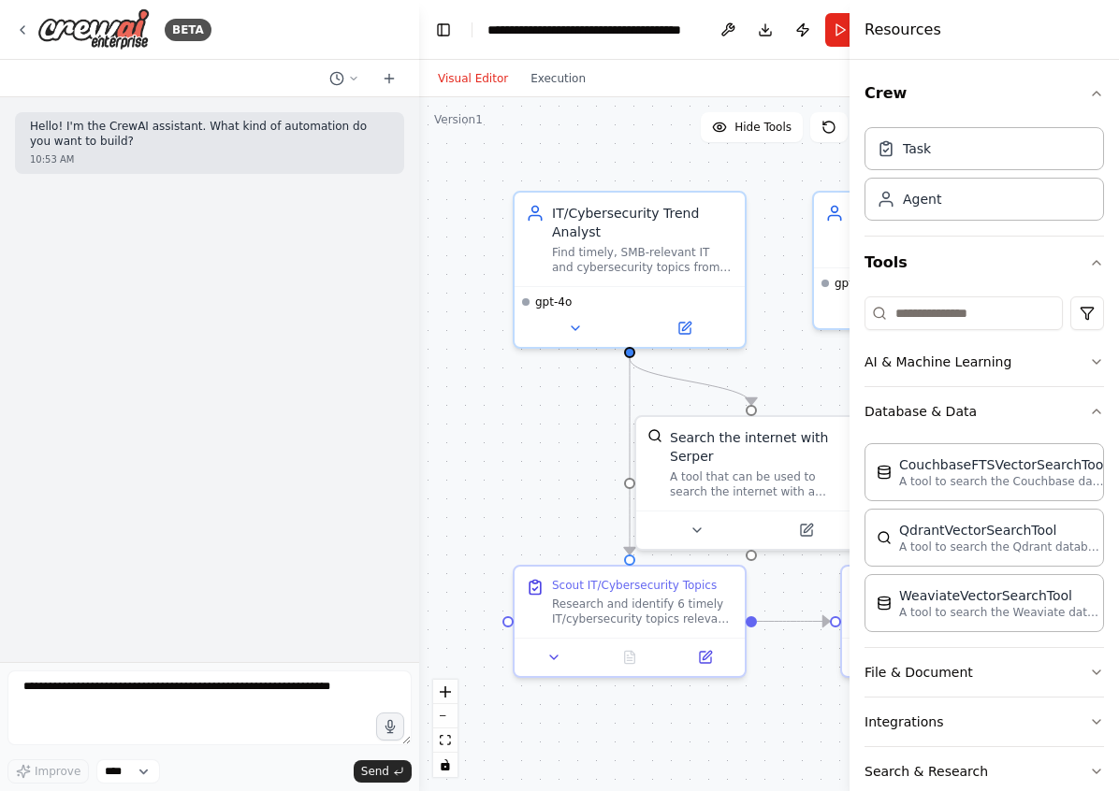
click at [1094, 674] on icon "button" at bounding box center [1096, 672] width 15 height 15
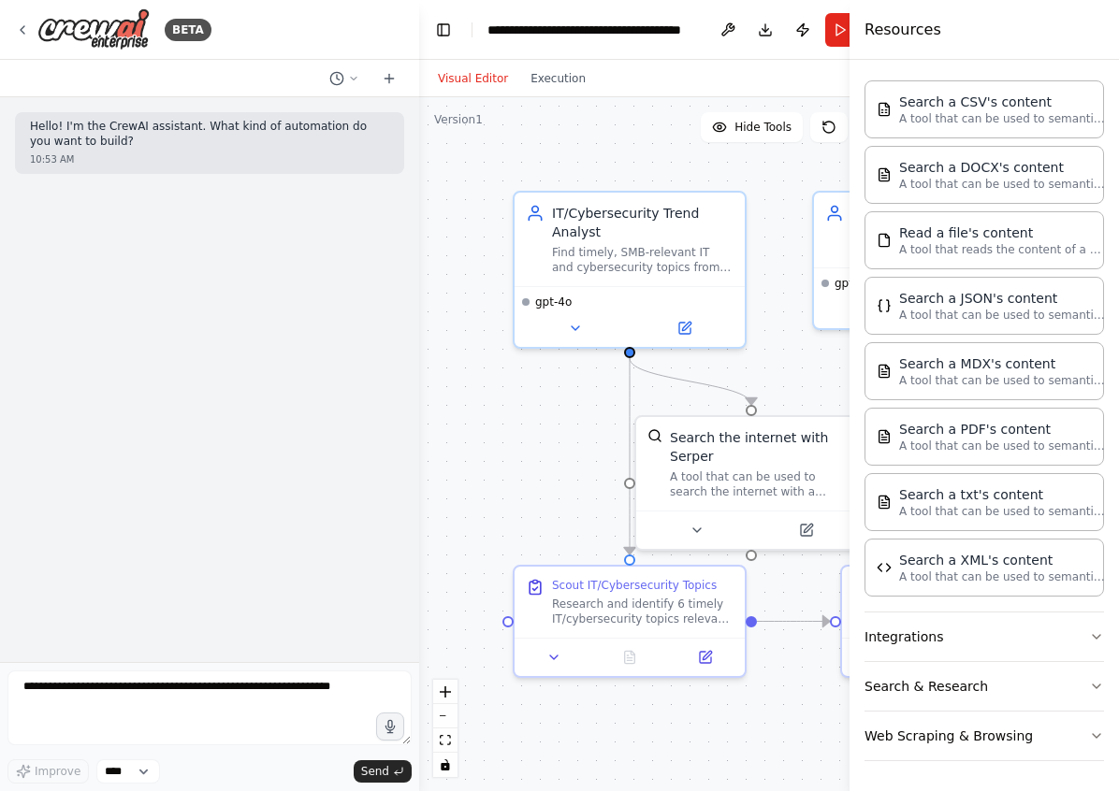
scroll to position [624, 0]
click at [1087, 636] on button "Integrations" at bounding box center [983, 637] width 239 height 49
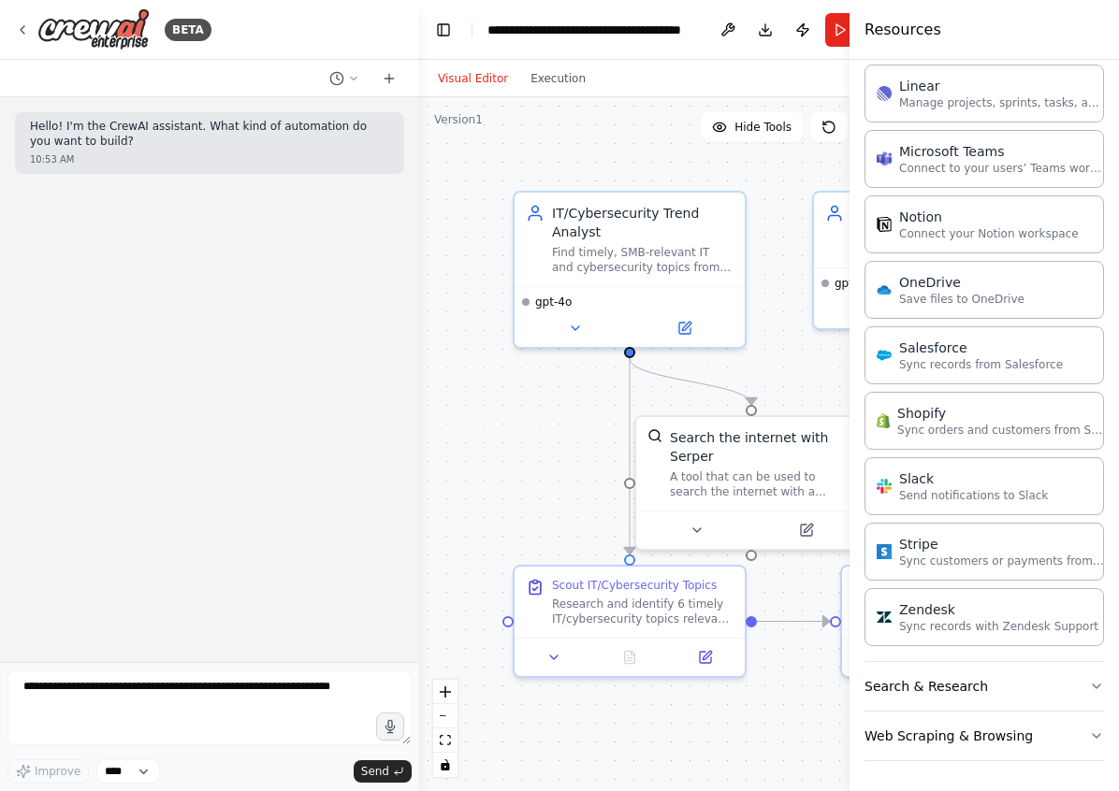
scroll to position [1949, 0]
click at [1088, 676] on button "Search & Research" at bounding box center [983, 686] width 239 height 49
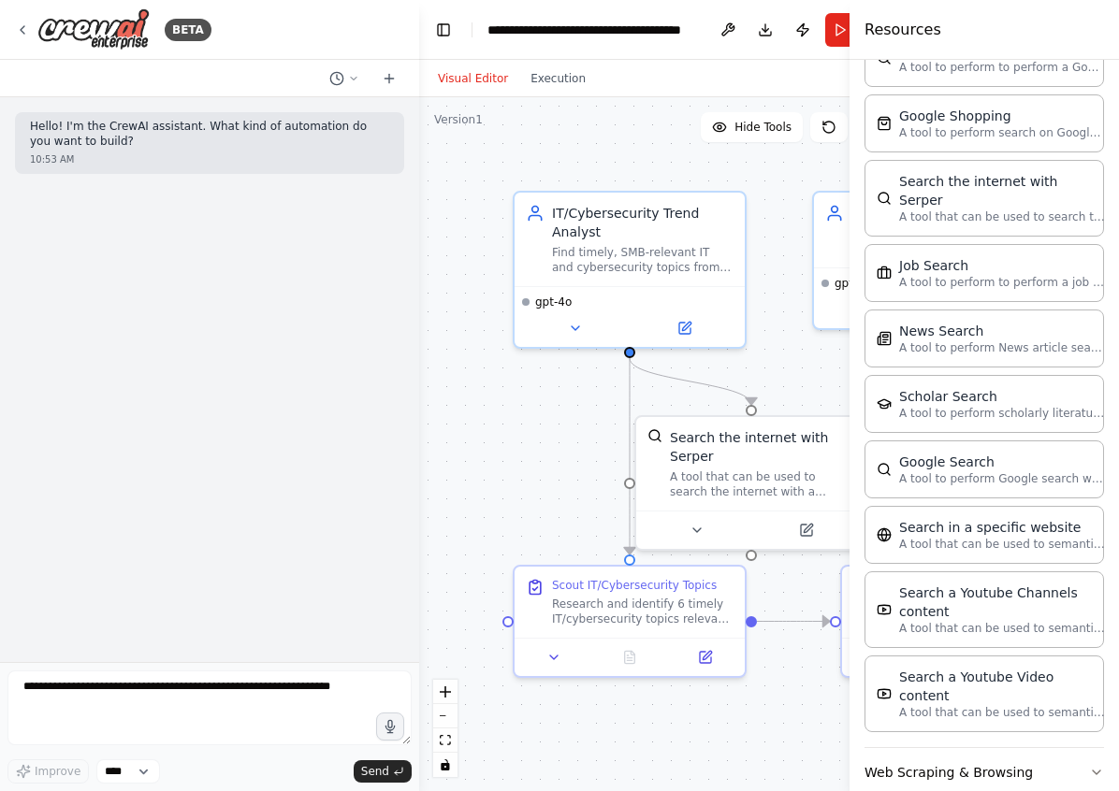
scroll to position [2899, 0]
click at [1084, 749] on button "Web Scraping & Browsing" at bounding box center [983, 773] width 239 height 49
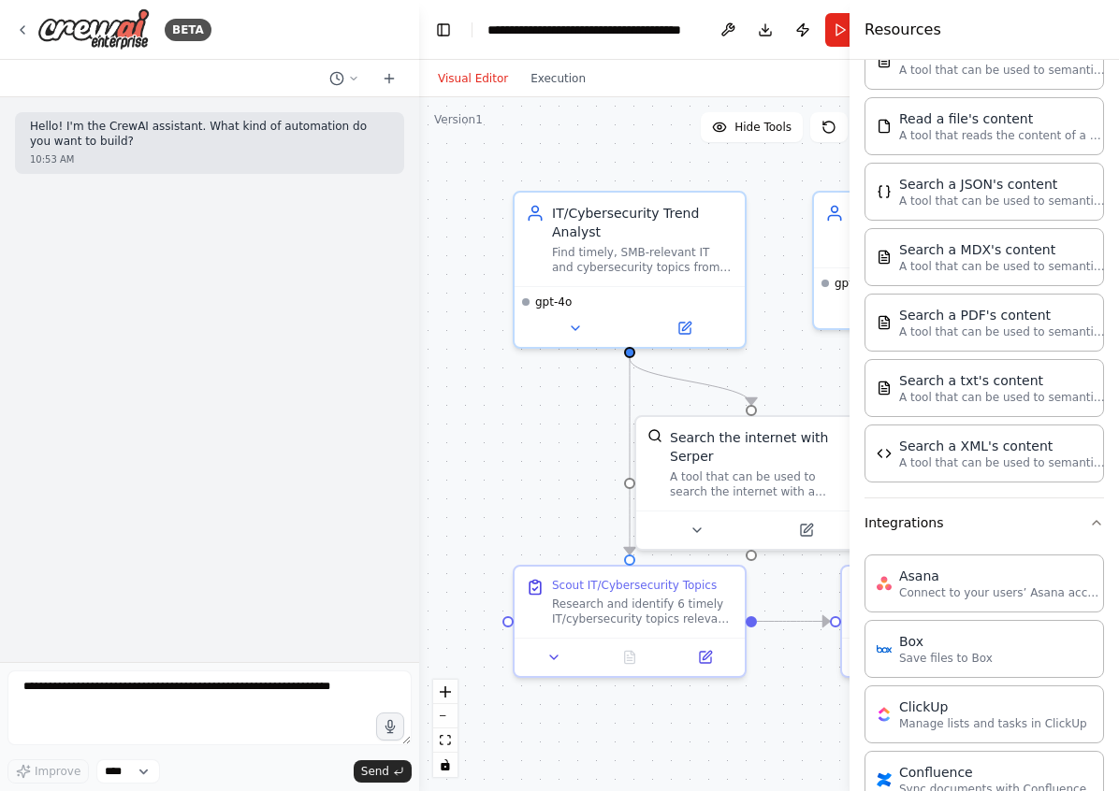
scroll to position [739, 0]
click at [1097, 521] on icon "button" at bounding box center [1096, 522] width 7 height 4
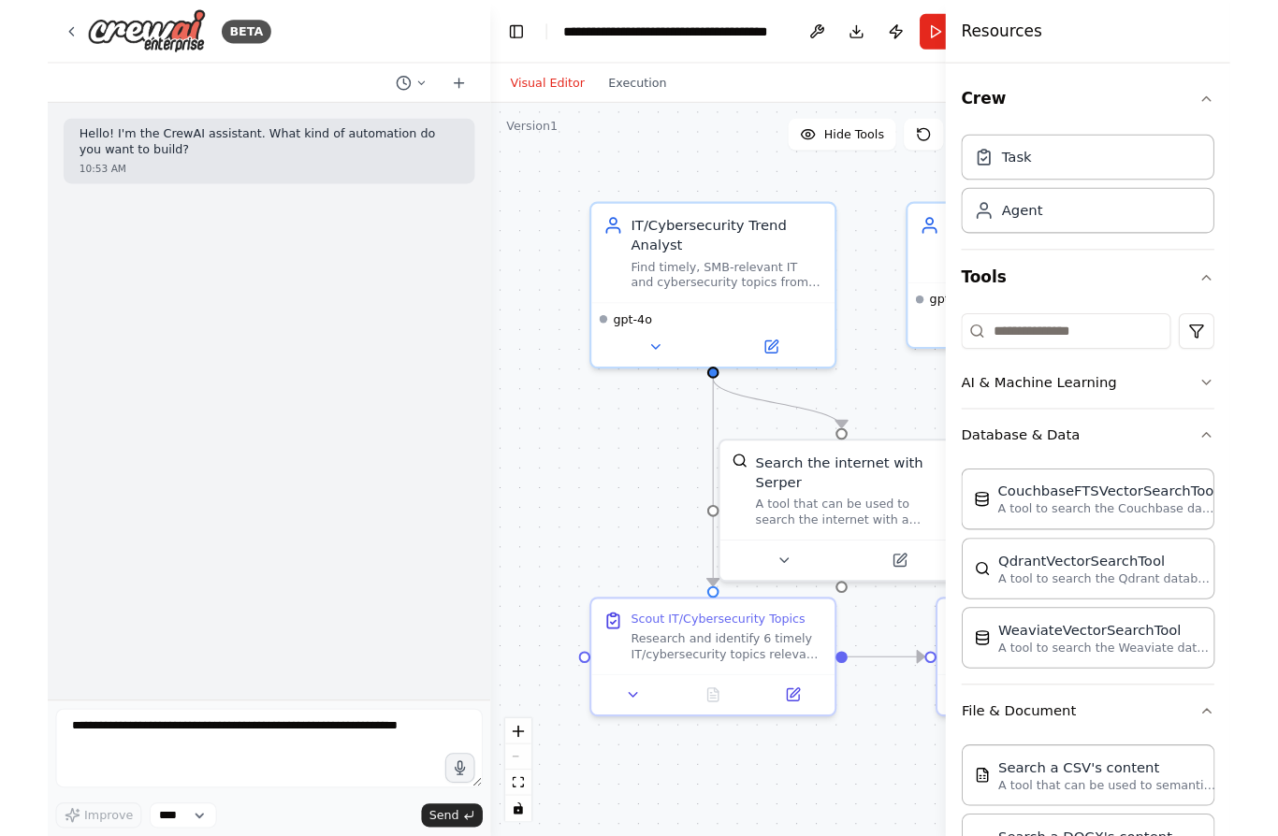
scroll to position [0, 0]
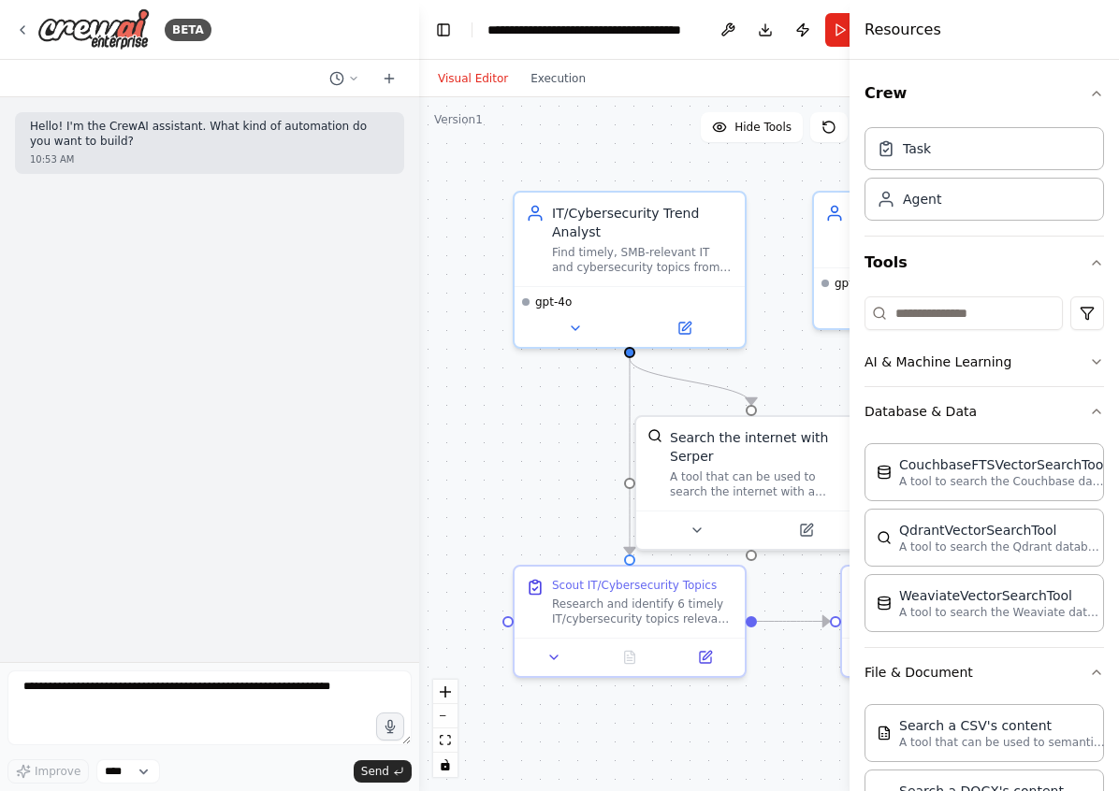
click at [1096, 674] on icon "button" at bounding box center [1096, 672] width 15 height 15
click at [1093, 426] on button "Database & Data" at bounding box center [983, 411] width 239 height 49
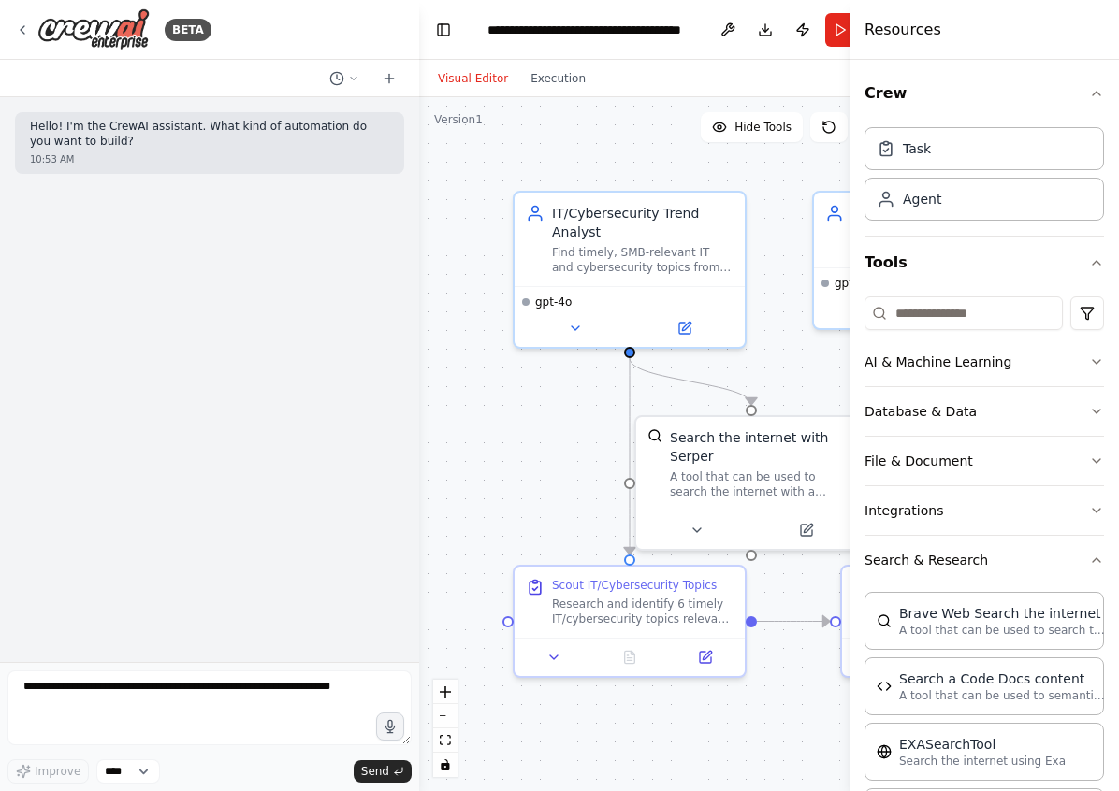
click at [1082, 365] on button "AI & Machine Learning" at bounding box center [983, 362] width 239 height 49
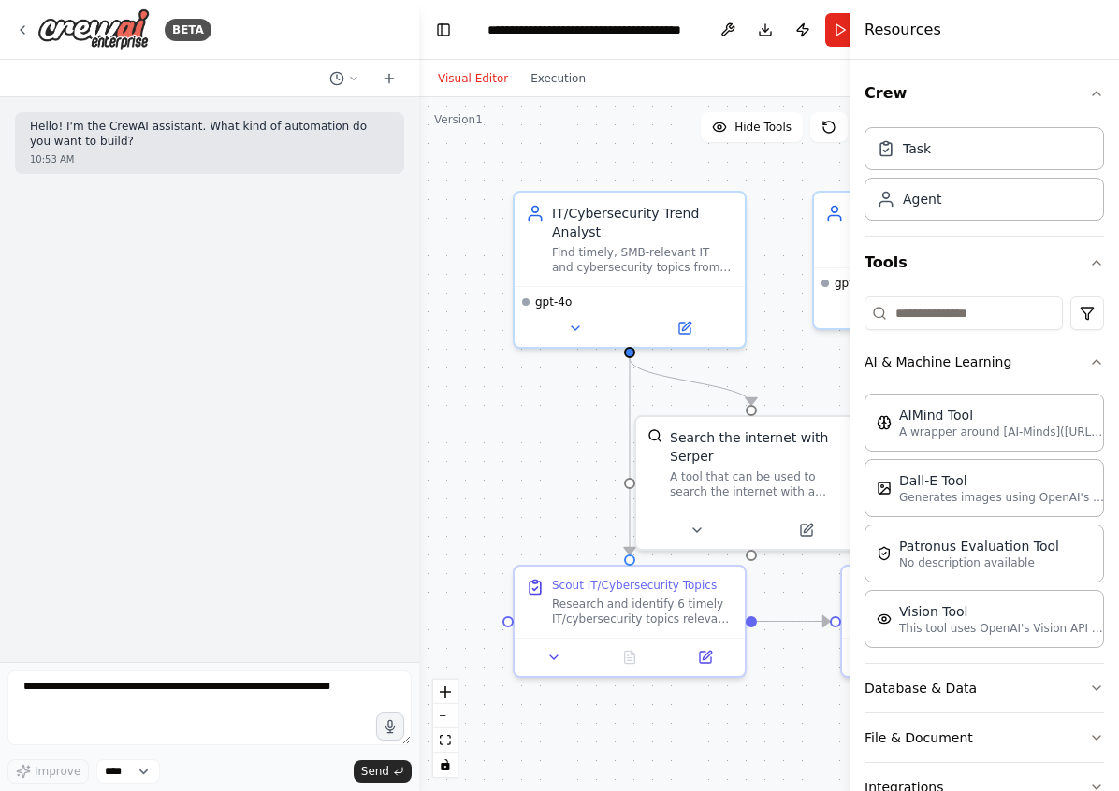
click at [108, 410] on div "Hello! I'm the CrewAI assistant. What kind of automation do you want to build? …" at bounding box center [209, 379] width 419 height 565
click at [1101, 94] on icon "button" at bounding box center [1096, 93] width 15 height 15
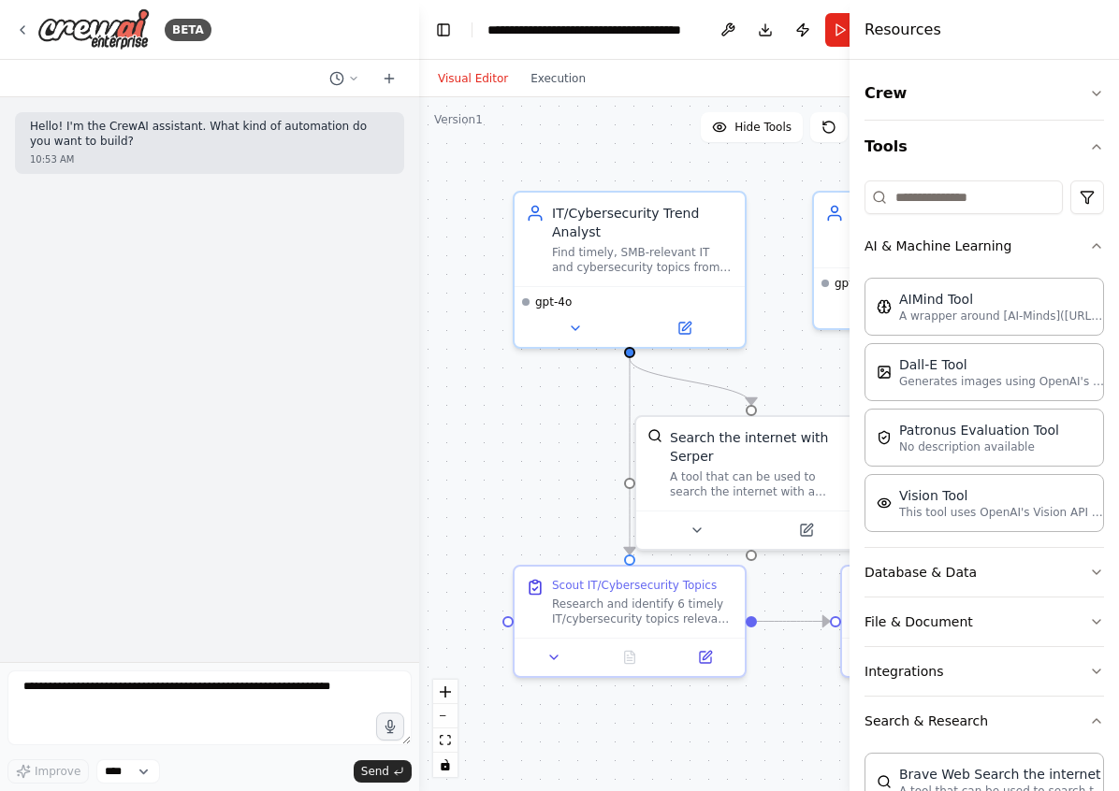
click at [1064, 16] on div "Resources" at bounding box center [983, 30] width 269 height 60
click at [843, 36] on button "Toggle Sidebar" at bounding box center [849, 395] width 15 height 791
click at [814, 212] on div "Witty Content Writer Create engaging social media posts with wit level {wit_lev…" at bounding box center [929, 230] width 230 height 75
click at [755, 401] on circle "Edge from 09942ad0-5c63-4f18-8bc3-9299587ec512 to a0c01735-5144-4402-9d0f-a9228…" at bounding box center [751, 395] width 19 height 19
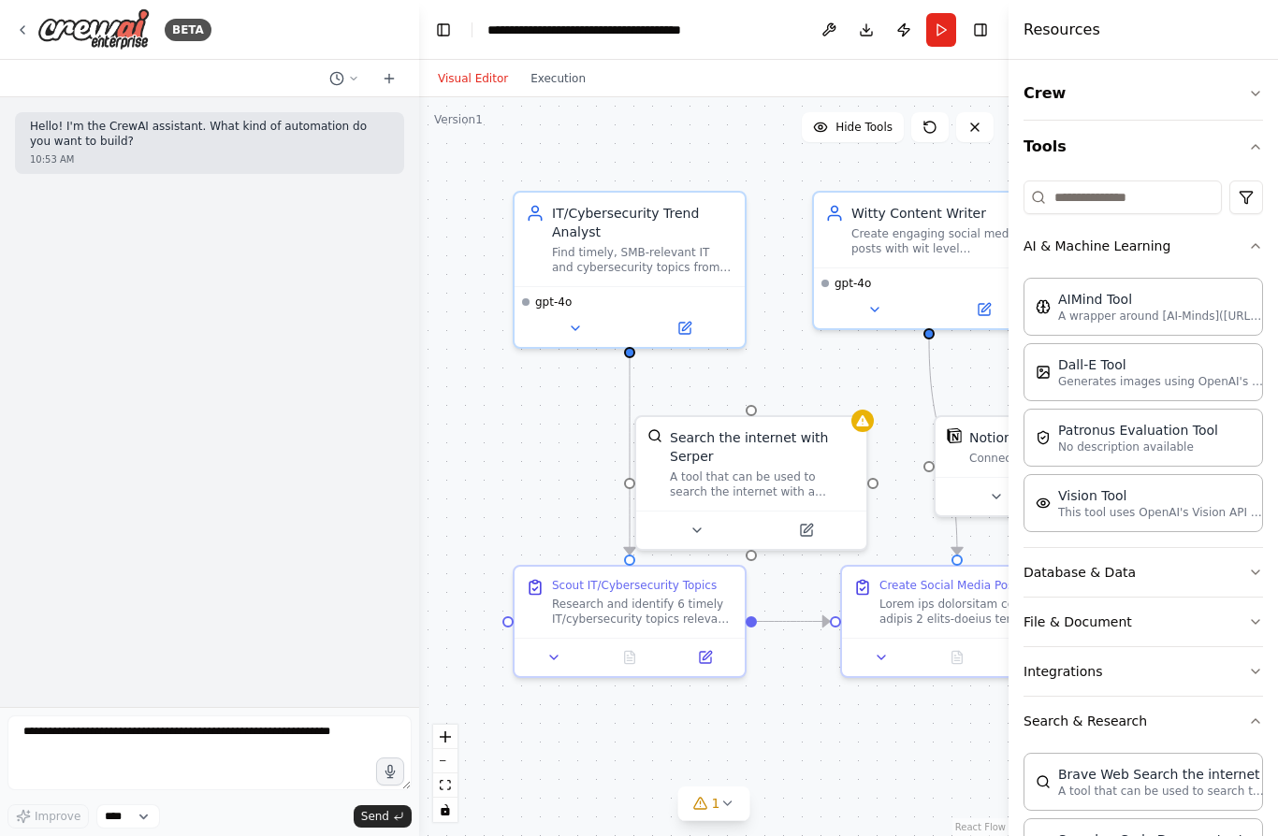
click at [896, 33] on button "Publish" at bounding box center [904, 30] width 30 height 34
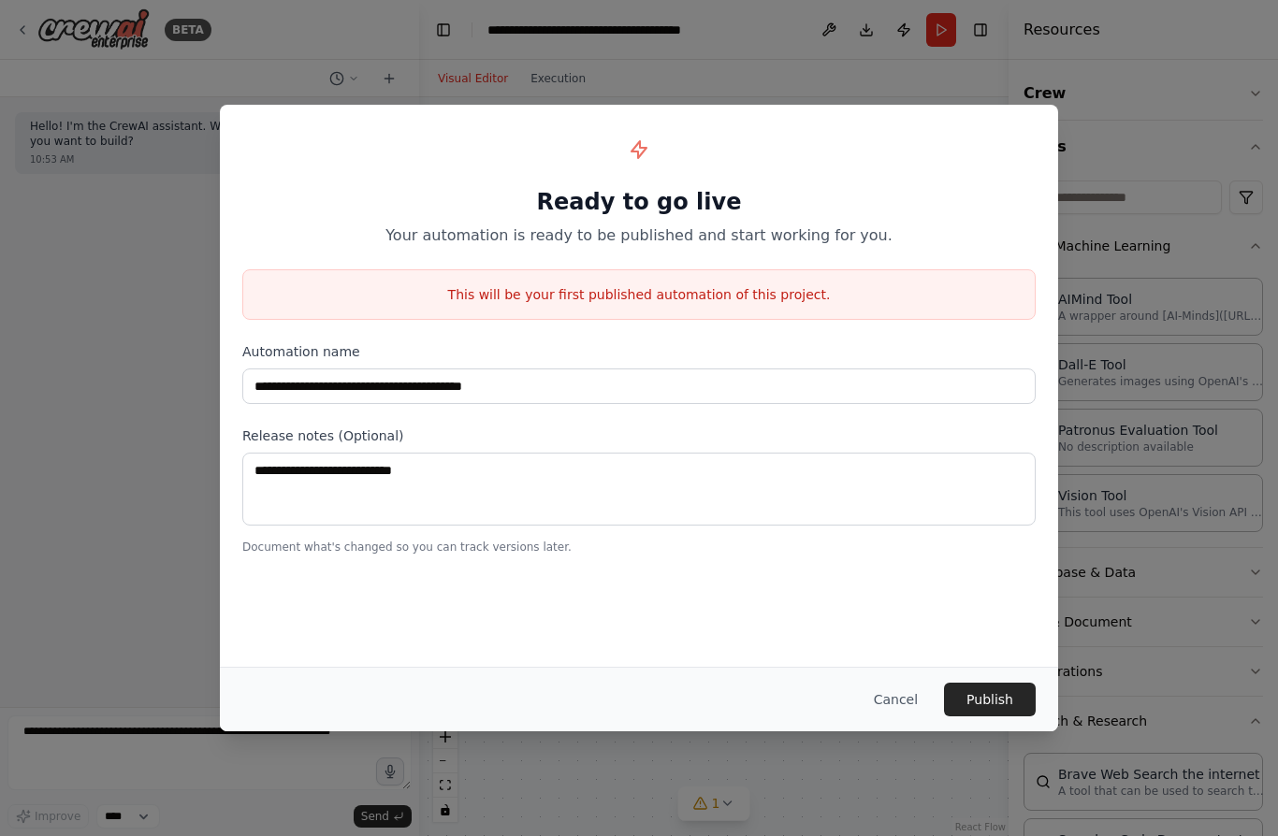
click at [908, 700] on button "Cancel" at bounding box center [896, 700] width 74 height 34
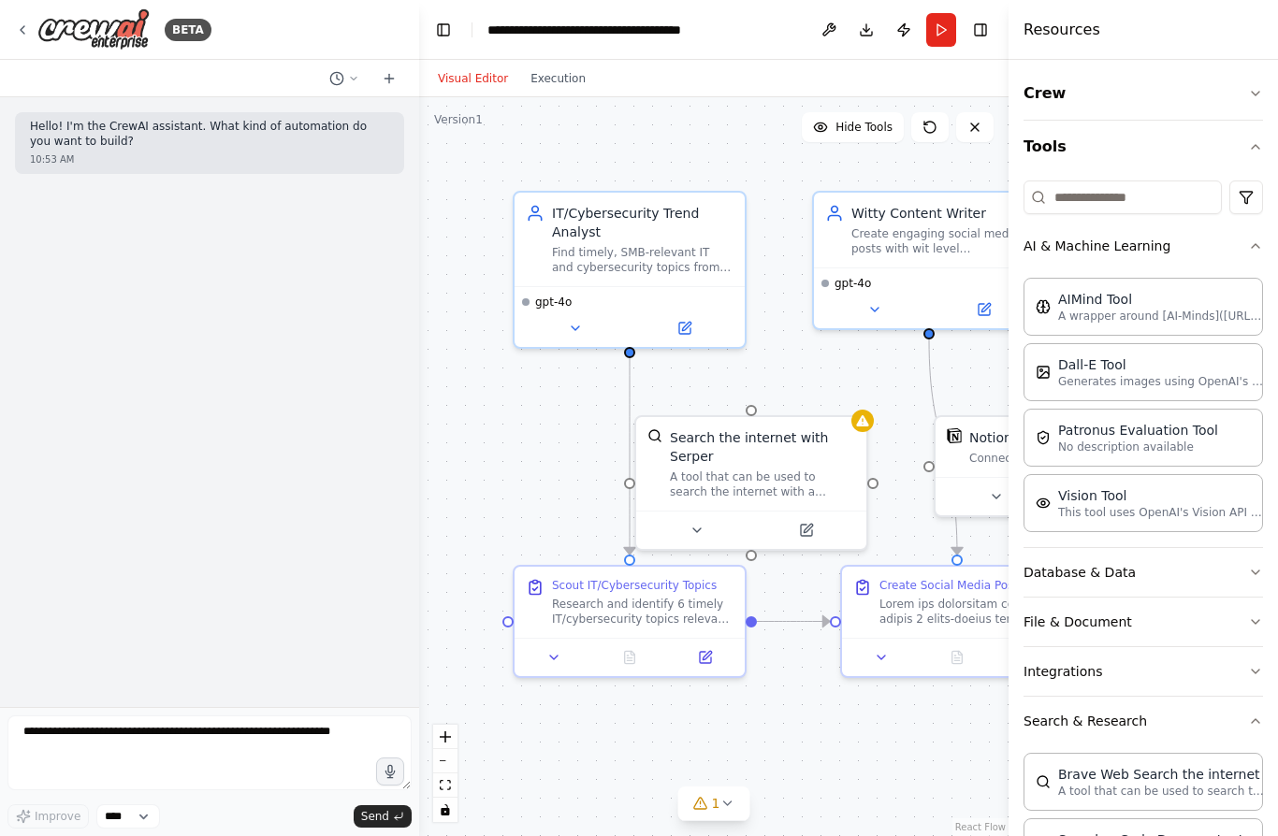
click at [834, 27] on button at bounding box center [829, 30] width 30 height 34
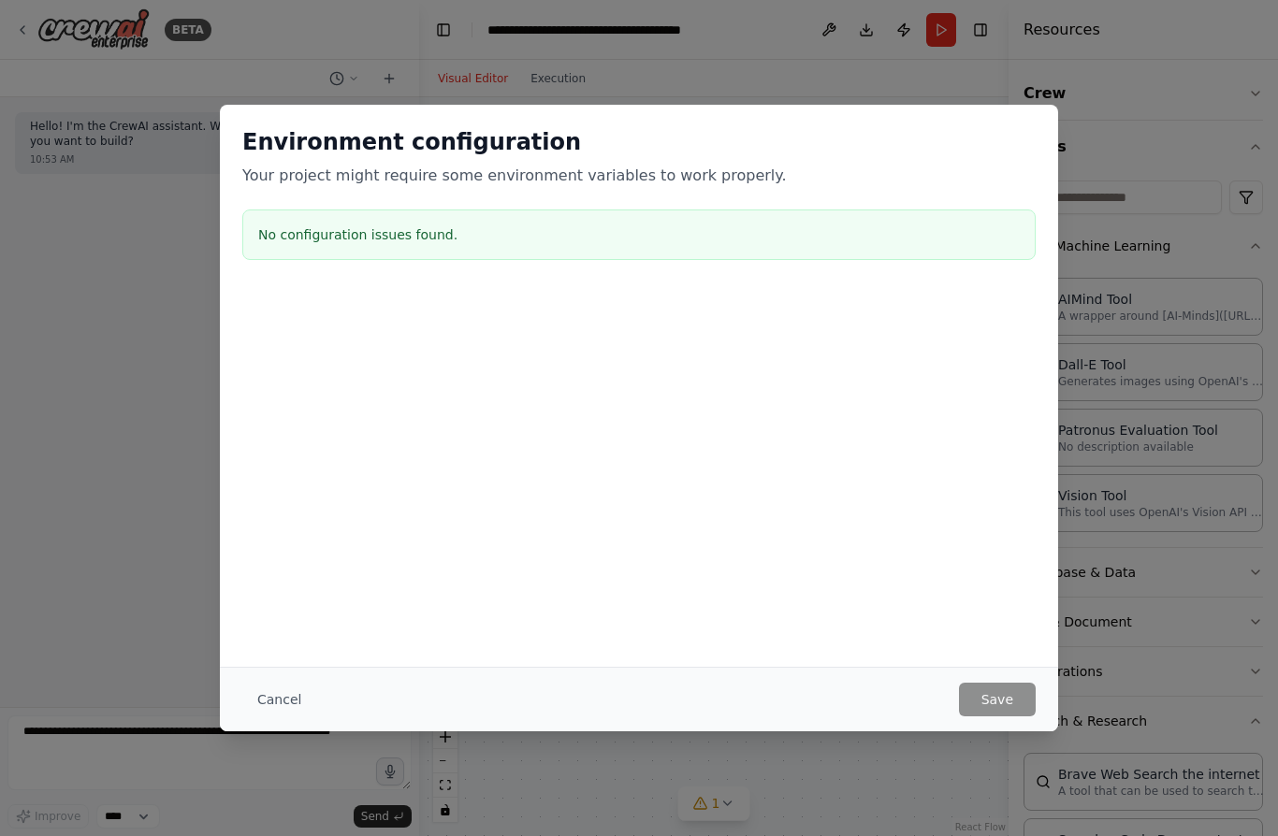
click at [284, 688] on button "Cancel" at bounding box center [279, 700] width 74 height 34
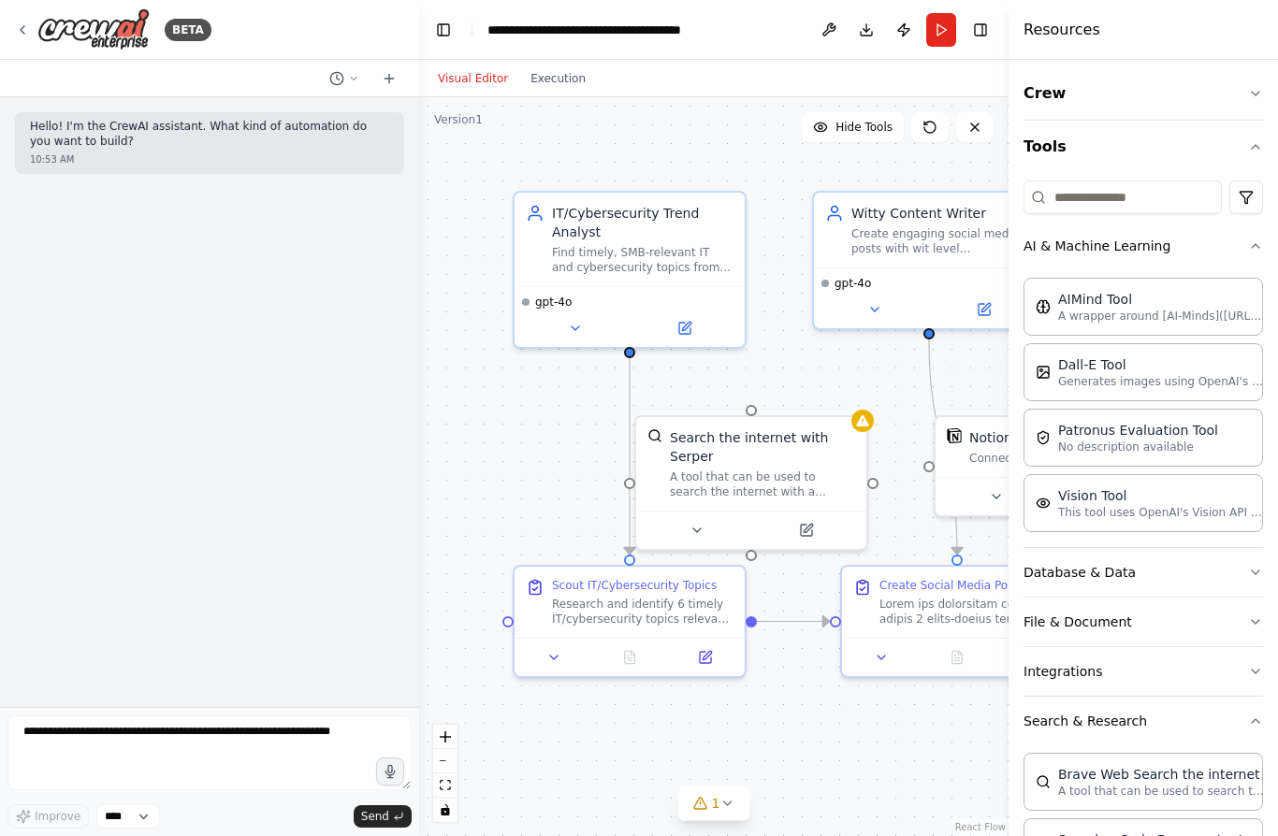
click at [434, 36] on button "Toggle Left Sidebar" at bounding box center [443, 30] width 26 height 26
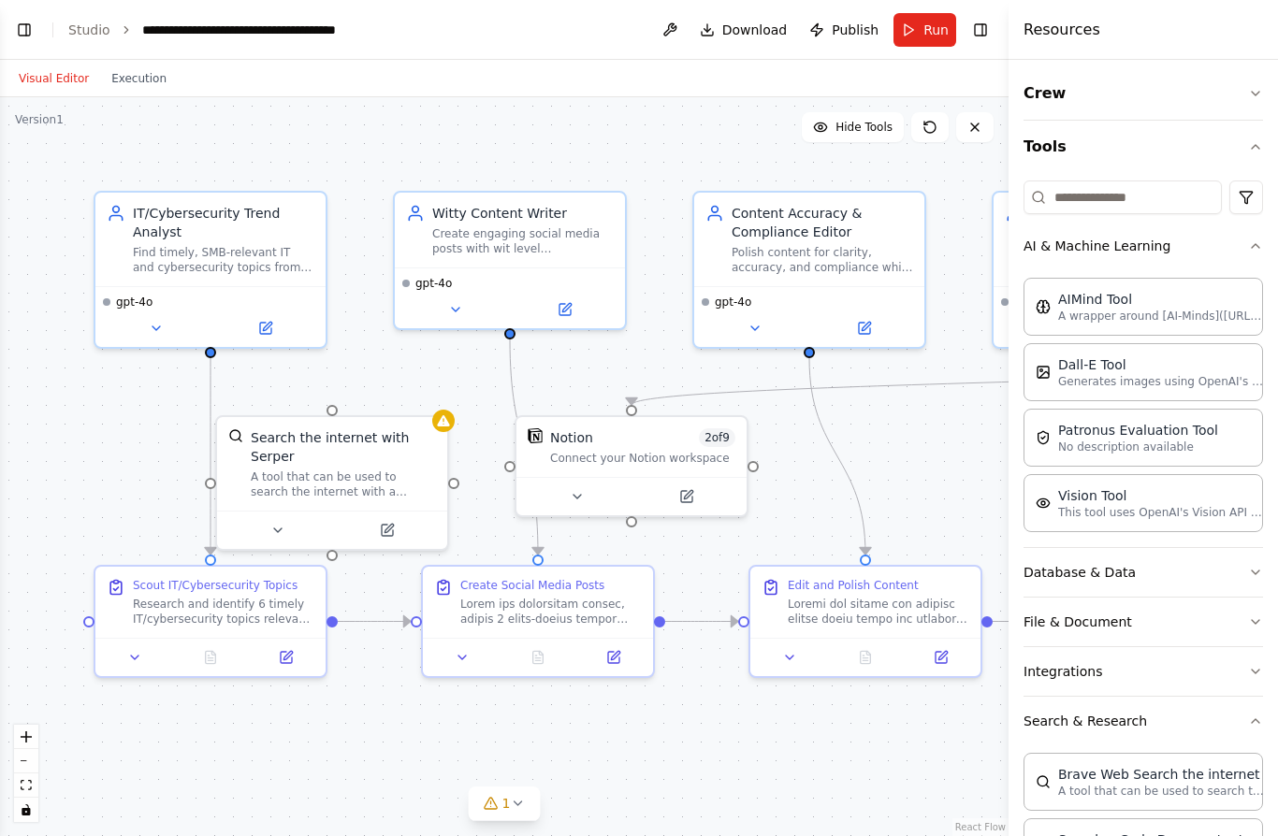
click at [21, 32] on button "Toggle Left Sidebar" at bounding box center [24, 30] width 26 height 26
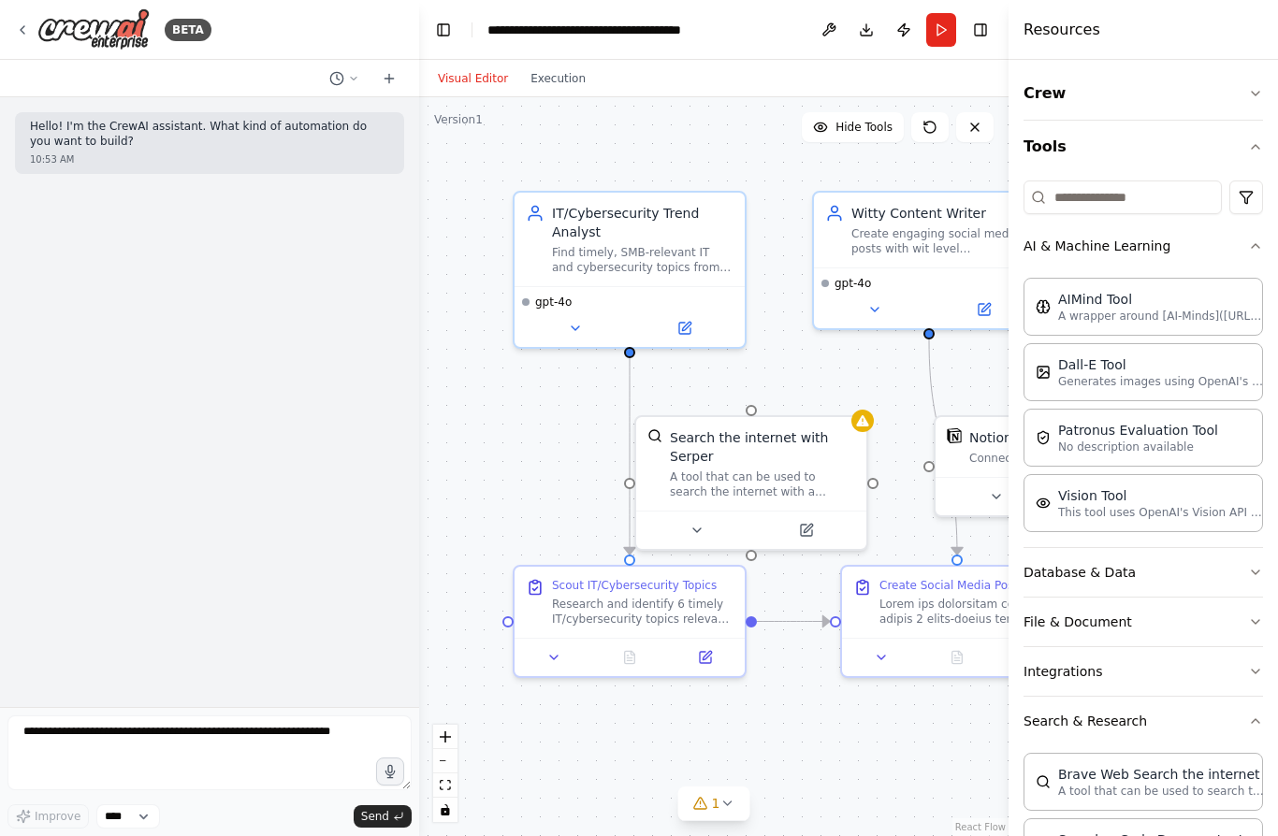
click at [30, 27] on icon at bounding box center [22, 29] width 15 height 15
